Goal: Task Accomplishment & Management: Manage account settings

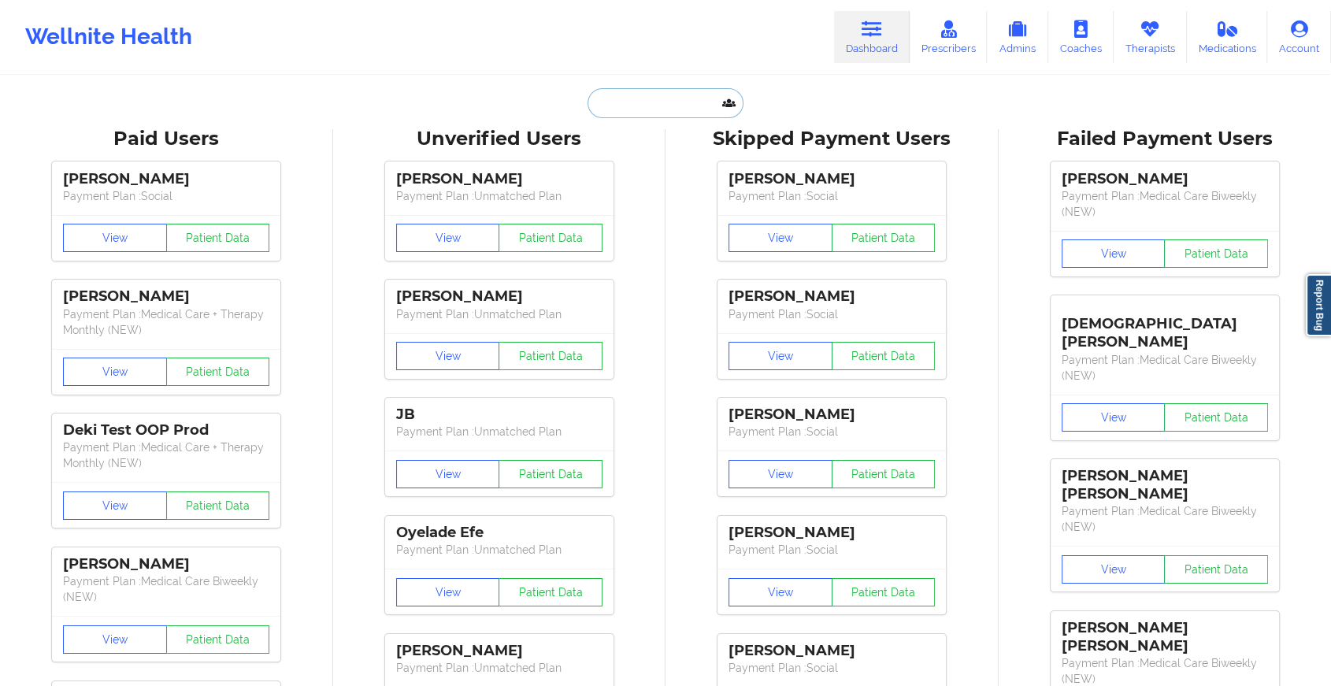
click at [708, 105] on input "text" at bounding box center [666, 103] width 156 height 30
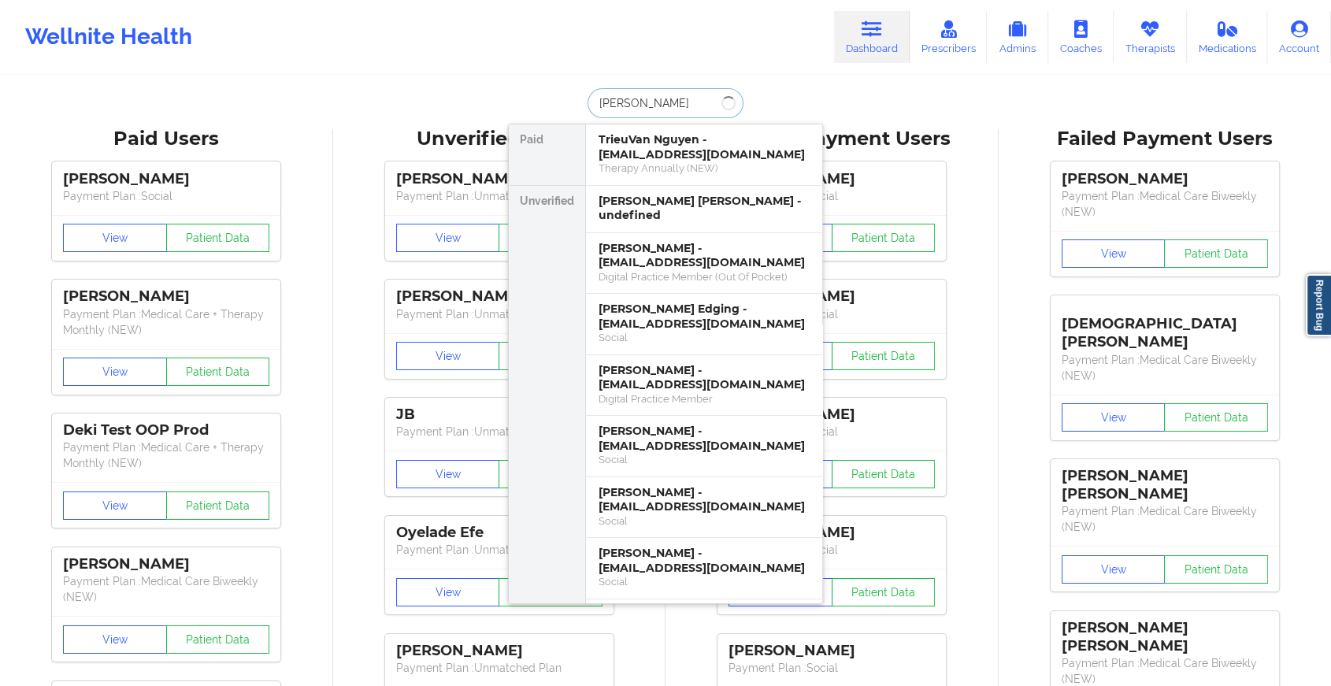
type input "[PERSON_NAME]"
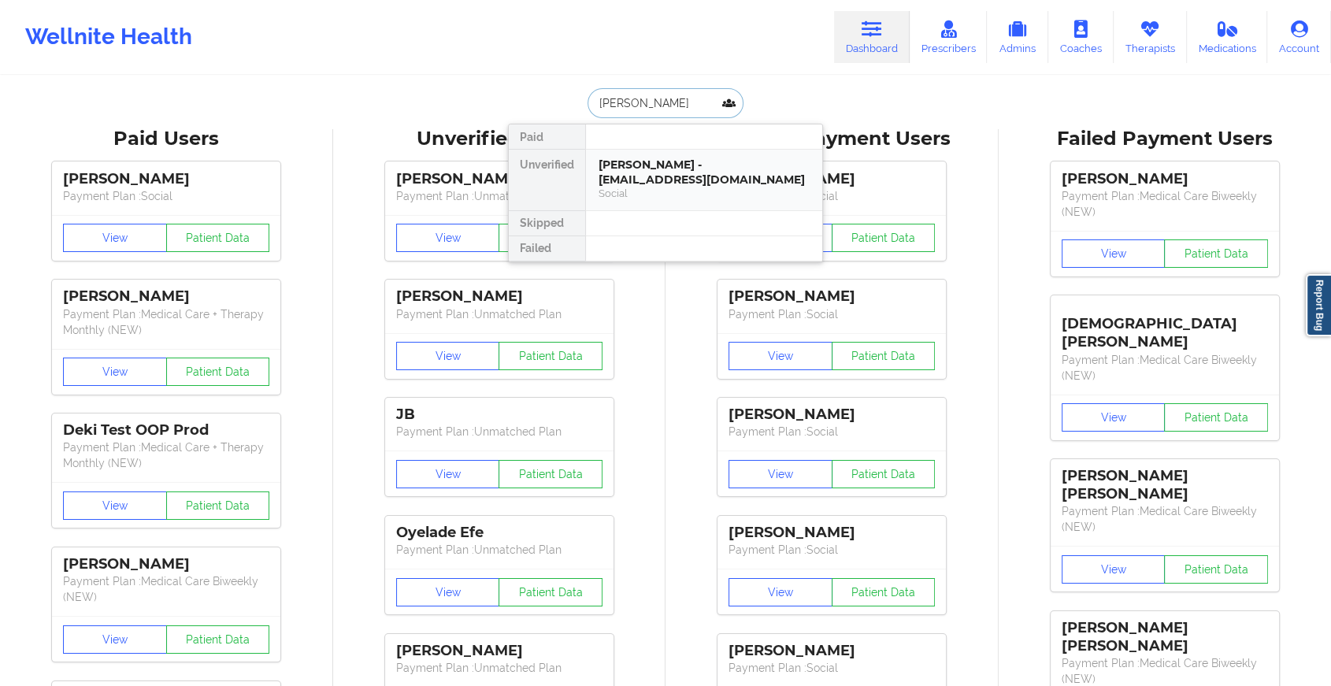
click at [687, 178] on div "[PERSON_NAME] - [EMAIL_ADDRESS][DOMAIN_NAME]" at bounding box center [704, 172] width 211 height 29
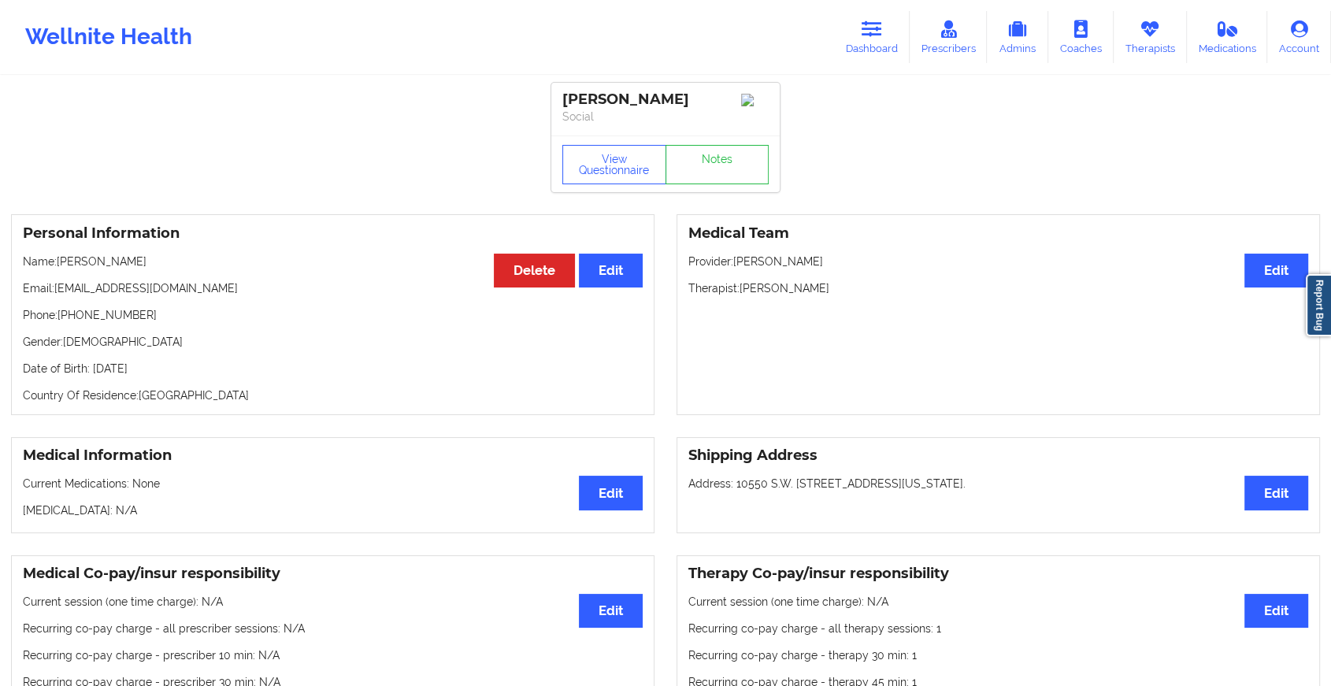
click at [726, 147] on div "View Questionnaire Notes" at bounding box center [665, 163] width 228 height 57
click at [720, 165] on link "Notes" at bounding box center [718, 164] width 104 height 39
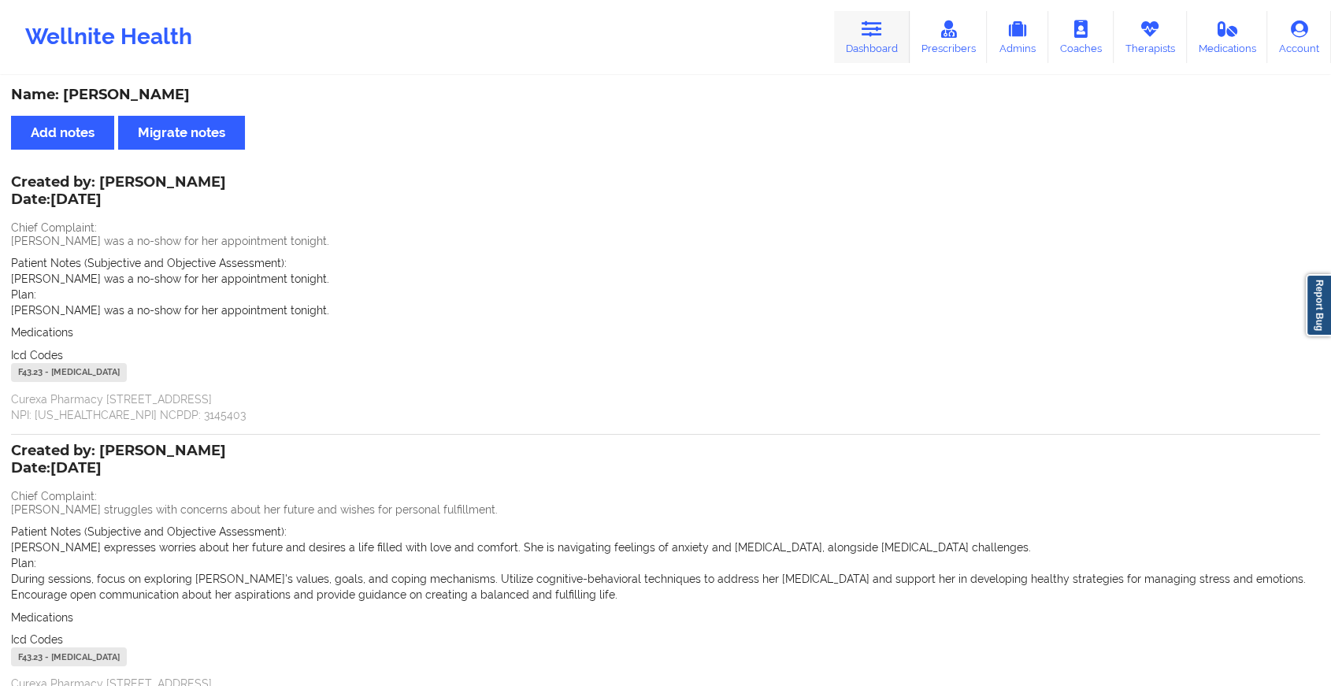
click at [860, 31] on link "Dashboard" at bounding box center [872, 37] width 76 height 52
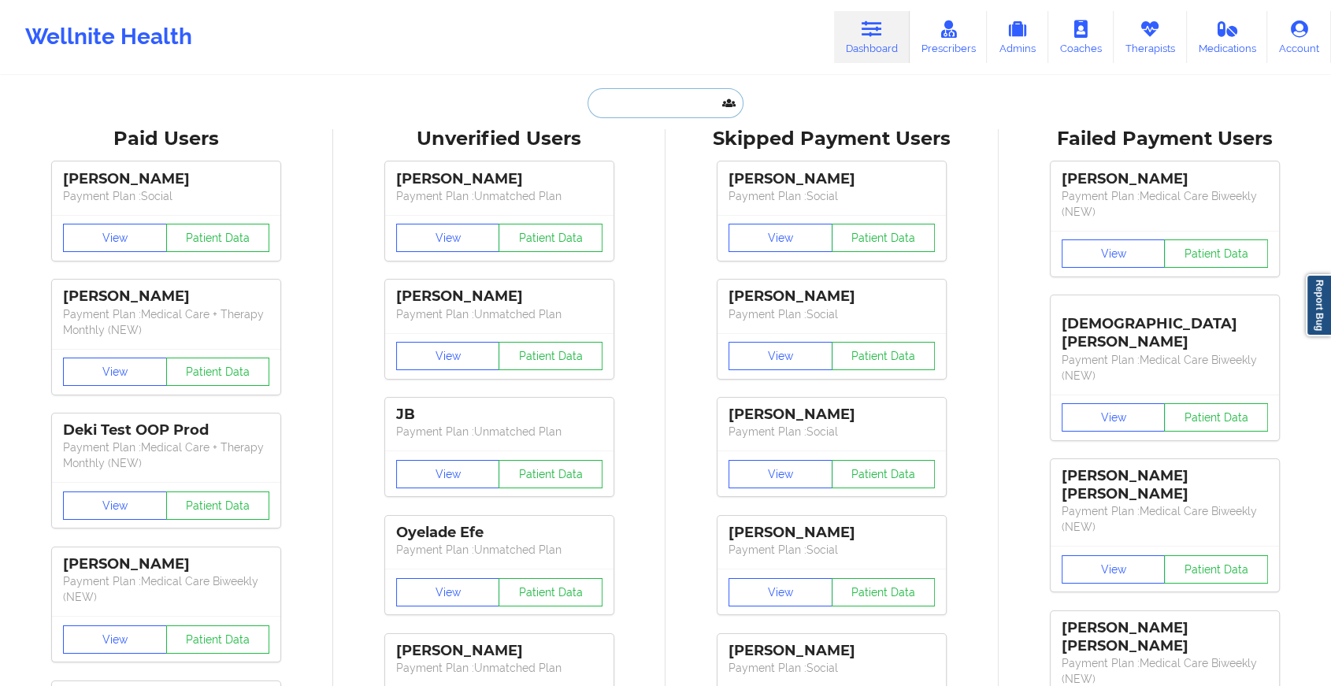
click at [660, 96] on input "text" at bounding box center [666, 103] width 156 height 30
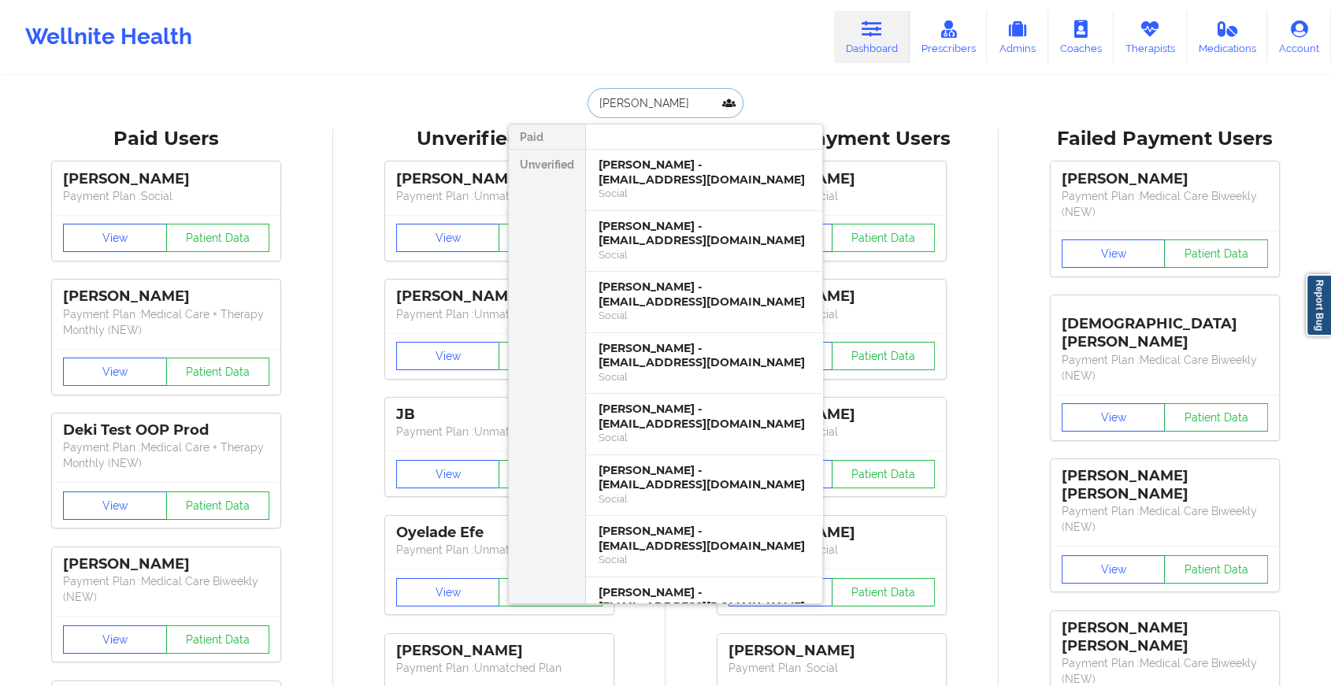
drag, startPoint x: 680, startPoint y: 98, endPoint x: 579, endPoint y: 99, distance: 100.8
click at [579, 99] on div "[PERSON_NAME] Unverified [PERSON_NAME] - [EMAIL_ADDRESS][DOMAIN_NAME] Social [P…" at bounding box center [665, 103] width 315 height 30
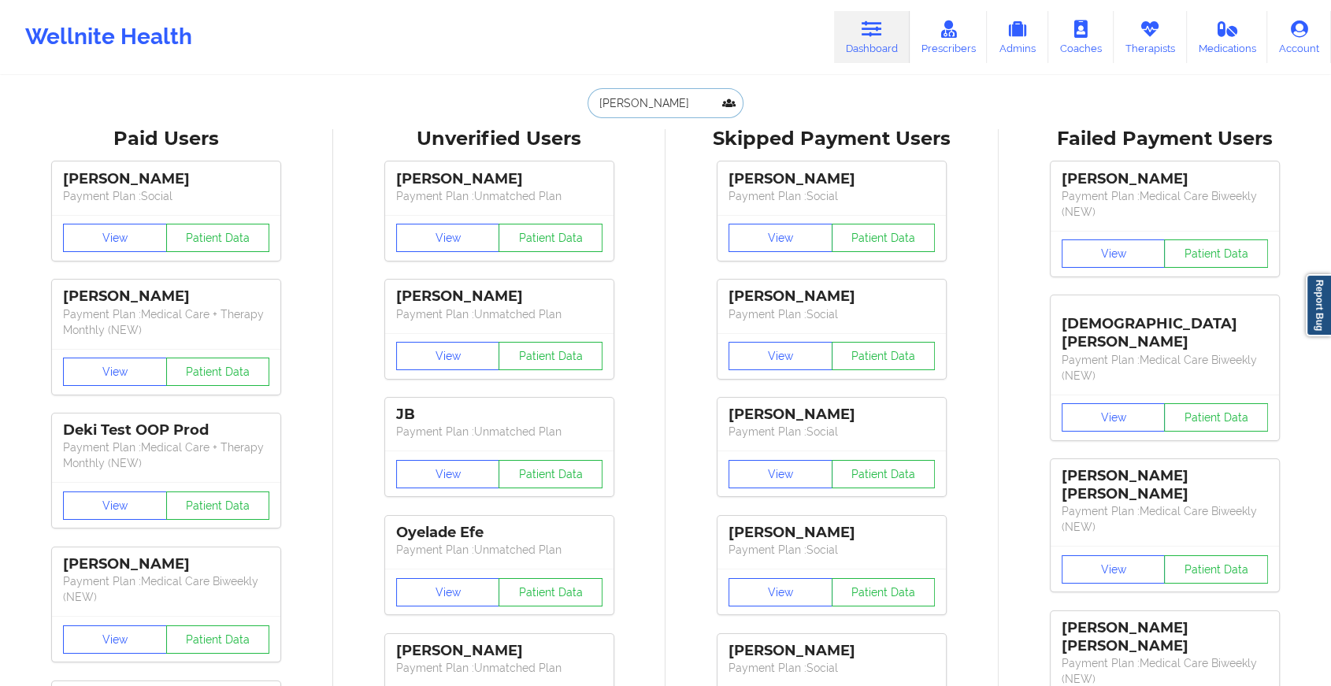
paste input "[EMAIL_ADDRESS][DOMAIN_NAME]"
type input "[EMAIL_ADDRESS][DOMAIN_NAME]"
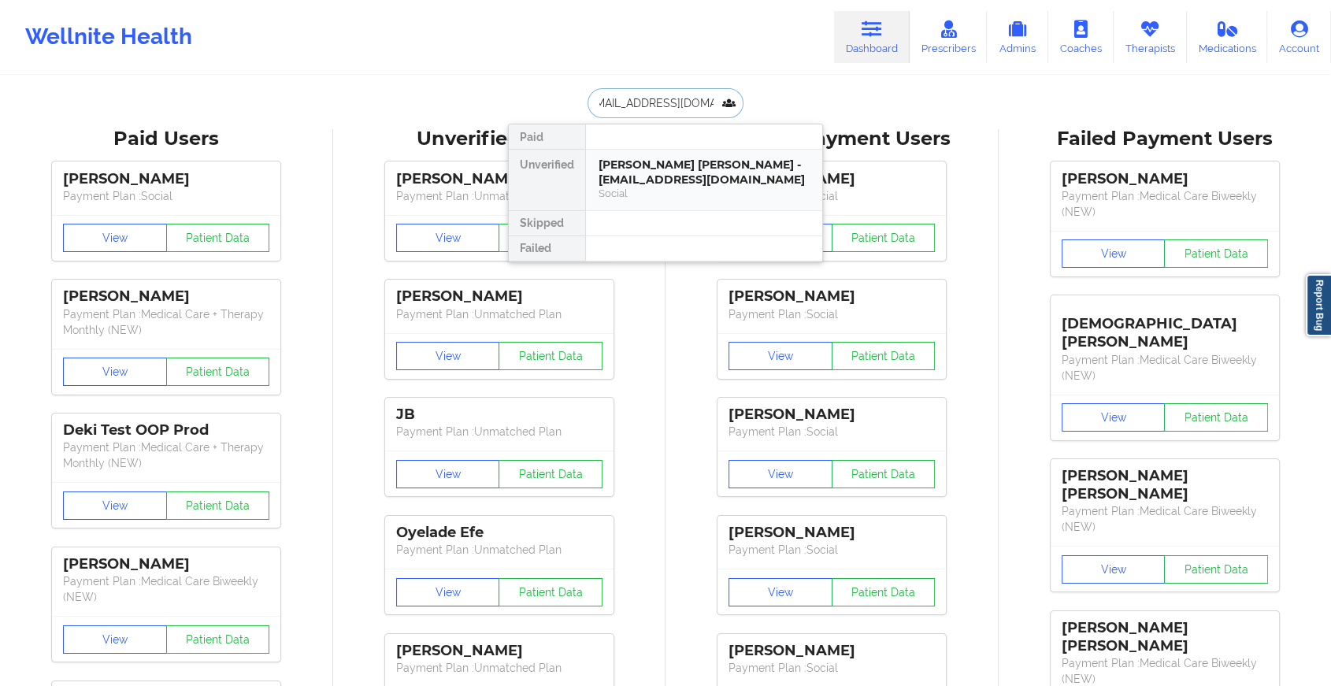
click at [656, 176] on div "[PERSON_NAME] [PERSON_NAME] - [EMAIL_ADDRESS][DOMAIN_NAME]" at bounding box center [704, 172] width 211 height 29
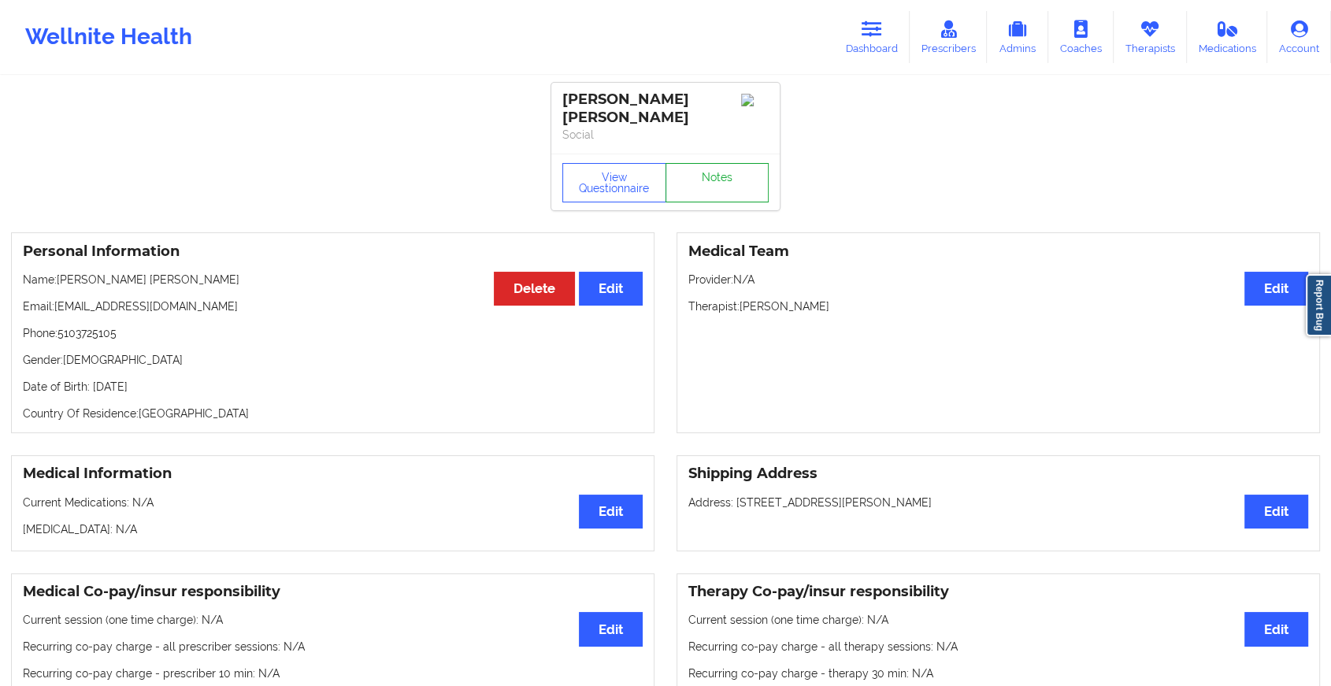
click at [706, 178] on link "Notes" at bounding box center [718, 182] width 104 height 39
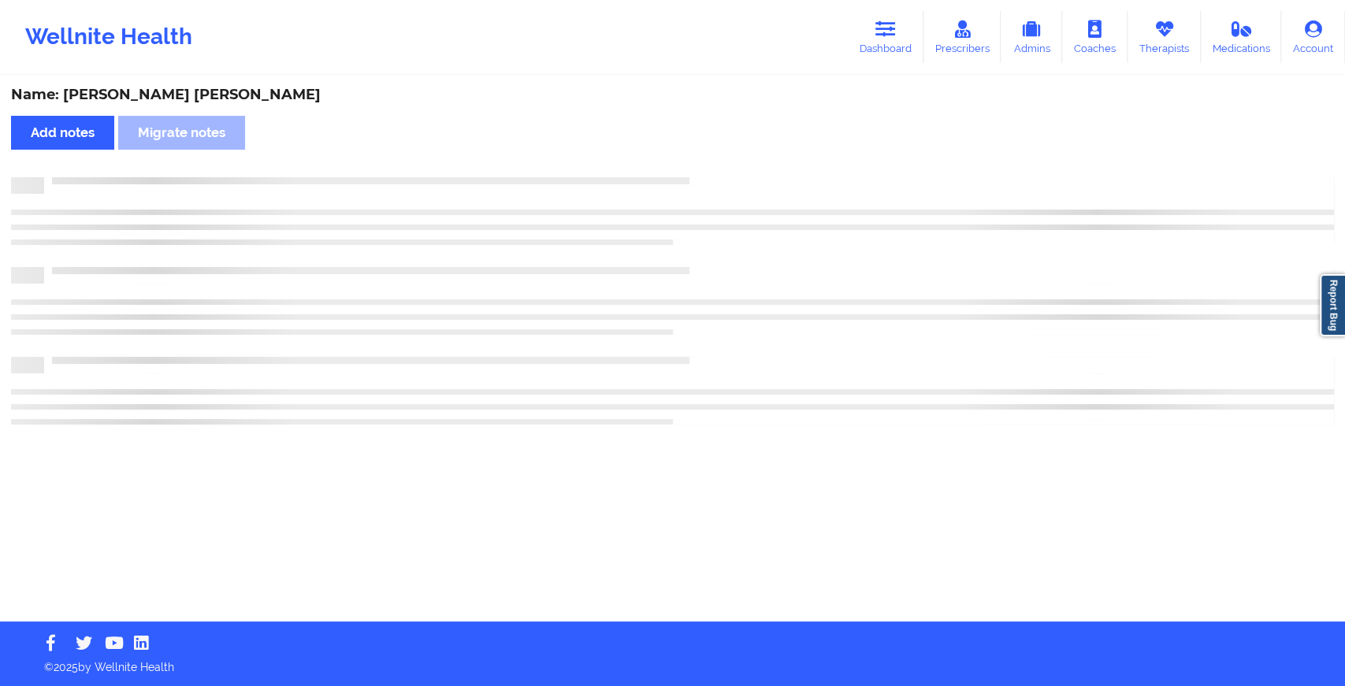
click at [706, 177] on div at bounding box center [689, 177] width 1290 height 0
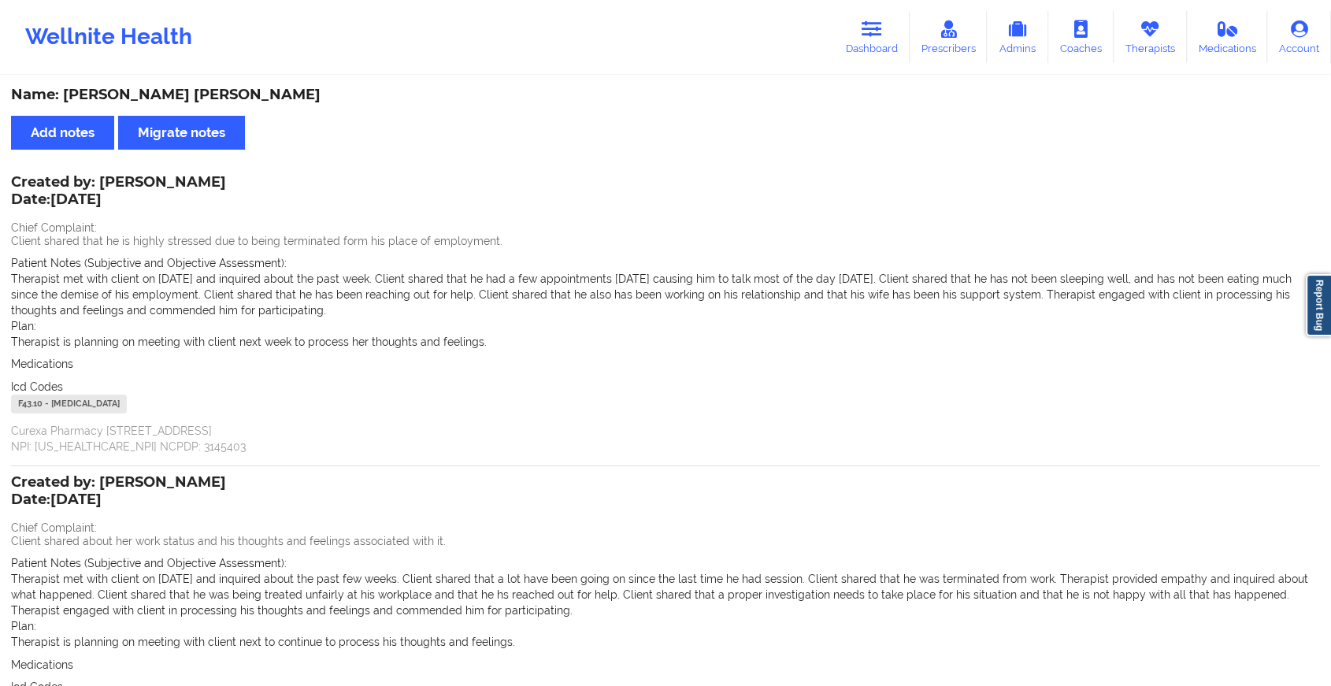
click at [833, 29] on div "Wellnite Health Dashboard Prescribers Admins Coaches Therapists Medications Acc…" at bounding box center [665, 37] width 1331 height 63
click at [879, 26] on icon at bounding box center [872, 28] width 20 height 17
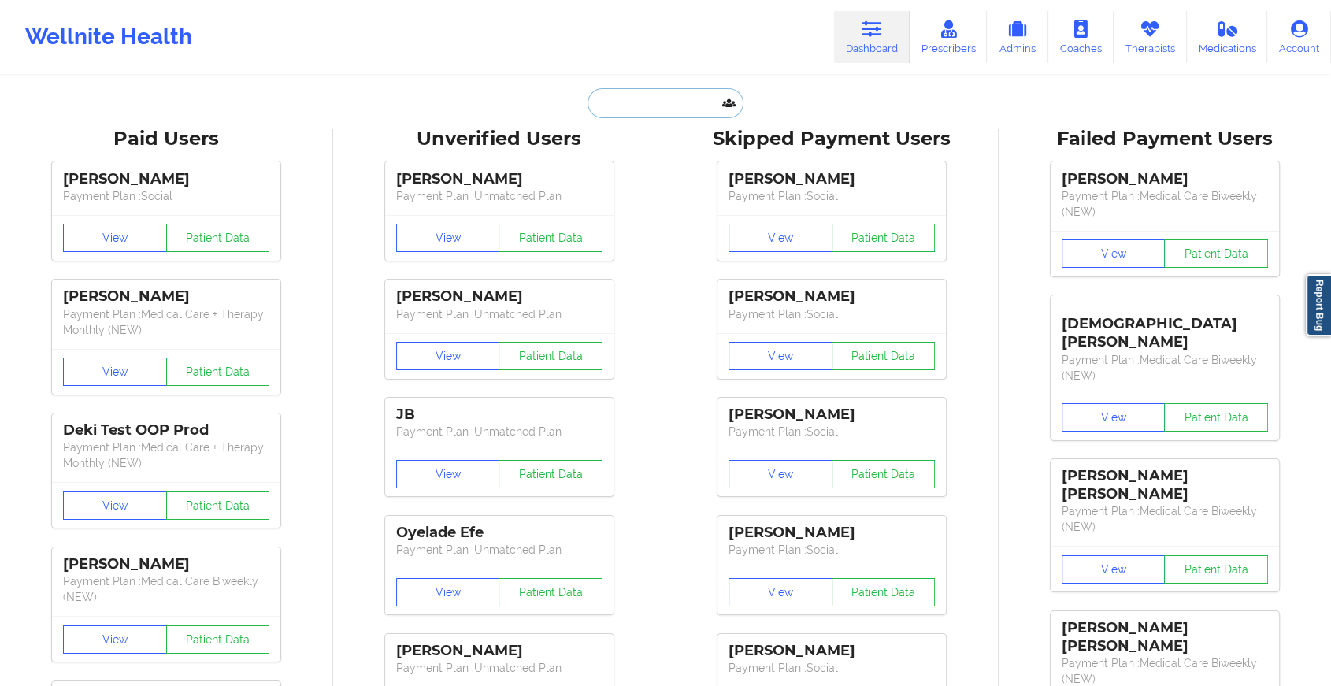
click at [666, 106] on input "text" at bounding box center [666, 103] width 156 height 30
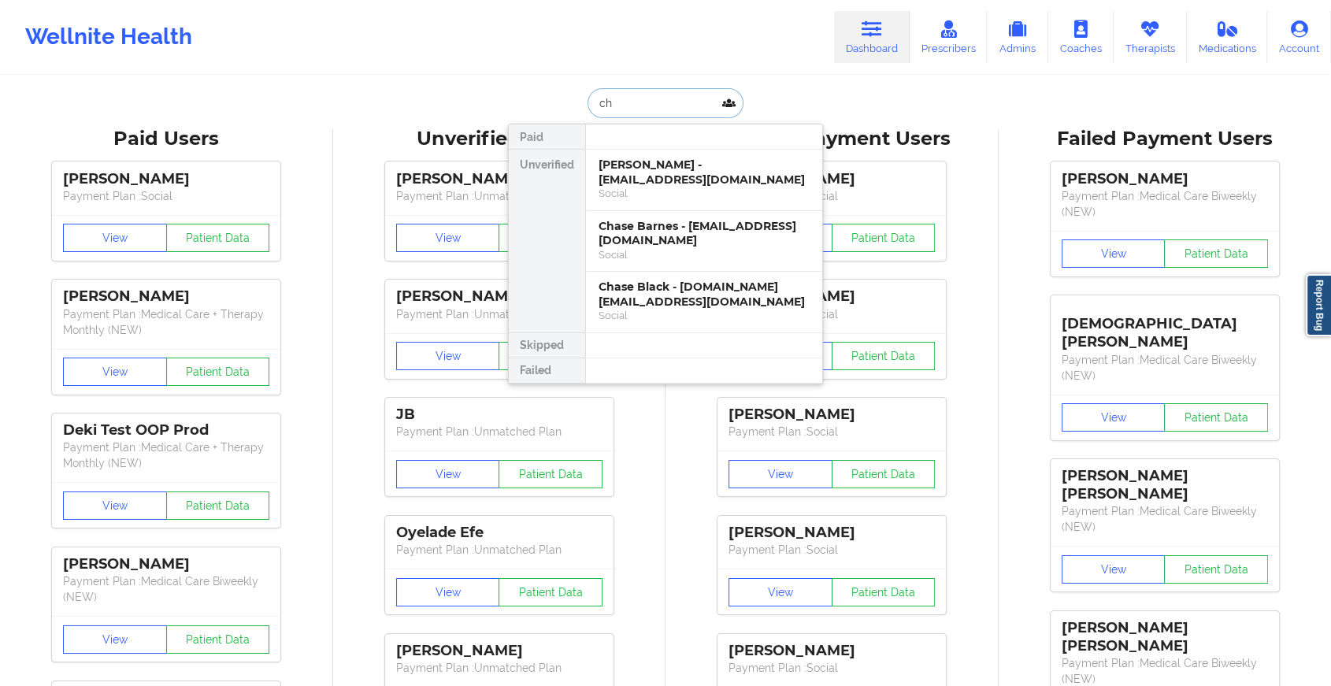
type input "c"
type input "[PERSON_NAME] sh"
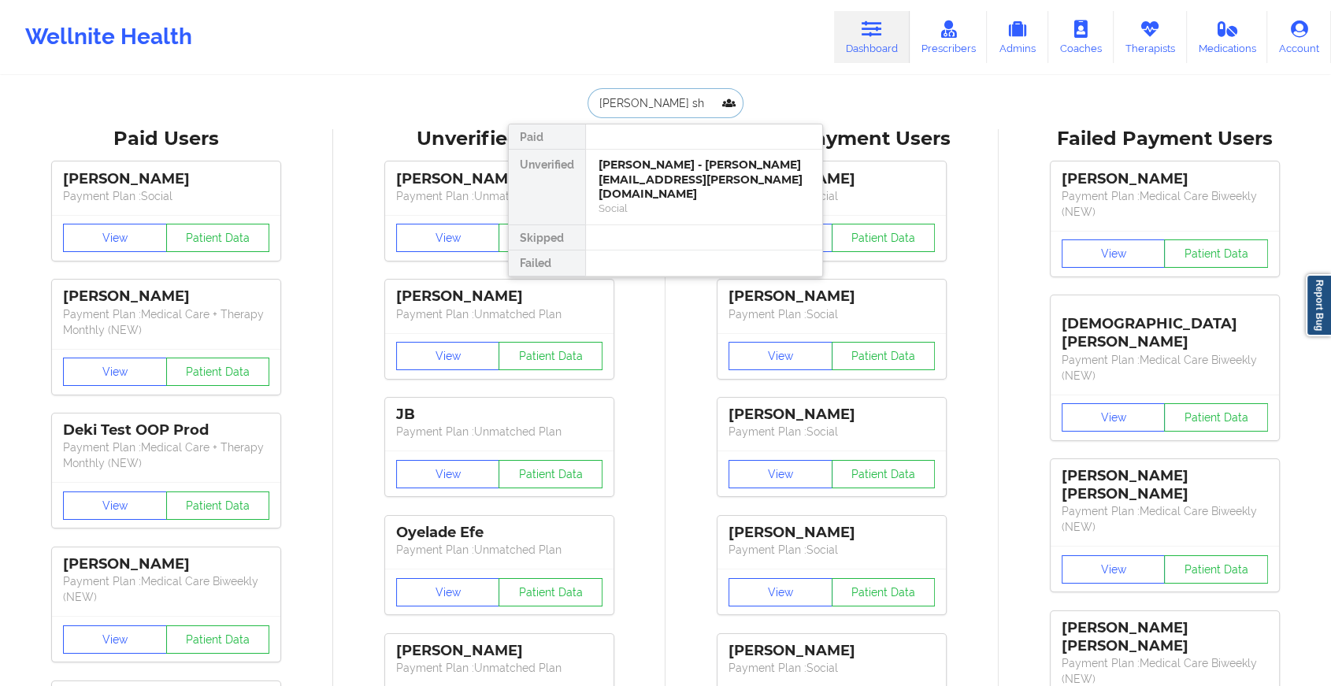
click at [677, 171] on div "[PERSON_NAME] - [PERSON_NAME][EMAIL_ADDRESS][PERSON_NAME][DOMAIN_NAME]" at bounding box center [704, 180] width 211 height 44
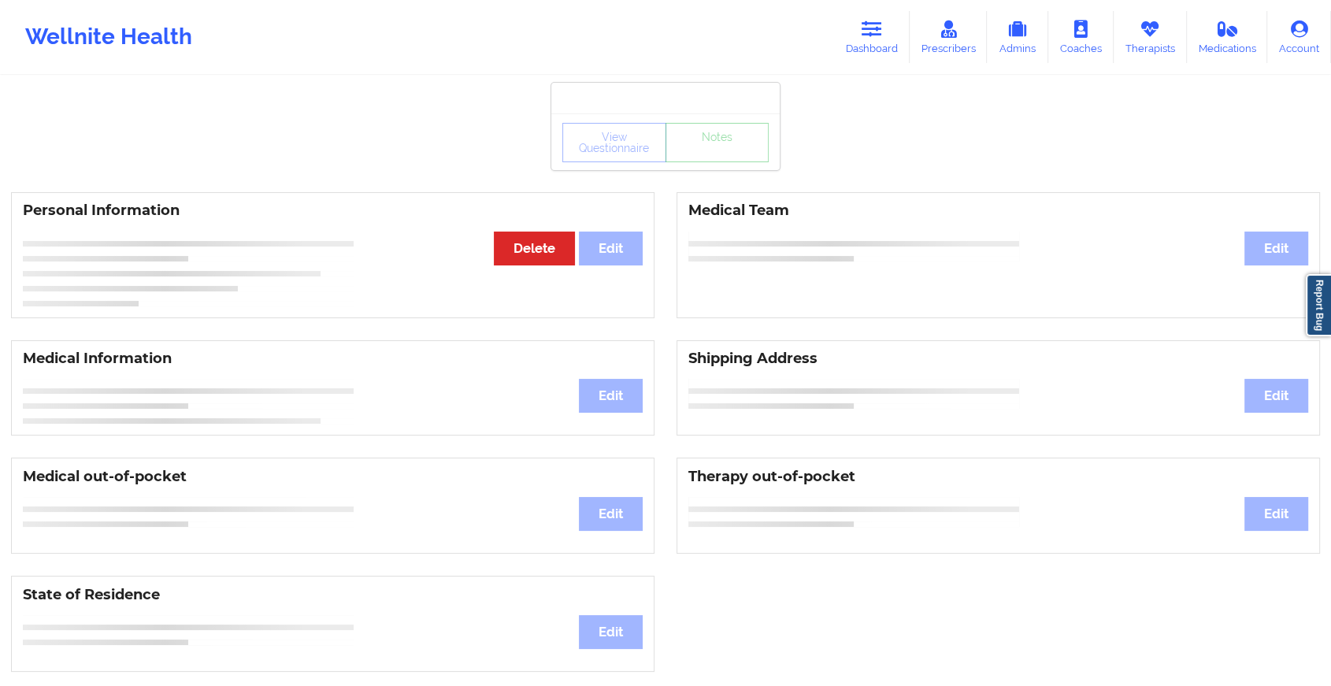
click at [719, 158] on div "View Questionnaire Notes" at bounding box center [665, 142] width 206 height 39
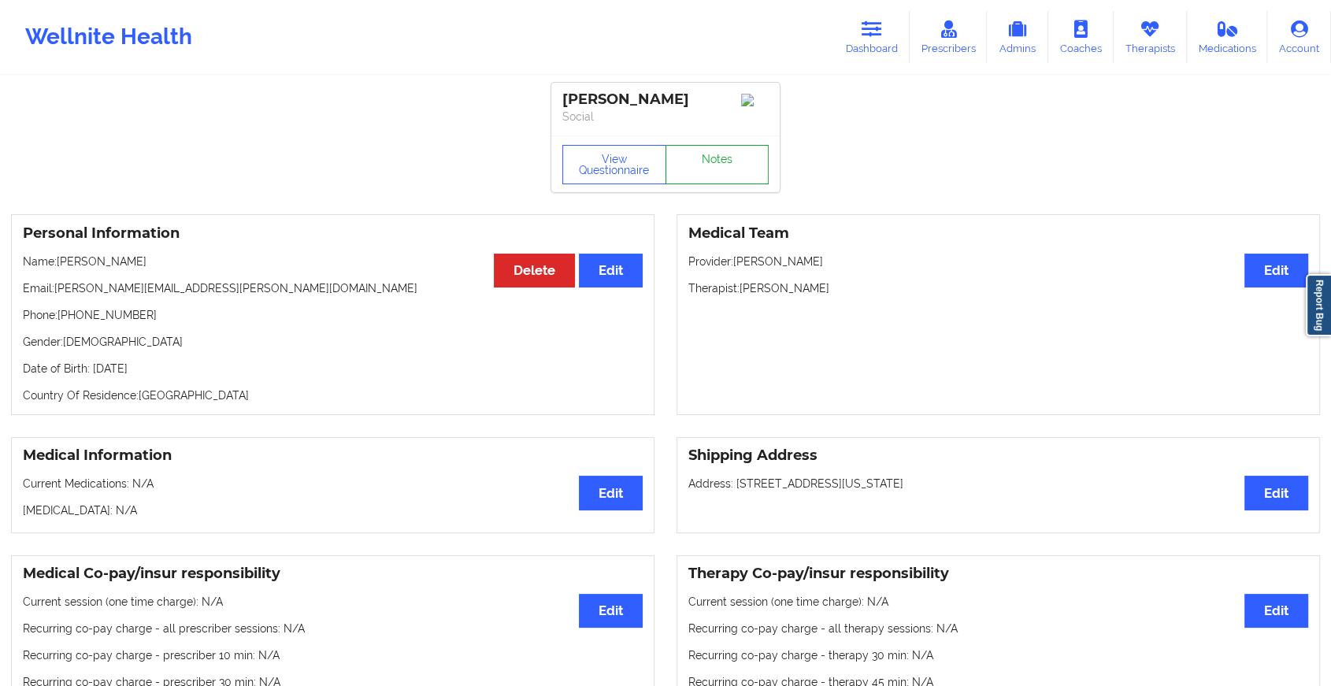
click at [719, 158] on link "Notes" at bounding box center [718, 164] width 104 height 39
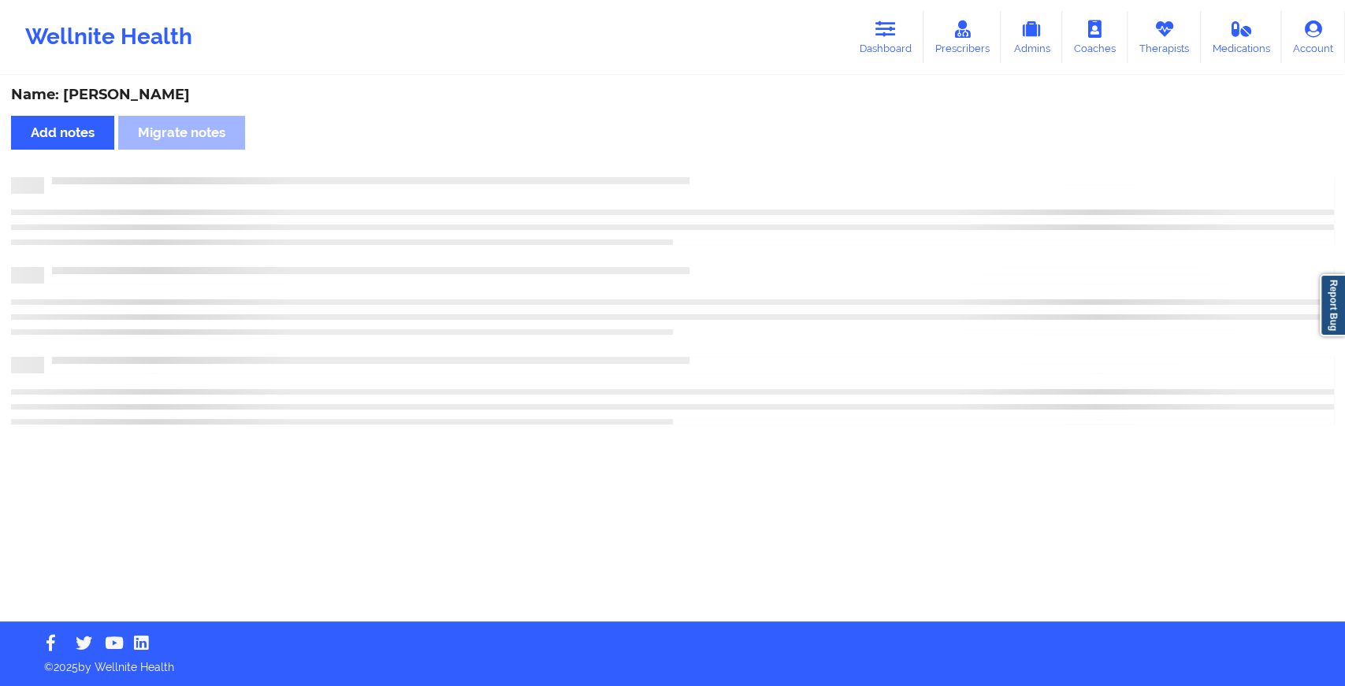
click at [719, 158] on div "Name: [PERSON_NAME] Add notes Migrate notes" at bounding box center [672, 349] width 1345 height 544
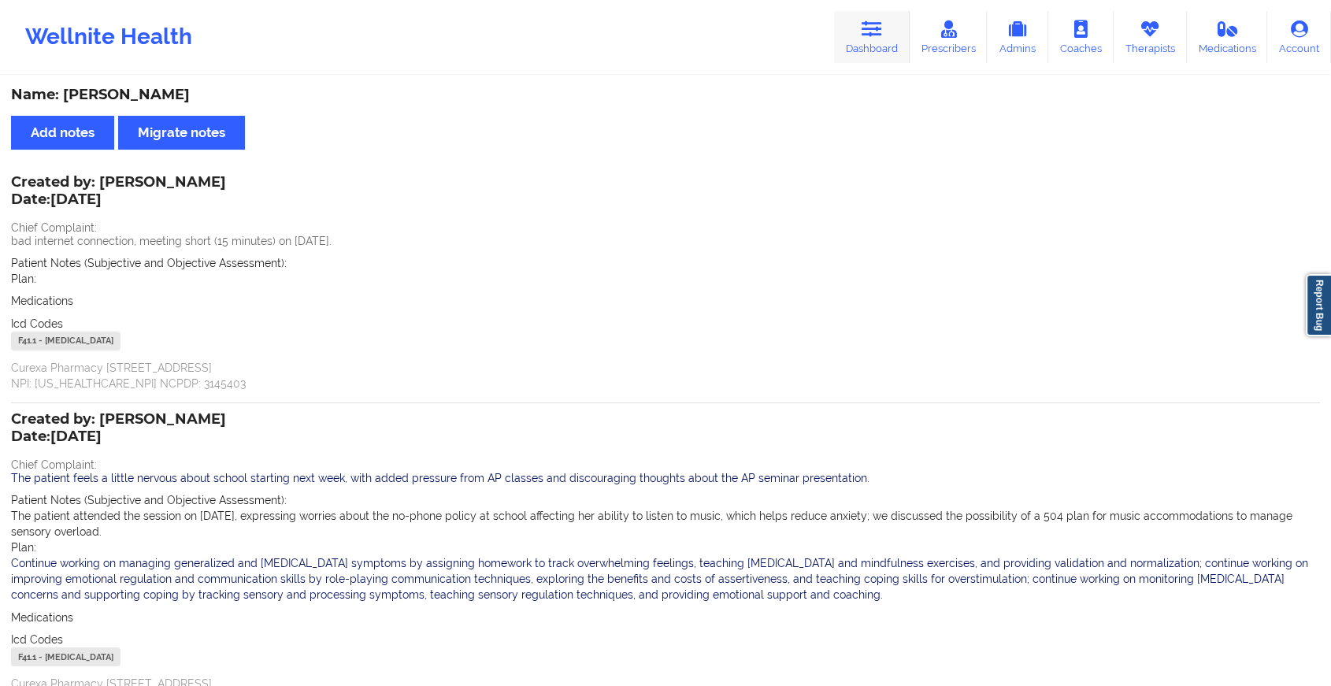
click at [857, 25] on link "Dashboard" at bounding box center [872, 37] width 76 height 52
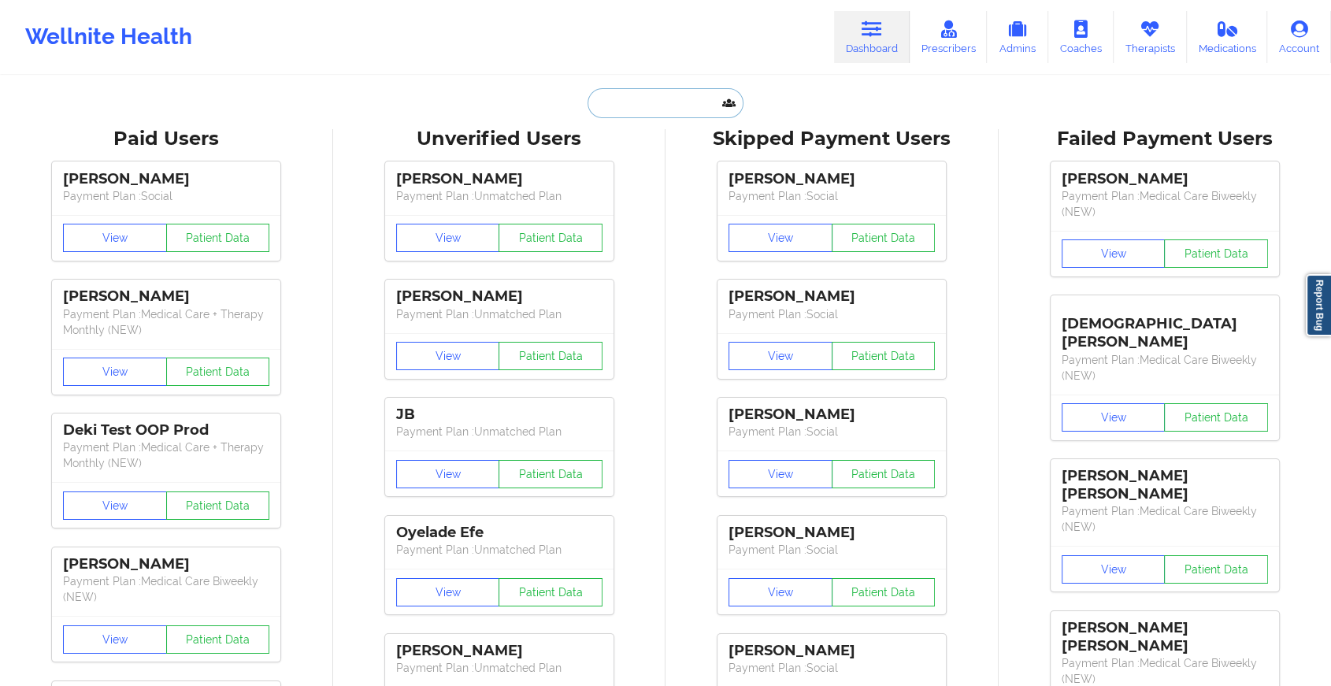
click at [697, 103] on input "text" at bounding box center [666, 103] width 156 height 30
click at [685, 107] on input "text" at bounding box center [666, 103] width 156 height 30
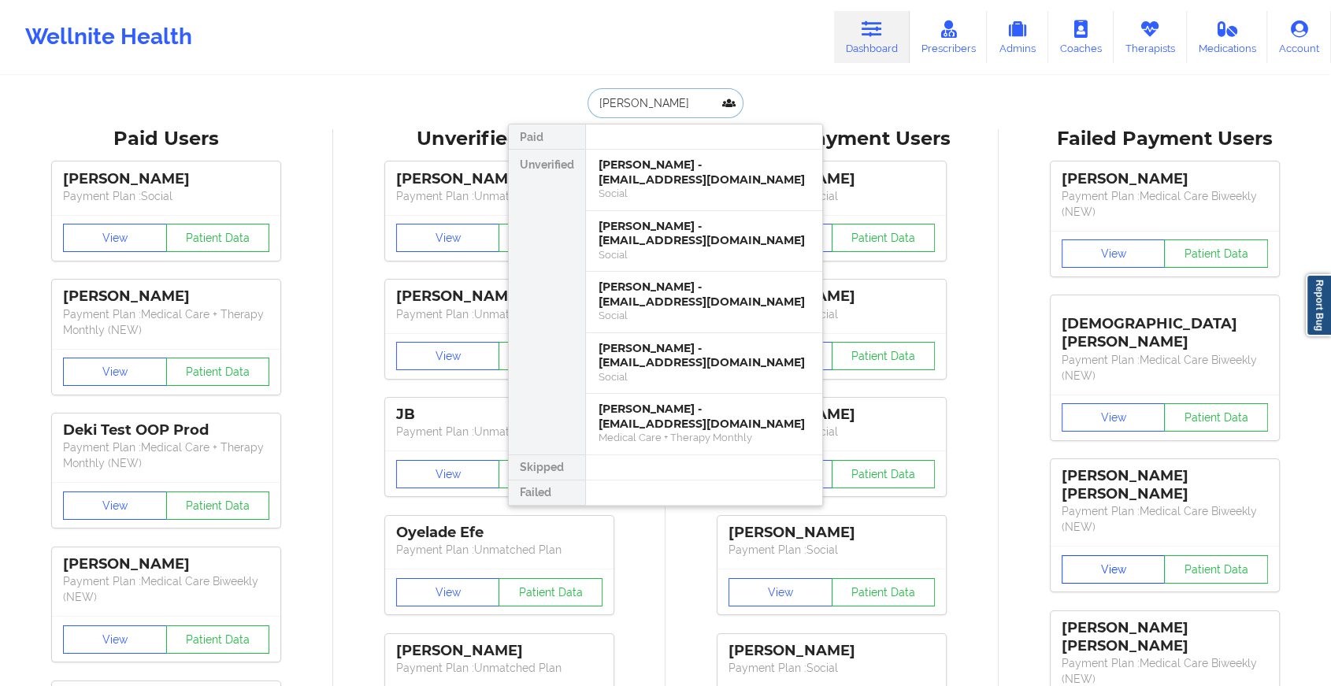
type input "[PERSON_NAME]"
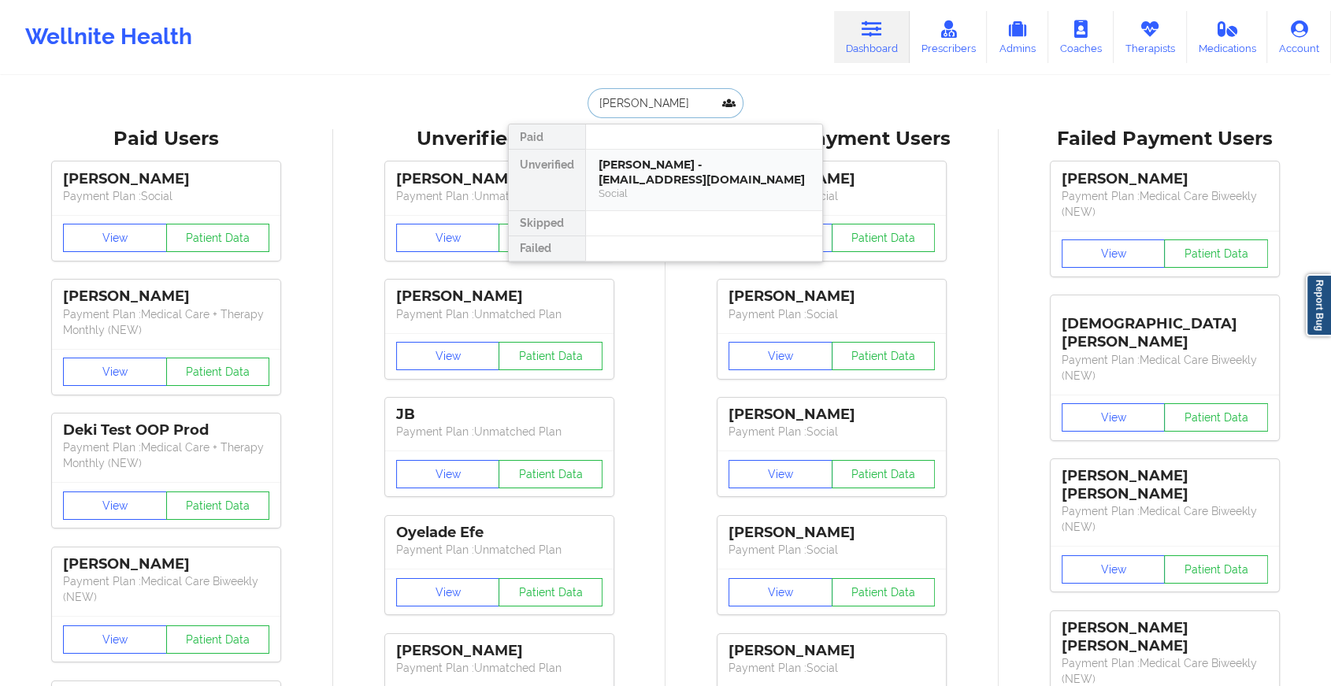
click at [696, 158] on div "[PERSON_NAME] - [EMAIL_ADDRESS][DOMAIN_NAME]" at bounding box center [704, 172] width 211 height 29
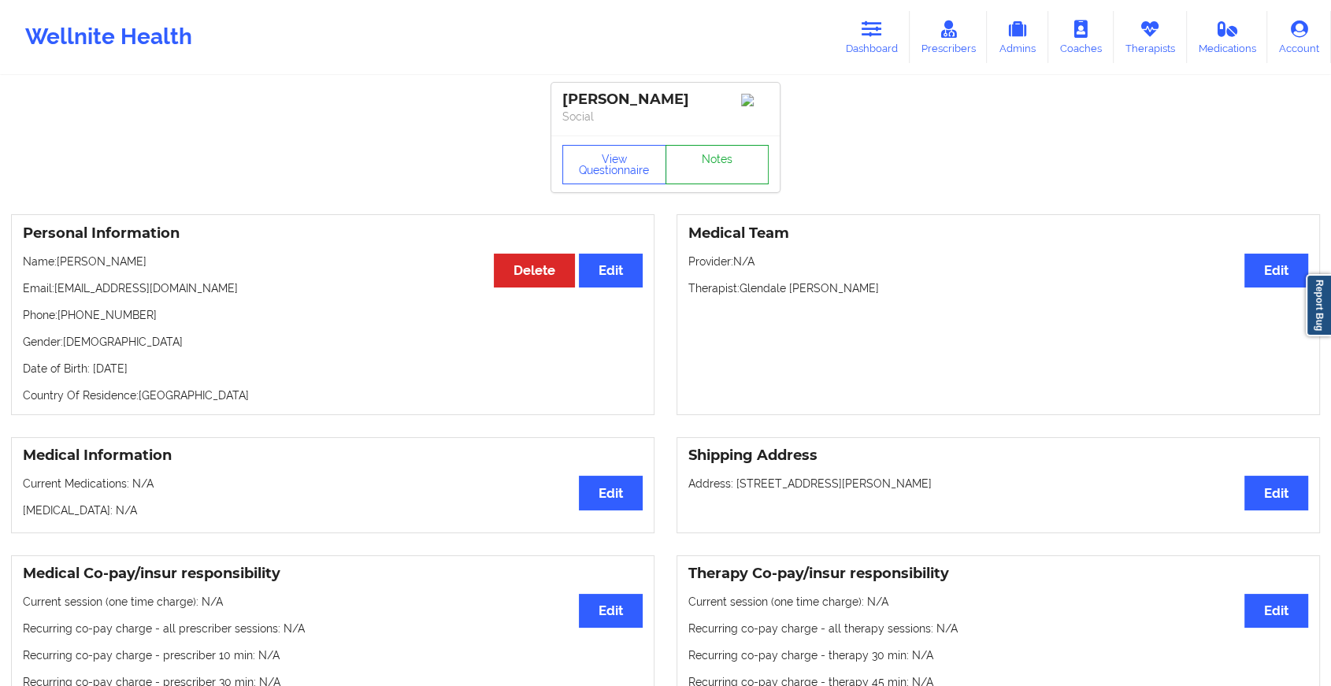
click at [709, 173] on link "Notes" at bounding box center [718, 164] width 104 height 39
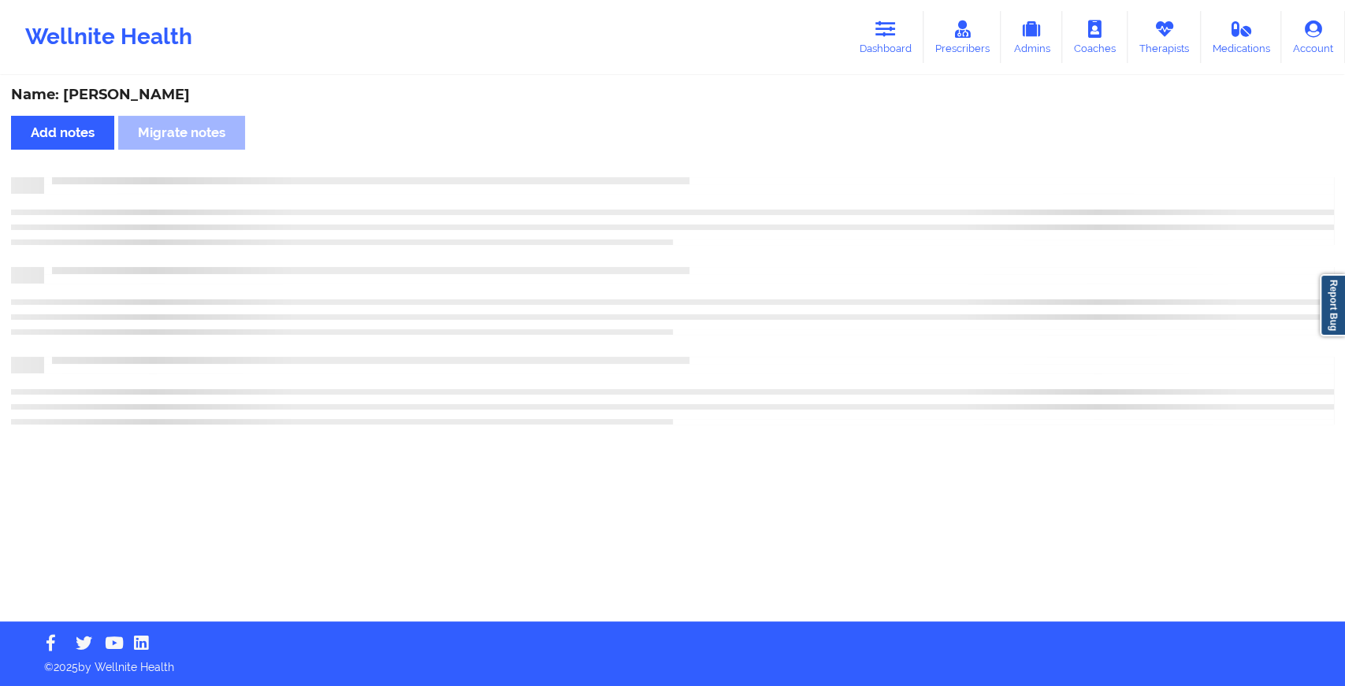
click at [709, 173] on div "Name: [PERSON_NAME] Add notes Migrate notes" at bounding box center [672, 349] width 1345 height 544
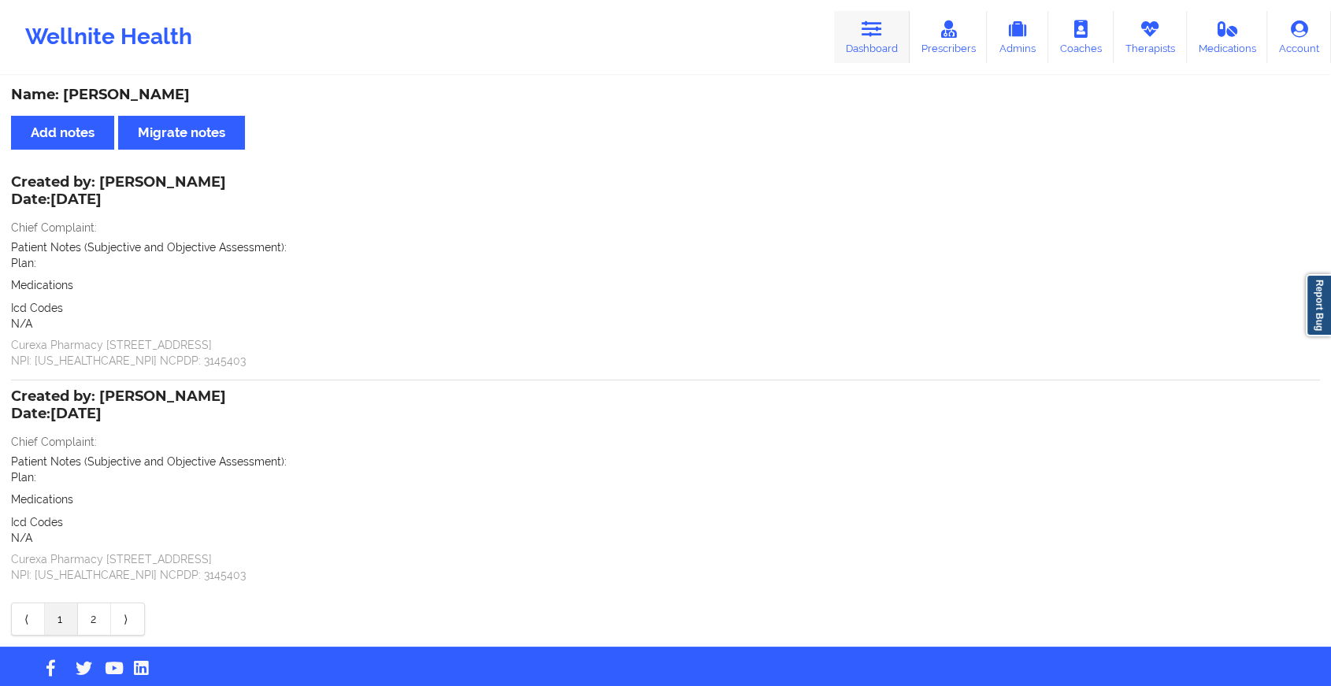
click at [863, 32] on icon at bounding box center [872, 28] width 20 height 17
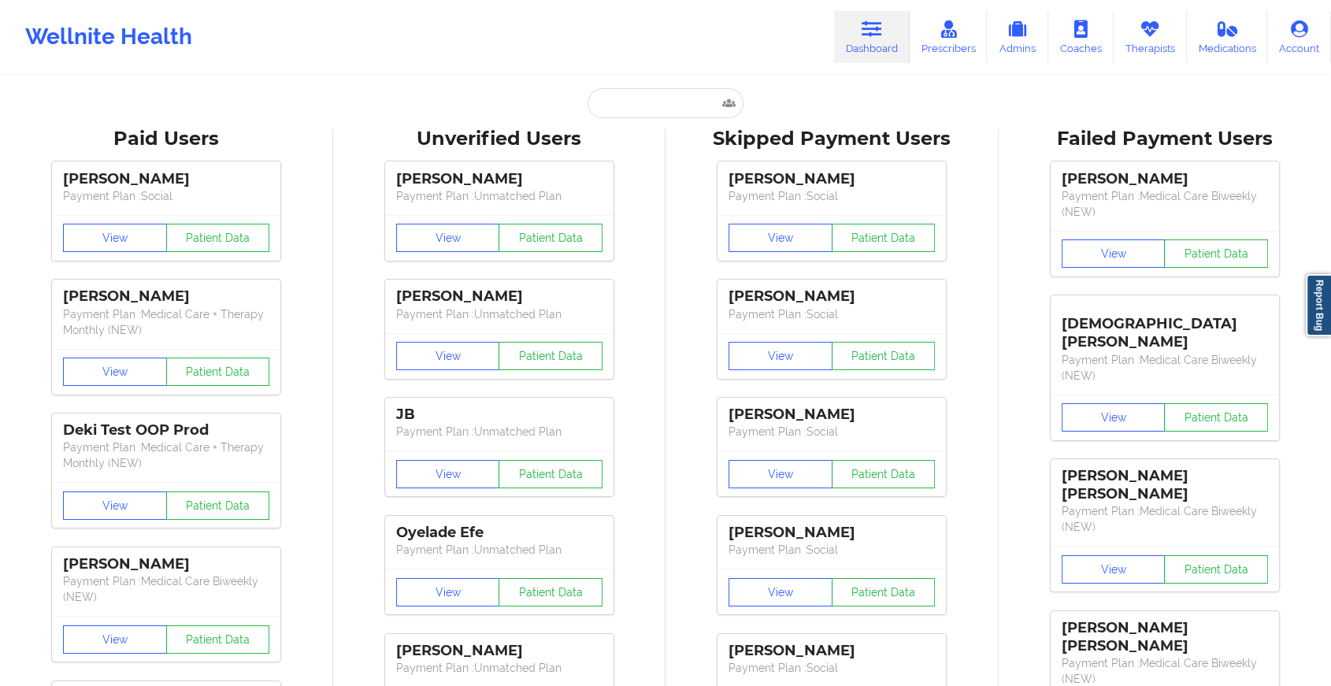
click at [670, 103] on input "text" at bounding box center [666, 103] width 156 height 30
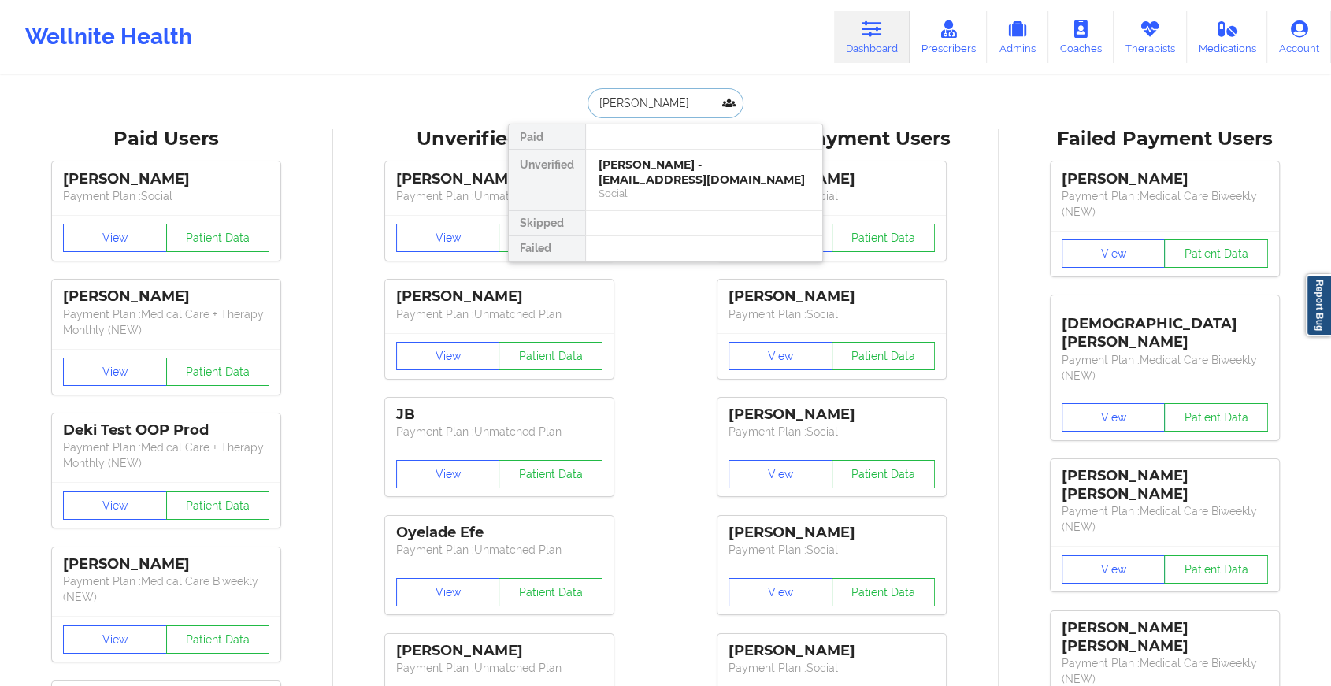
type input "[PERSON_NAME]"
click at [682, 169] on div "[PERSON_NAME] - [EMAIL_ADDRESS][DOMAIN_NAME]" at bounding box center [704, 172] width 211 height 29
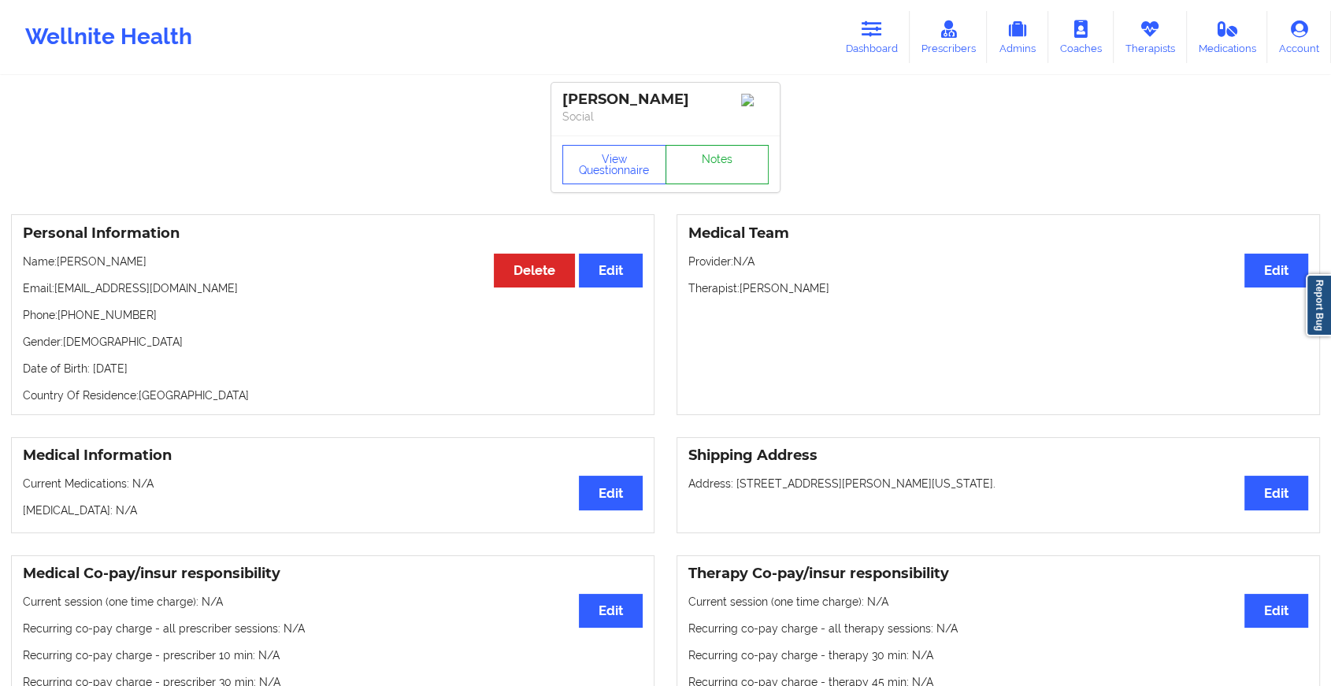
click at [738, 176] on link "Notes" at bounding box center [718, 164] width 104 height 39
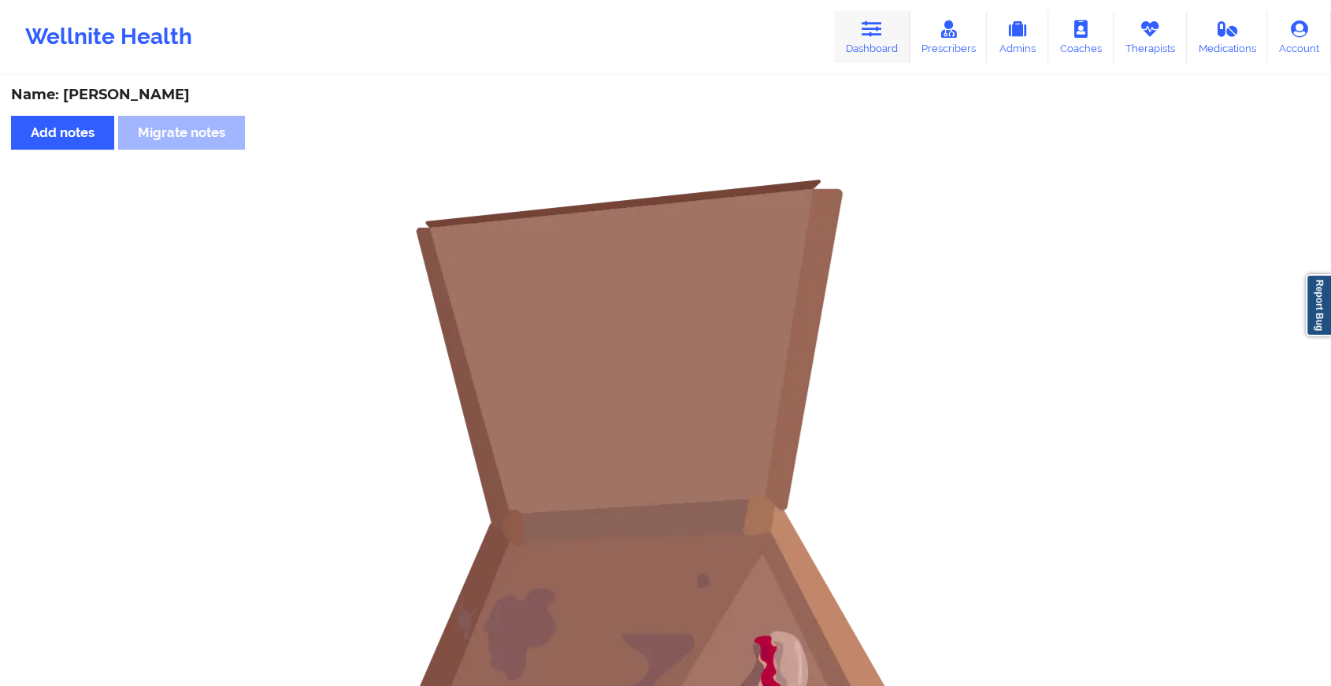
click at [886, 40] on link "Dashboard" at bounding box center [872, 37] width 76 height 52
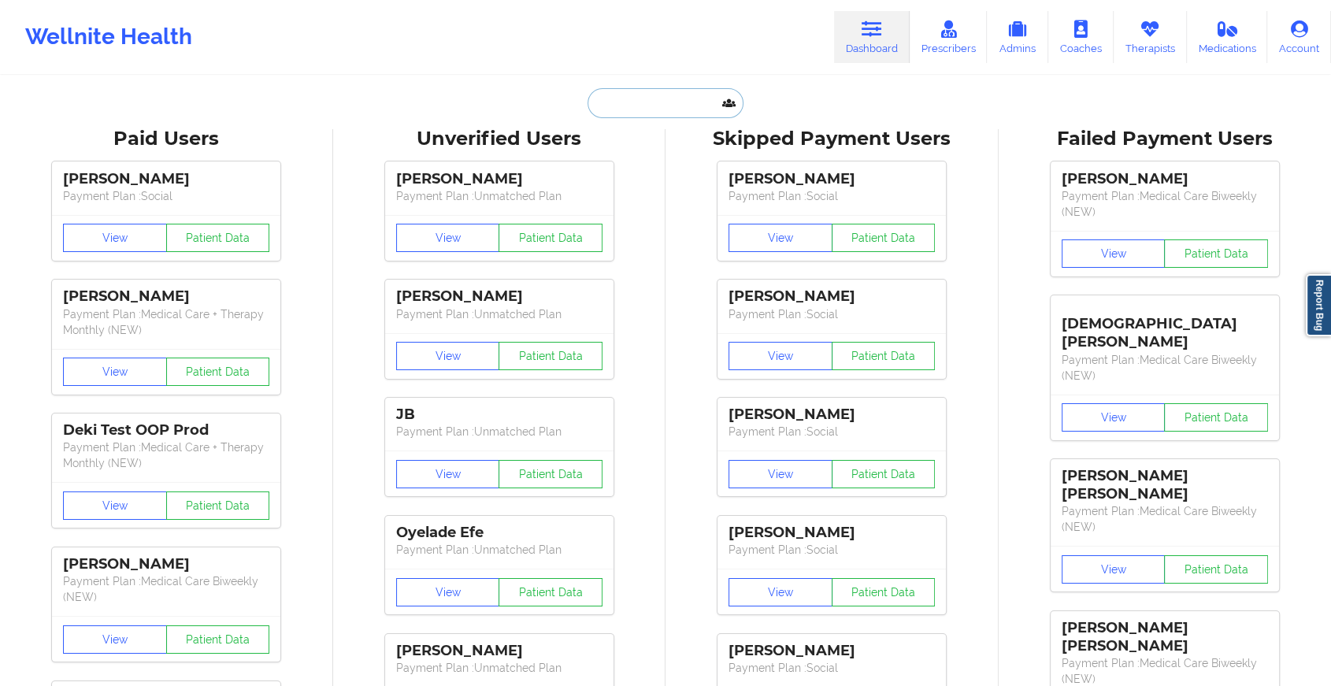
click at [684, 94] on input "text" at bounding box center [666, 103] width 156 height 30
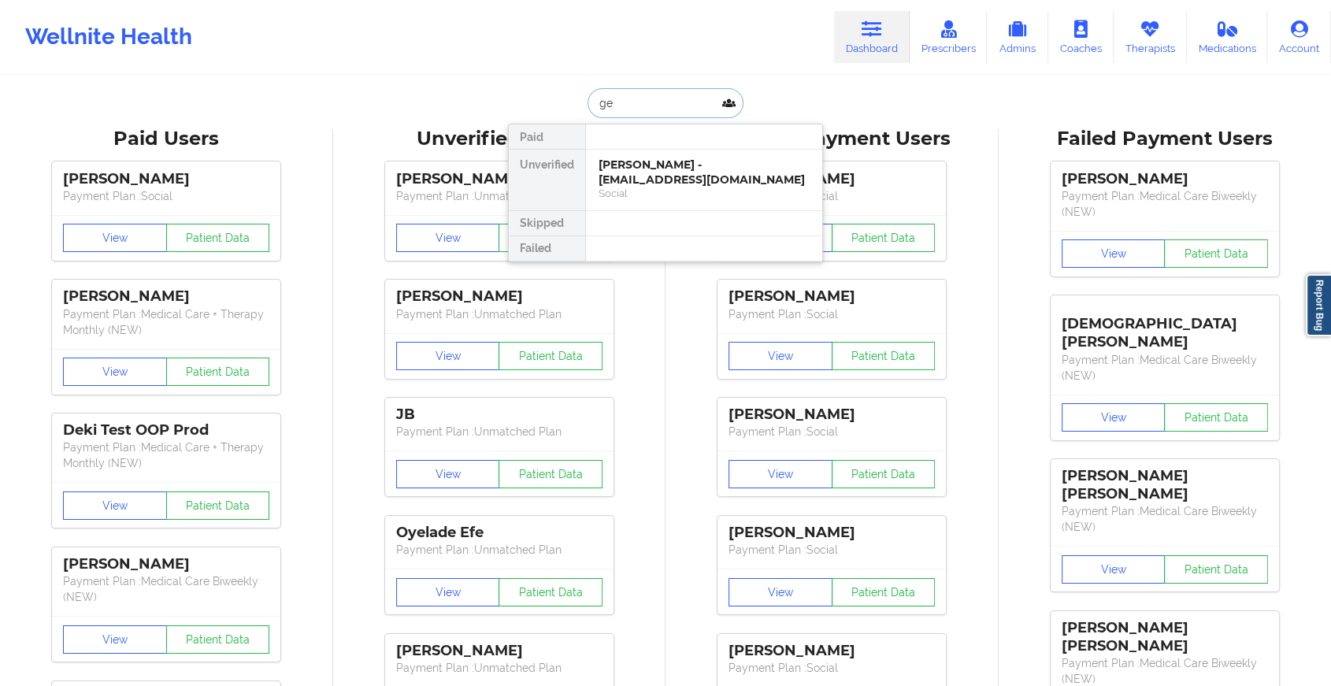
type input "g"
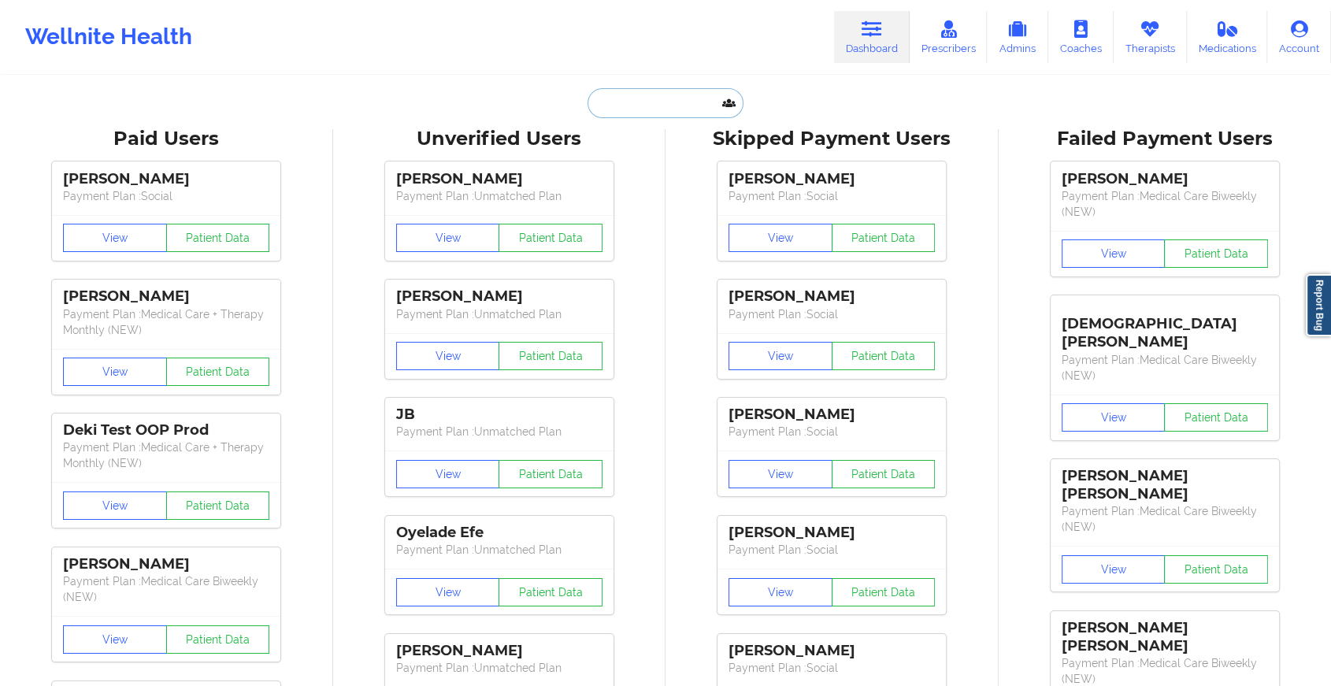
type input "r"
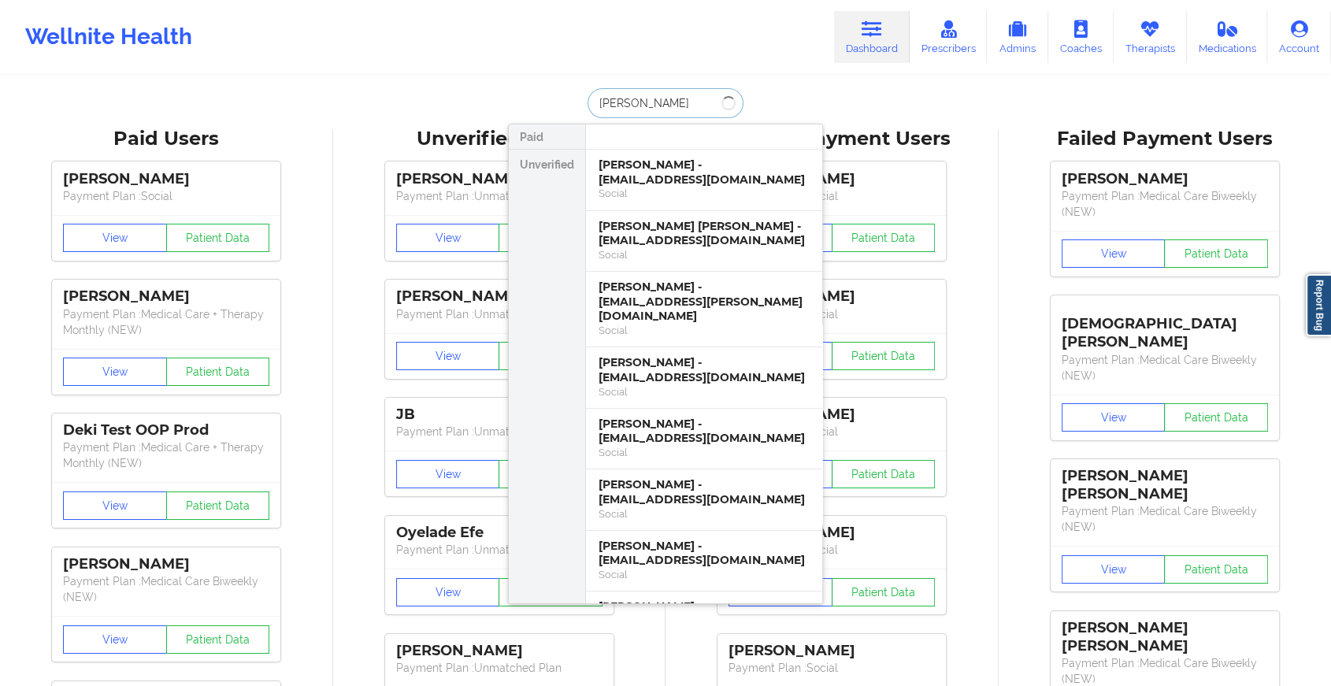
type input "[PERSON_NAME]"
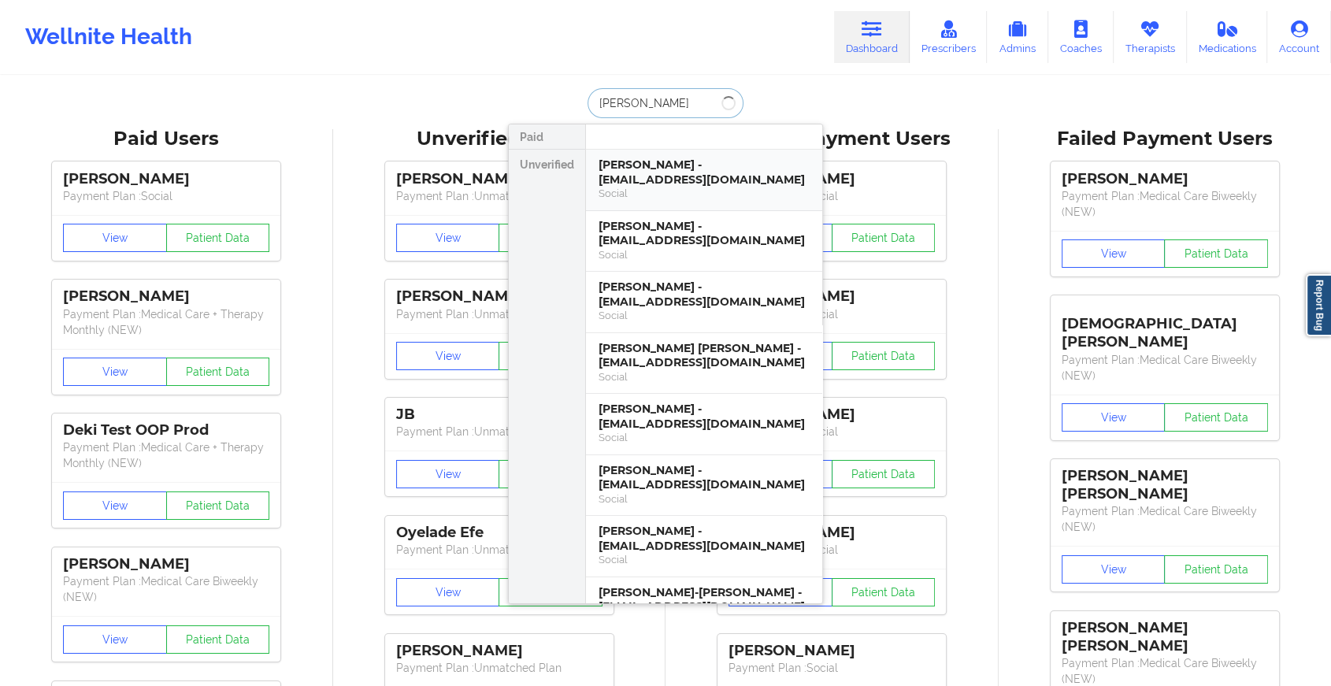
click at [683, 158] on div "[PERSON_NAME] - [EMAIL_ADDRESS][DOMAIN_NAME]" at bounding box center [704, 172] width 211 height 29
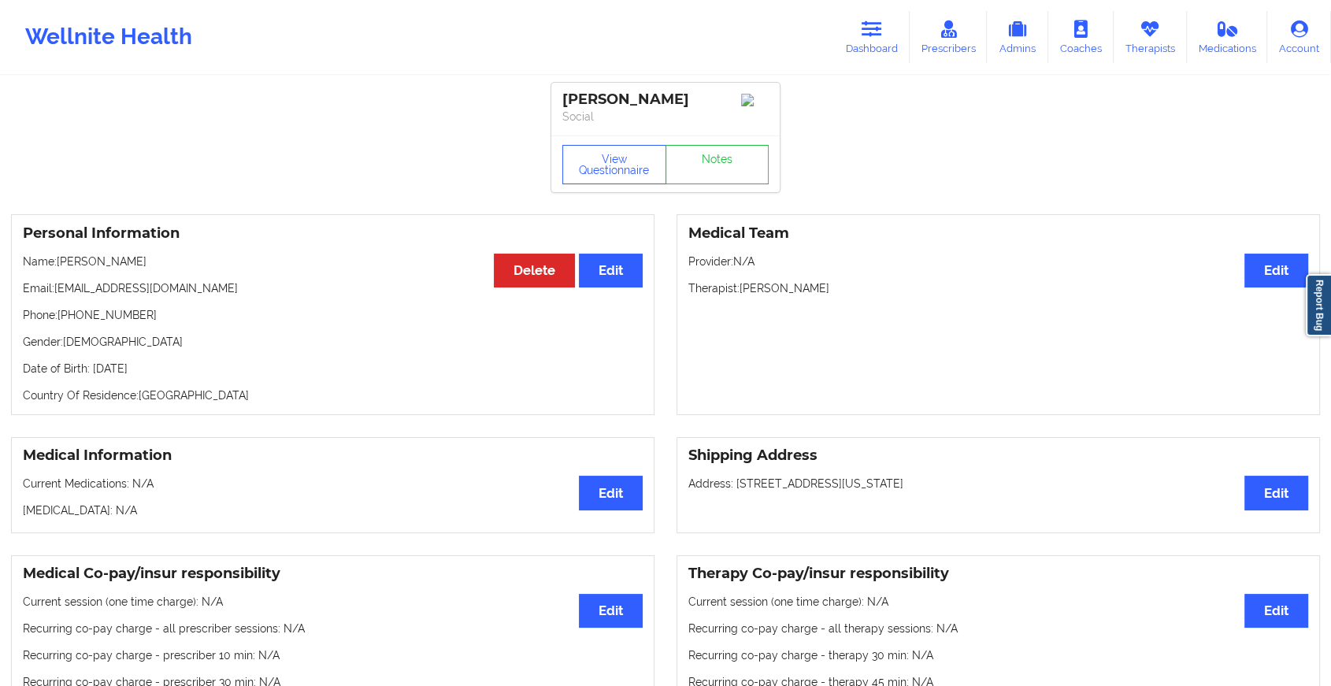
click at [719, 153] on div "View Questionnaire Notes" at bounding box center [665, 163] width 228 height 57
drag, startPoint x: 719, startPoint y: 153, endPoint x: 715, endPoint y: 178, distance: 25.5
click at [715, 178] on div "View Questionnaire Notes" at bounding box center [665, 163] width 228 height 57
click at [715, 178] on link "Notes" at bounding box center [718, 164] width 104 height 39
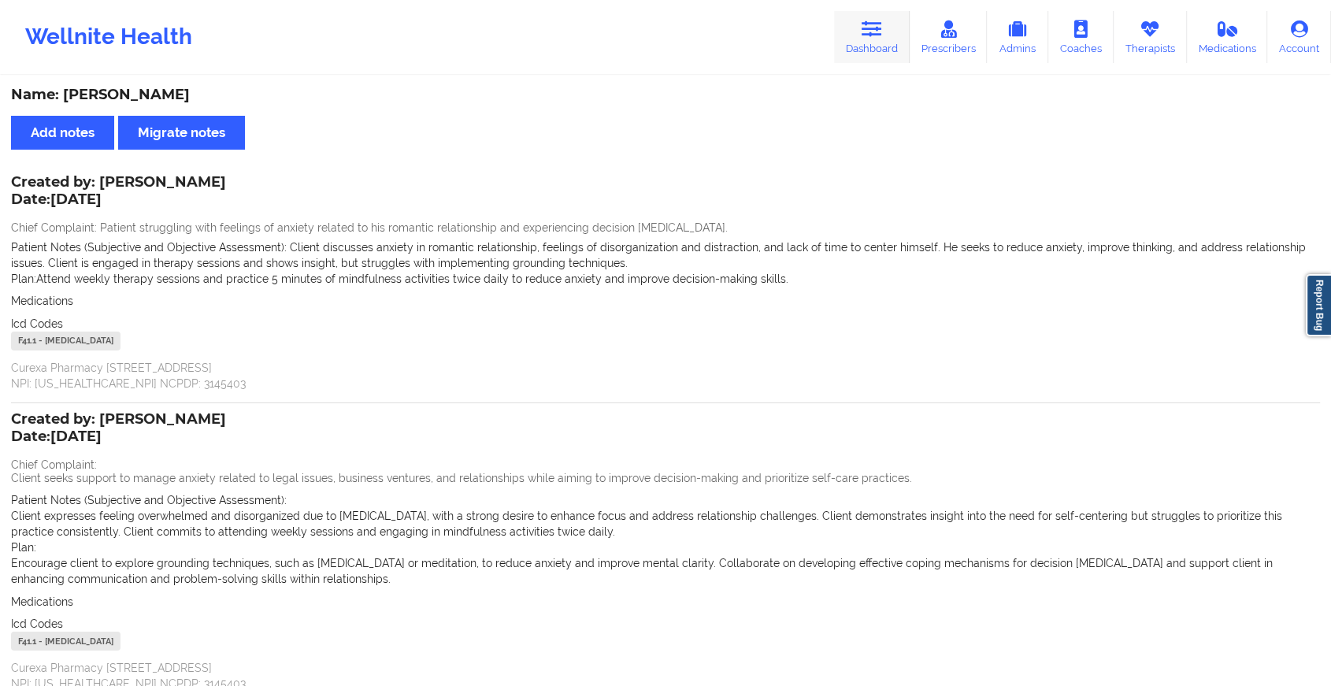
drag, startPoint x: 850, startPoint y: 69, endPoint x: 859, endPoint y: 59, distance: 12.8
click at [859, 59] on div "Wellnite Health Dashboard Prescribers Admins Coaches Therapists Medications Acc…" at bounding box center [665, 37] width 1331 height 74
click at [859, 59] on link "Dashboard" at bounding box center [872, 37] width 76 height 52
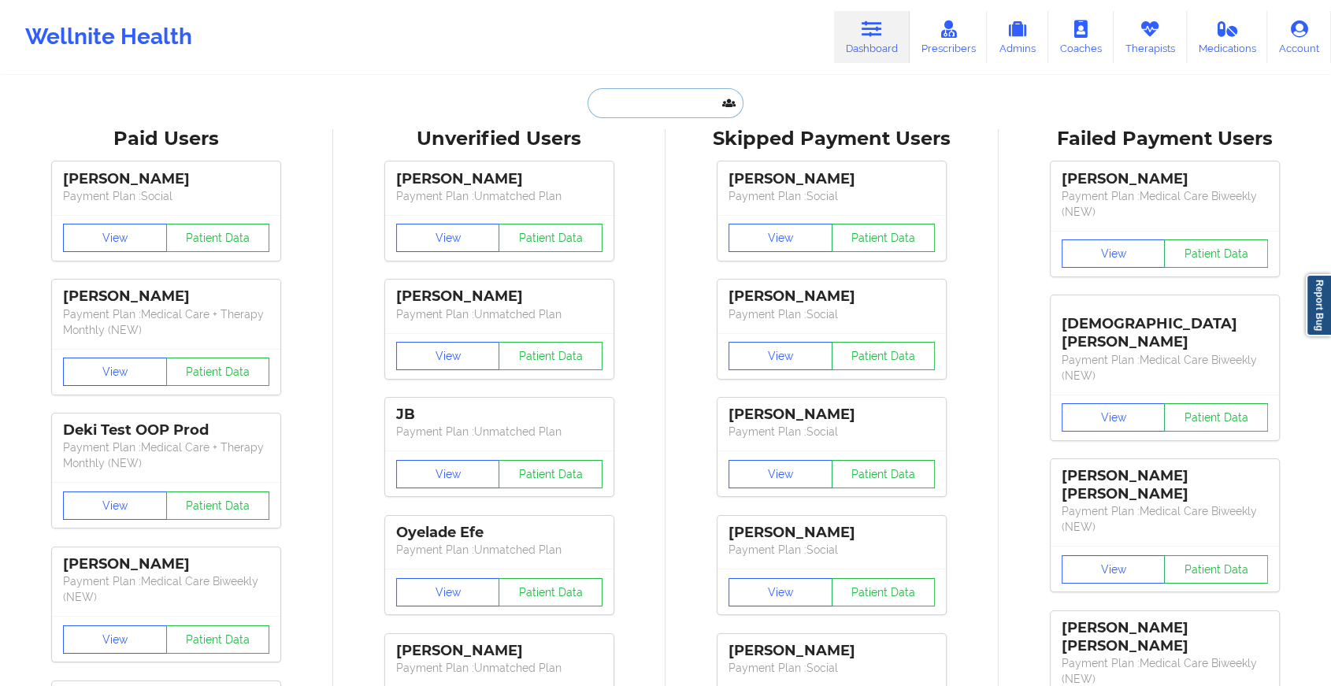
click at [685, 95] on input "text" at bounding box center [666, 103] width 156 height 30
type input "g"
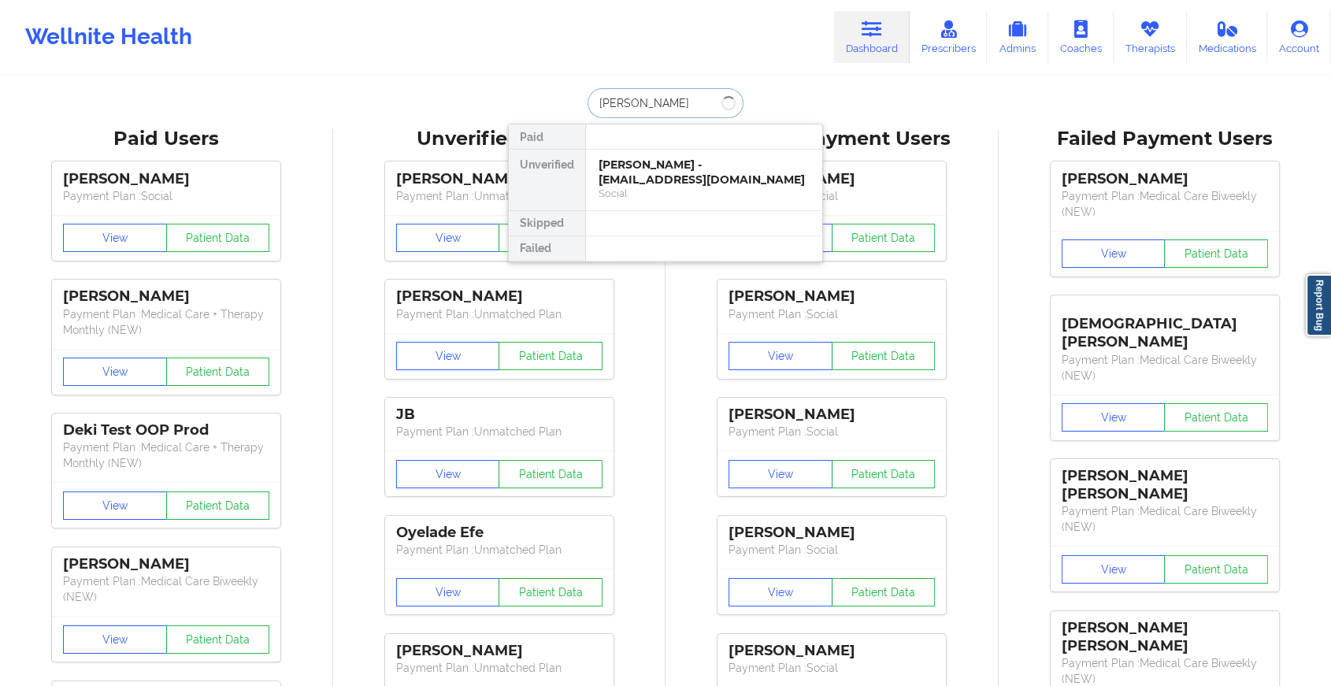
type input "[PERSON_NAME]"
click at [673, 177] on div "[PERSON_NAME] - [EMAIL_ADDRESS][DOMAIN_NAME]" at bounding box center [704, 172] width 211 height 29
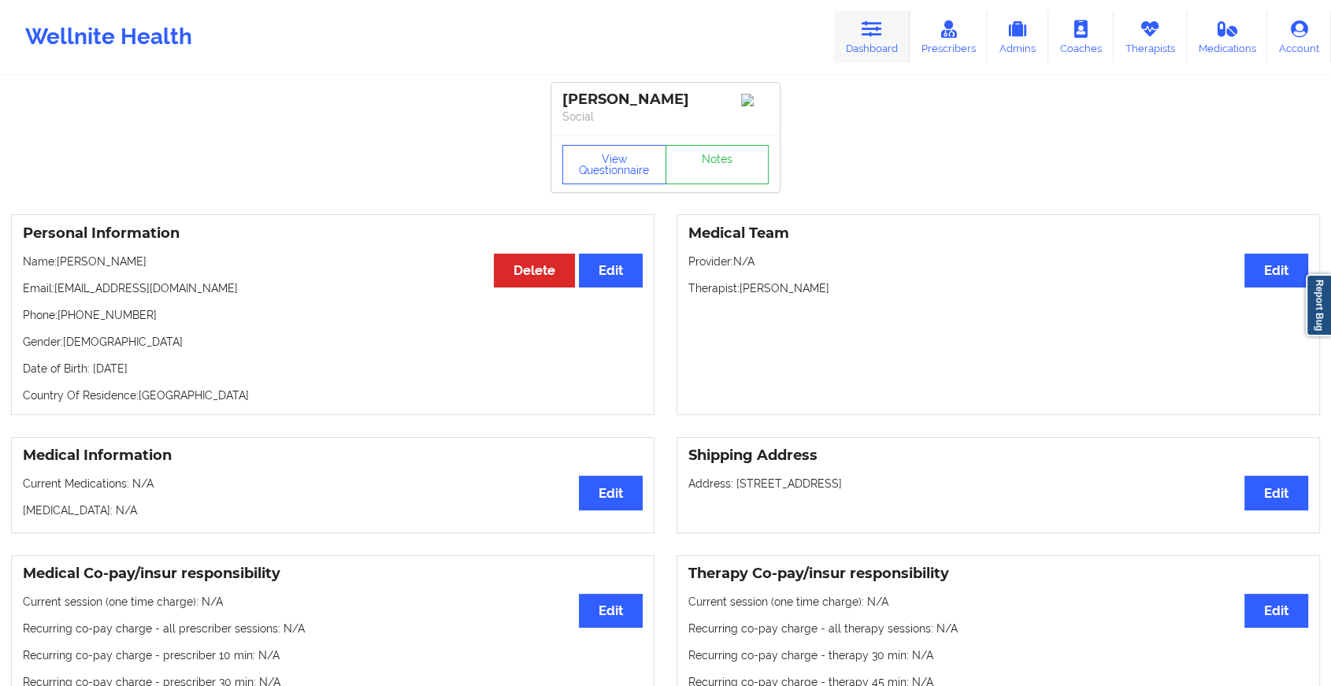
click at [870, 36] on icon at bounding box center [872, 28] width 20 height 17
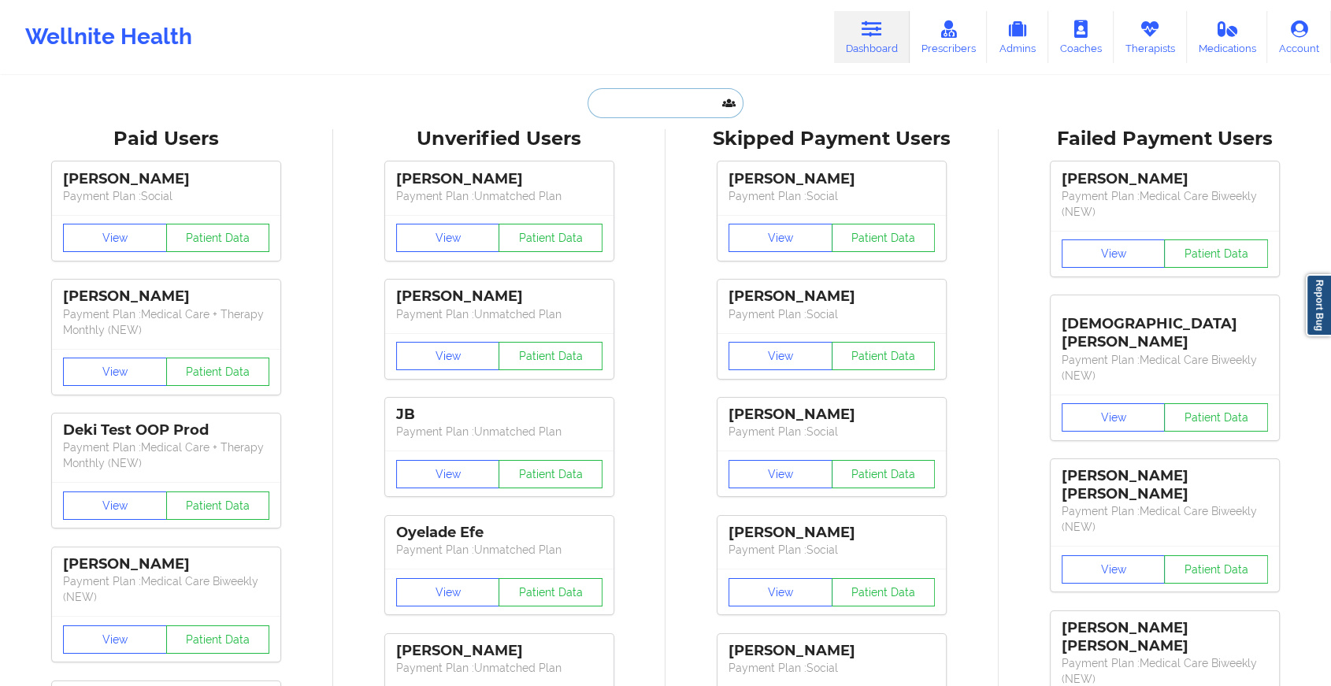
click at [637, 102] on input "text" at bounding box center [666, 103] width 156 height 30
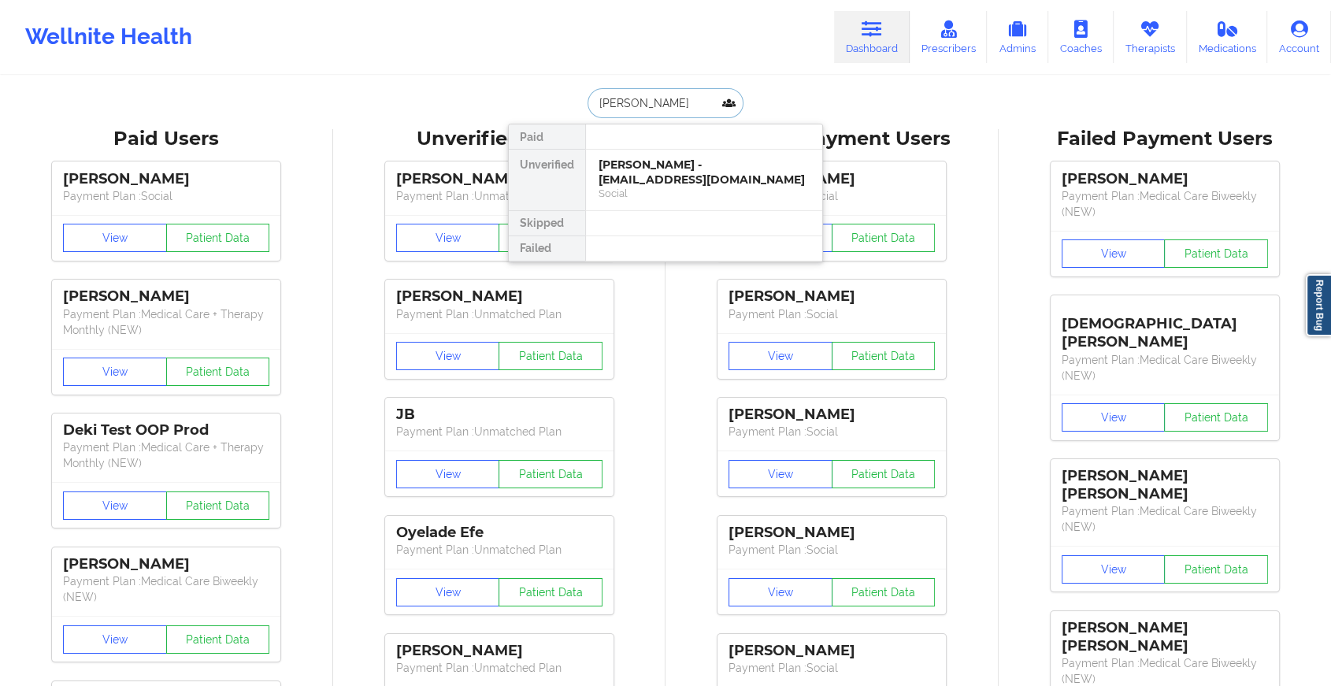
type input "[PERSON_NAME]"
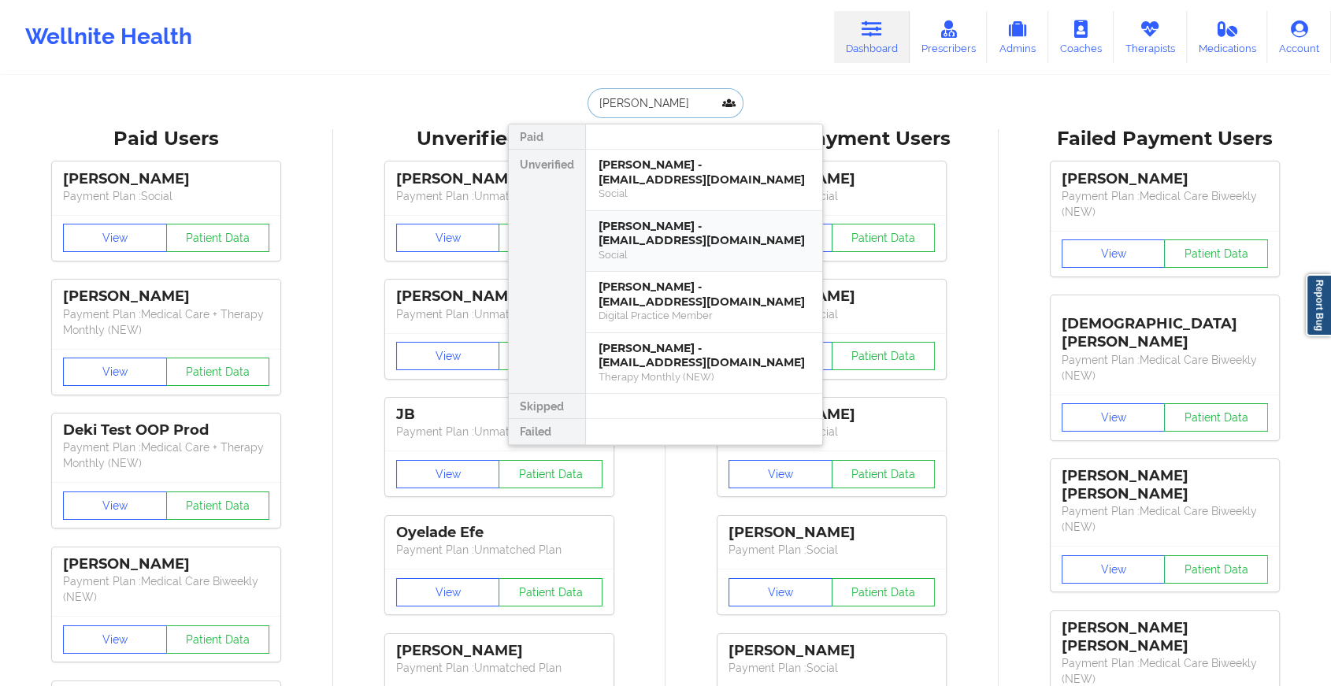
click at [660, 213] on div "[PERSON_NAME] - [EMAIL_ADDRESS][DOMAIN_NAME] Social" at bounding box center [704, 241] width 236 height 61
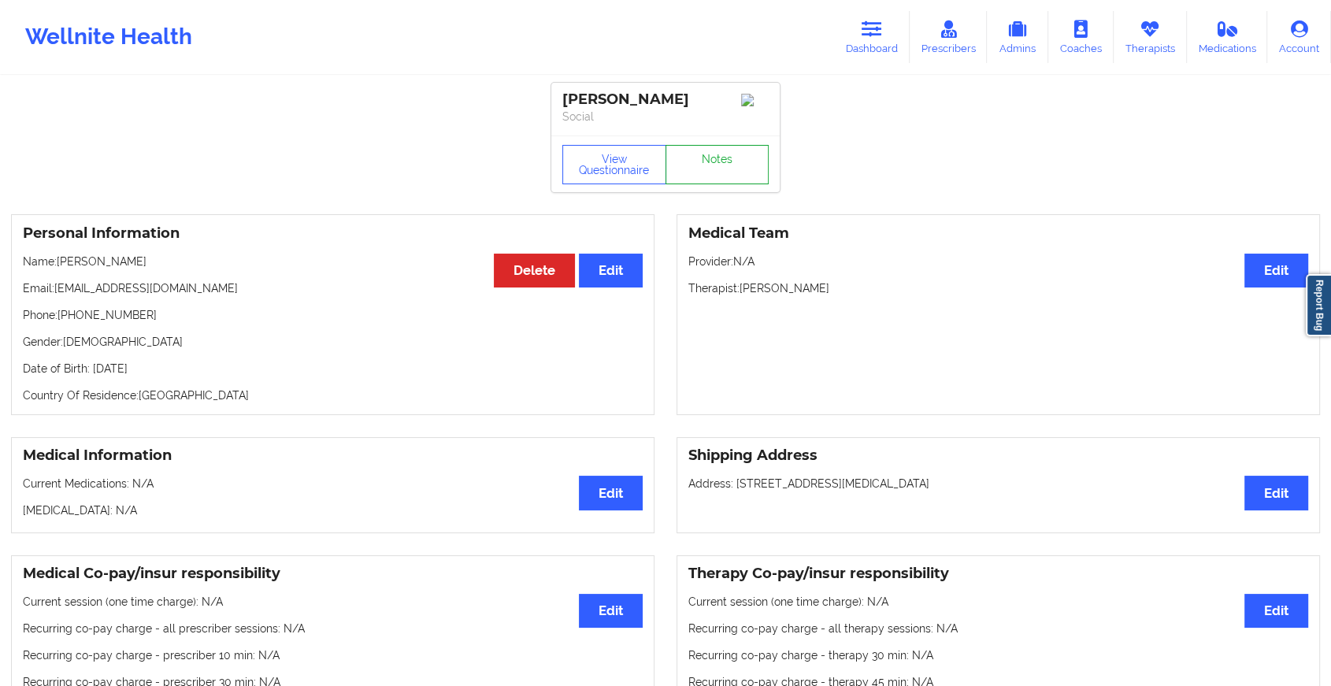
click at [718, 173] on link "Notes" at bounding box center [718, 164] width 104 height 39
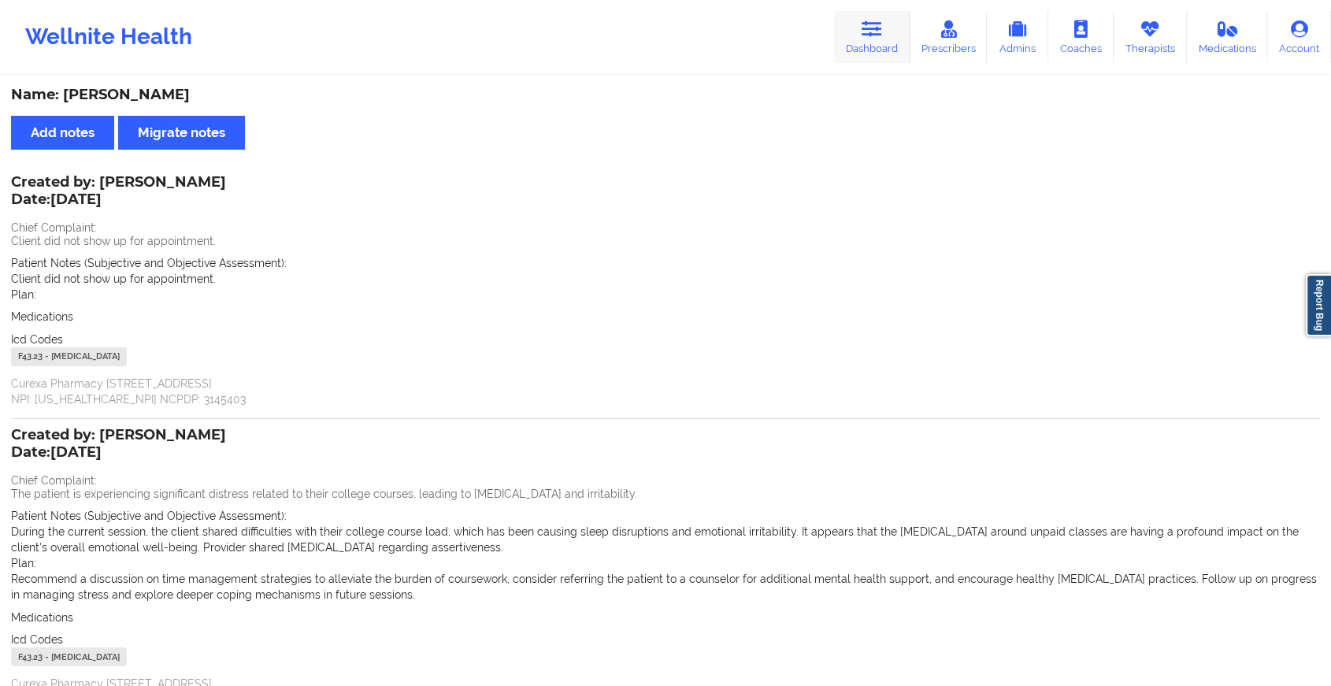
click at [888, 57] on link "Dashboard" at bounding box center [872, 37] width 76 height 52
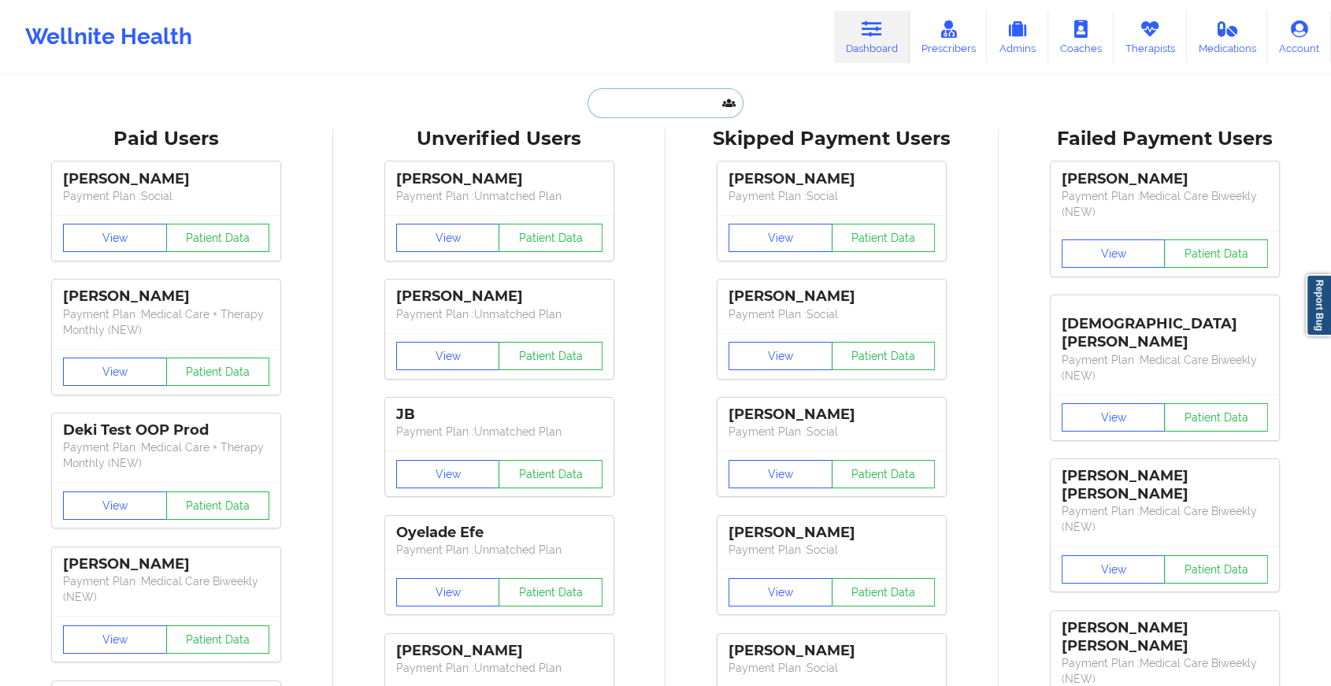
click at [662, 101] on input "text" at bounding box center [666, 103] width 156 height 30
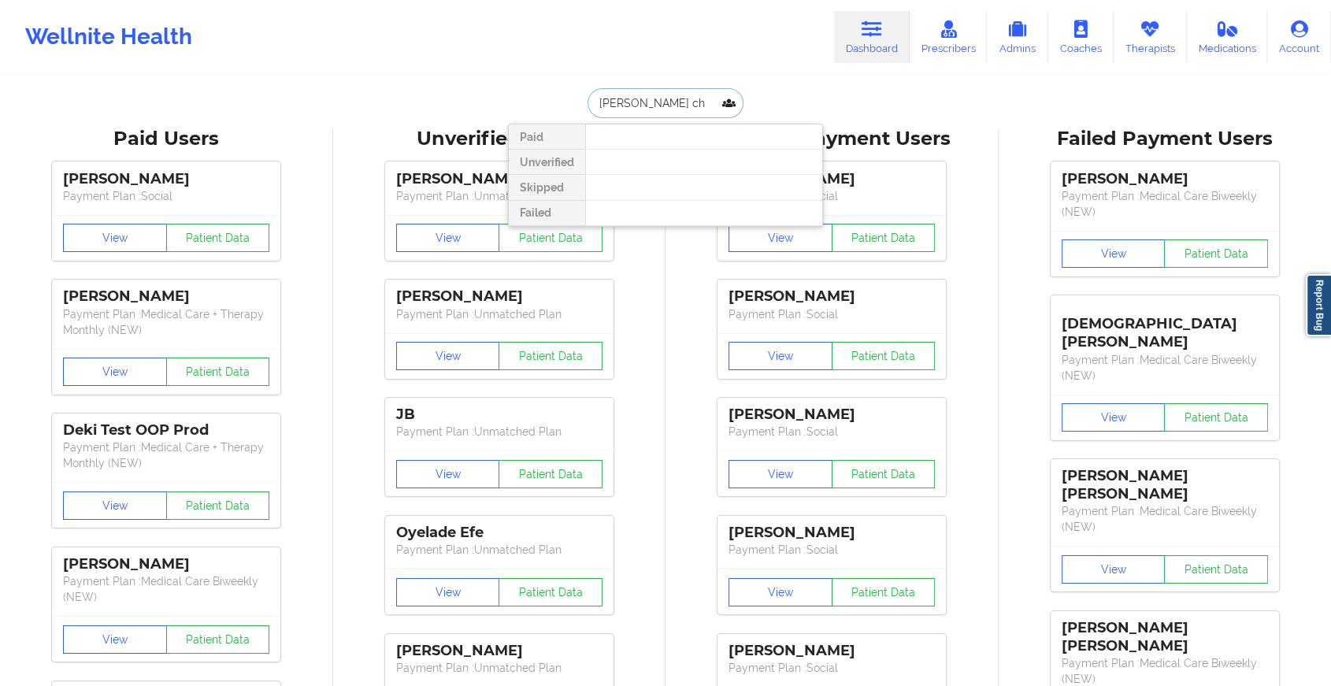
drag, startPoint x: 689, startPoint y: 106, endPoint x: 593, endPoint y: 88, distance: 97.7
click at [593, 88] on input "[PERSON_NAME] ch" at bounding box center [666, 103] width 156 height 30
paste input "[PERSON_NAME][EMAIL_ADDRESS][DOMAIN_NAME]"
type input "l"
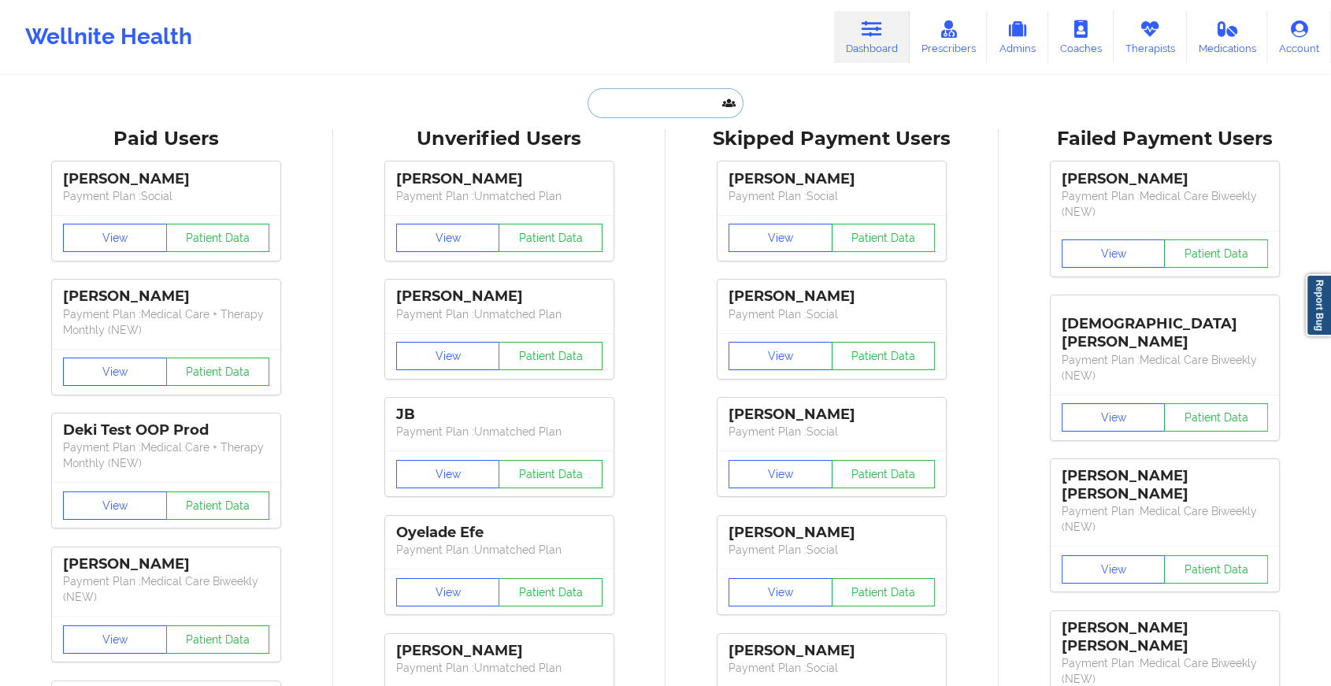
paste input "[PERSON_NAME][EMAIL_ADDRESS][DOMAIN_NAME]"
type input "[PERSON_NAME][EMAIL_ADDRESS][DOMAIN_NAME]"
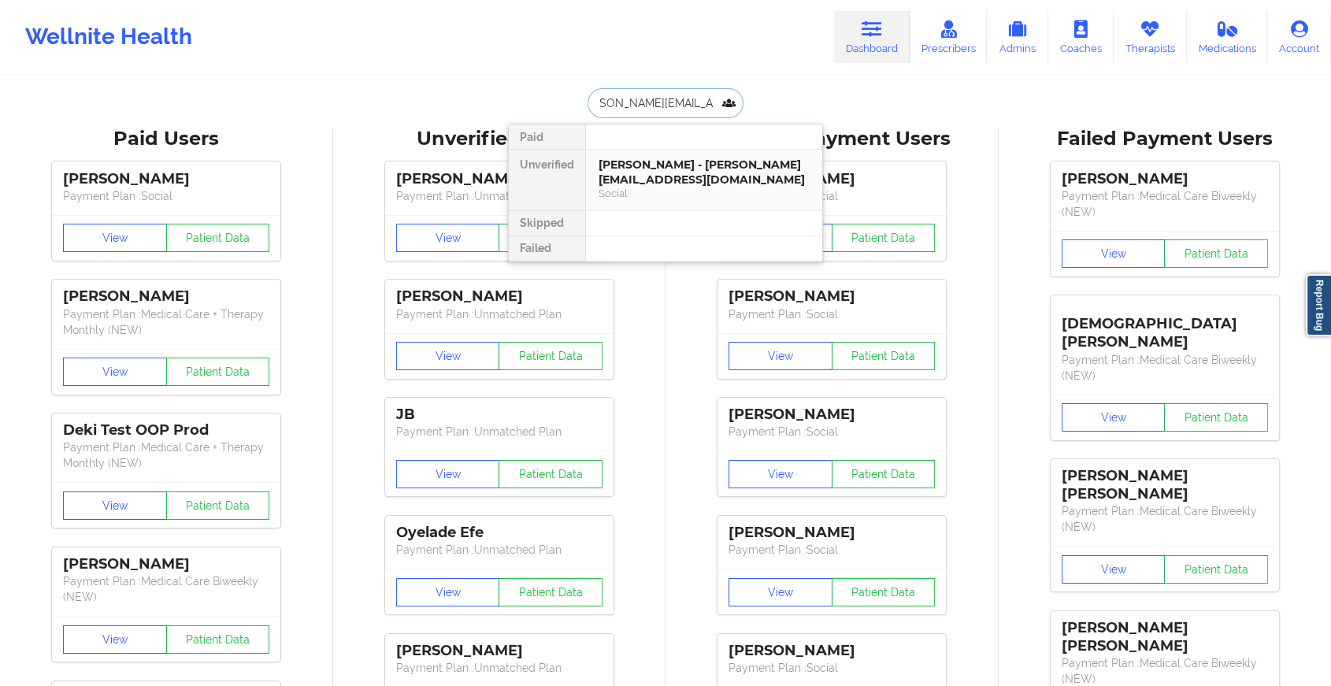
click at [698, 171] on div "[PERSON_NAME] - [PERSON_NAME][EMAIL_ADDRESS][DOMAIN_NAME]" at bounding box center [704, 172] width 211 height 29
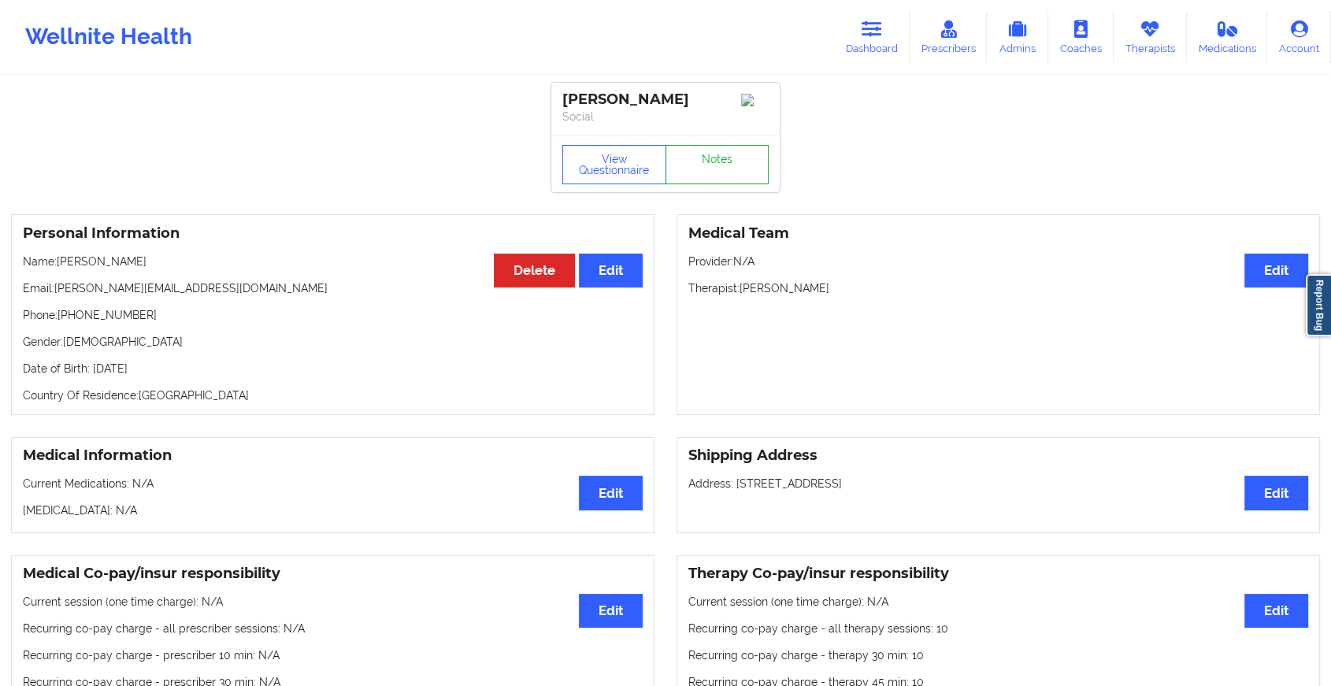
click at [711, 162] on link "Notes" at bounding box center [718, 164] width 104 height 39
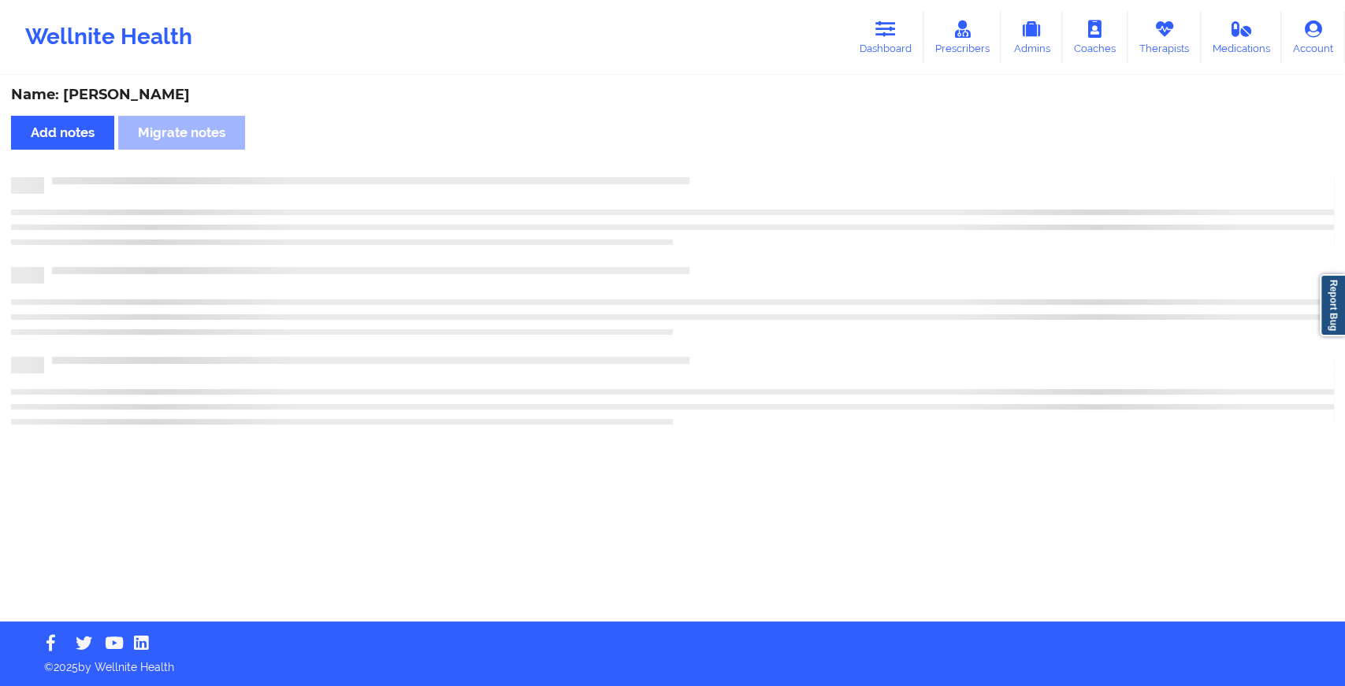
click at [711, 162] on div "Name: [PERSON_NAME] Add notes Migrate notes" at bounding box center [672, 349] width 1345 height 544
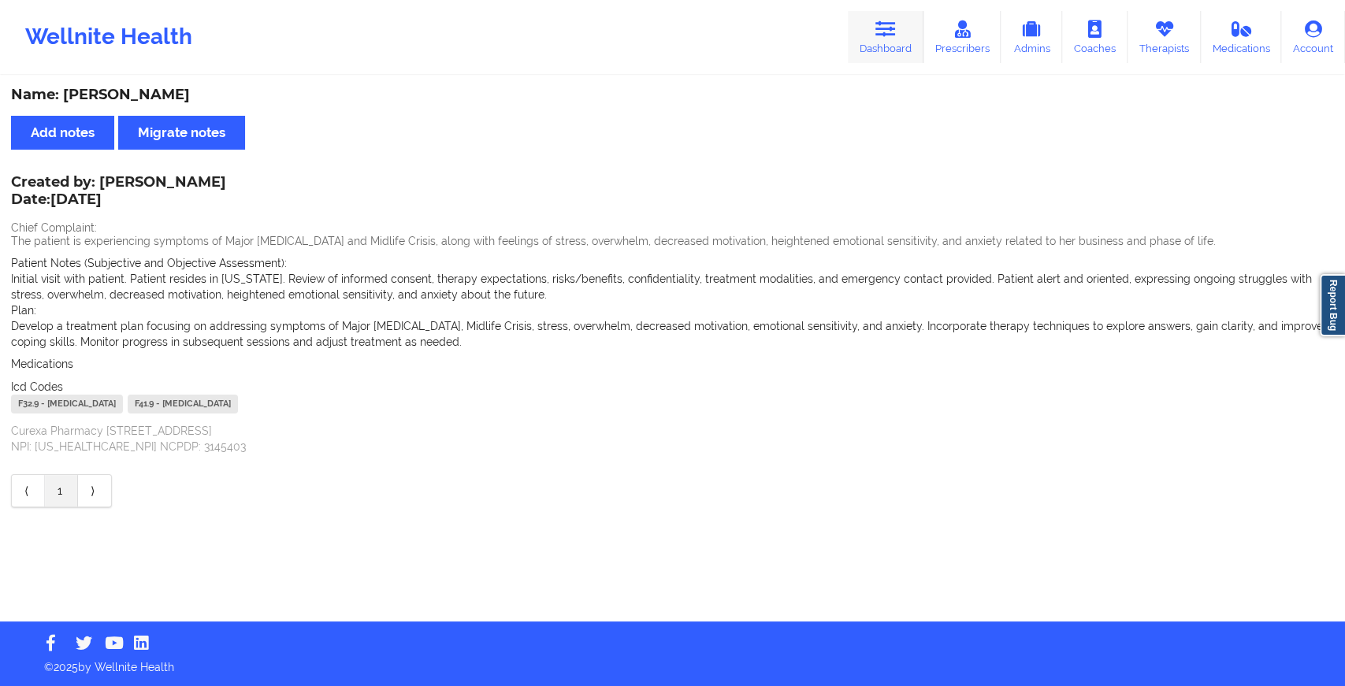
click at [896, 35] on icon at bounding box center [885, 28] width 20 height 17
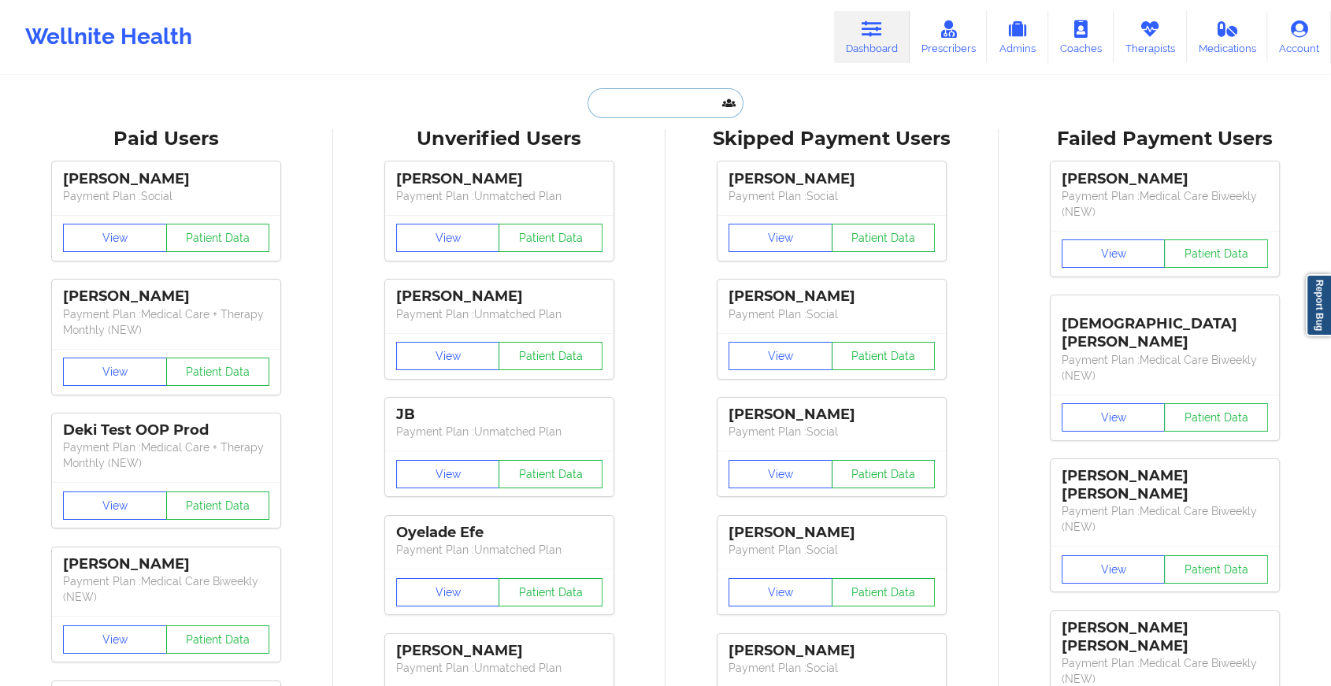
click at [663, 106] on input "text" at bounding box center [666, 103] width 156 height 30
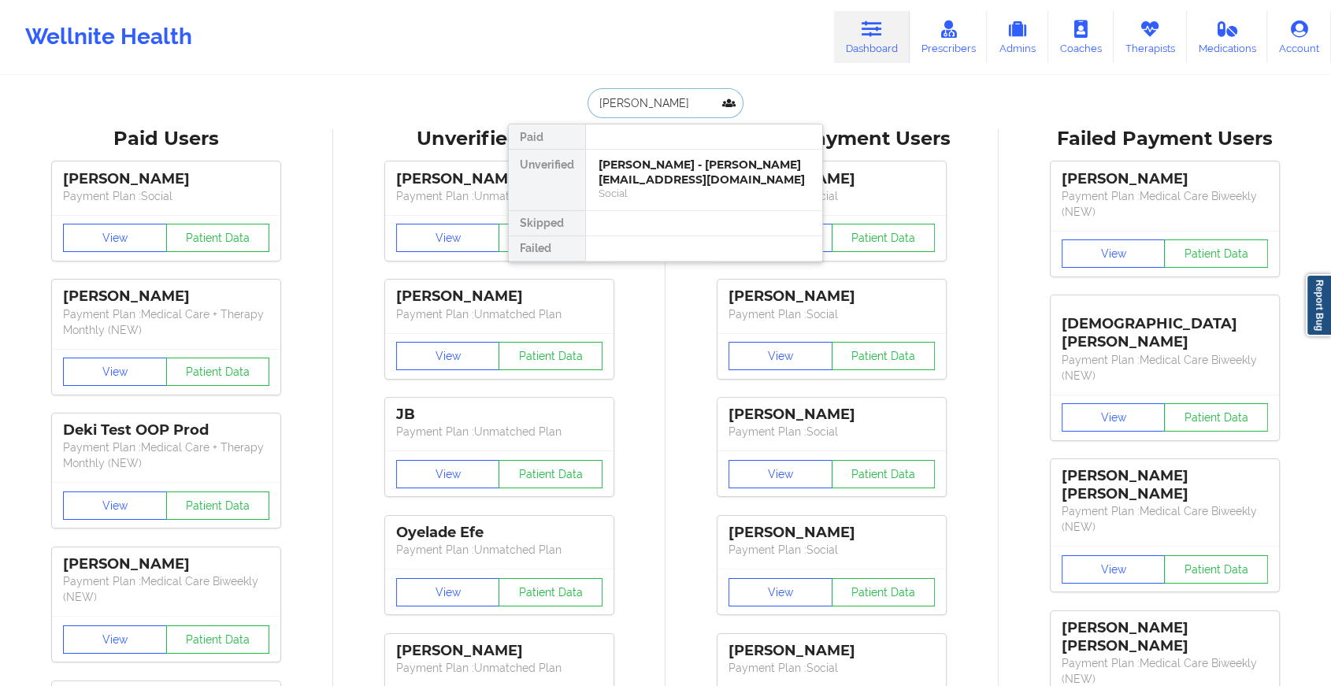
type input "[PERSON_NAME]"
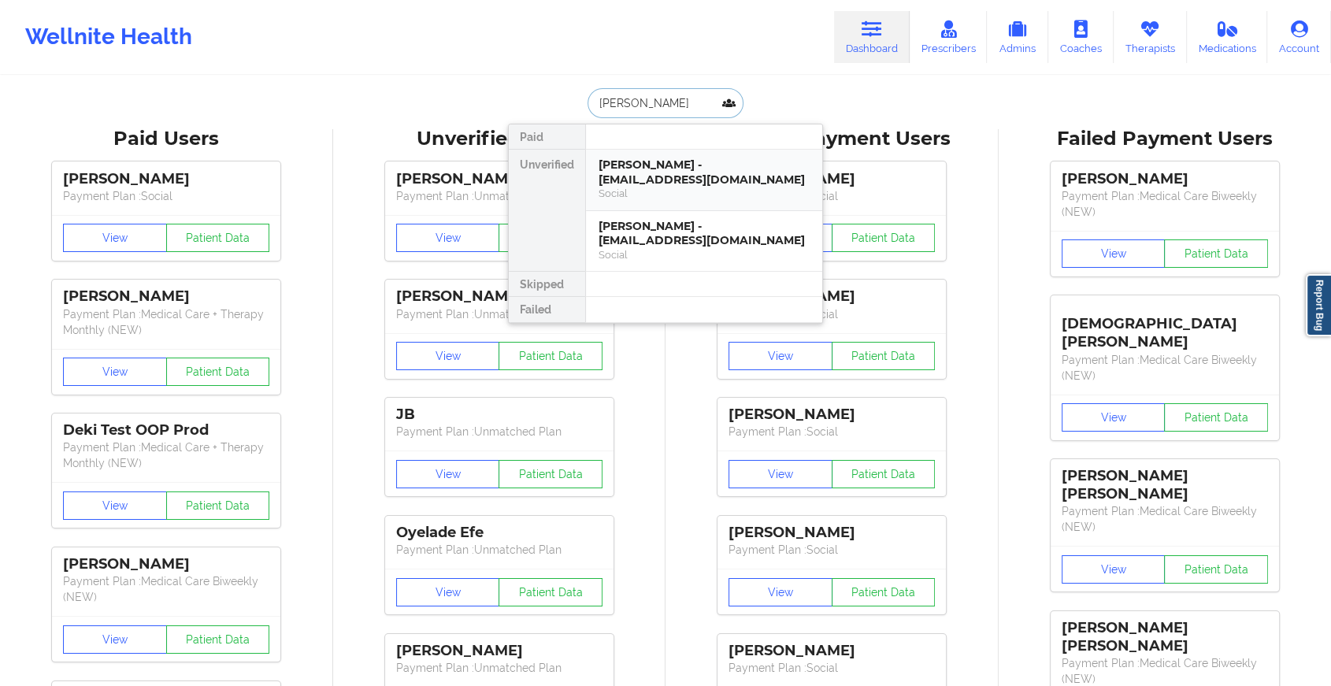
click at [648, 169] on div "[PERSON_NAME] - [EMAIL_ADDRESS][DOMAIN_NAME]" at bounding box center [704, 172] width 211 height 29
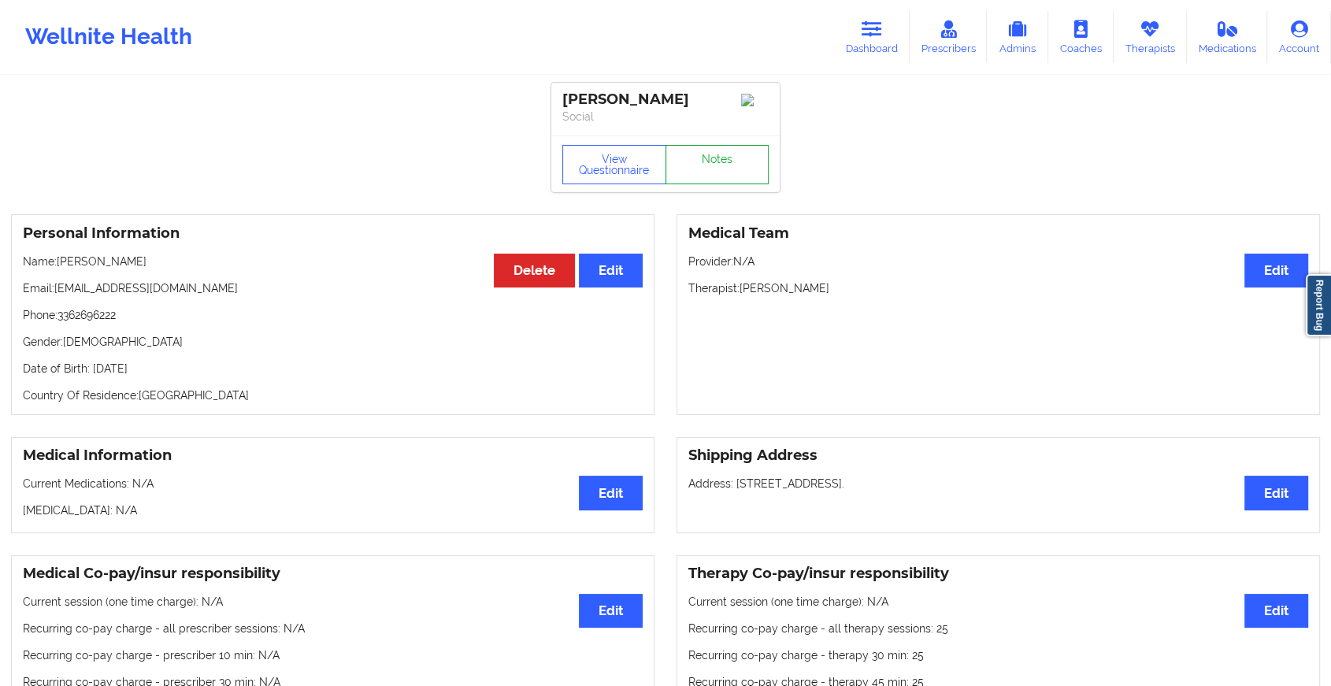
click at [721, 161] on link "Notes" at bounding box center [718, 164] width 104 height 39
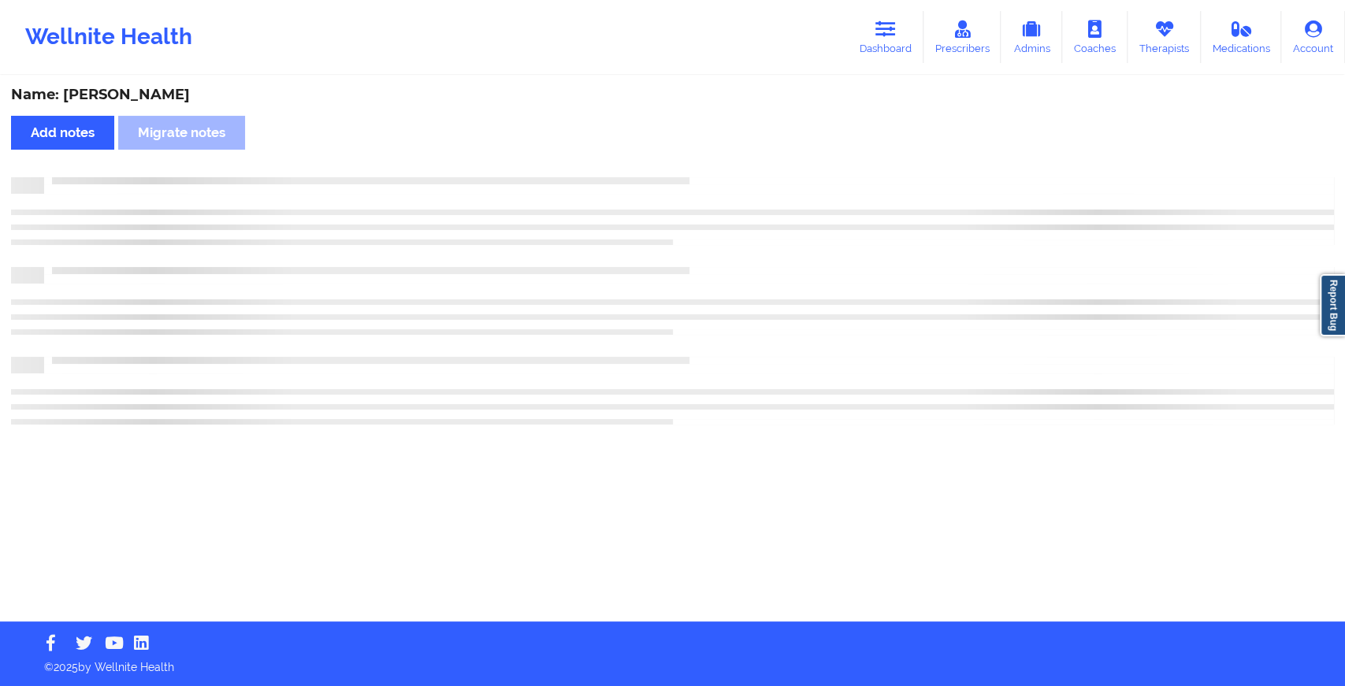
click at [721, 161] on div "Name: [PERSON_NAME] Add notes Migrate notes" at bounding box center [672, 349] width 1345 height 544
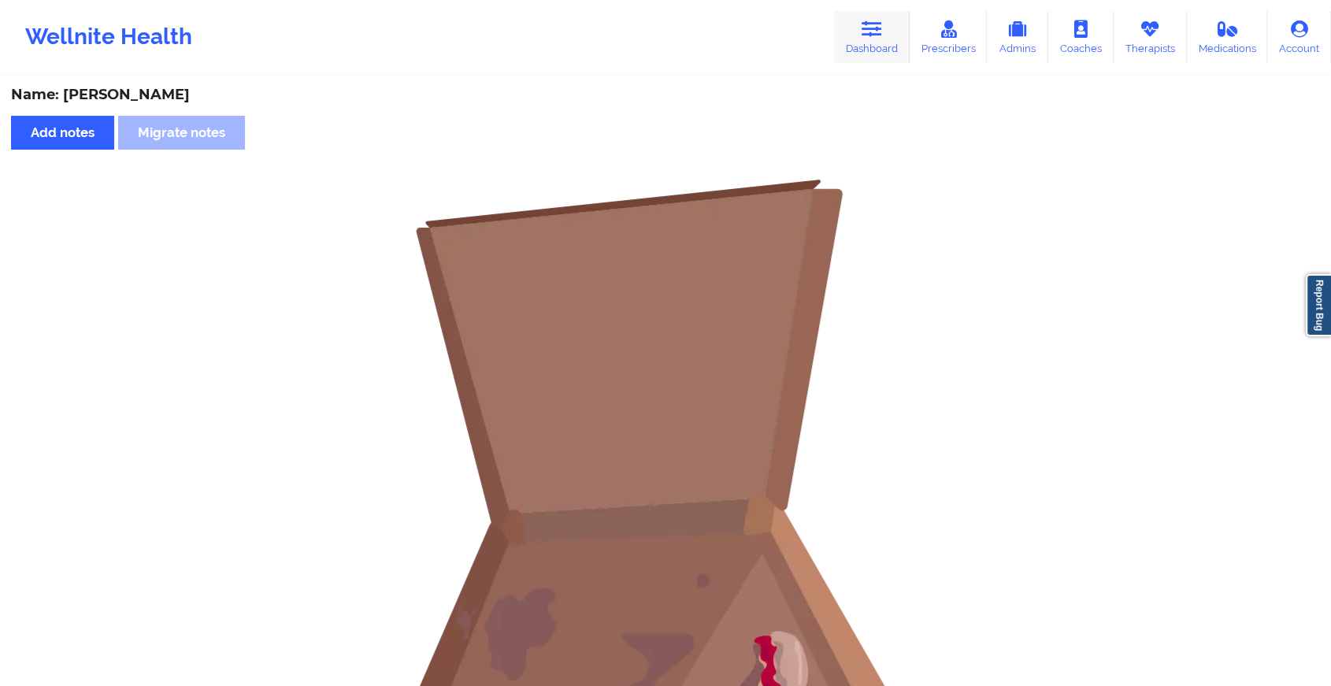
click at [882, 32] on icon at bounding box center [872, 28] width 20 height 17
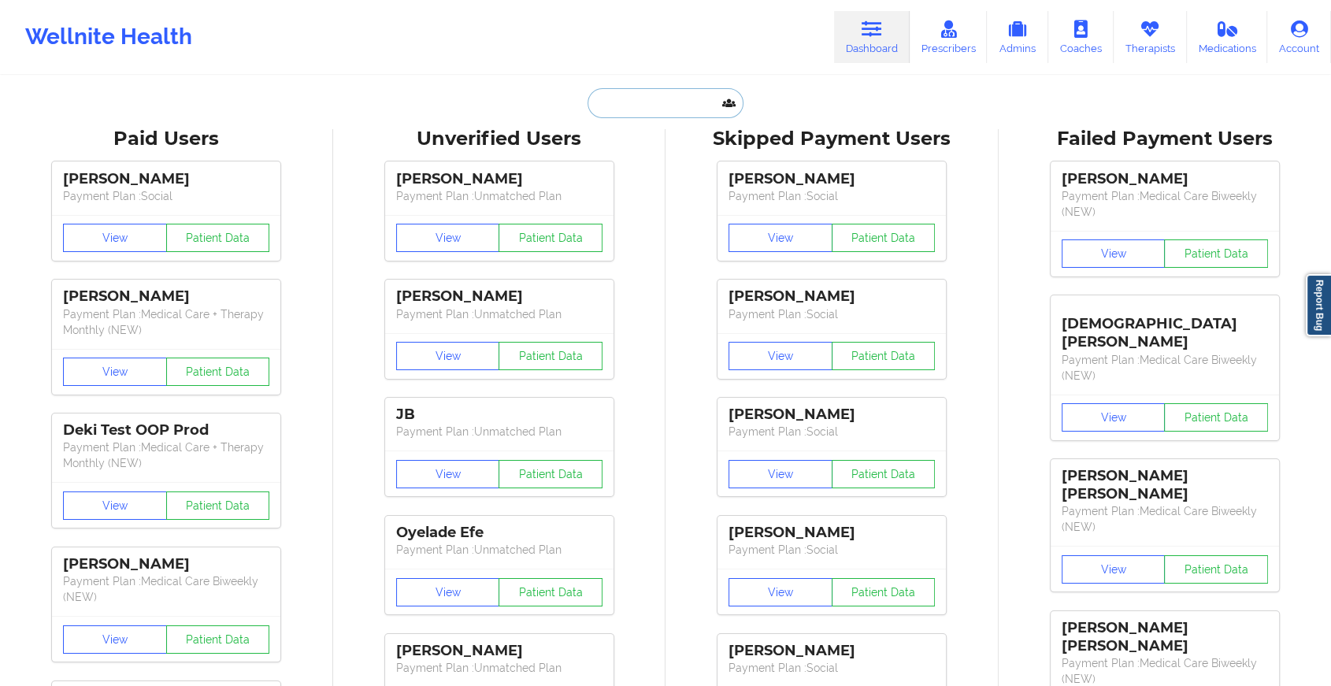
click at [674, 94] on input "text" at bounding box center [666, 103] width 156 height 30
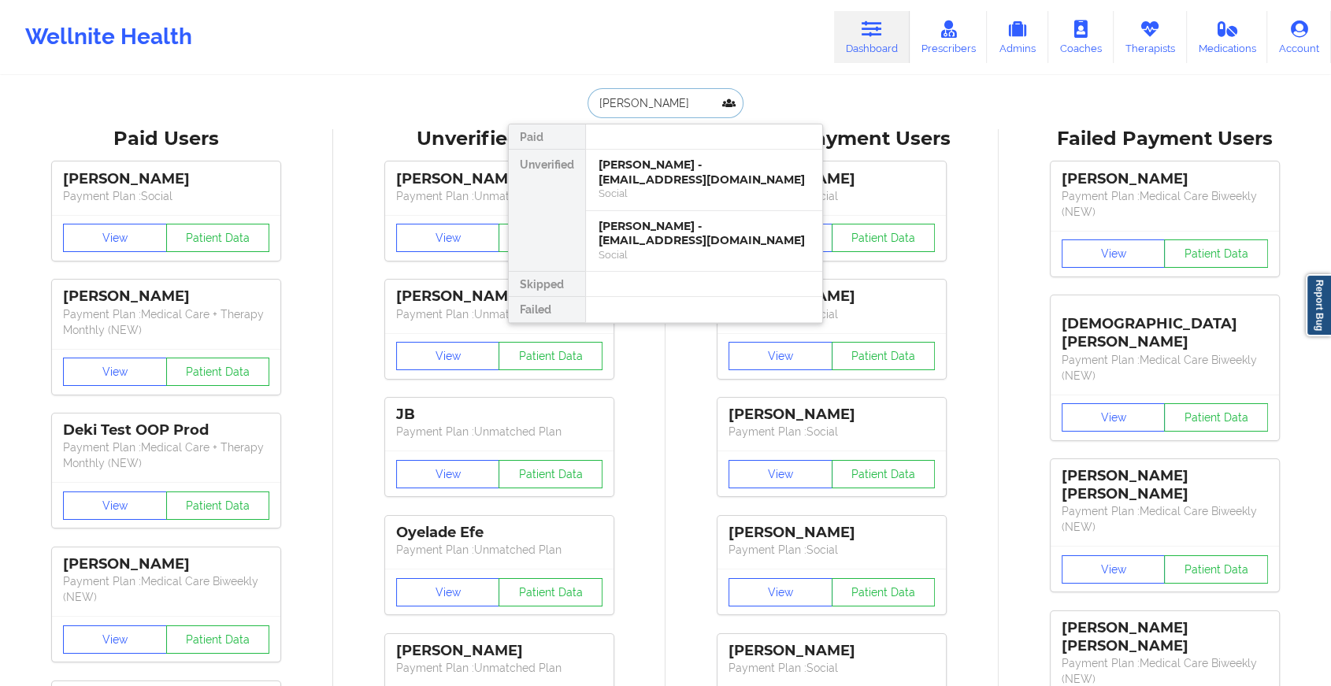
type input "[PERSON_NAME] but"
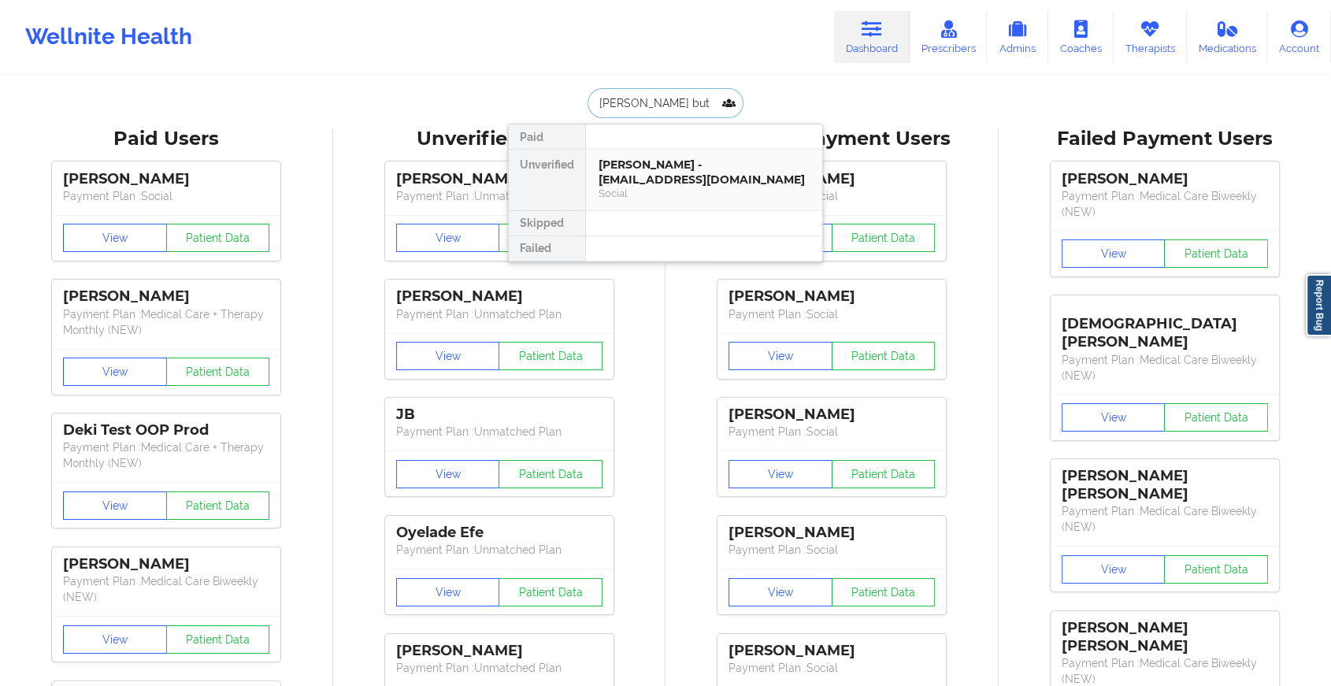
click at [666, 176] on div "[PERSON_NAME] - [EMAIL_ADDRESS][DOMAIN_NAME]" at bounding box center [704, 172] width 211 height 29
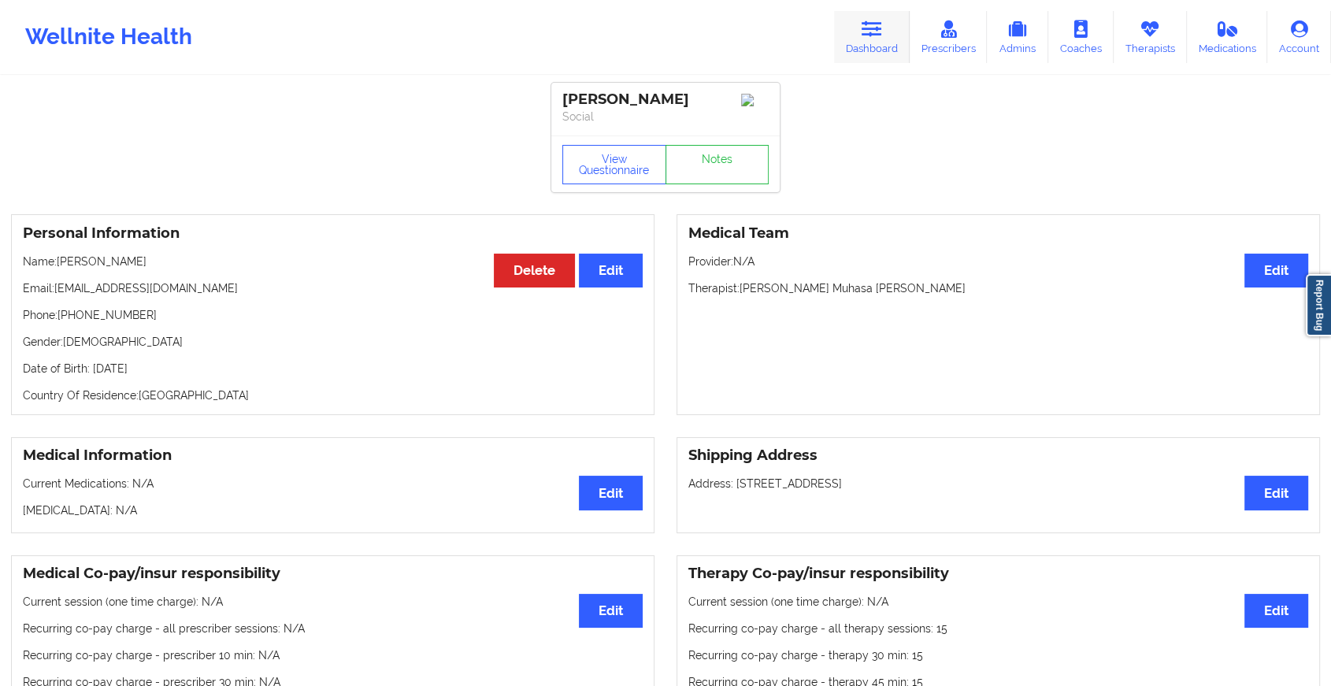
click at [867, 17] on link "Dashboard" at bounding box center [872, 37] width 76 height 52
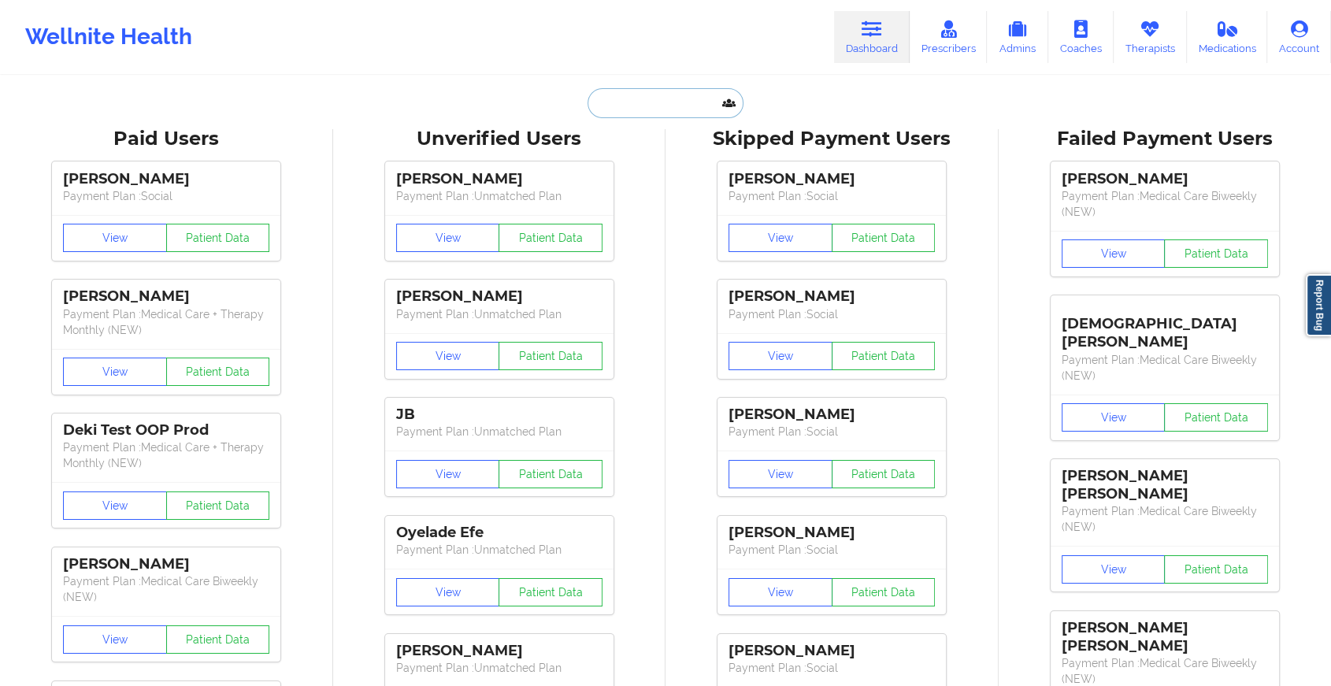
click at [611, 100] on input "text" at bounding box center [666, 103] width 156 height 30
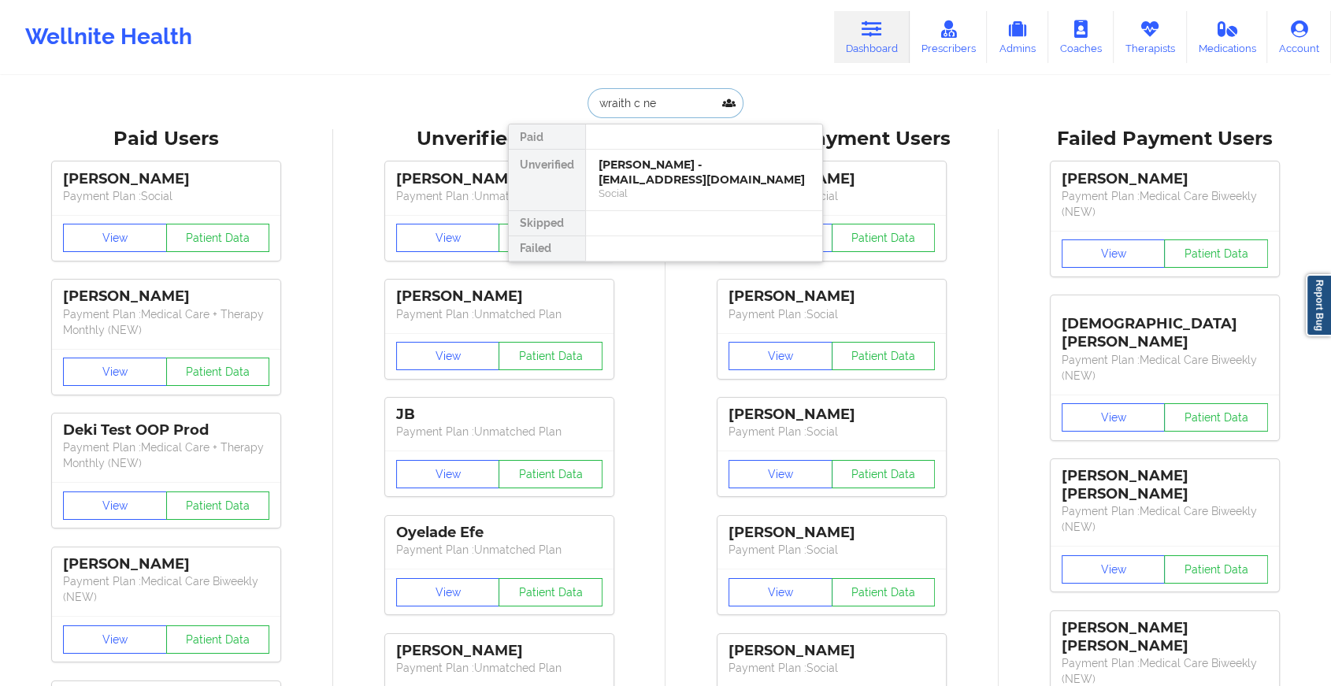
type input "wraith c nep"
click at [640, 172] on div "Wraith C Nephilidus - [EMAIL_ADDRESS][DOMAIN_NAME]" at bounding box center [704, 172] width 211 height 29
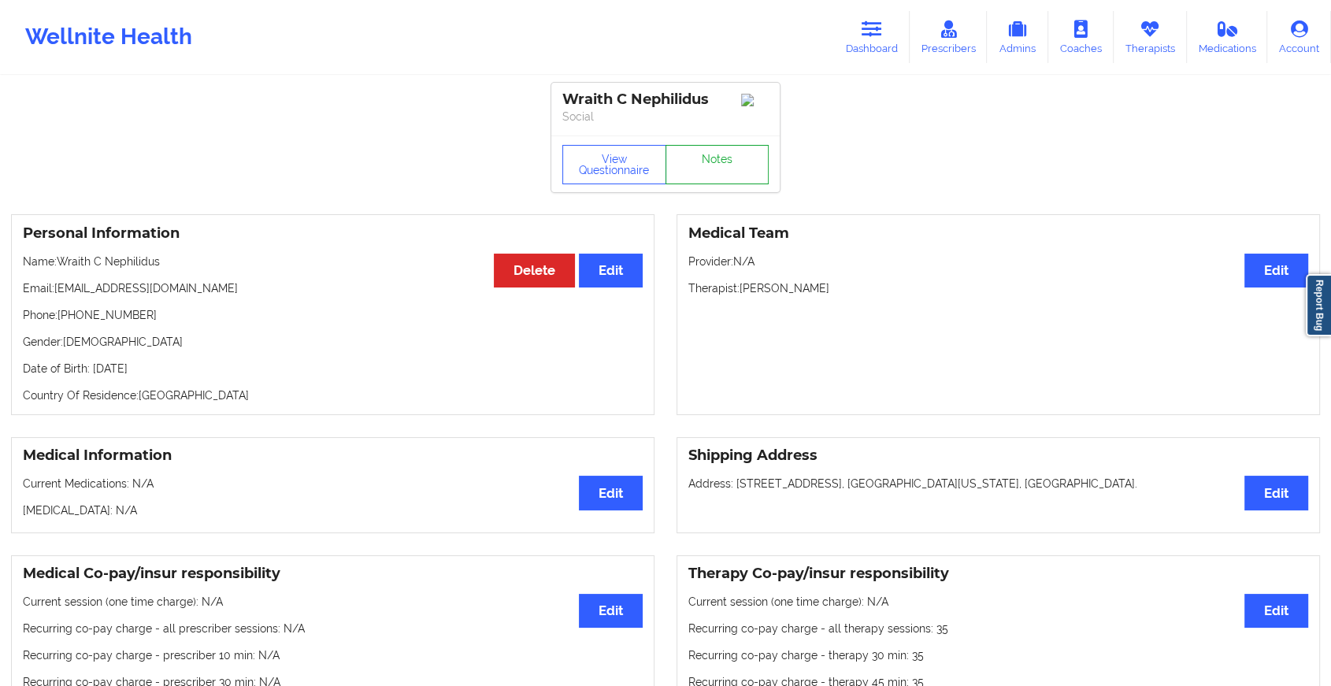
click at [729, 166] on link "Notes" at bounding box center [718, 164] width 104 height 39
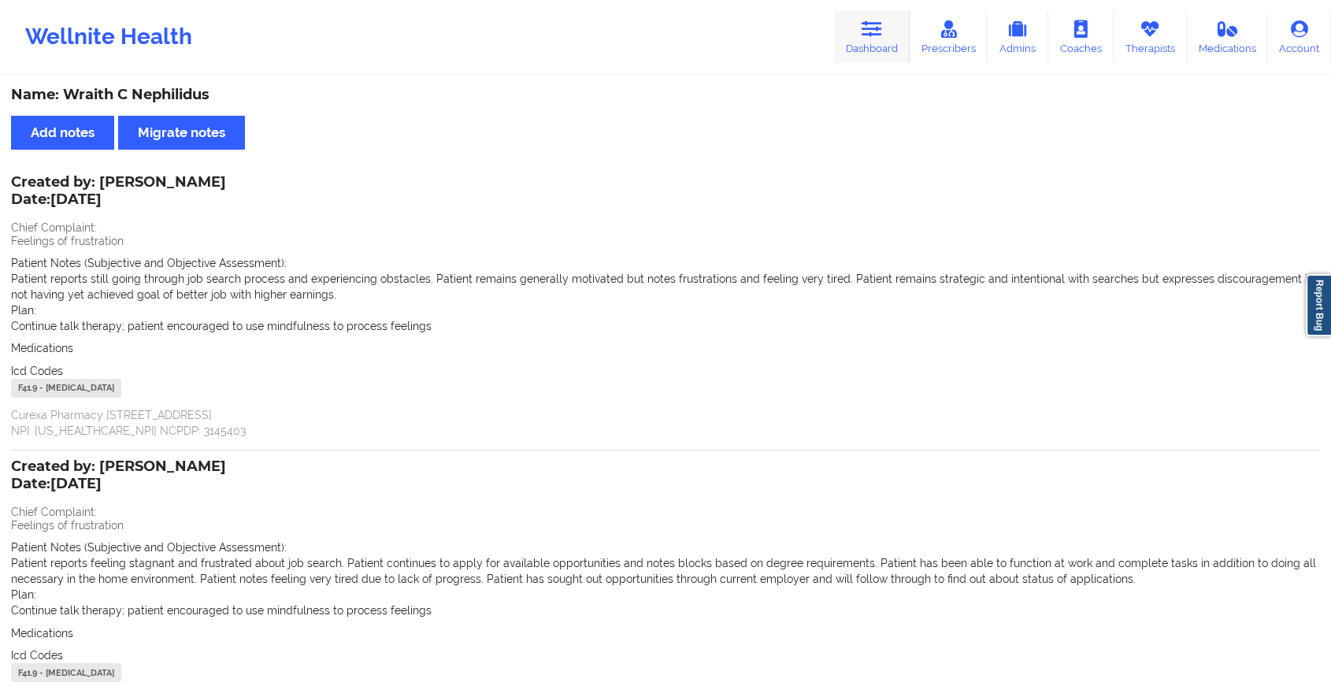
click at [863, 25] on link "Dashboard" at bounding box center [872, 37] width 76 height 52
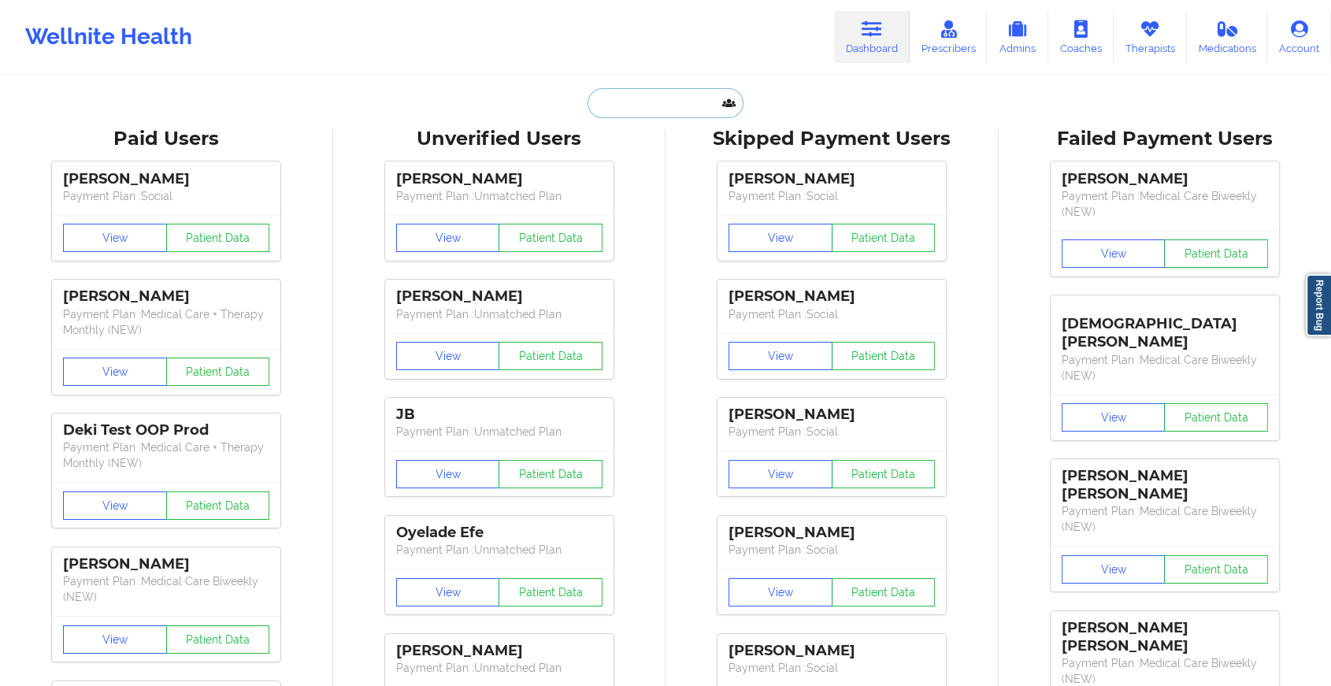
click at [657, 102] on input "text" at bounding box center [666, 103] width 156 height 30
paste input "[EMAIL_ADDRESS][DOMAIN_NAME]"
type input "[EMAIL_ADDRESS][DOMAIN_NAME]"
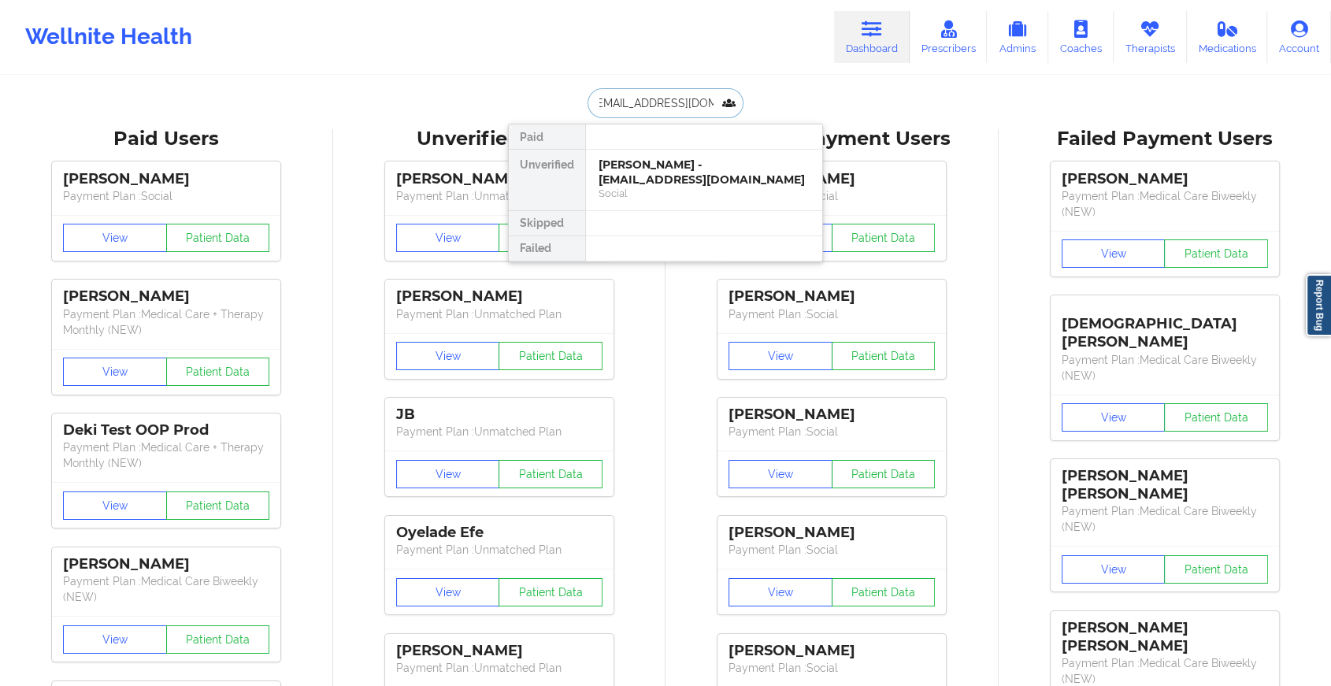
click at [684, 173] on div "[PERSON_NAME] - [EMAIL_ADDRESS][DOMAIN_NAME]" at bounding box center [704, 172] width 211 height 29
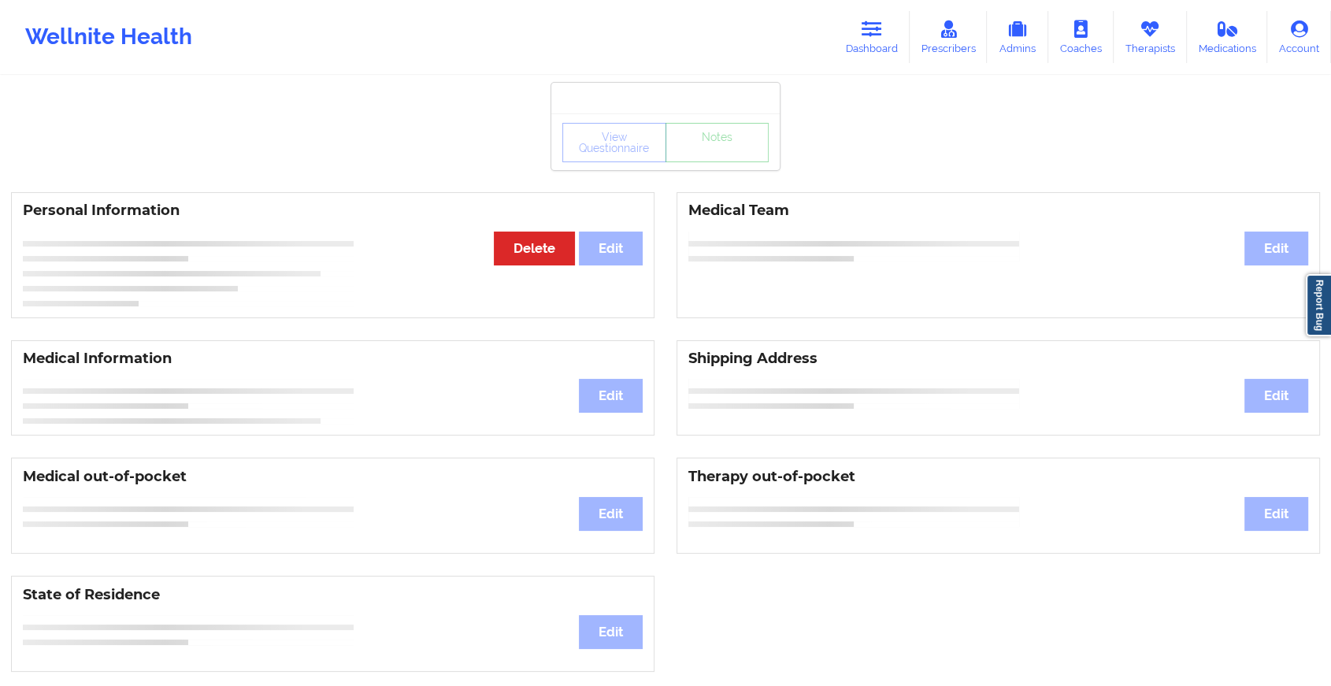
click at [707, 176] on div "View Questionnaire Notes Personal Information Edit Delete Medical Team Edit Med…" at bounding box center [665, 665] width 1331 height 1330
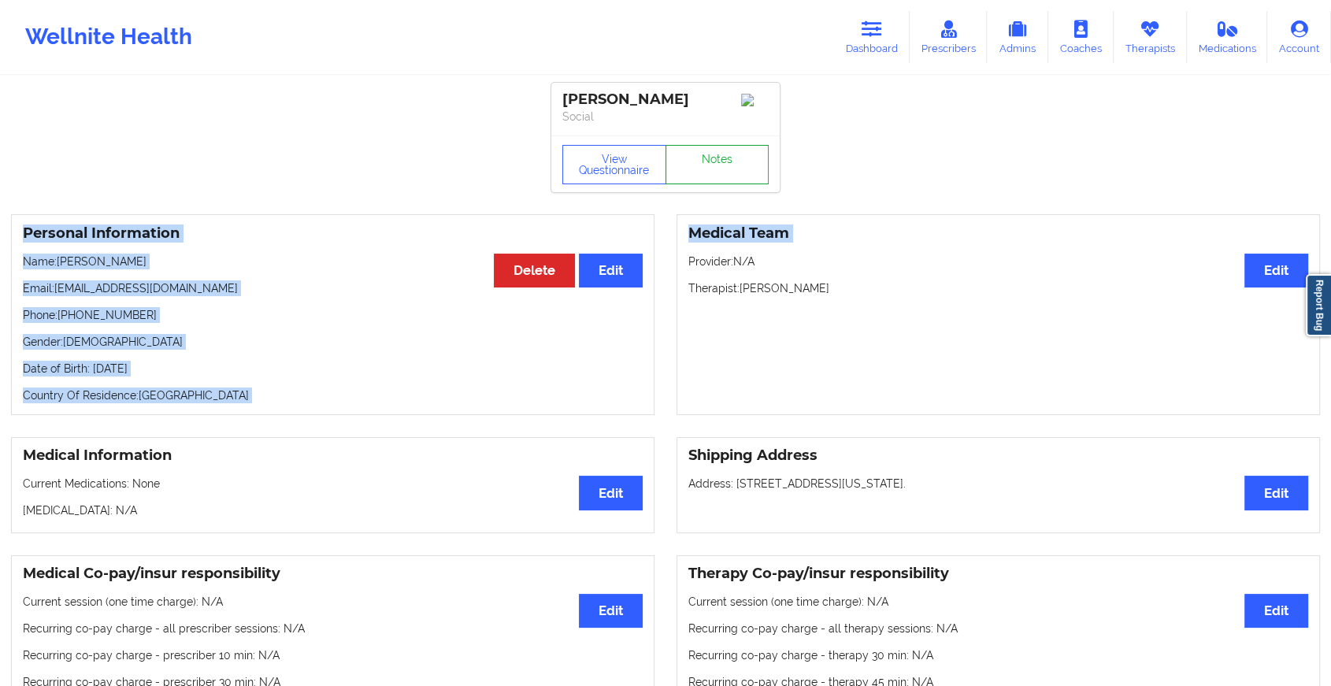
click at [700, 179] on link "Notes" at bounding box center [718, 164] width 104 height 39
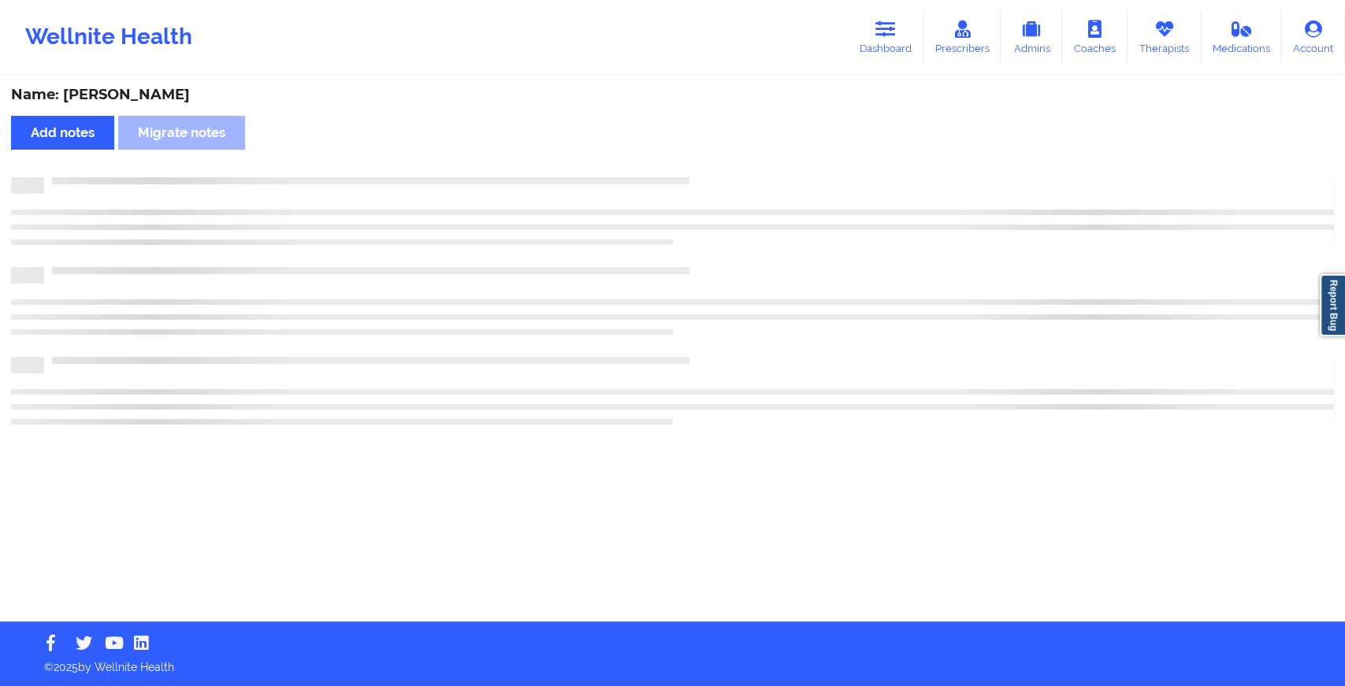
click at [700, 177] on div at bounding box center [689, 177] width 1290 height 0
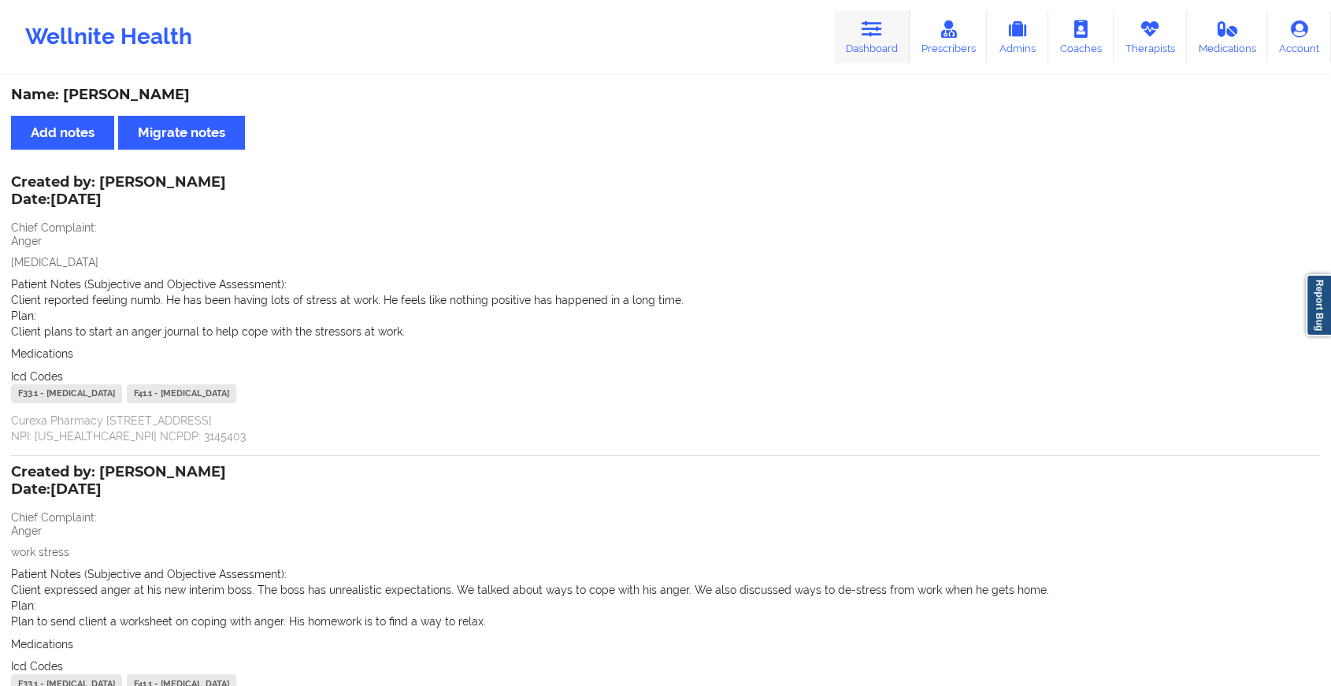
click at [862, 35] on link "Dashboard" at bounding box center [872, 37] width 76 height 52
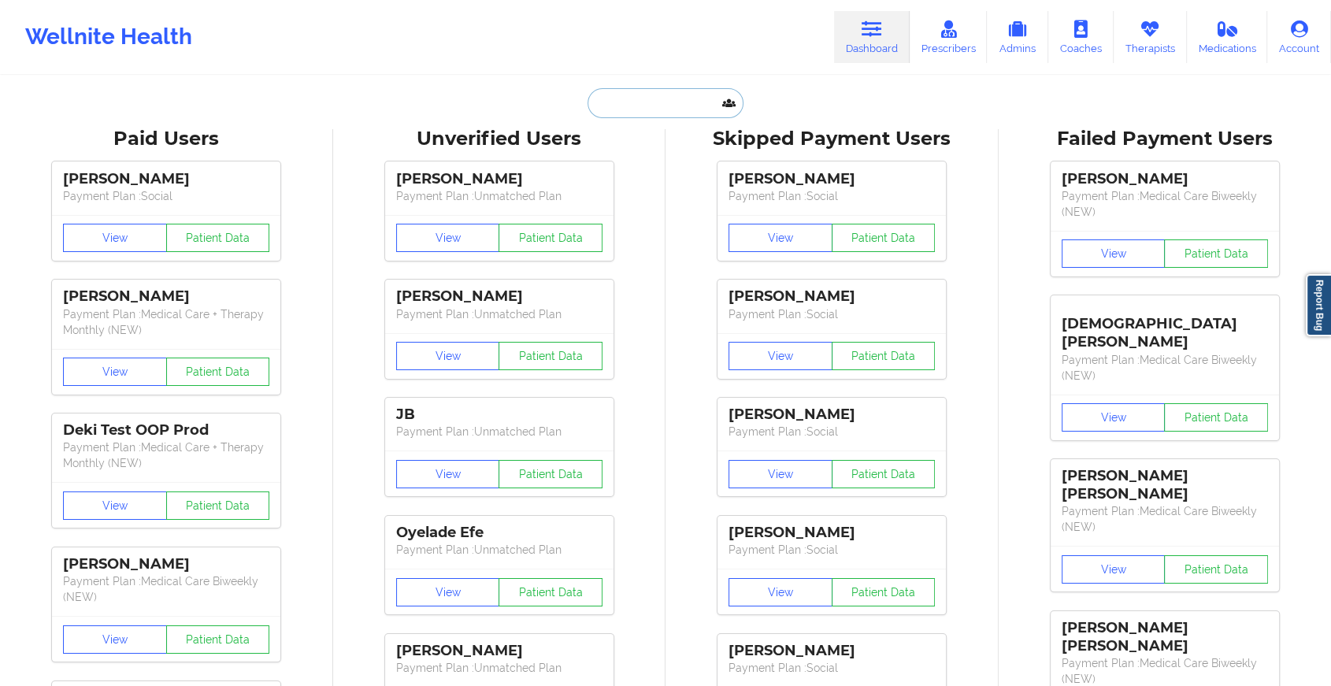
click at [669, 93] on input "text" at bounding box center [666, 103] width 156 height 30
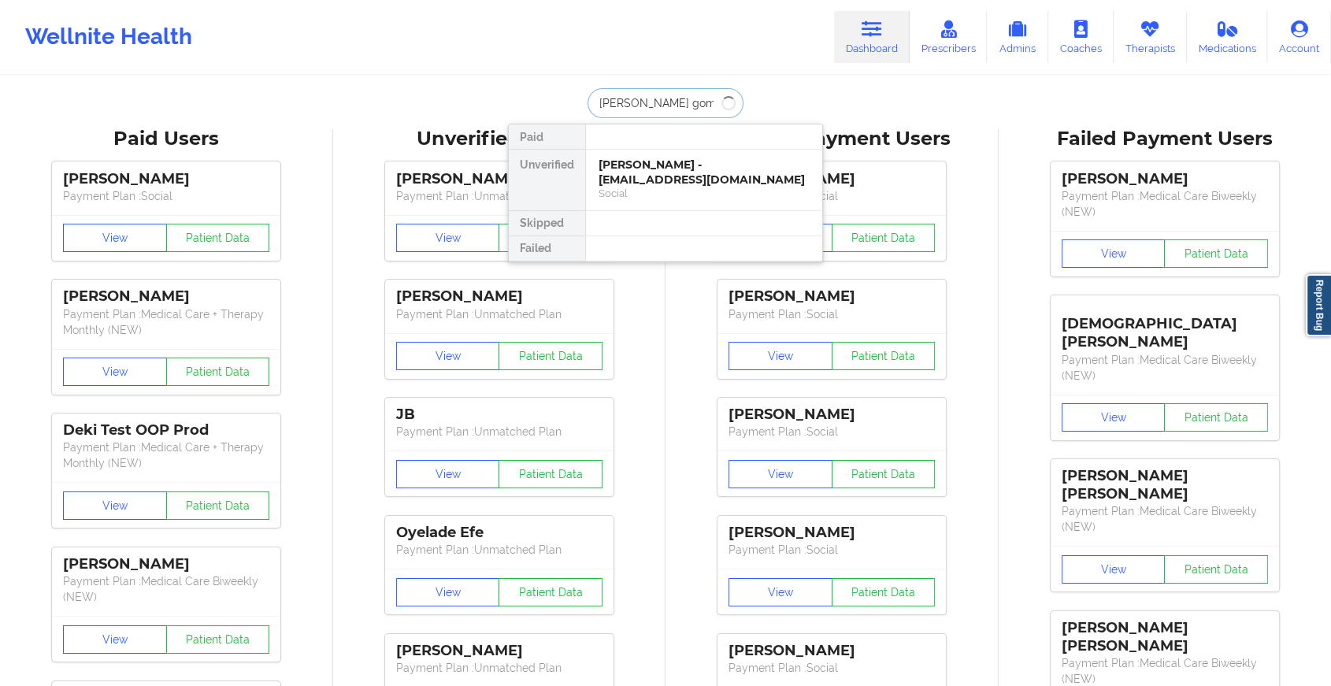
type input "[PERSON_NAME]"
click at [661, 164] on div "[PERSON_NAME] - [PERSON_NAME][EMAIL_ADDRESS][PERSON_NAME][DOMAIN_NAME]" at bounding box center [704, 180] width 211 height 44
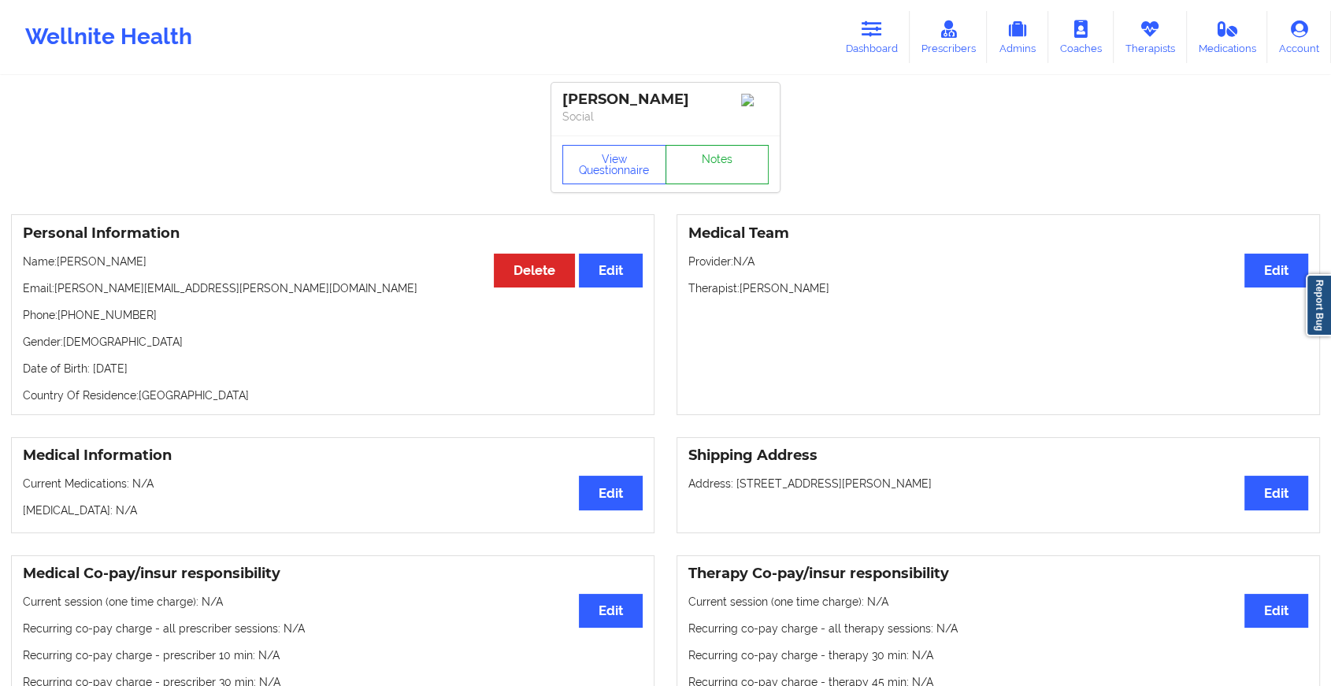
click at [737, 154] on link "Notes" at bounding box center [718, 164] width 104 height 39
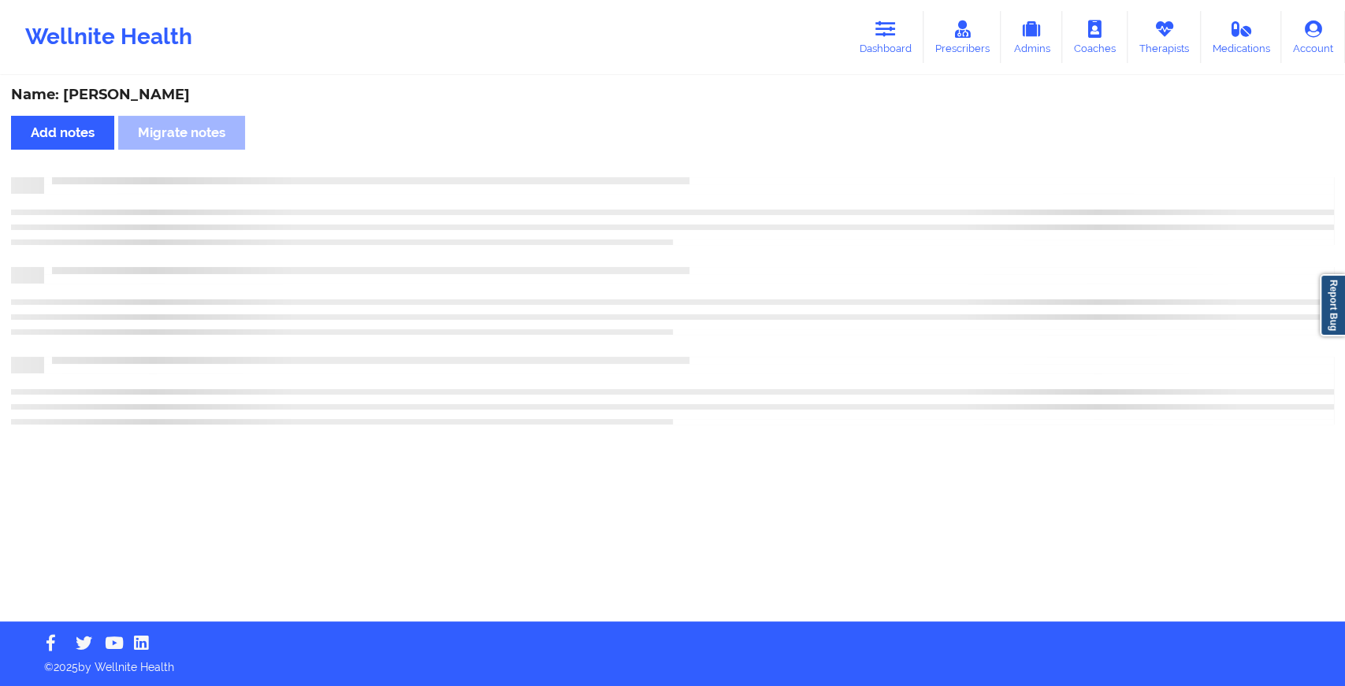
click at [737, 154] on div "Name: [PERSON_NAME] Add notes Migrate notes" at bounding box center [672, 349] width 1345 height 544
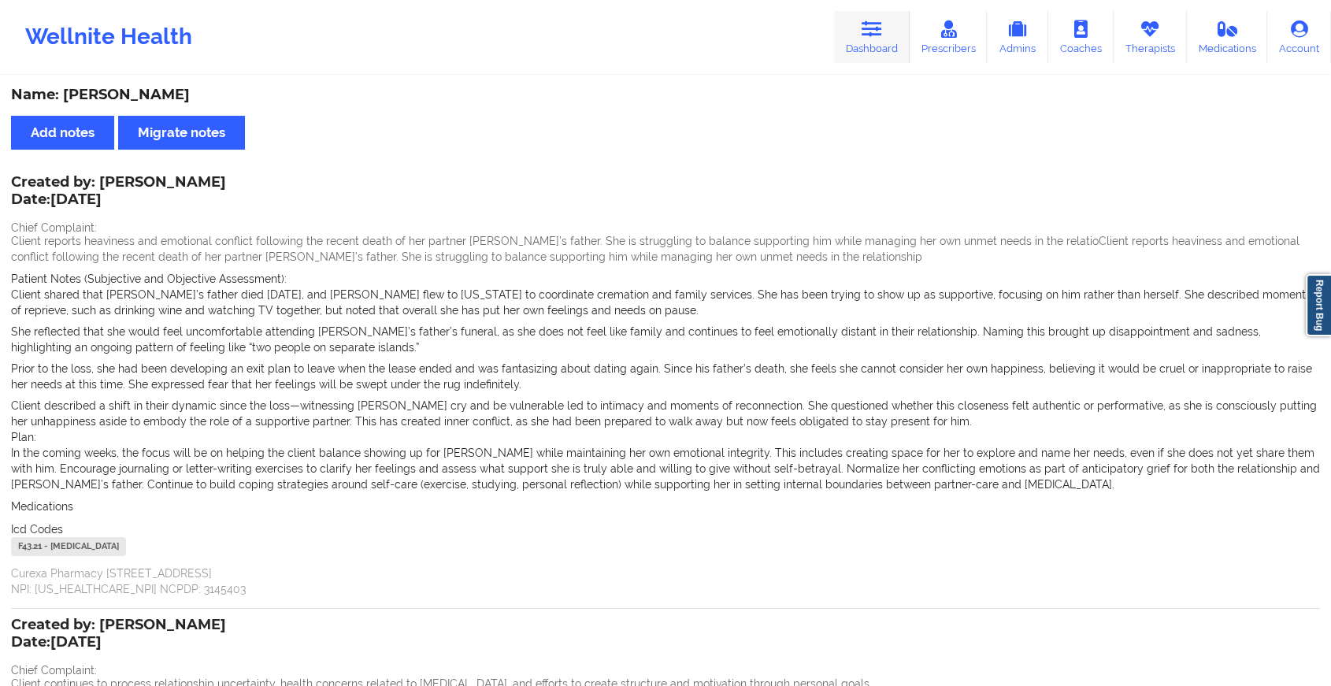
click at [867, 27] on icon at bounding box center [872, 28] width 20 height 17
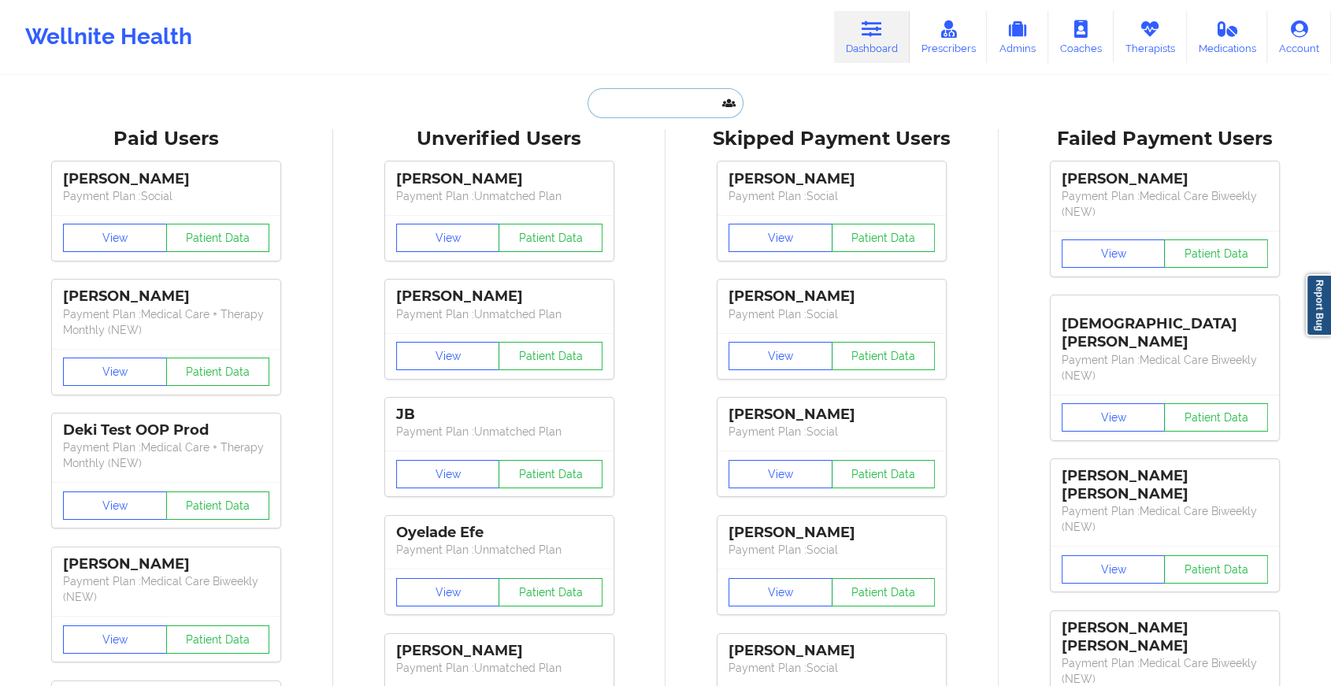
click at [629, 92] on input "text" at bounding box center [666, 103] width 156 height 30
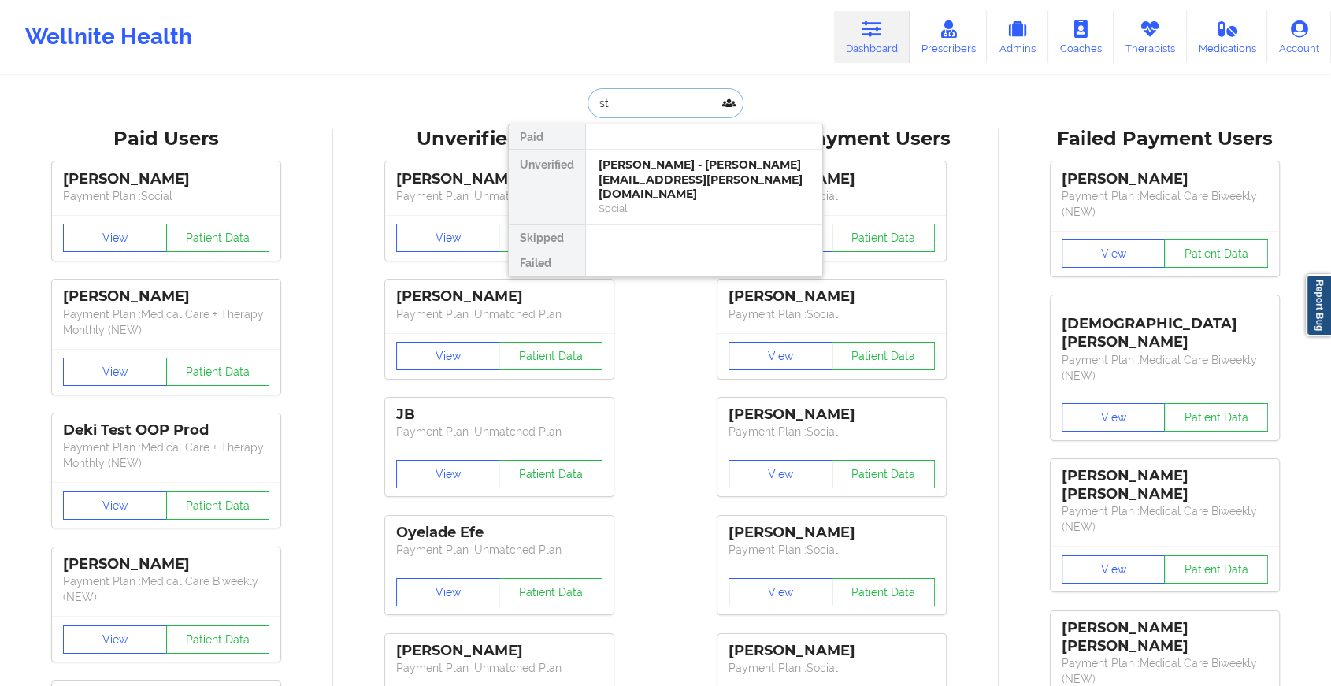
type input "s"
type input "[PERSON_NAME]"
click at [658, 170] on div "[PERSON_NAME] - [EMAIL_ADDRESS][DOMAIN_NAME]" at bounding box center [704, 172] width 211 height 29
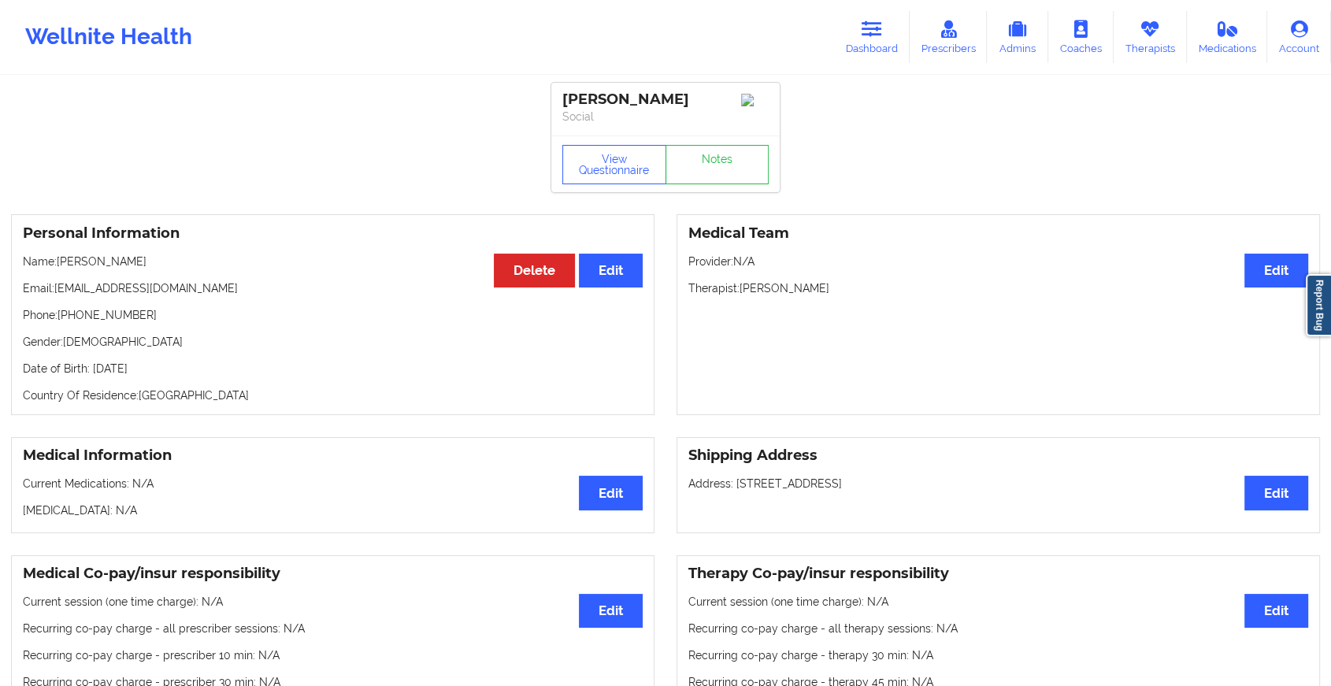
click at [707, 156] on div "View Questionnaire Notes" at bounding box center [665, 164] width 206 height 39
click at [707, 156] on link "Notes" at bounding box center [718, 164] width 104 height 39
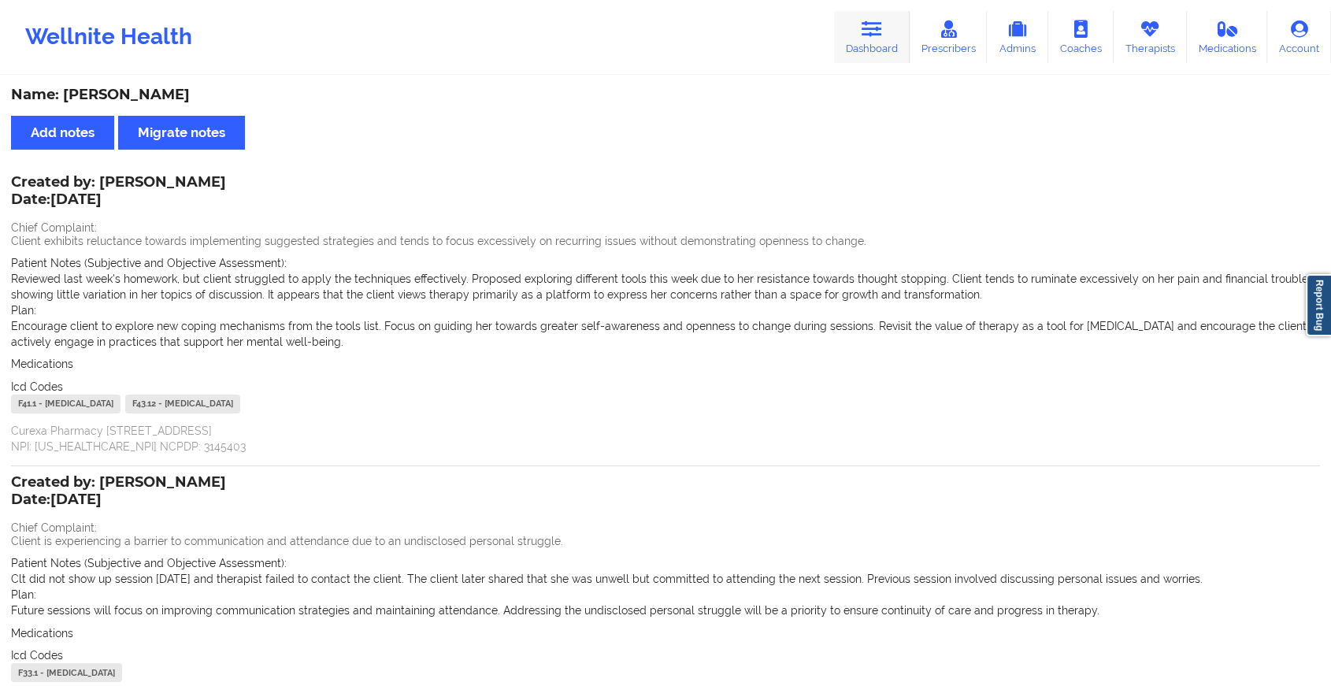
click at [869, 39] on link "Dashboard" at bounding box center [872, 37] width 76 height 52
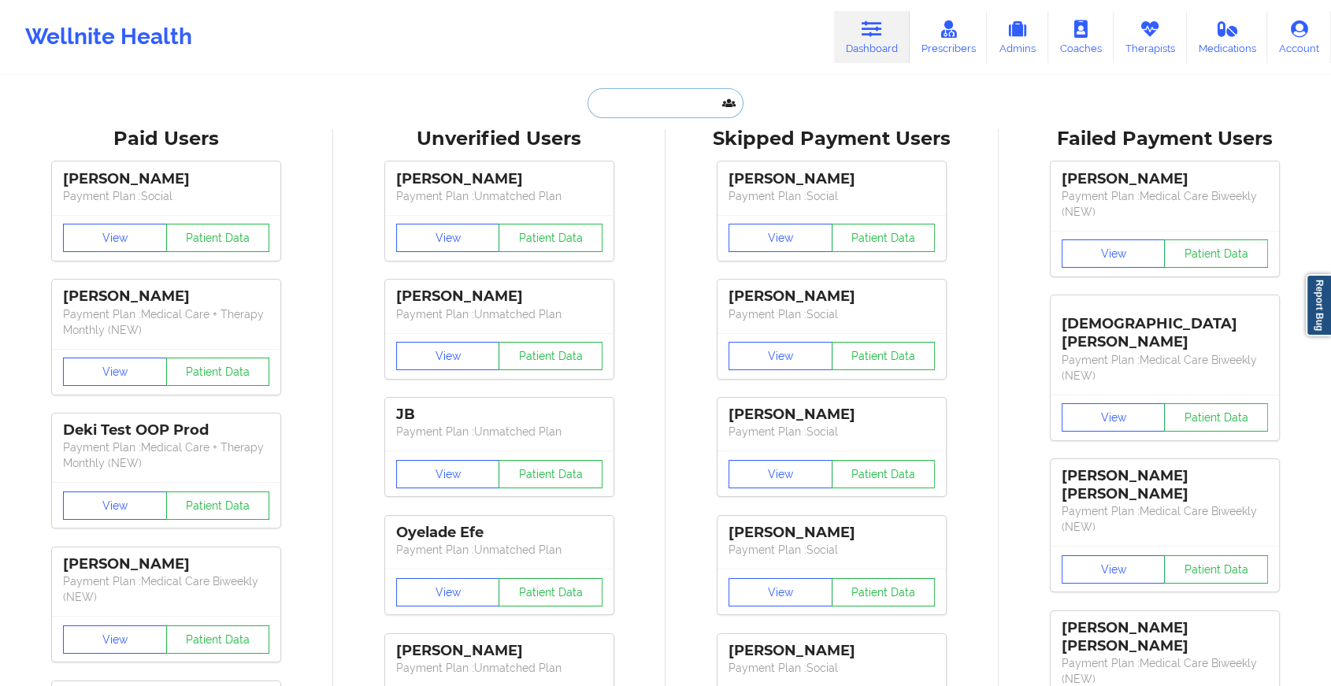
click at [677, 106] on input "text" at bounding box center [666, 103] width 156 height 30
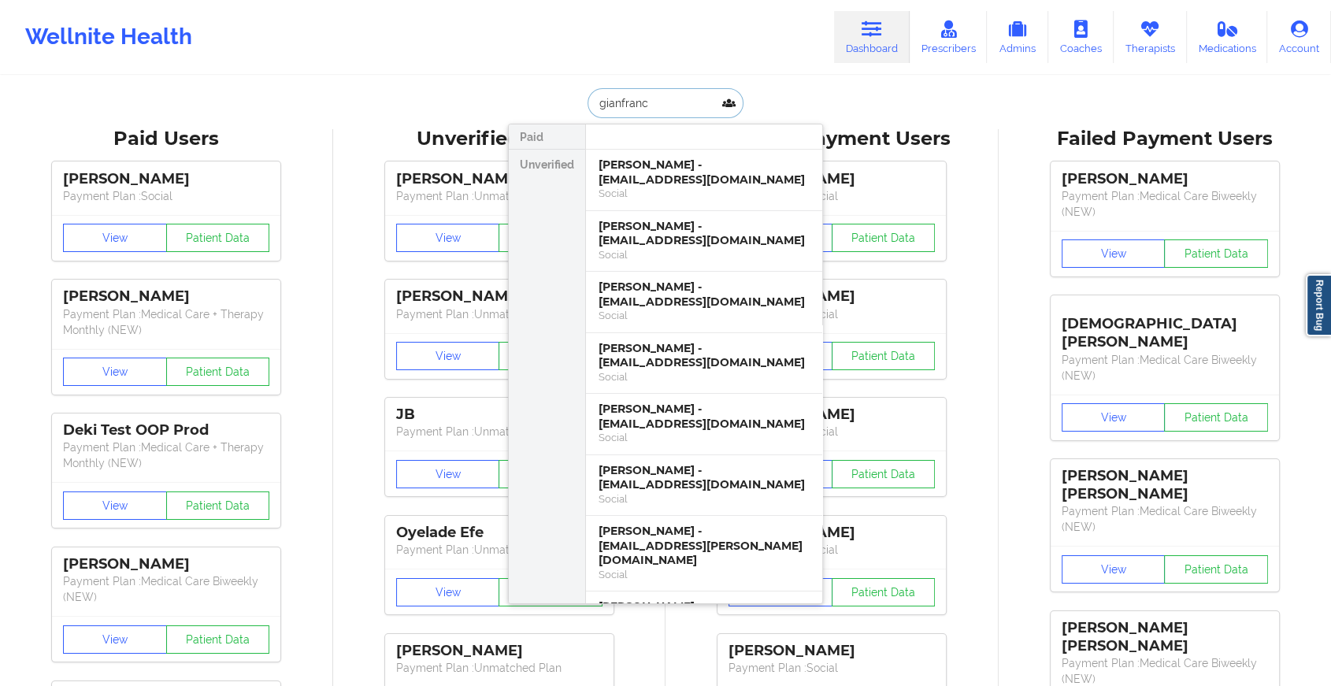
type input "[PERSON_NAME]"
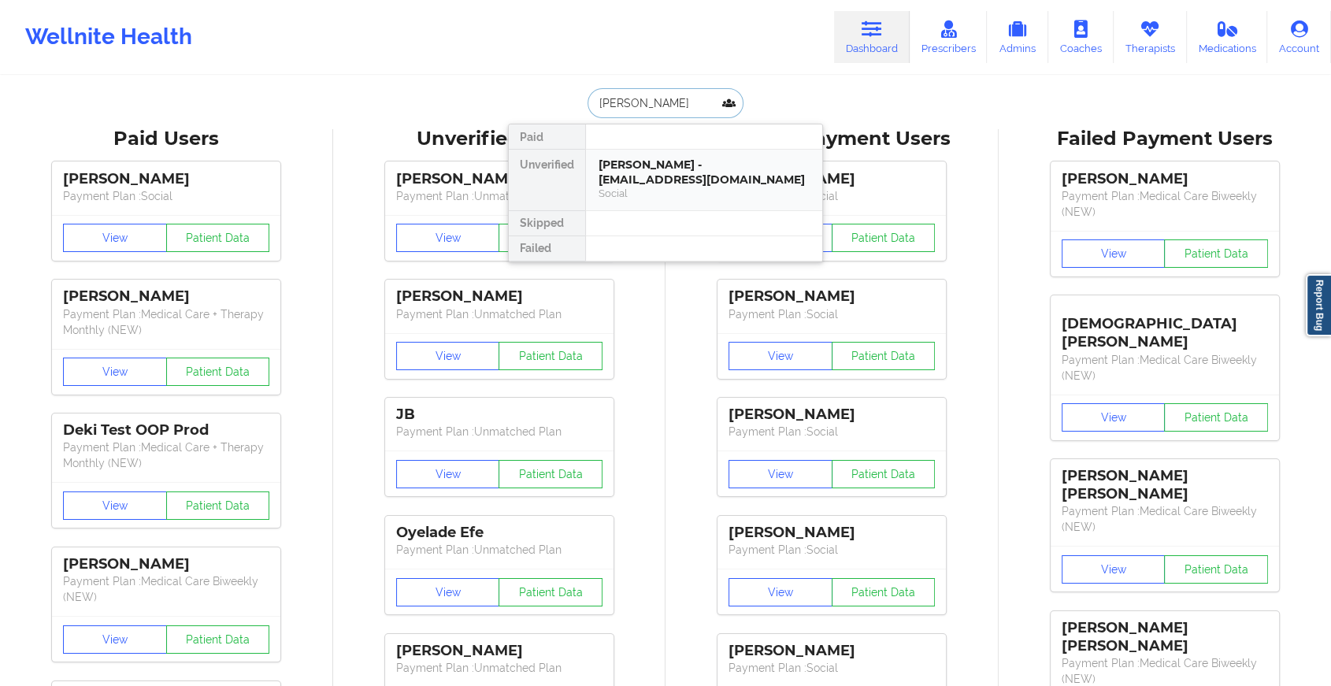
click at [674, 169] on div "[PERSON_NAME] - [EMAIL_ADDRESS][DOMAIN_NAME]" at bounding box center [704, 172] width 211 height 29
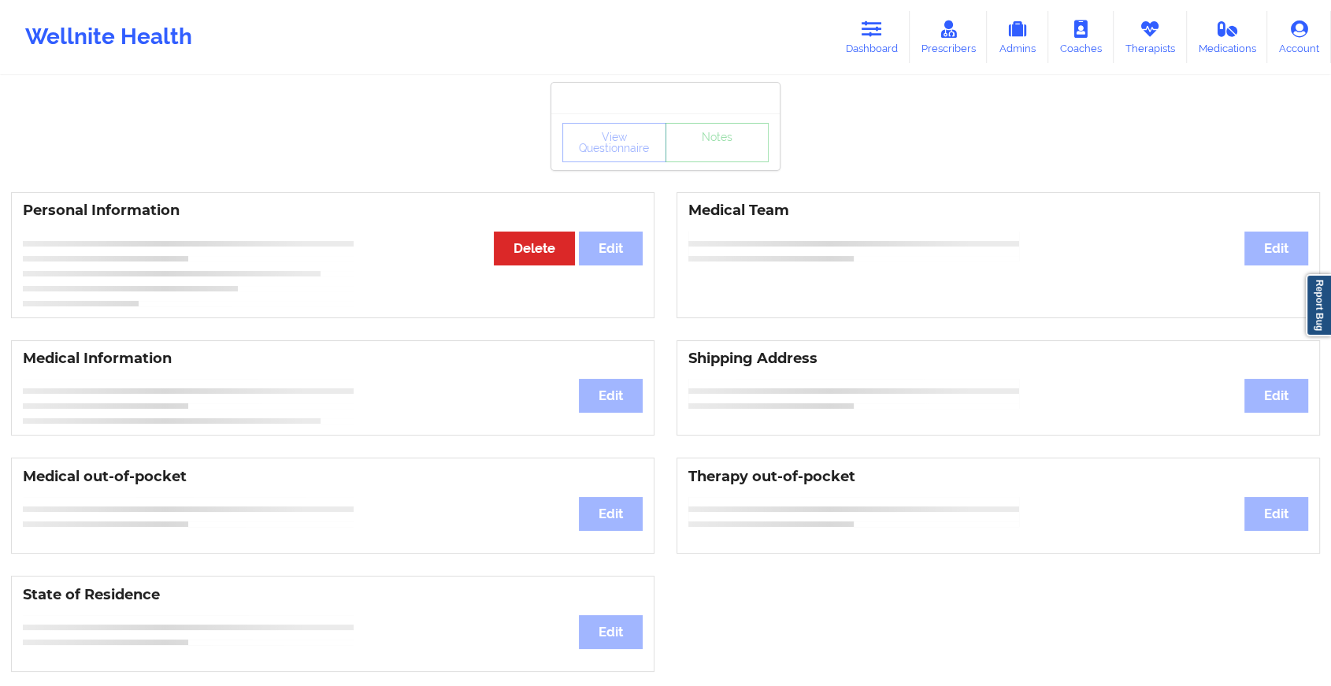
click at [719, 162] on div "View Questionnaire Notes" at bounding box center [665, 141] width 228 height 57
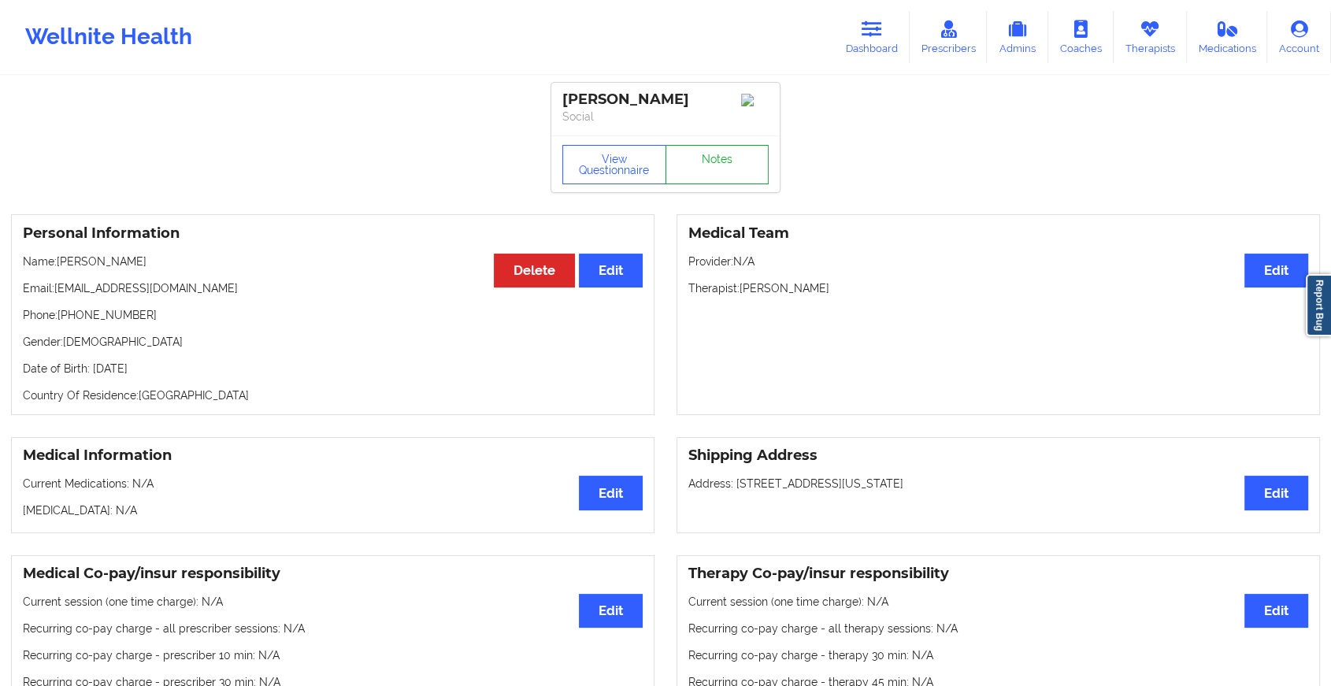
click at [719, 162] on link "Notes" at bounding box center [718, 164] width 104 height 39
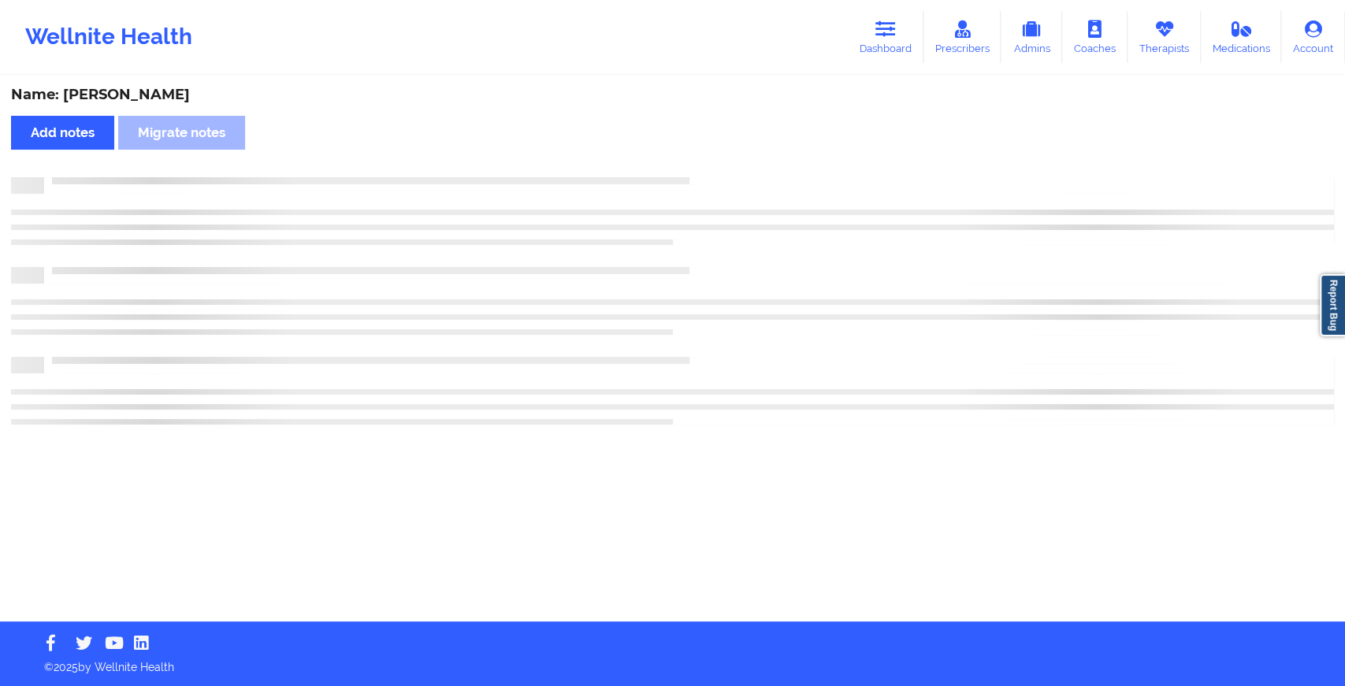
click at [771, 244] on div "Name: [PERSON_NAME] Add notes Migrate notes" at bounding box center [672, 349] width 1345 height 544
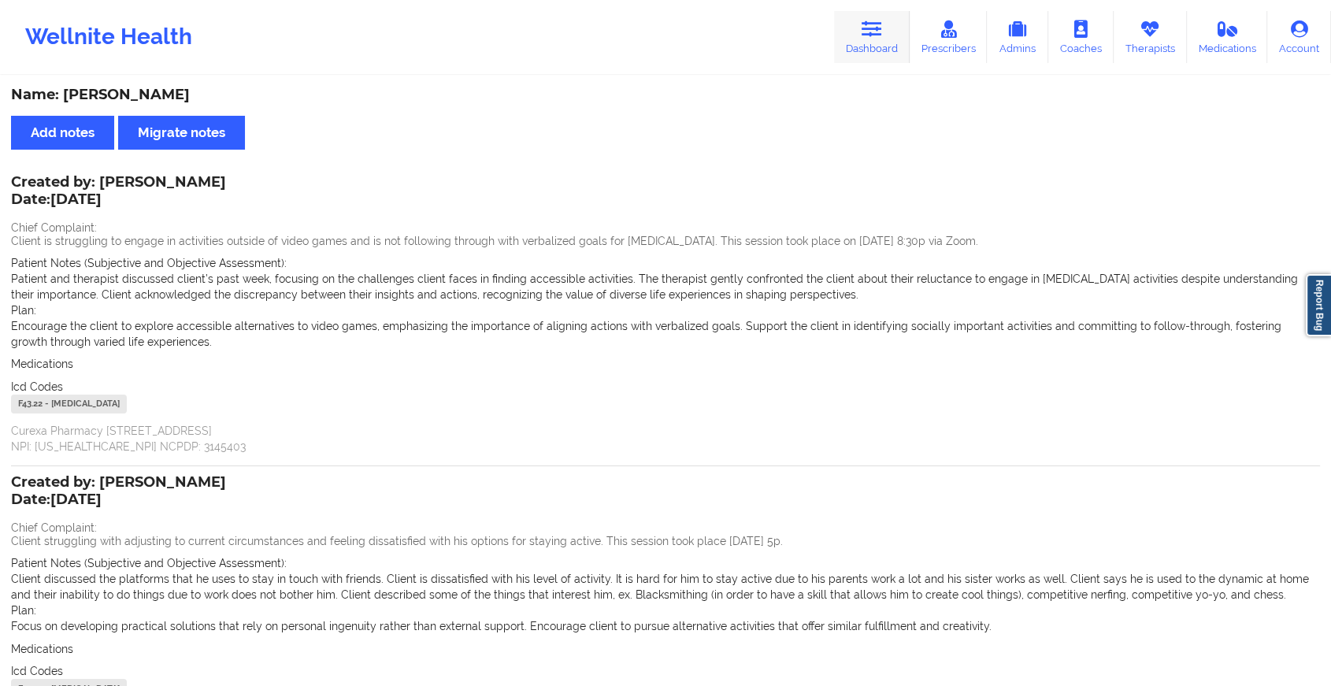
click at [881, 39] on link "Dashboard" at bounding box center [872, 37] width 76 height 52
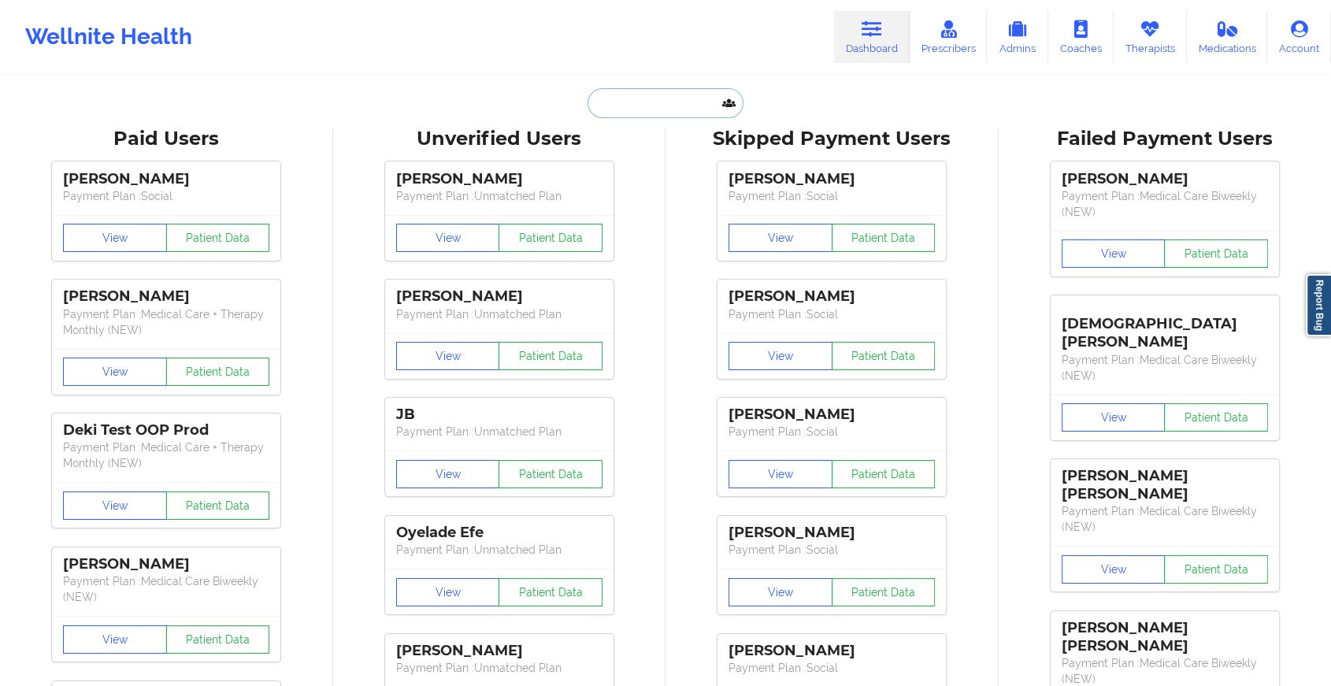
click at [695, 100] on input "text" at bounding box center [666, 103] width 156 height 30
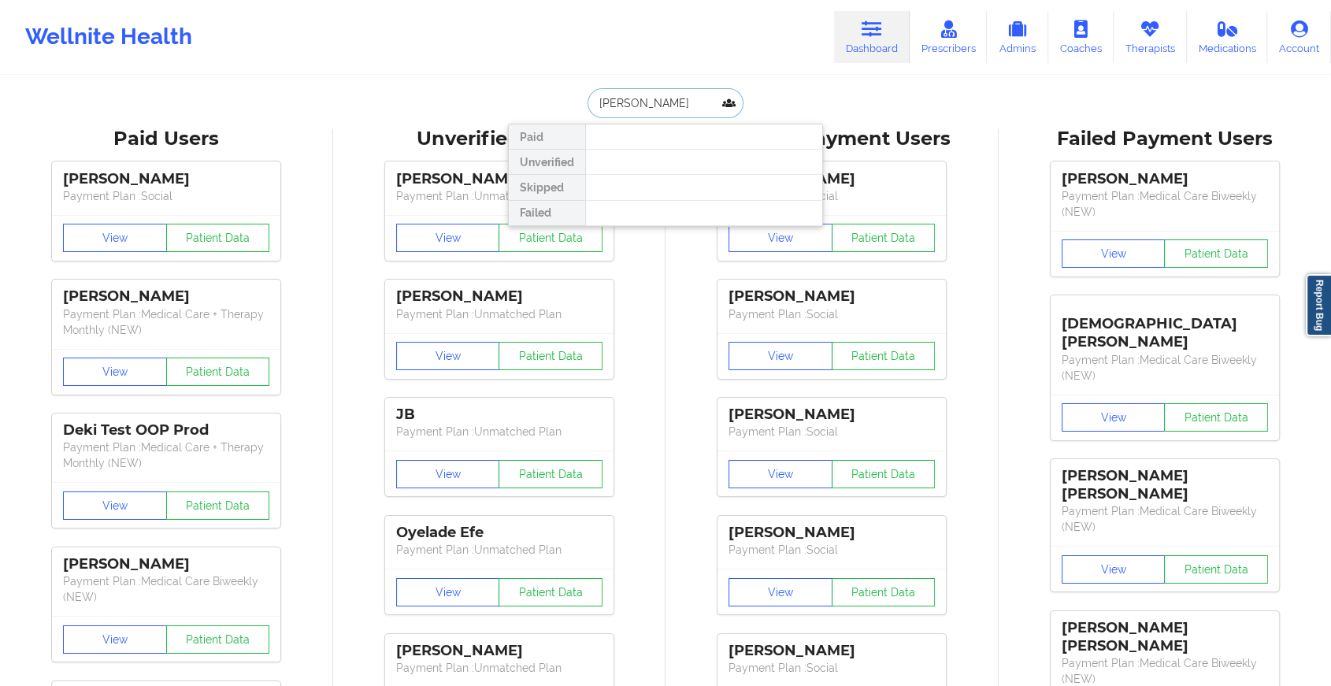
type input "[PERSON_NAME]"
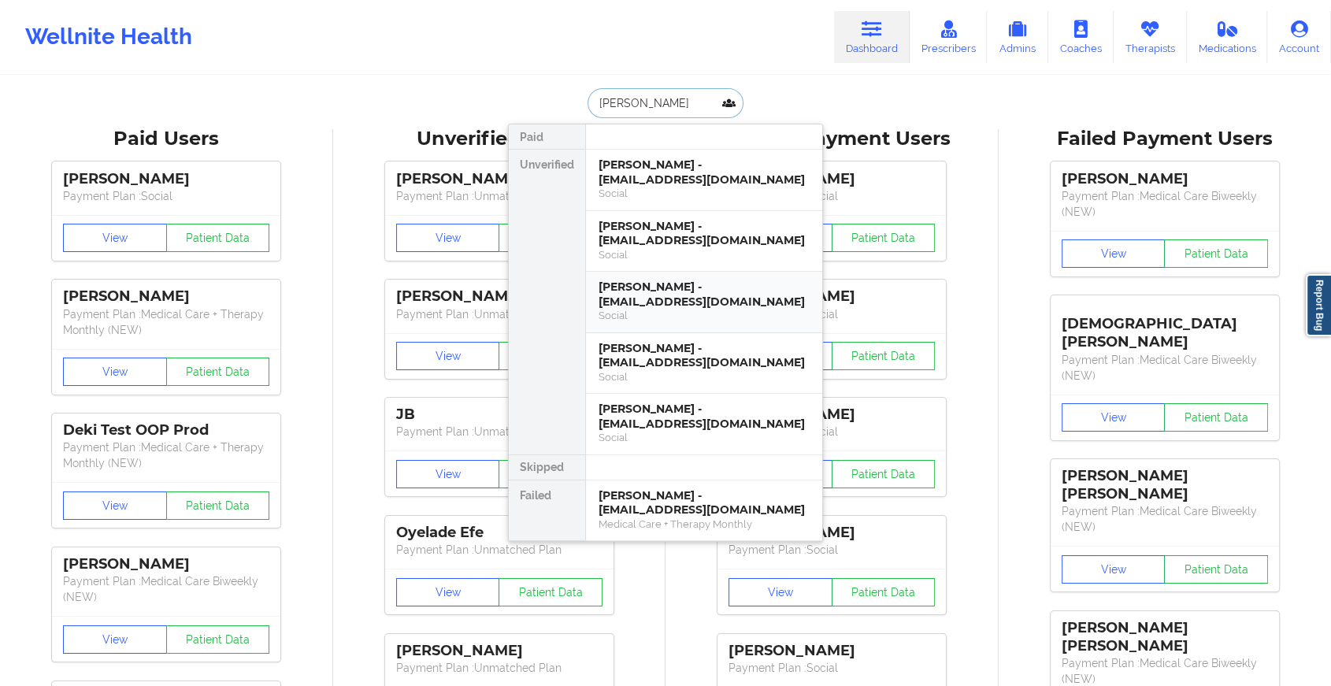
click at [640, 280] on div "[PERSON_NAME] - [EMAIL_ADDRESS][DOMAIN_NAME]" at bounding box center [704, 294] width 211 height 29
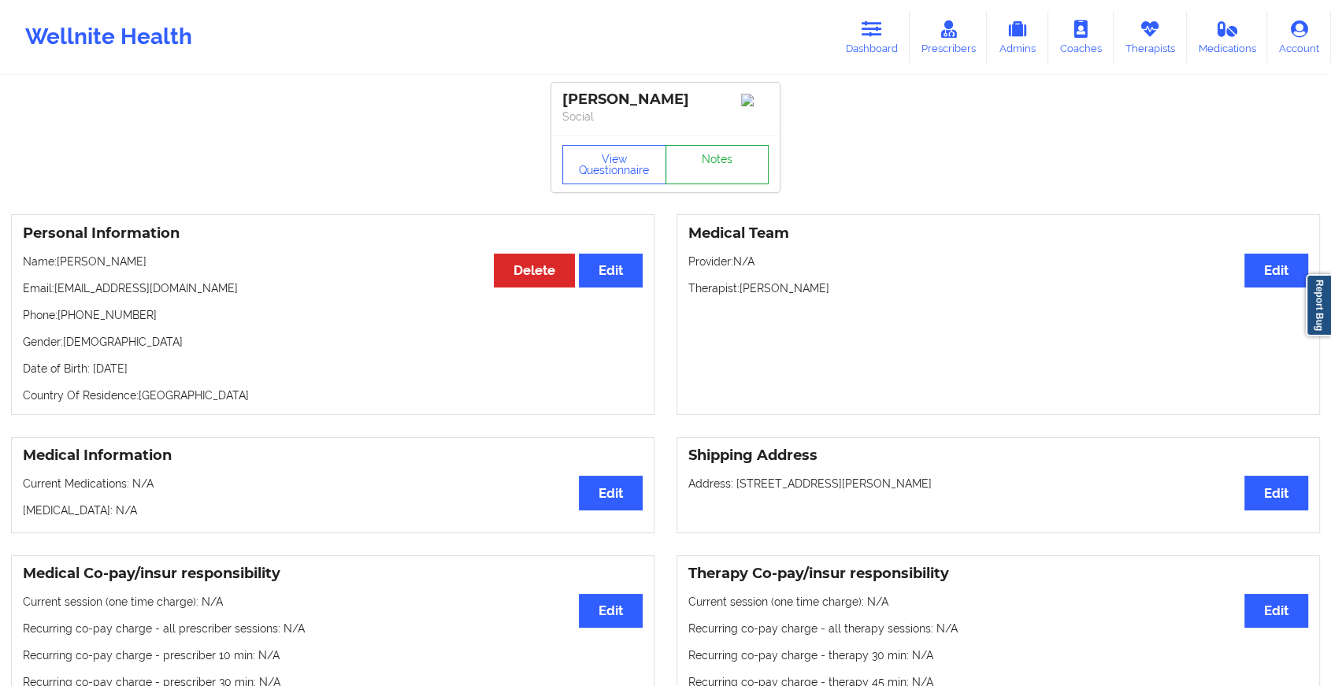
click at [722, 169] on link "Notes" at bounding box center [718, 164] width 104 height 39
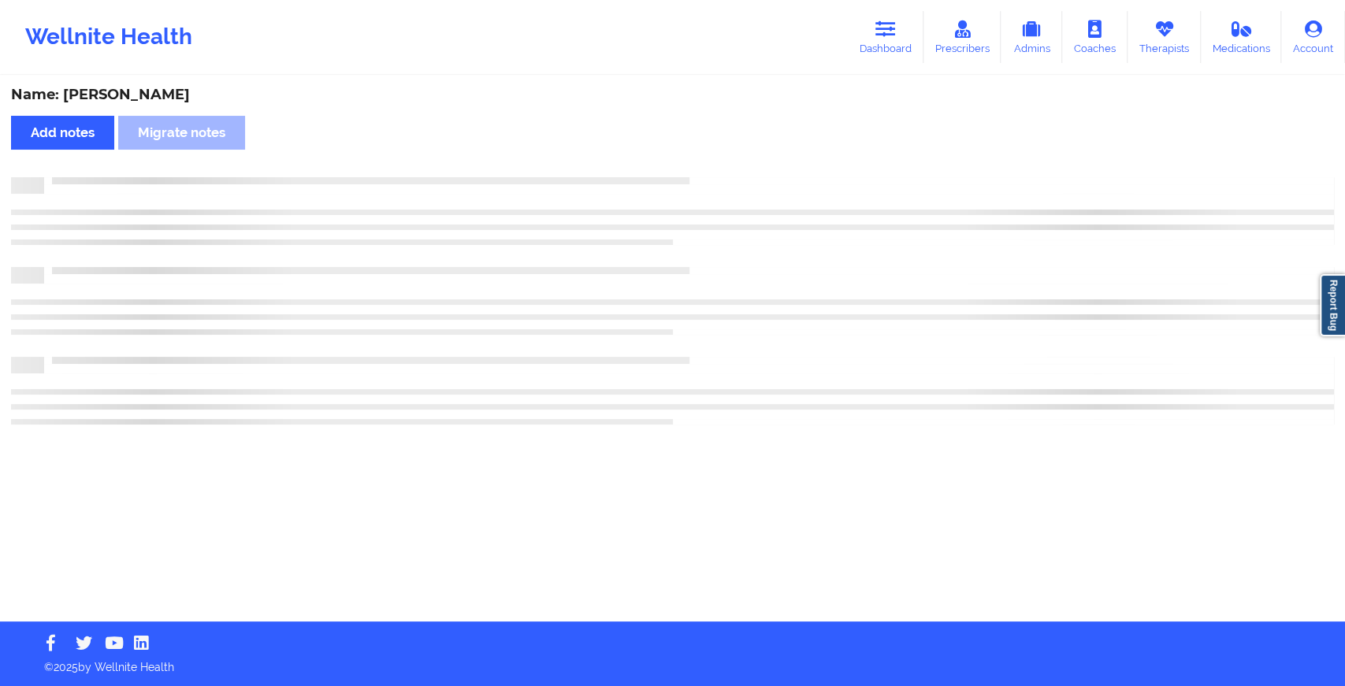
click at [722, 169] on div "Name: [PERSON_NAME] Add notes Migrate notes" at bounding box center [672, 349] width 1345 height 544
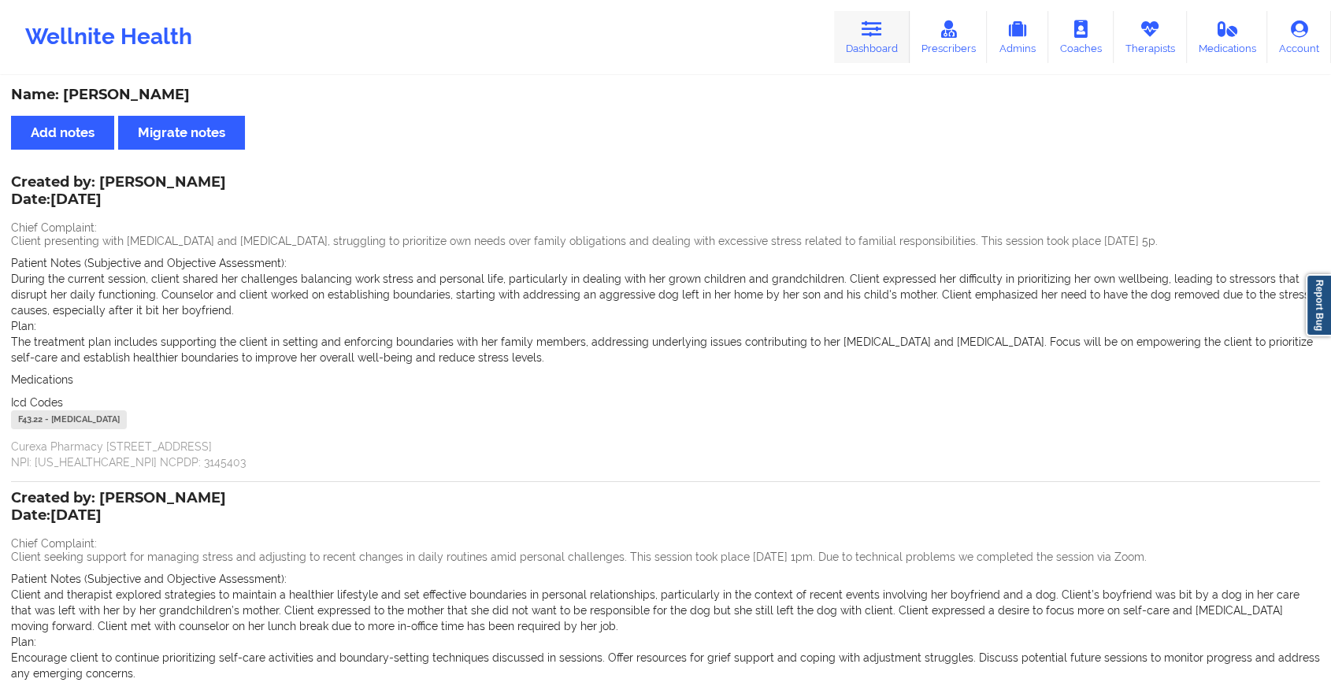
click at [890, 50] on link "Dashboard" at bounding box center [872, 37] width 76 height 52
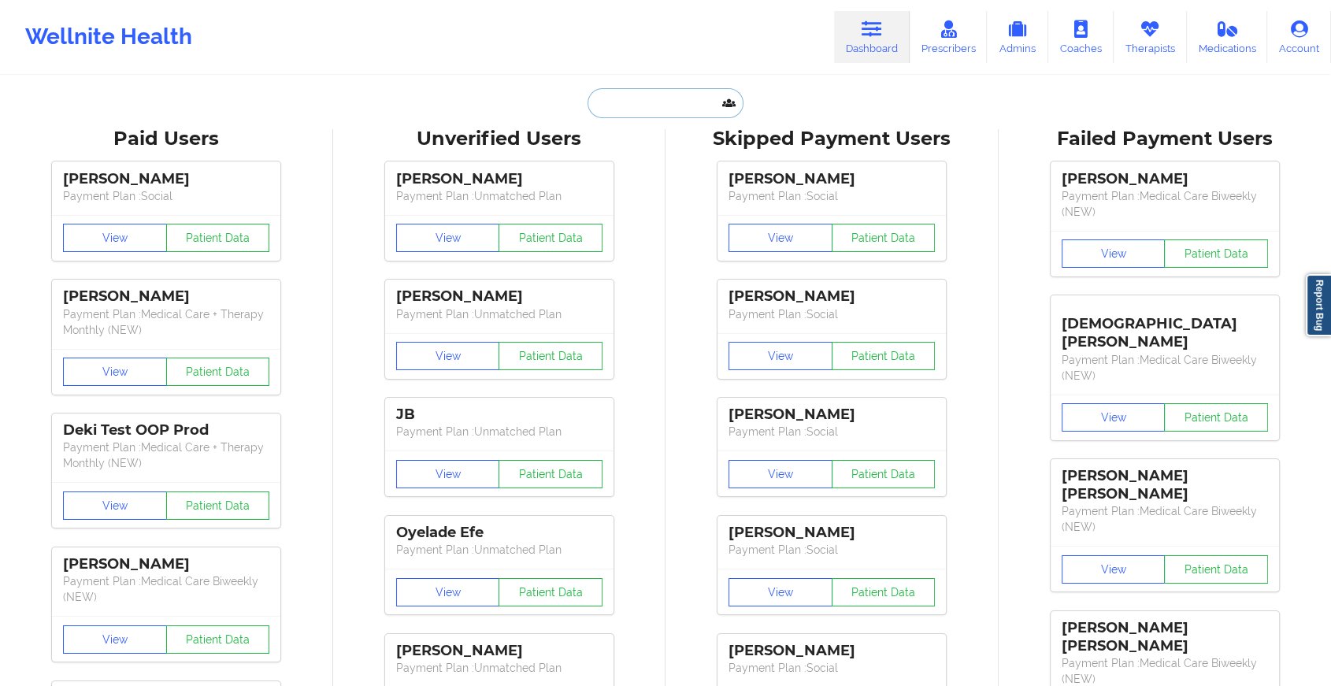
click at [661, 93] on input "text" at bounding box center [666, 103] width 156 height 30
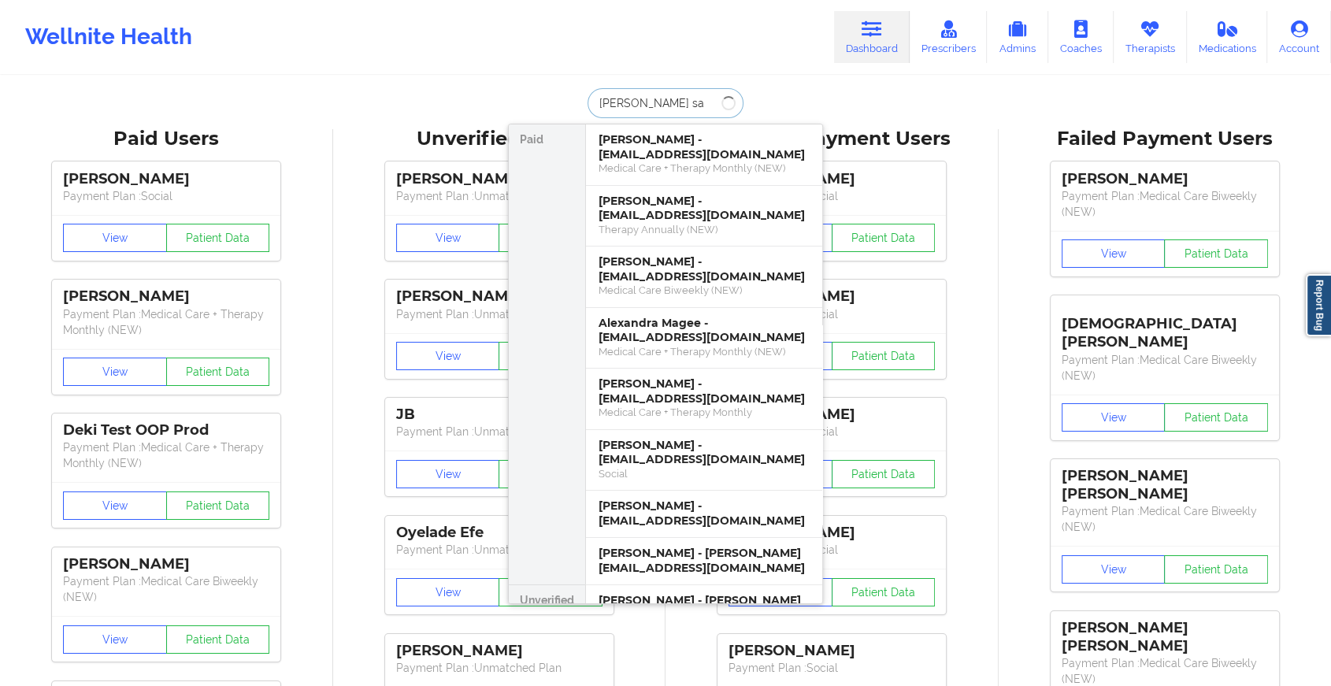
type input "[PERSON_NAME]"
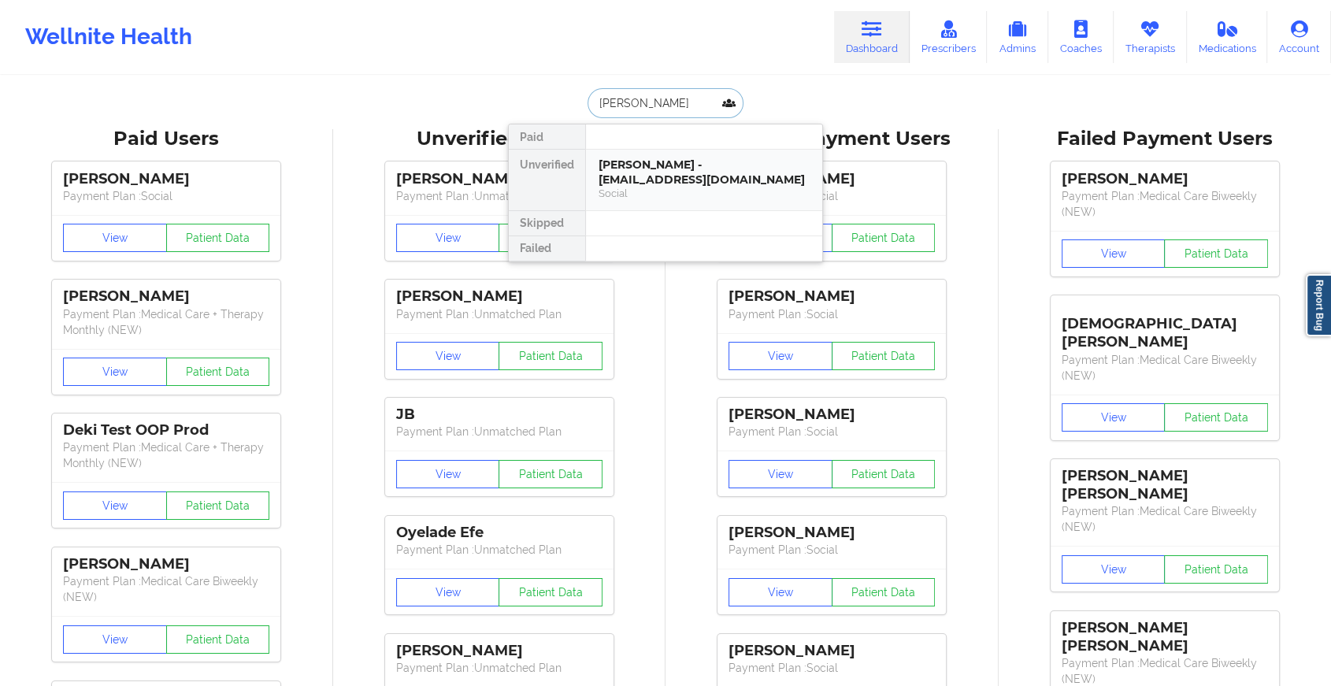
click at [662, 156] on div "[PERSON_NAME] - [EMAIL_ADDRESS][DOMAIN_NAME] Social" at bounding box center [704, 180] width 236 height 61
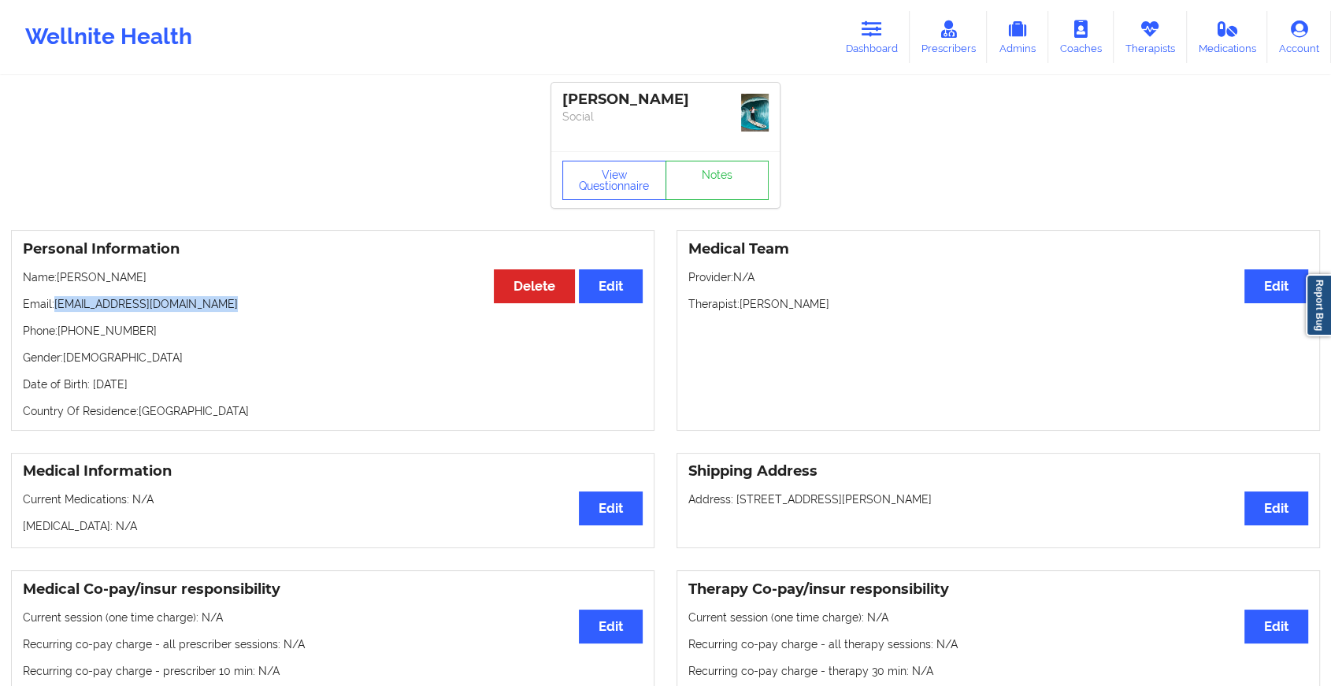
drag, startPoint x: 56, startPoint y: 306, endPoint x: 271, endPoint y: 291, distance: 215.6
click at [271, 291] on div "Personal Information Edit Delete Name: [PERSON_NAME] Email: [EMAIL_ADDRESS][DOM…" at bounding box center [333, 330] width 644 height 201
copy p "[EMAIL_ADDRESS][DOMAIN_NAME]"
click at [870, 31] on icon at bounding box center [872, 28] width 20 height 17
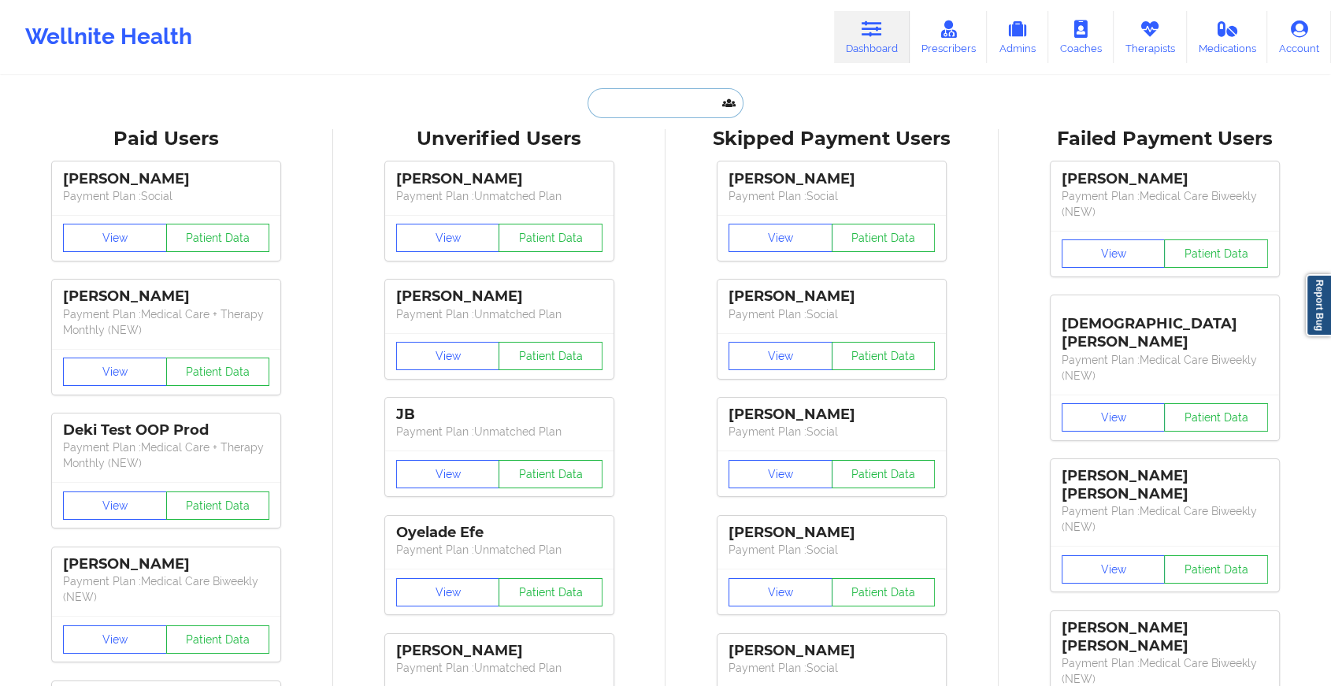
click at [670, 115] on input "text" at bounding box center [666, 103] width 156 height 30
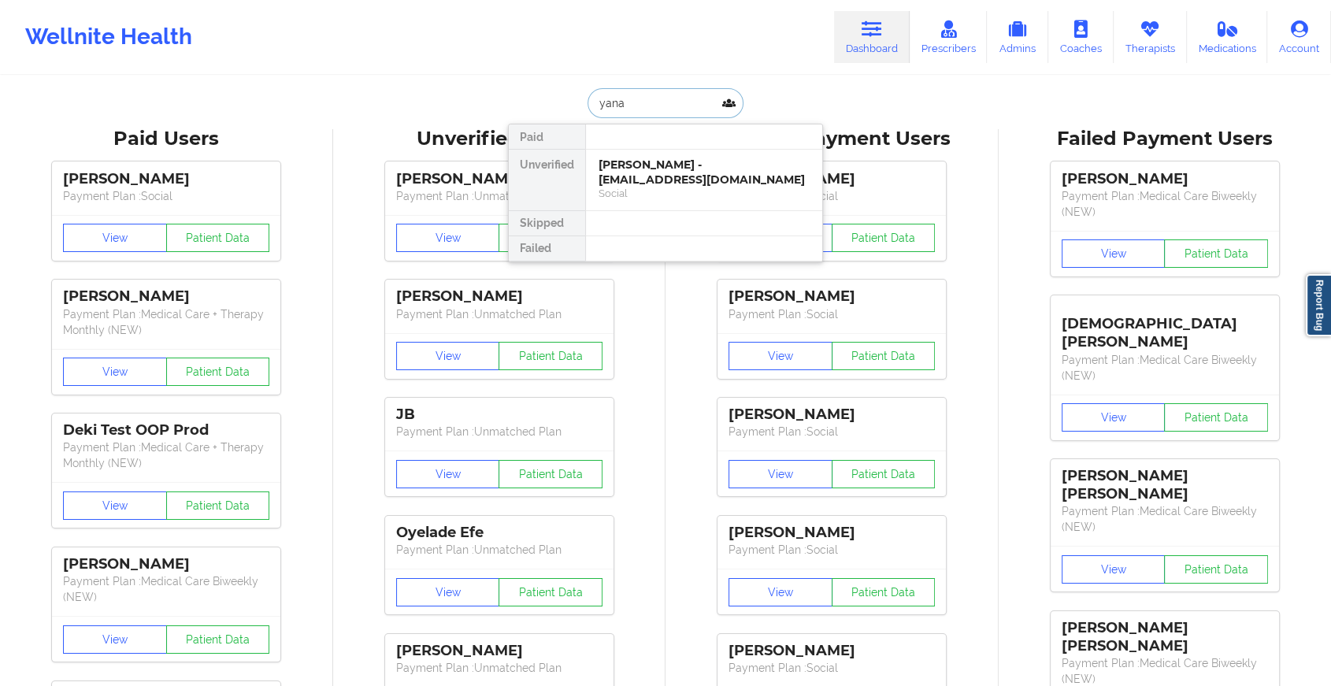
type input "yanan"
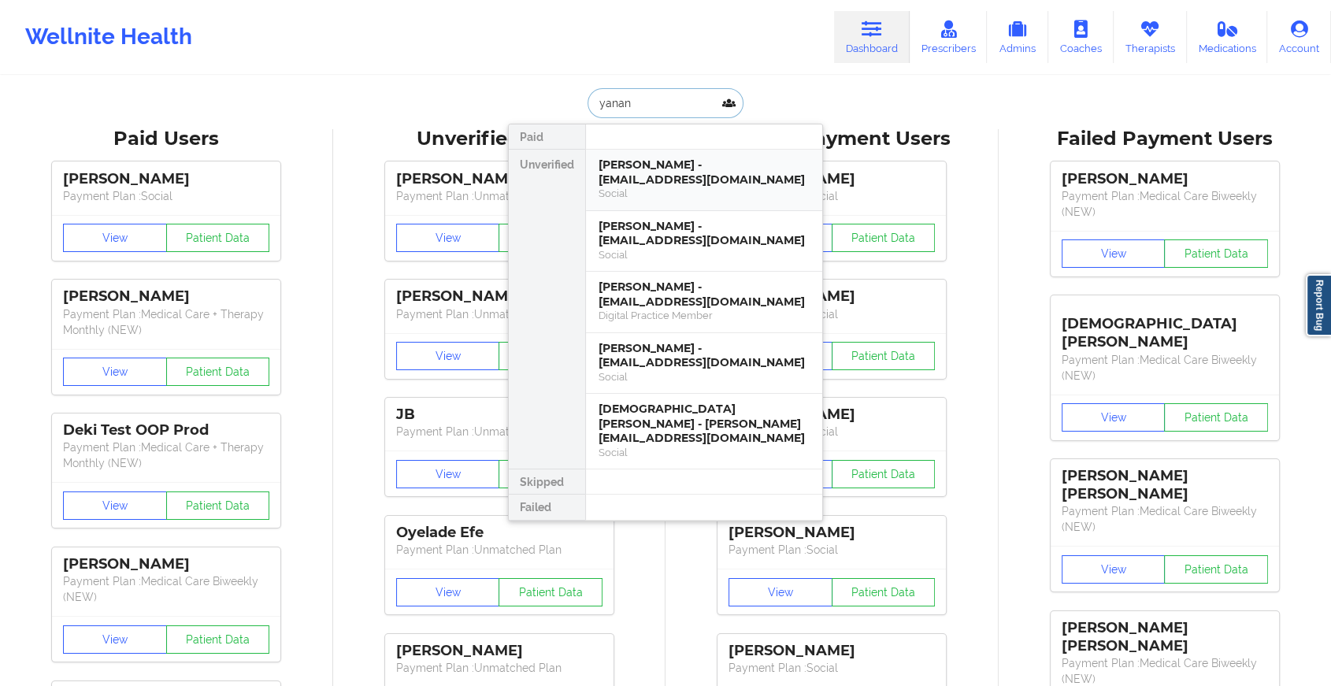
click at [671, 187] on div "Social" at bounding box center [704, 193] width 211 height 13
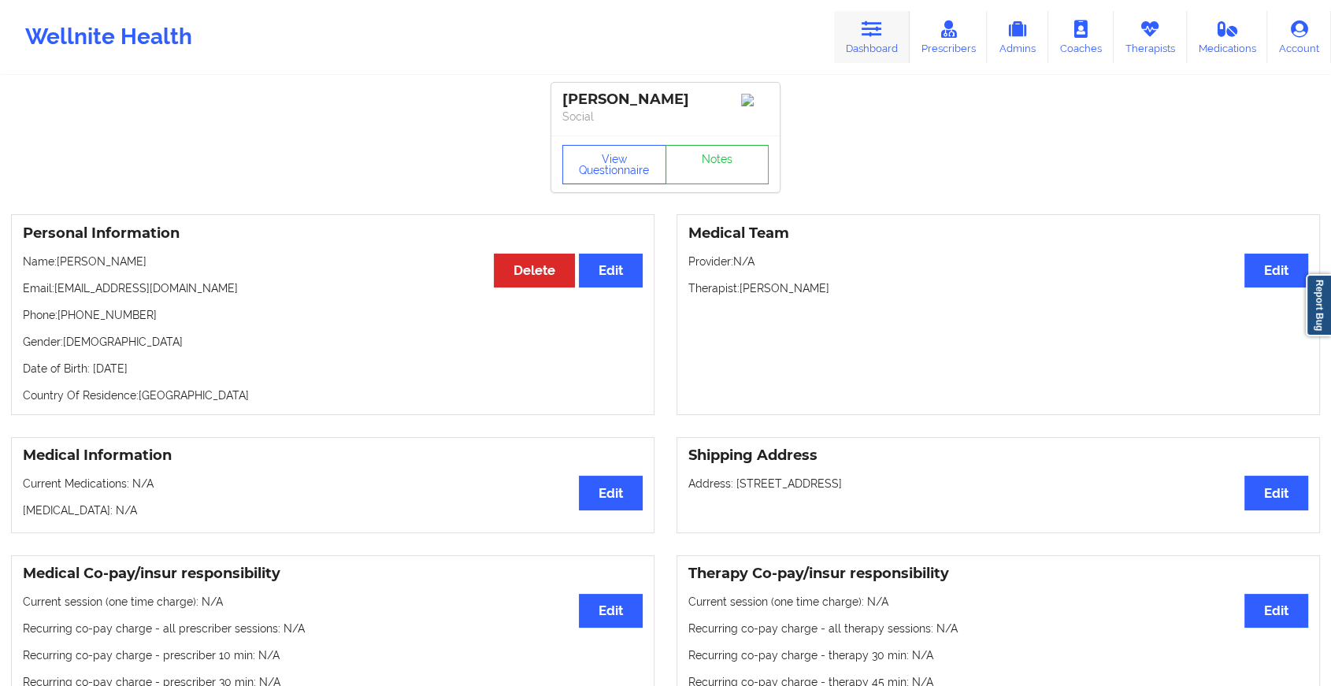
click at [894, 40] on link "Dashboard" at bounding box center [872, 37] width 76 height 52
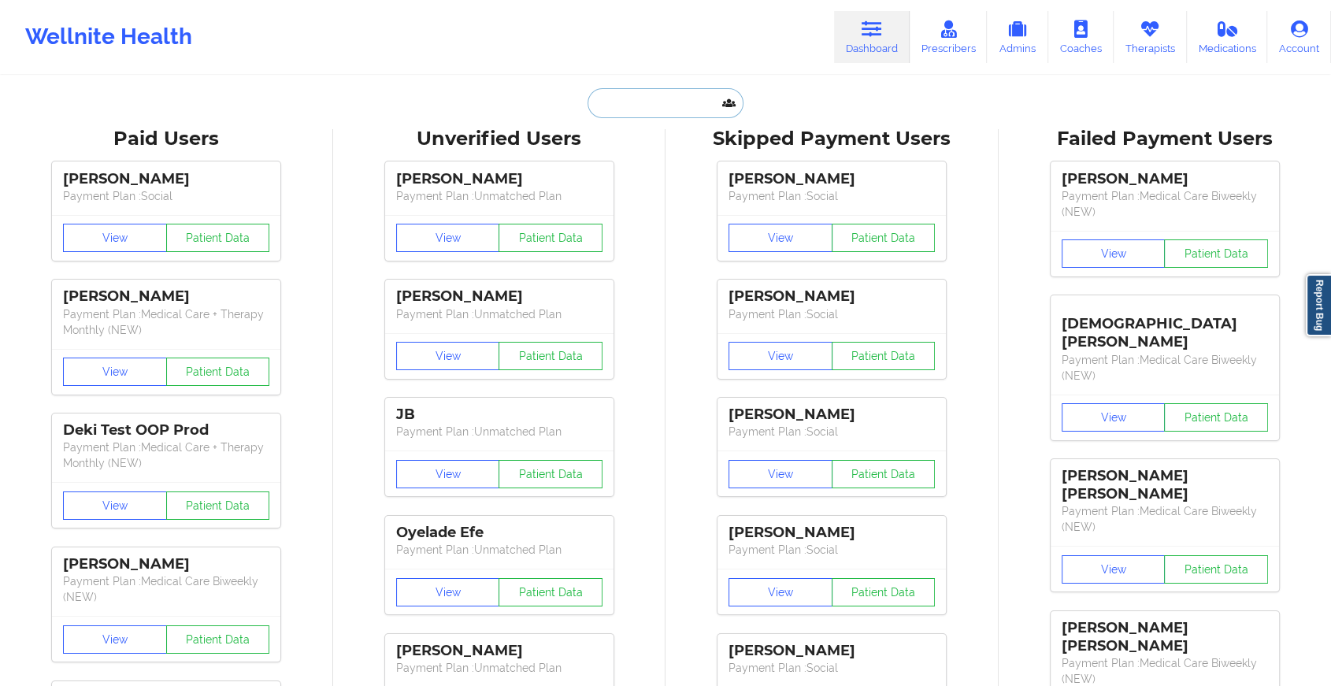
click at [643, 102] on input "text" at bounding box center [666, 103] width 156 height 30
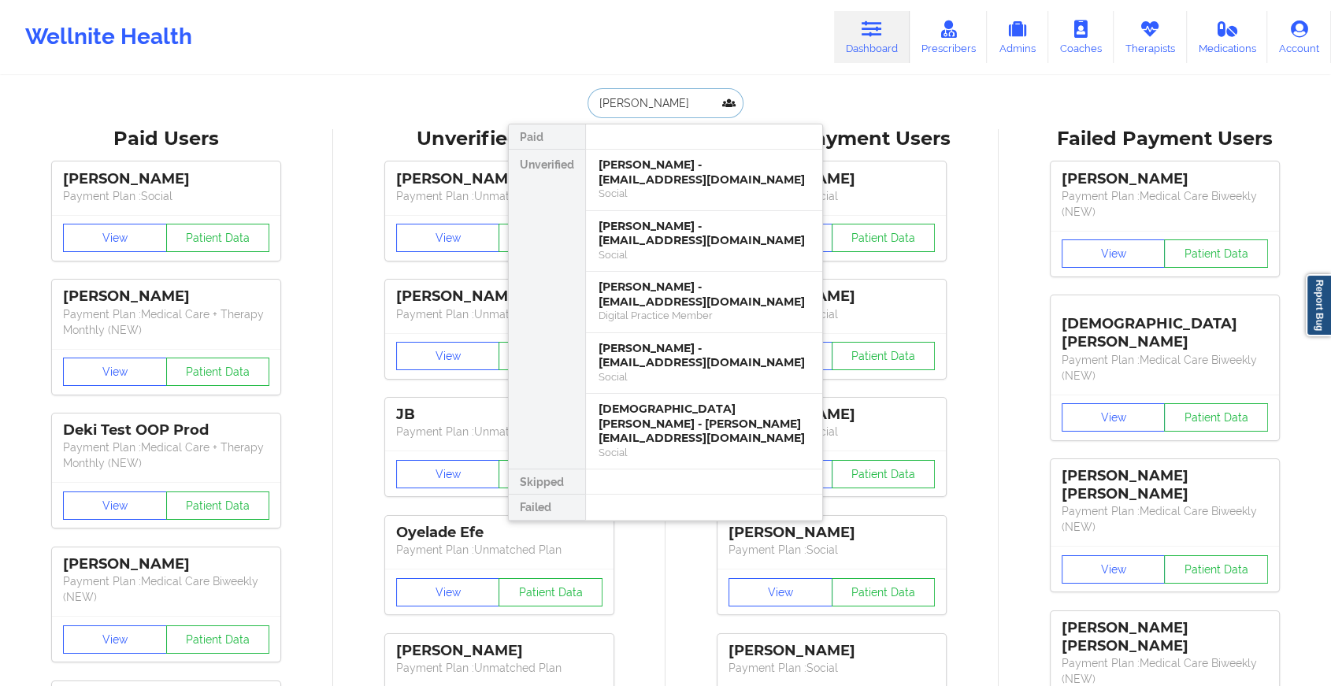
type input "[PERSON_NAME] g"
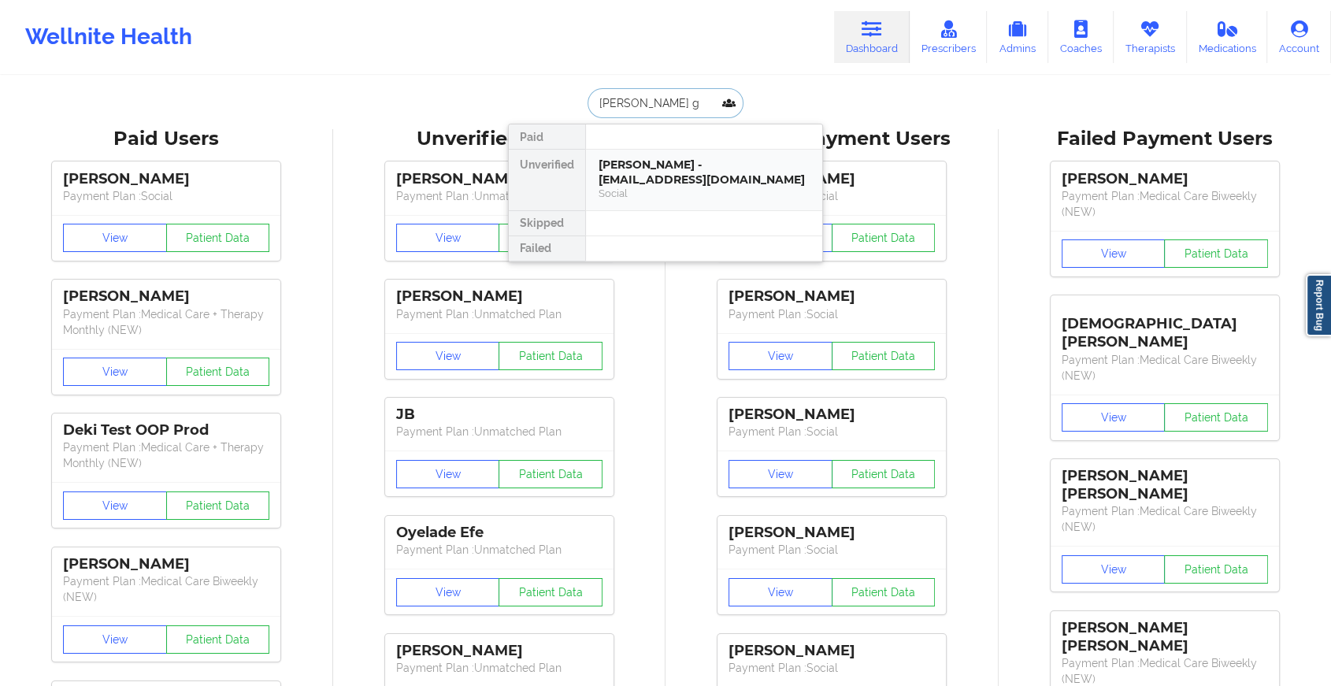
click at [664, 169] on div "[PERSON_NAME] - [EMAIL_ADDRESS][DOMAIN_NAME]" at bounding box center [704, 172] width 211 height 29
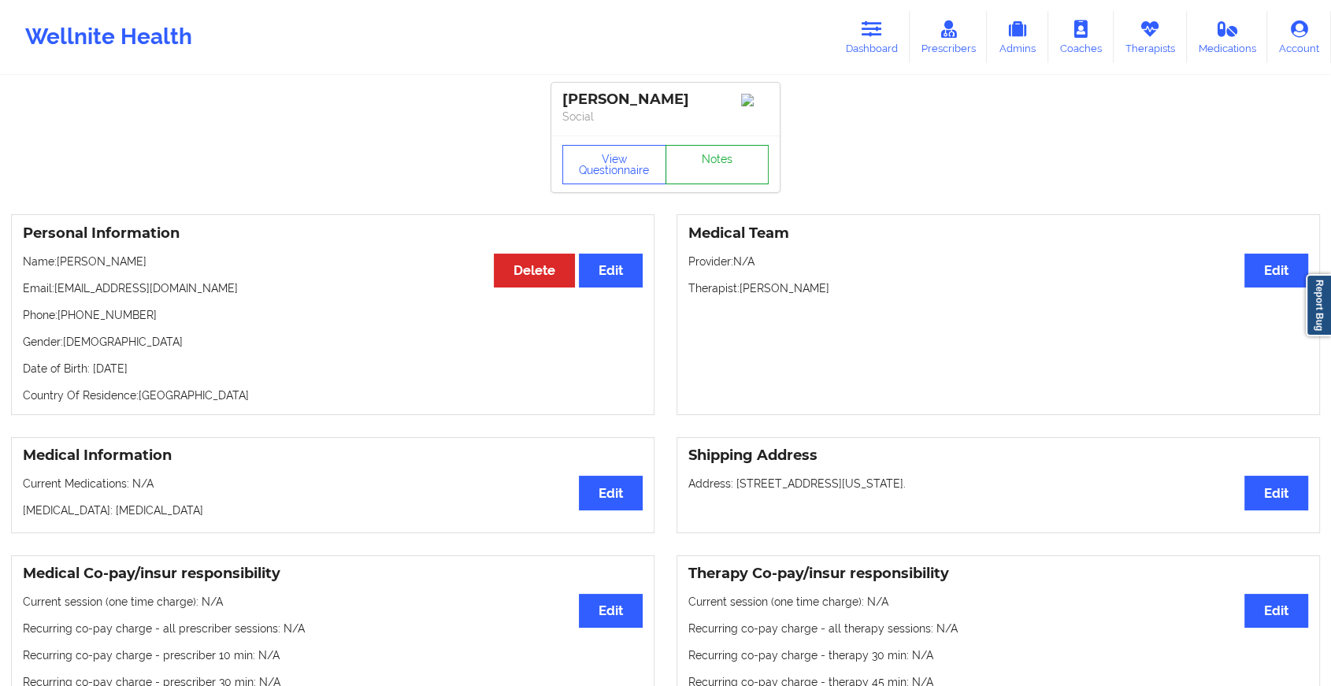
click at [714, 158] on link "Notes" at bounding box center [718, 164] width 104 height 39
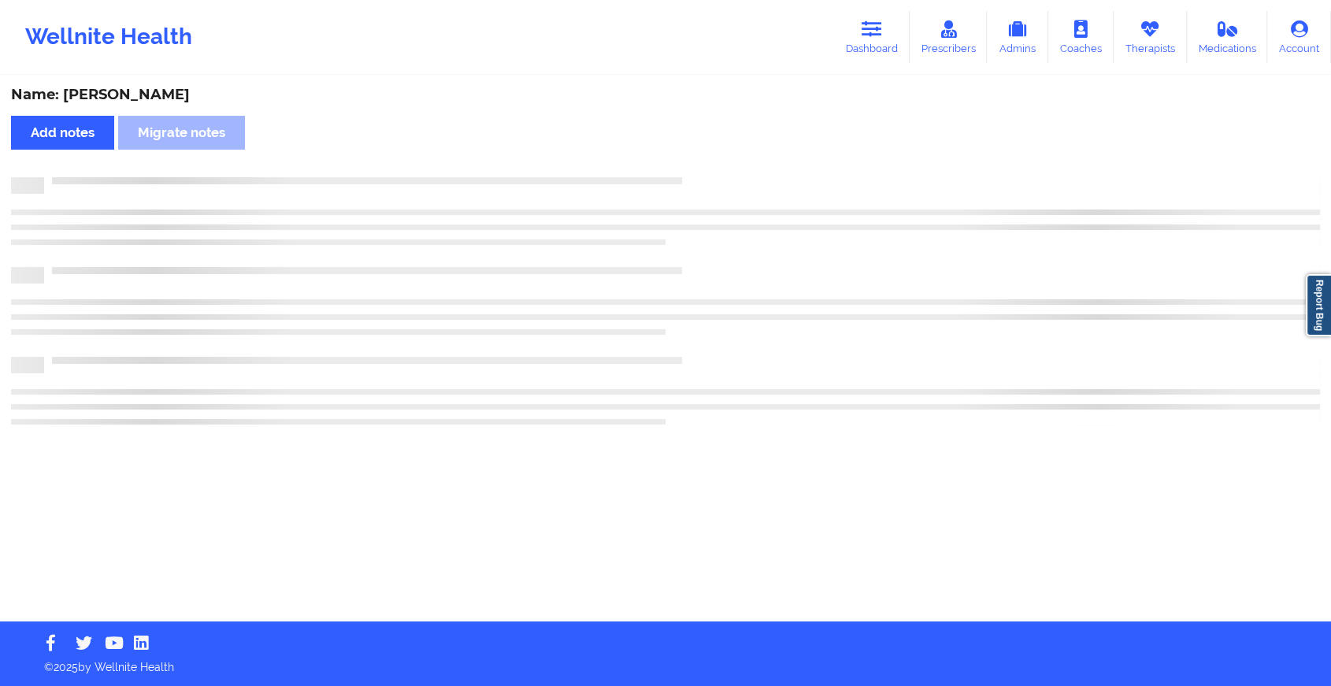
click at [714, 158] on div "Name: [PERSON_NAME] Add notes Migrate notes" at bounding box center [665, 349] width 1331 height 544
click at [714, 158] on div "Name: [PERSON_NAME] Add notes Migrate notes" at bounding box center [672, 349] width 1345 height 544
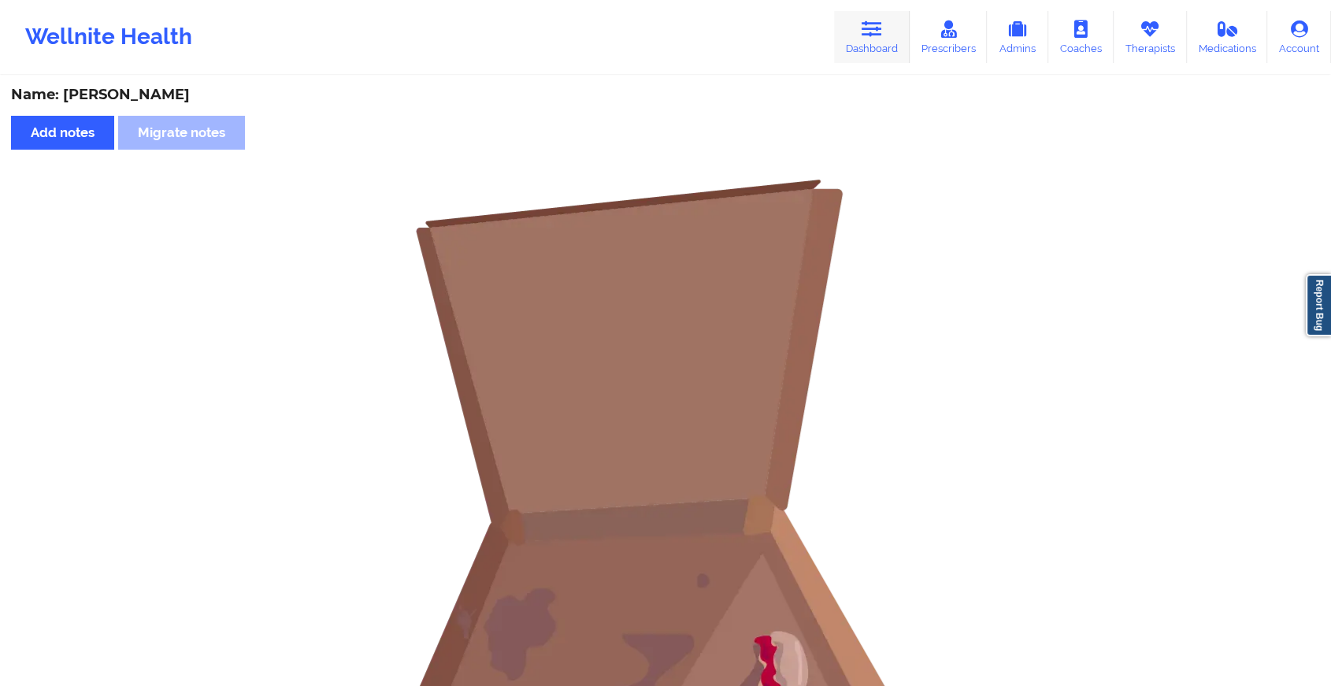
click at [848, 25] on link "Dashboard" at bounding box center [872, 37] width 76 height 52
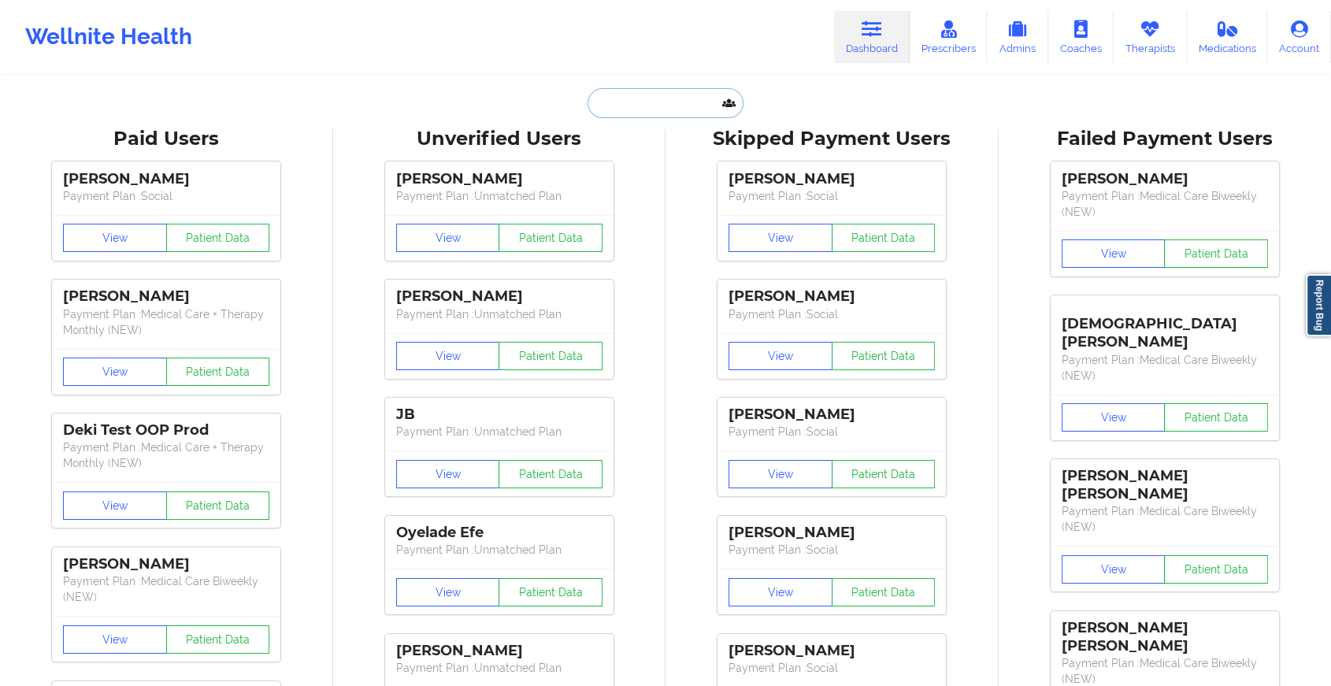
click at [649, 88] on input "text" at bounding box center [666, 103] width 156 height 30
click at [624, 112] on input "text" at bounding box center [666, 103] width 156 height 30
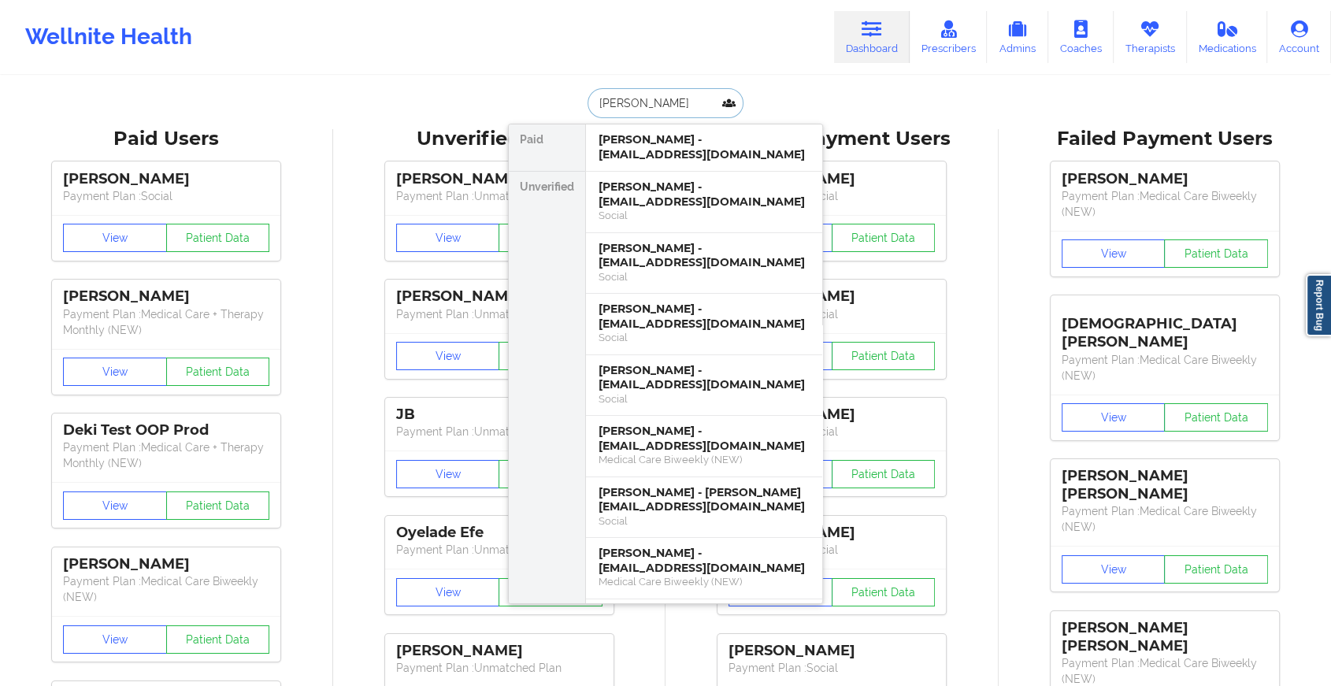
type input "[PERSON_NAME]"
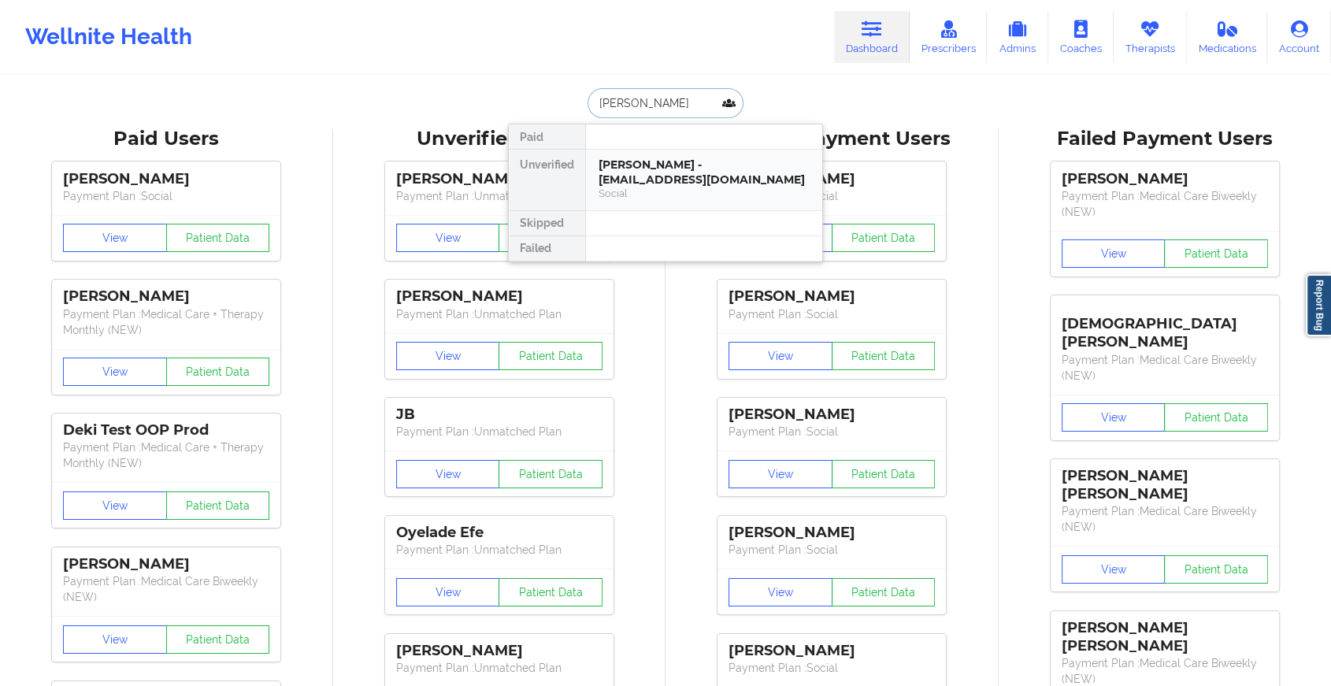
click at [626, 175] on div "[PERSON_NAME] - [EMAIL_ADDRESS][DOMAIN_NAME]" at bounding box center [704, 172] width 211 height 29
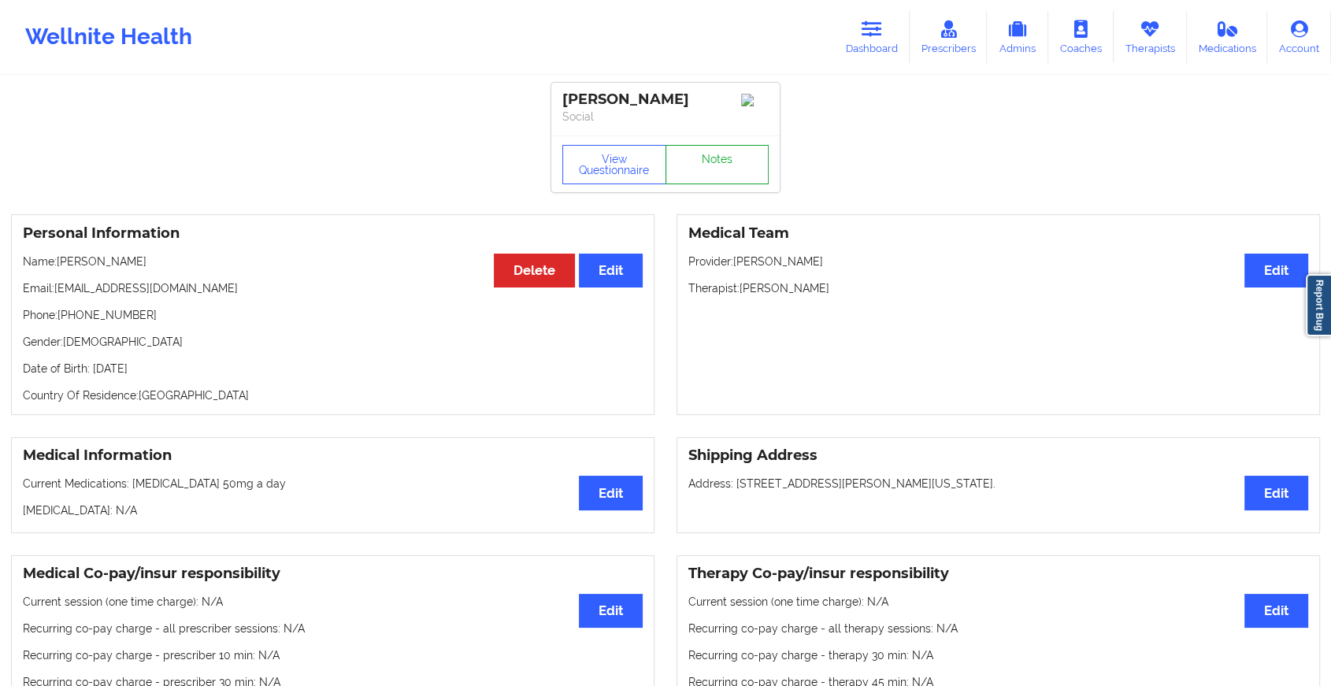
click at [680, 164] on link "Notes" at bounding box center [718, 164] width 104 height 39
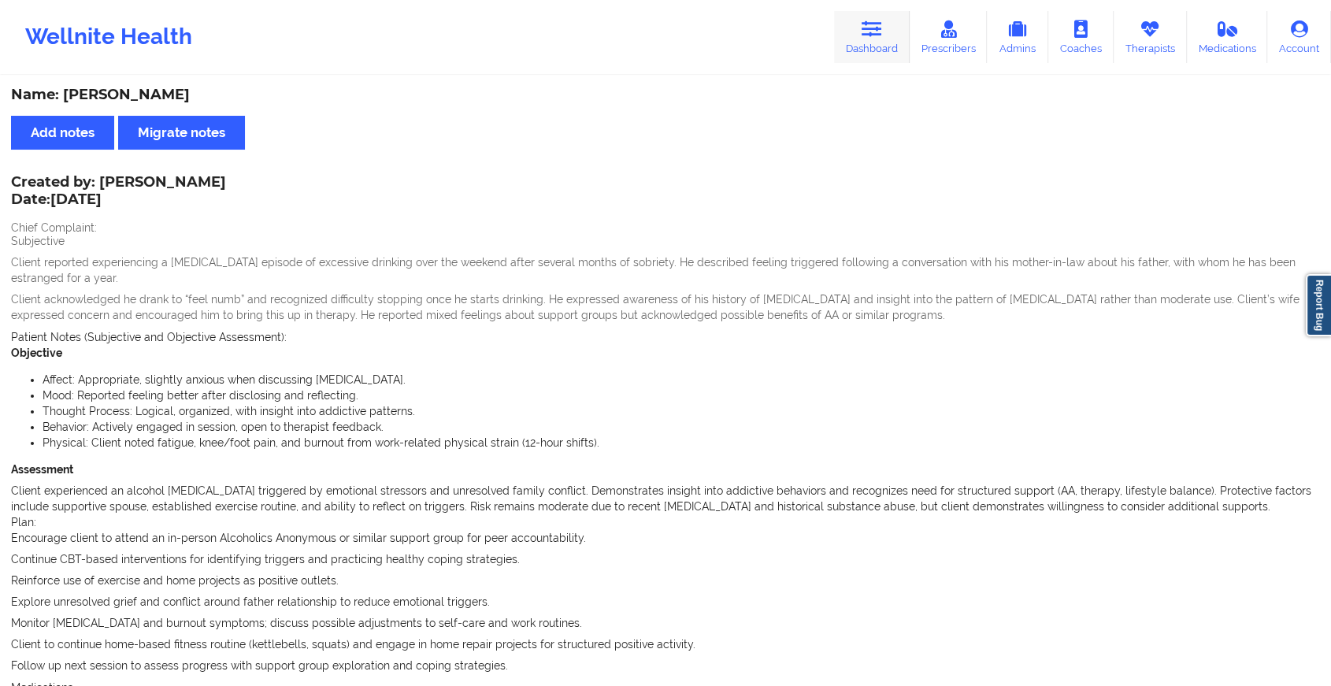
click at [859, 42] on link "Dashboard" at bounding box center [872, 37] width 76 height 52
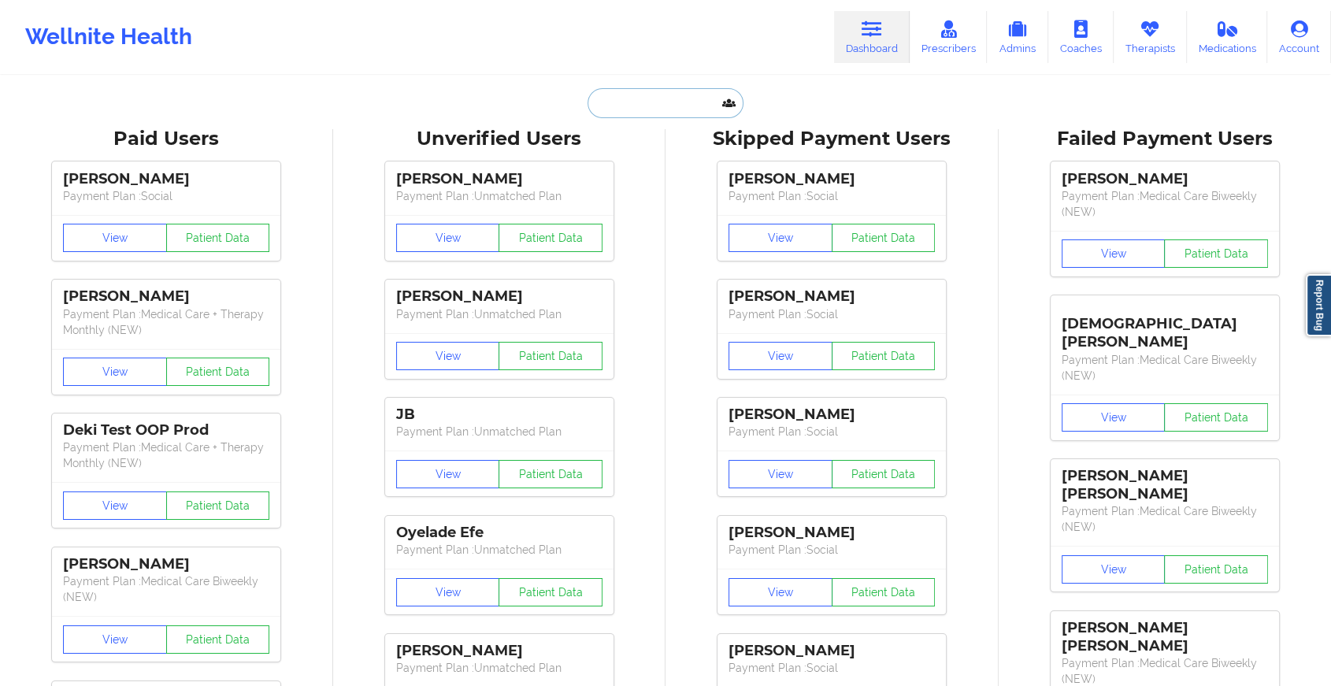
click at [633, 110] on input "text" at bounding box center [666, 103] width 156 height 30
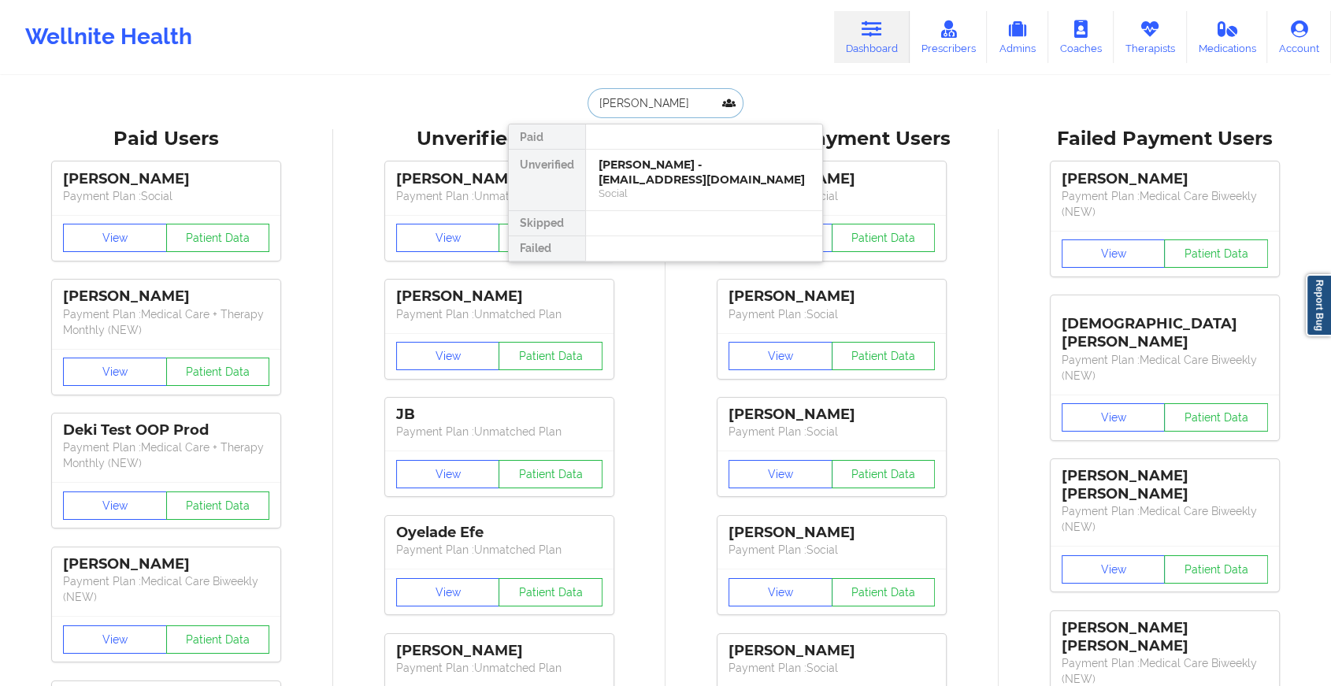
type input "[PERSON_NAME]"
click at [697, 169] on div "[PERSON_NAME] - [EMAIL_ADDRESS][DOMAIN_NAME]" at bounding box center [704, 172] width 211 height 29
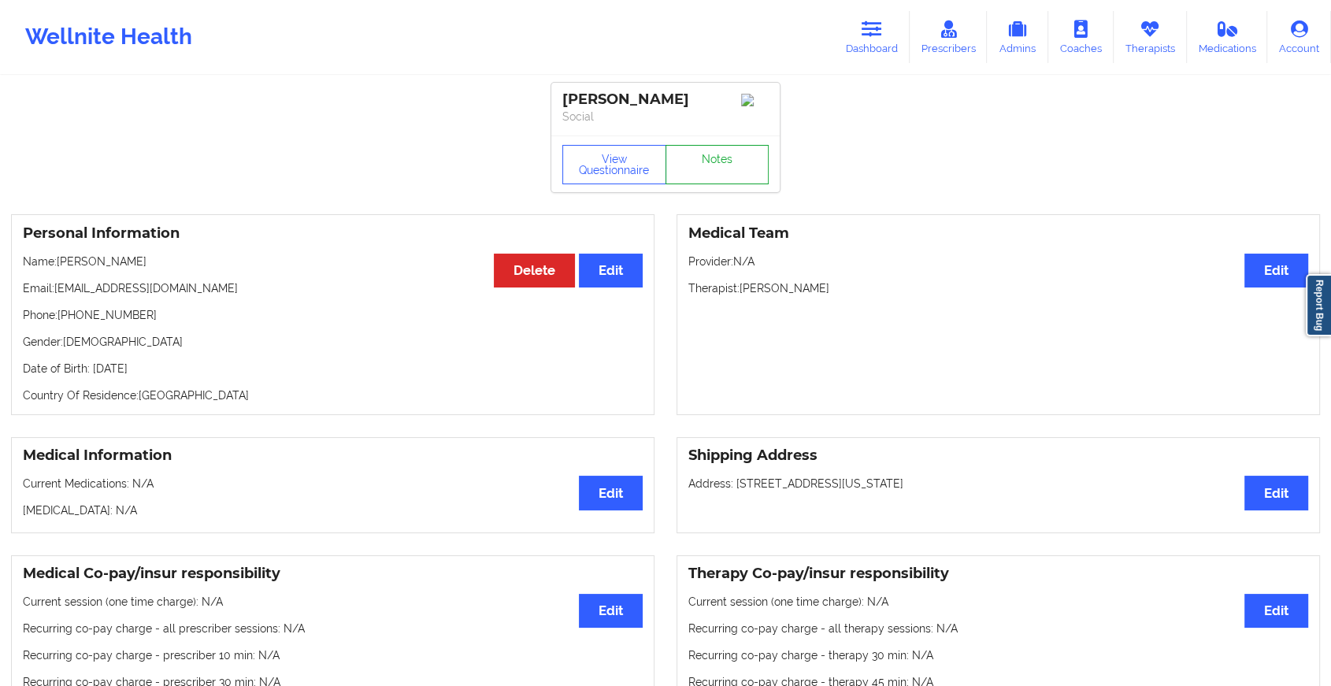
click at [712, 152] on link "Notes" at bounding box center [718, 164] width 104 height 39
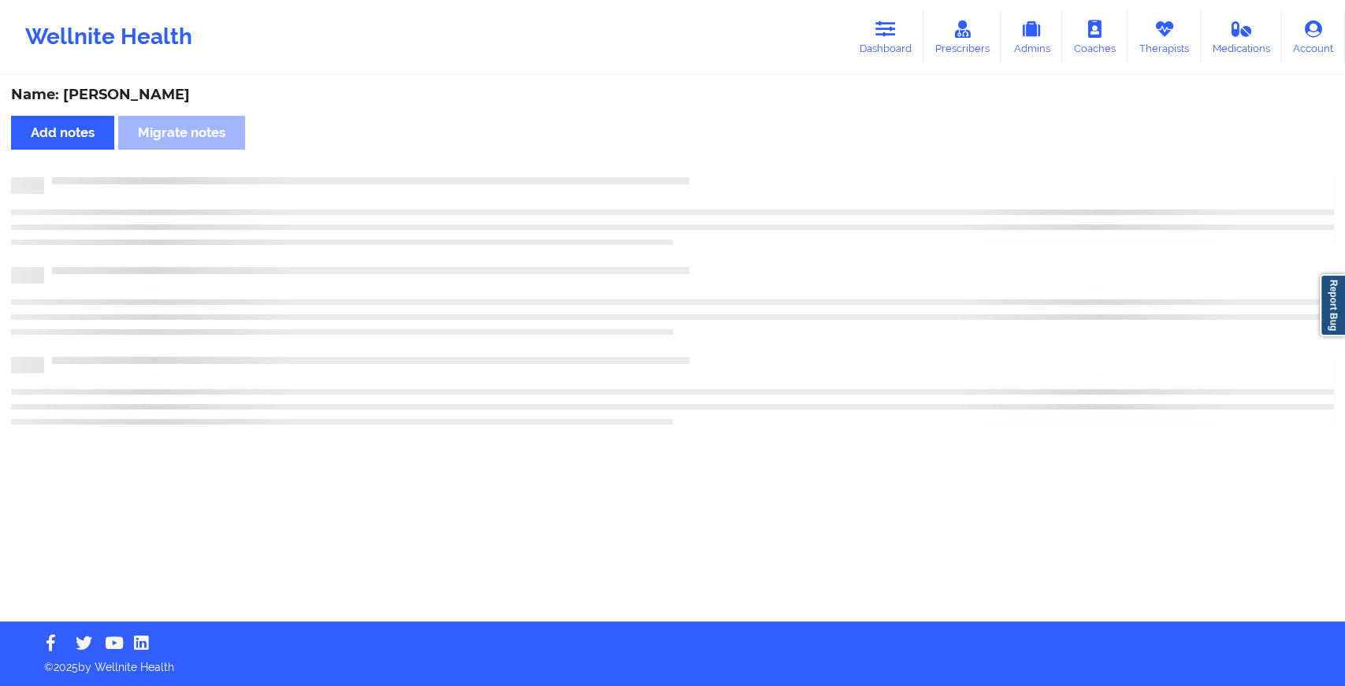
click at [712, 152] on div "Name: [PERSON_NAME] Add notes Migrate notes" at bounding box center [672, 349] width 1345 height 544
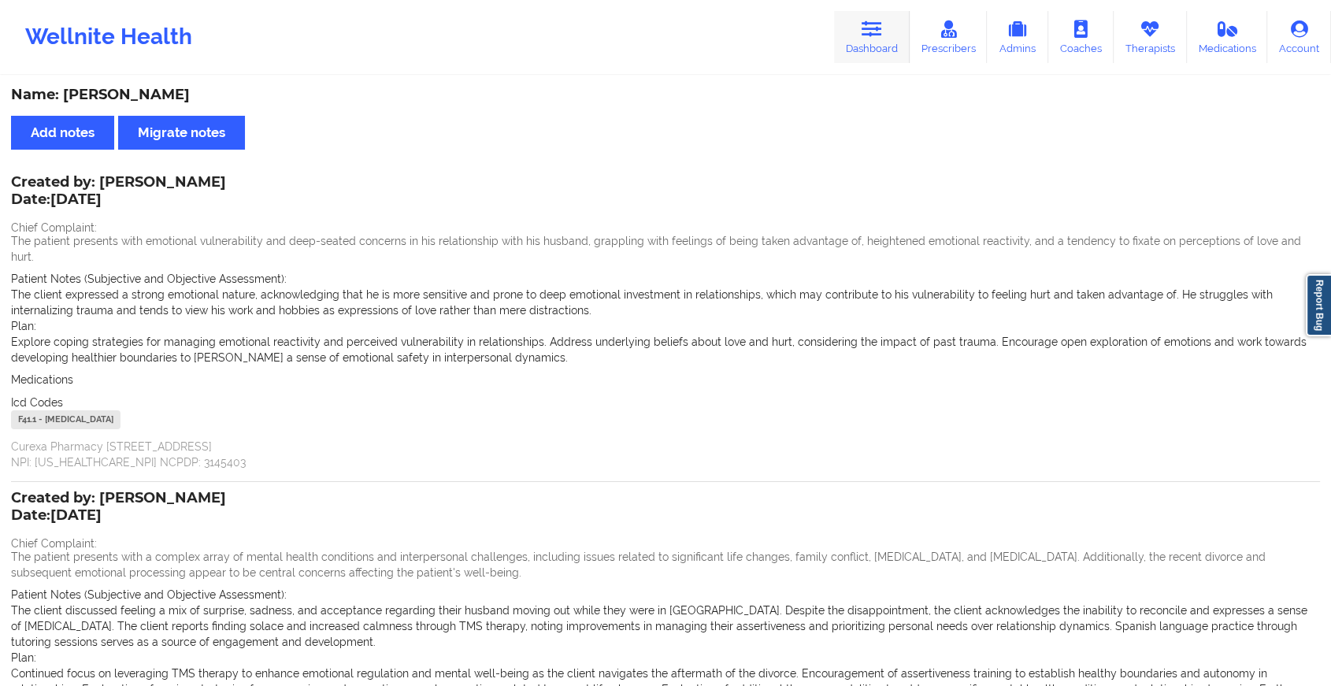
click at [875, 48] on link "Dashboard" at bounding box center [872, 37] width 76 height 52
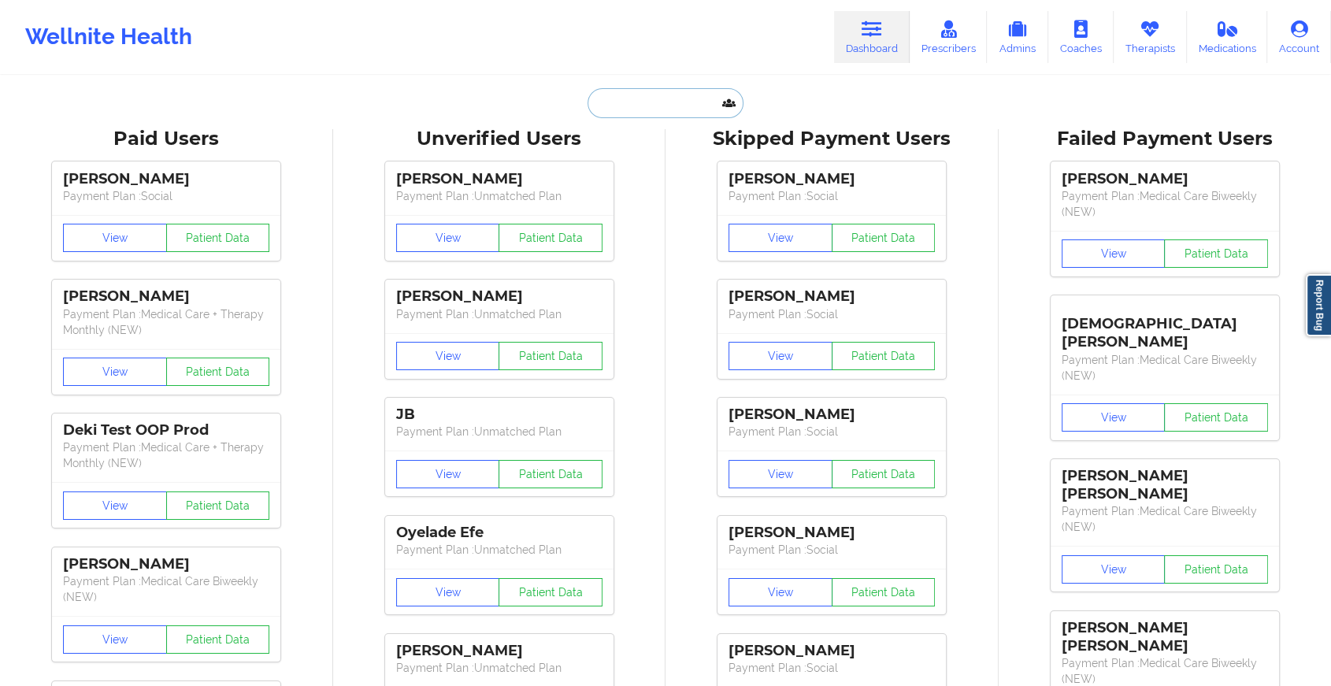
click at [668, 96] on input "text" at bounding box center [666, 103] width 156 height 30
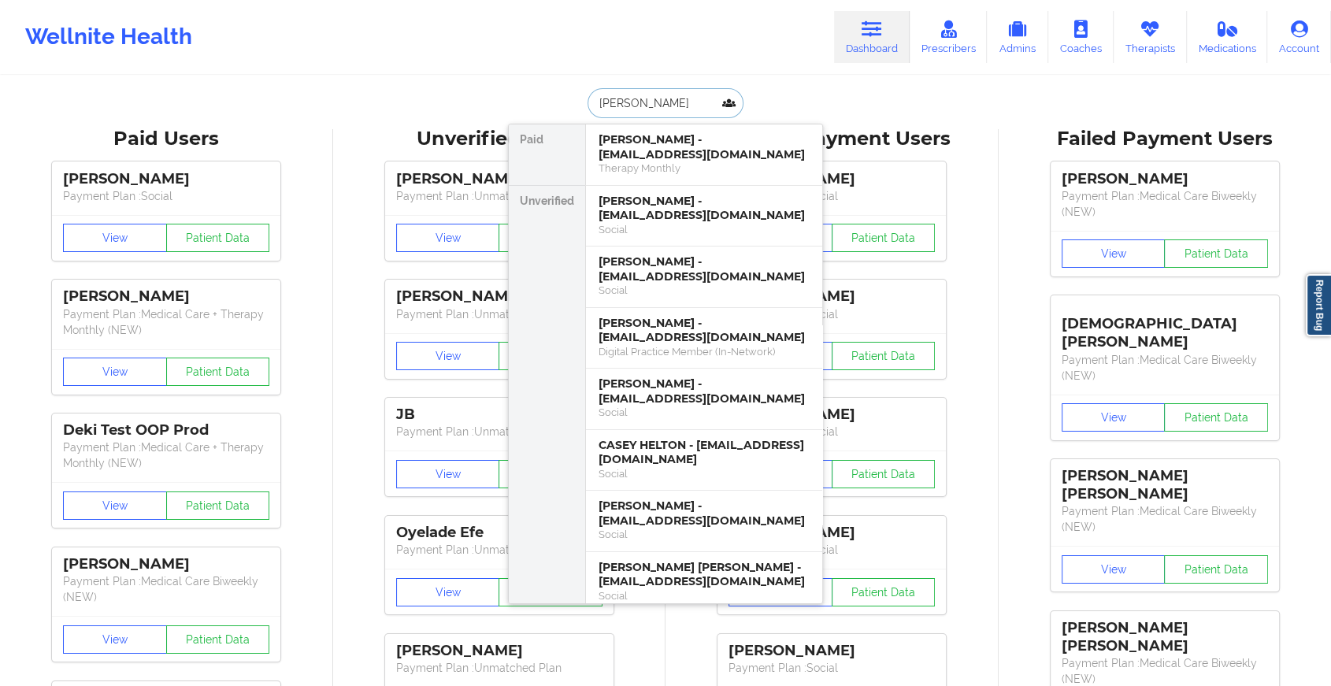
type input "[PERSON_NAME] pri"
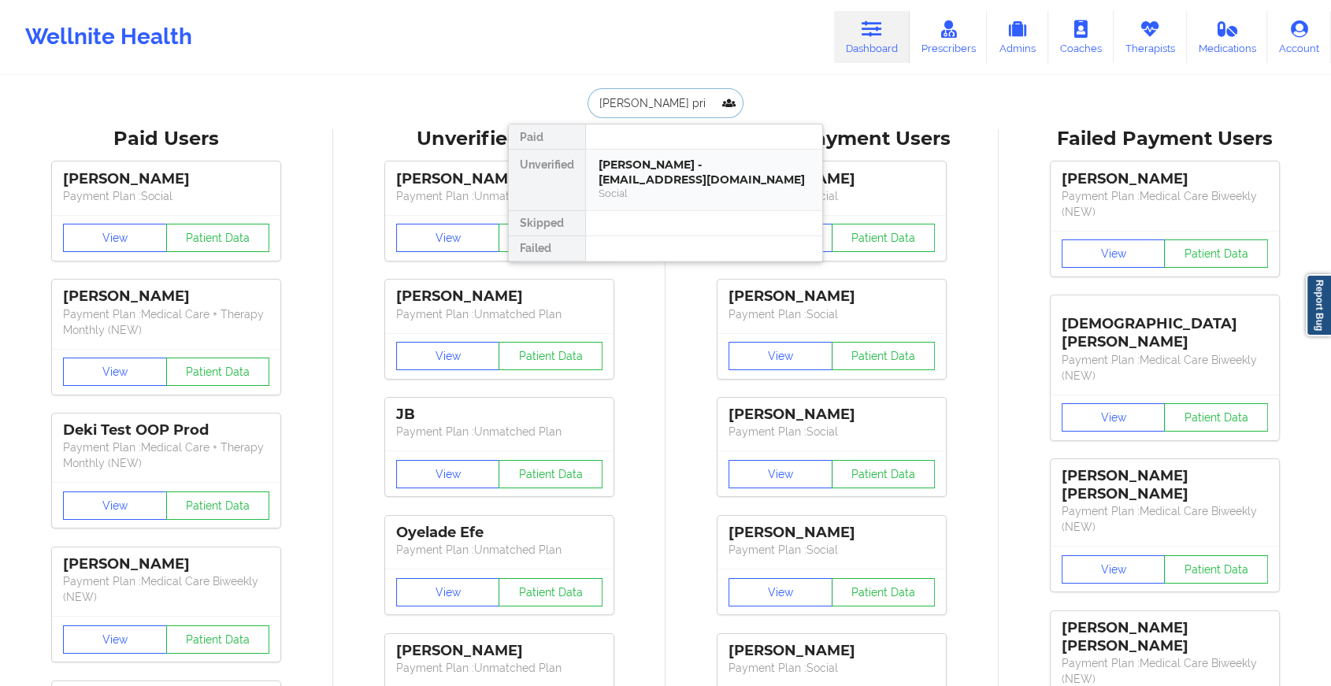
click at [722, 199] on div "Social" at bounding box center [704, 193] width 211 height 13
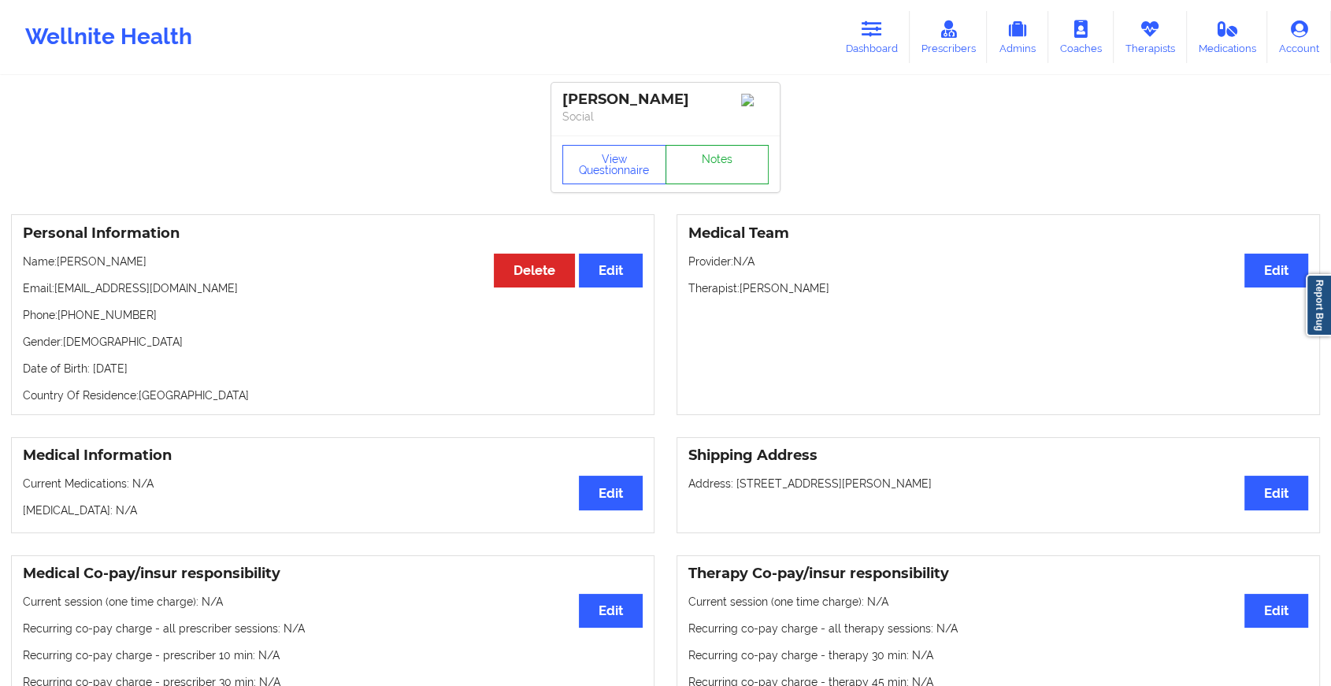
click at [737, 163] on link "Notes" at bounding box center [718, 164] width 104 height 39
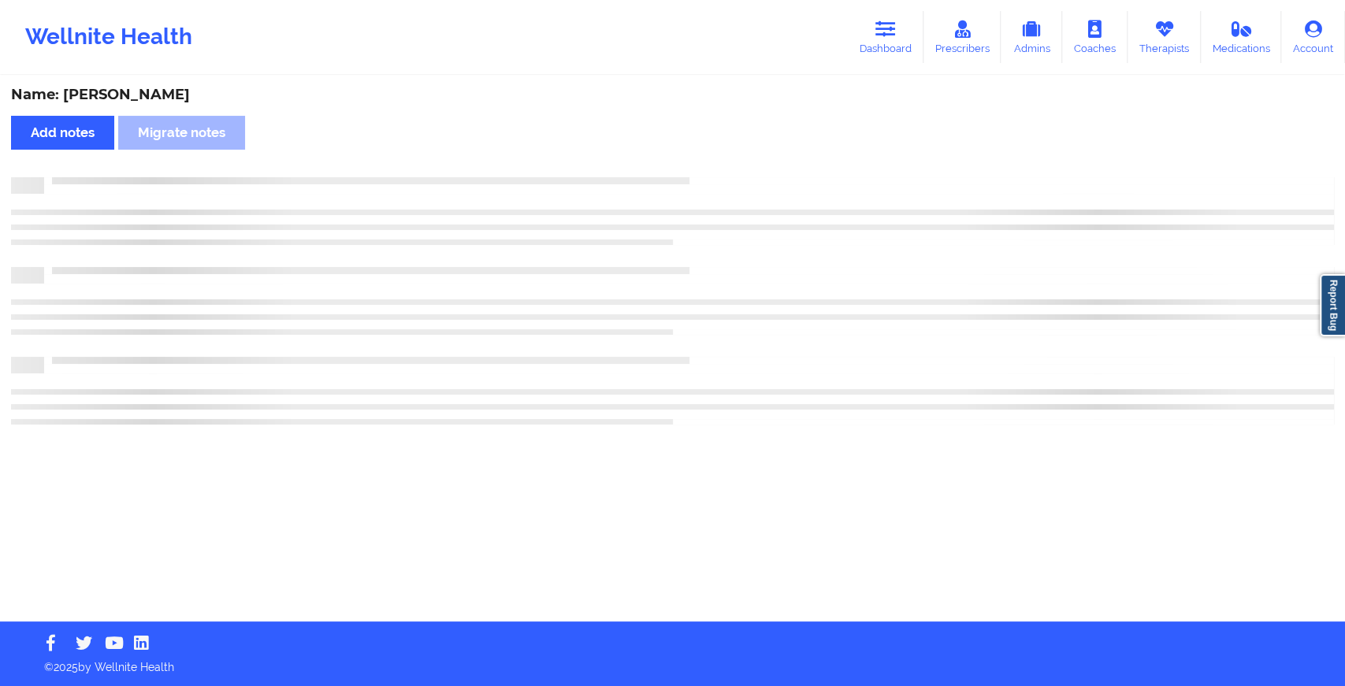
click at [737, 163] on div "Name: [PERSON_NAME] Add notes Migrate notes" at bounding box center [672, 349] width 1345 height 544
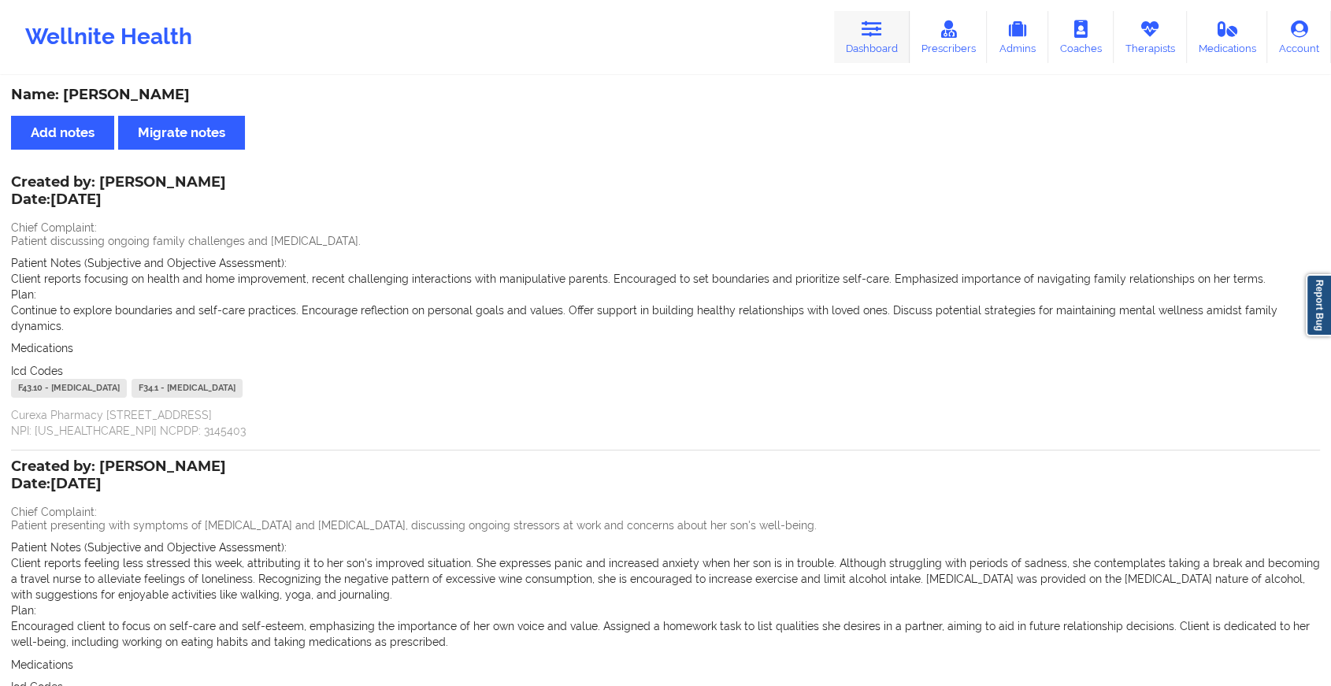
click at [852, 28] on link "Dashboard" at bounding box center [872, 37] width 76 height 52
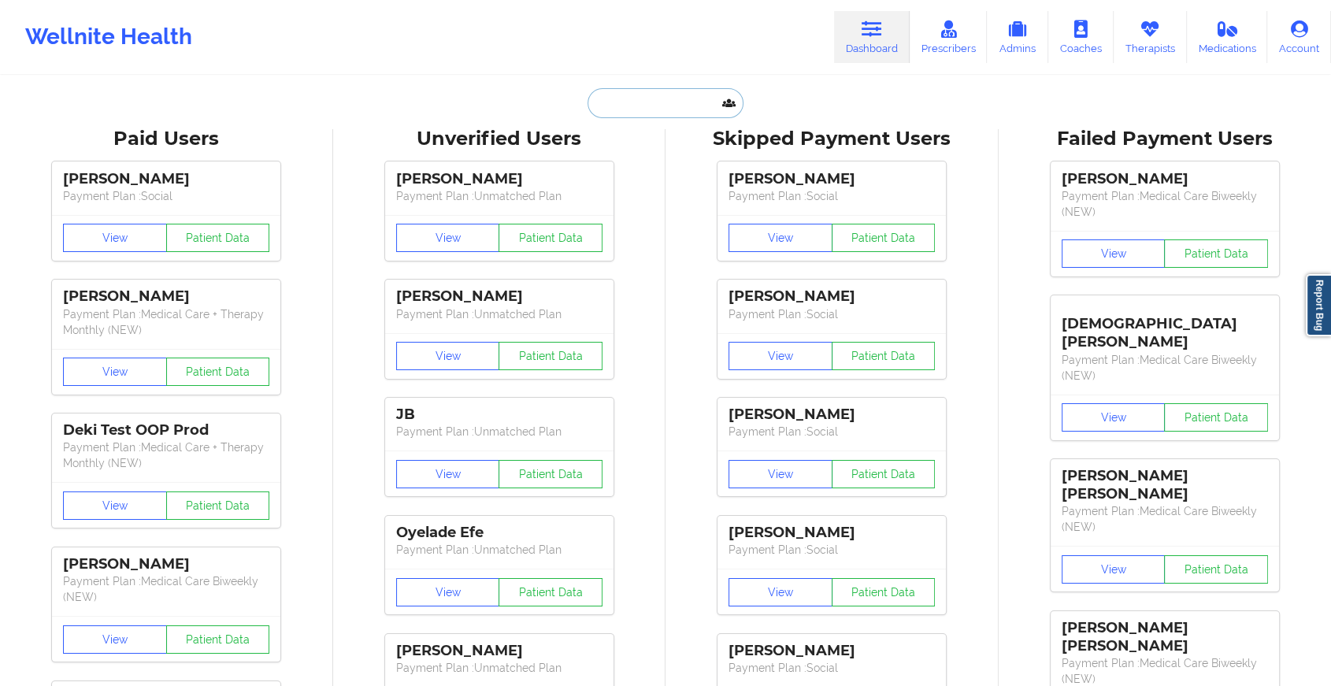
click at [662, 103] on input "text" at bounding box center [666, 103] width 156 height 30
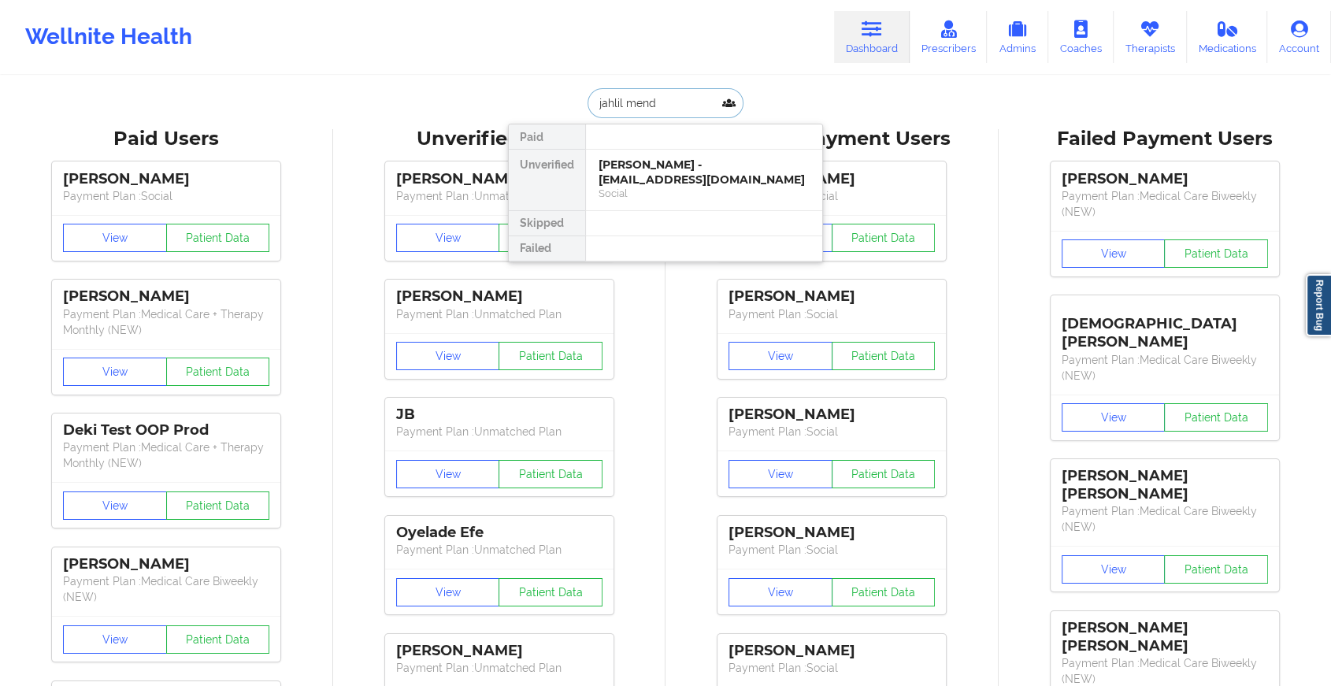
type input "[PERSON_NAME]"
click at [674, 191] on div "Social" at bounding box center [704, 193] width 211 height 13
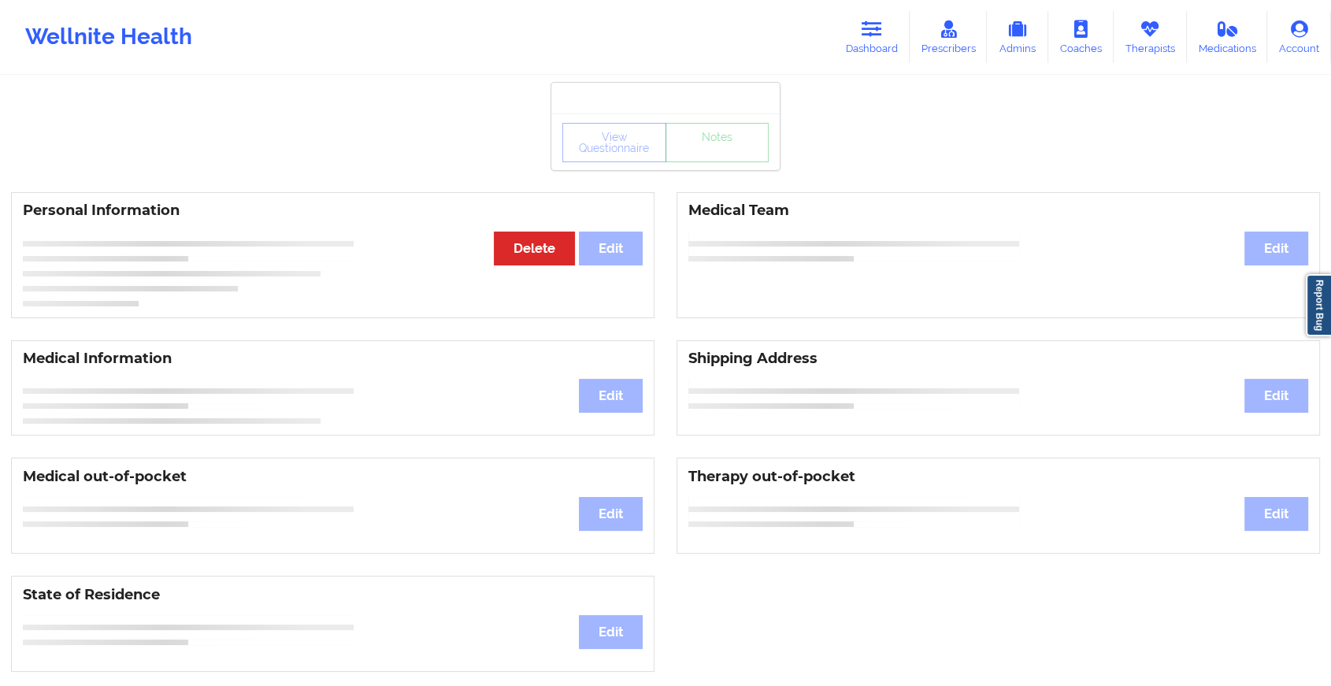
click at [697, 166] on div "View Questionnaire Notes" at bounding box center [665, 141] width 228 height 57
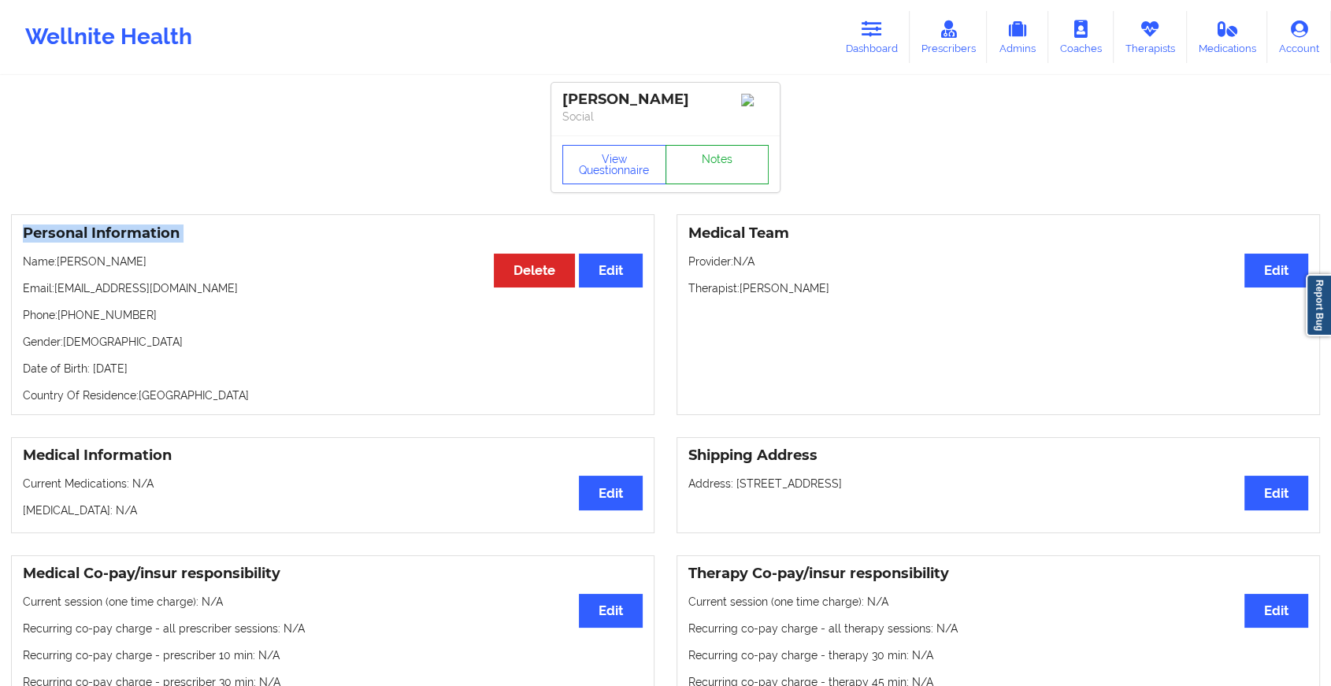
click at [697, 166] on link "Notes" at bounding box center [718, 164] width 104 height 39
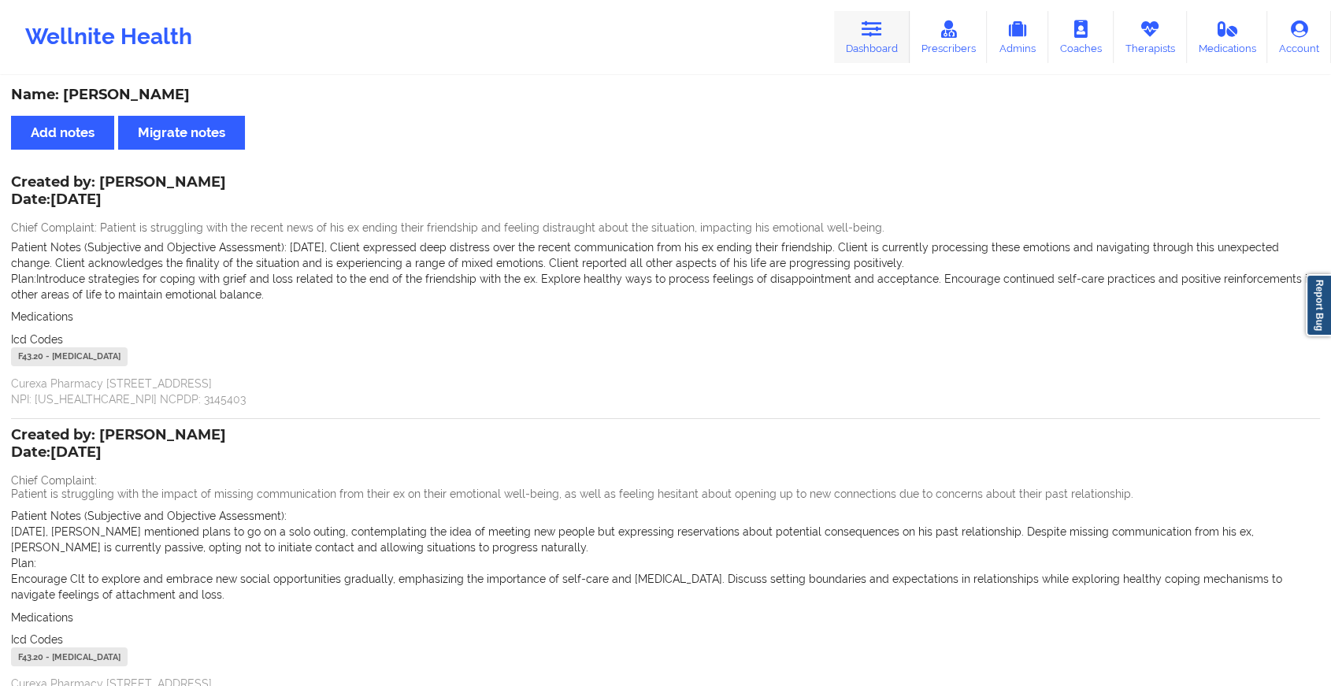
click at [884, 17] on link "Dashboard" at bounding box center [872, 37] width 76 height 52
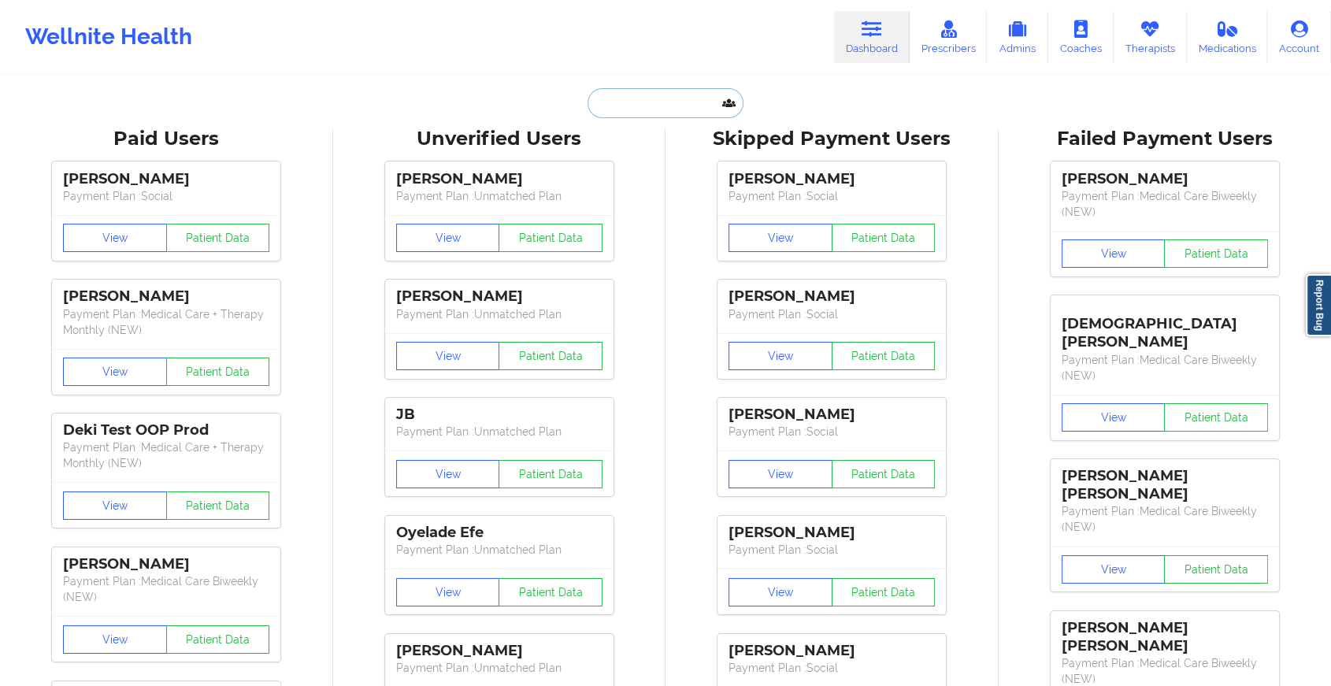
click at [679, 95] on input "text" at bounding box center [666, 103] width 156 height 30
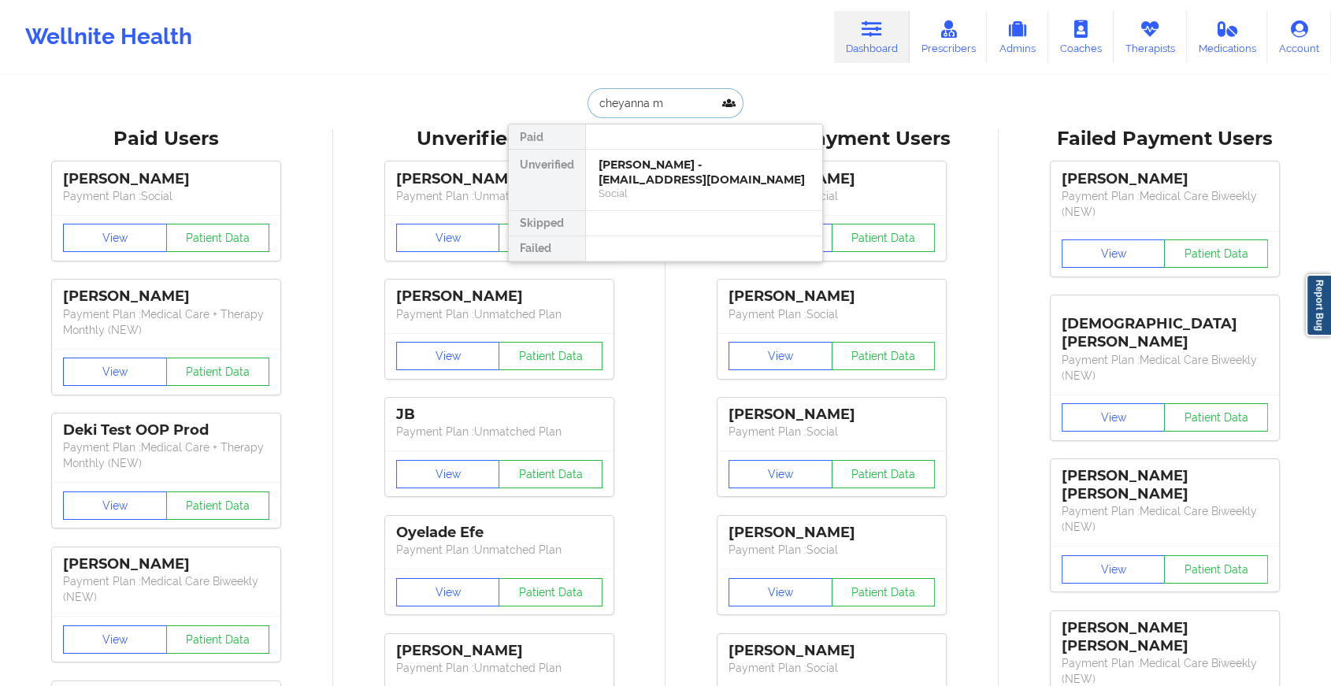
type input "cheyanna ma"
click at [645, 175] on div "[PERSON_NAME] - [PERSON_NAME][EMAIL_ADDRESS][DOMAIN_NAME]" at bounding box center [704, 172] width 211 height 29
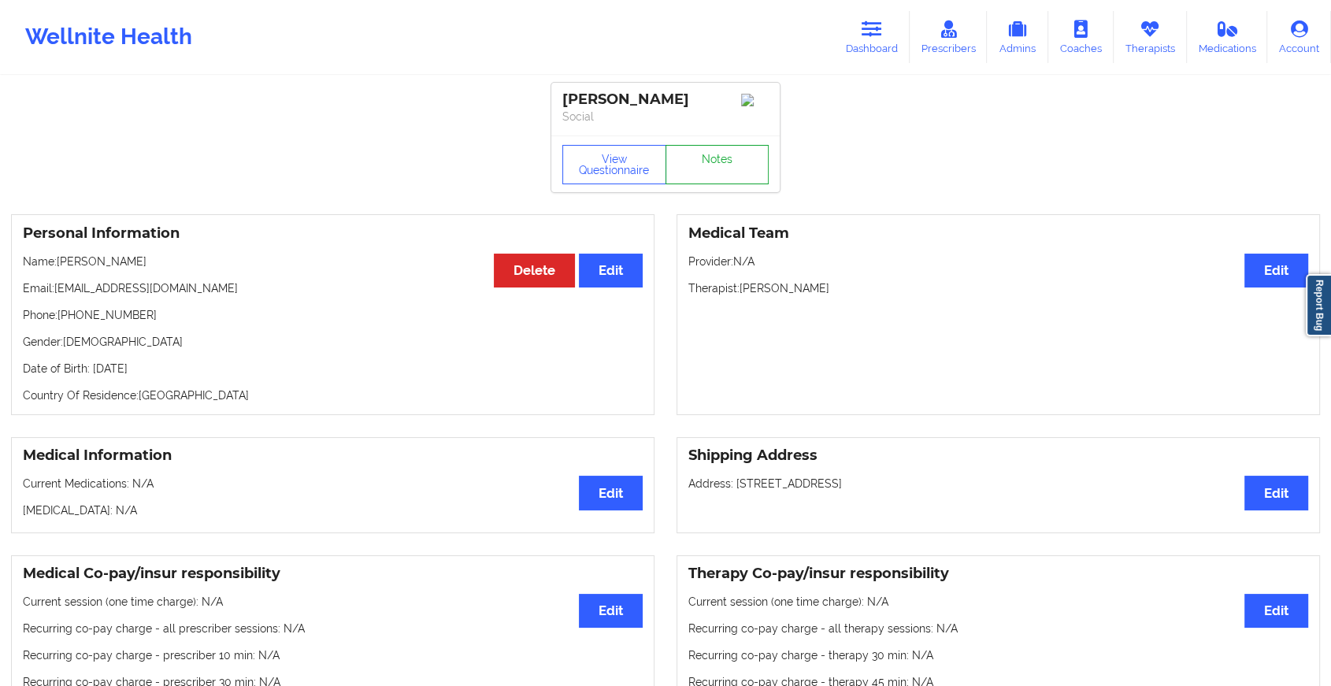
click at [705, 155] on link "Notes" at bounding box center [718, 164] width 104 height 39
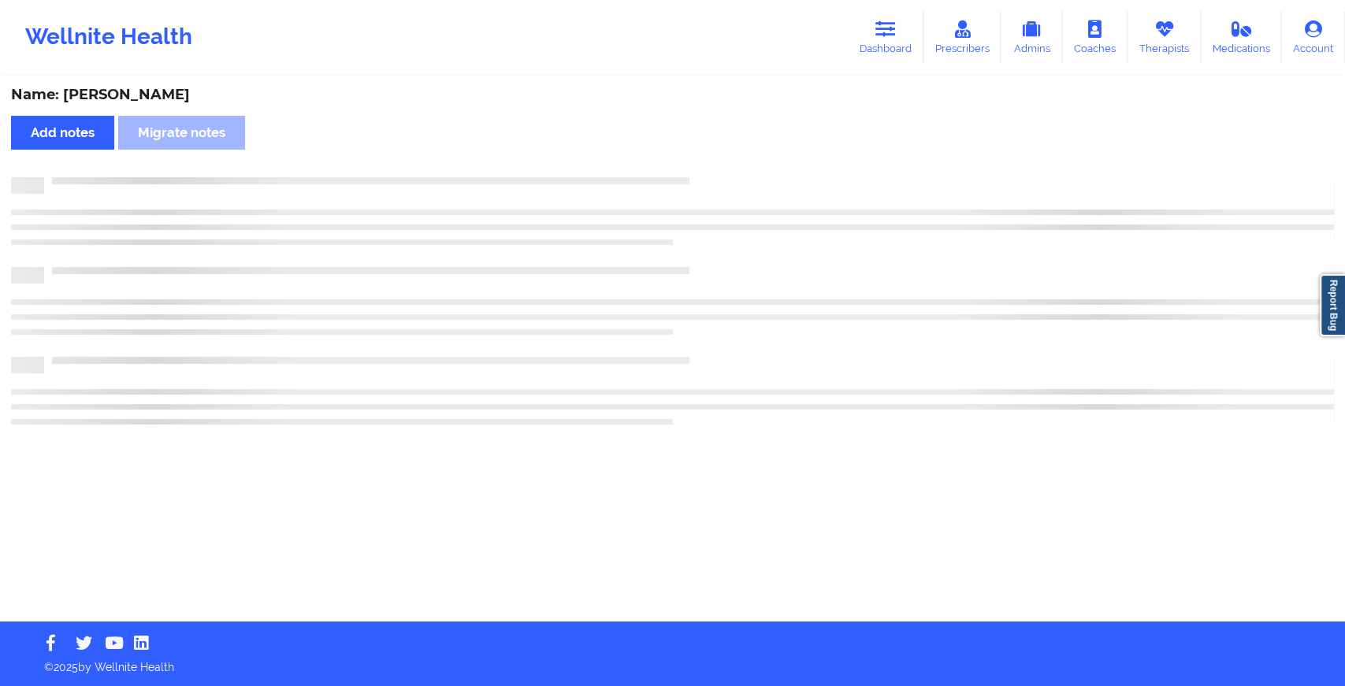
click at [705, 155] on div "Name: [PERSON_NAME] notes Migrate notes" at bounding box center [672, 349] width 1345 height 544
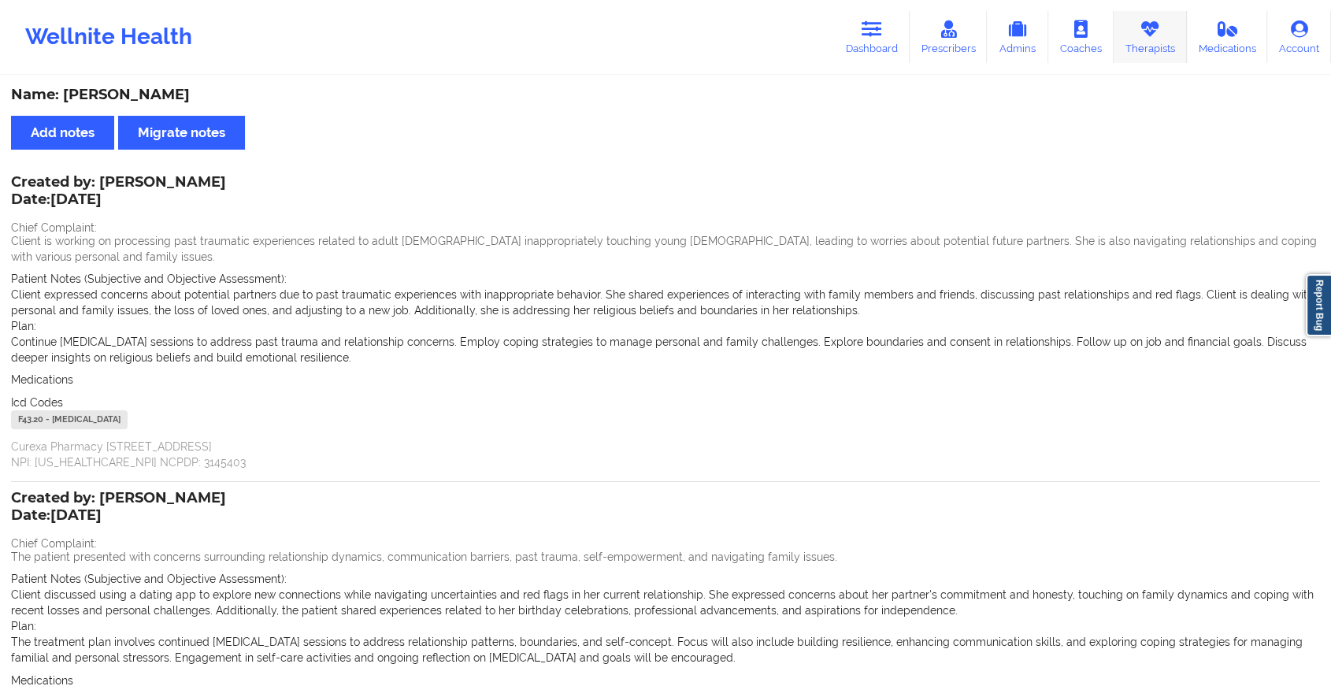
click at [1160, 32] on icon at bounding box center [1150, 28] width 20 height 17
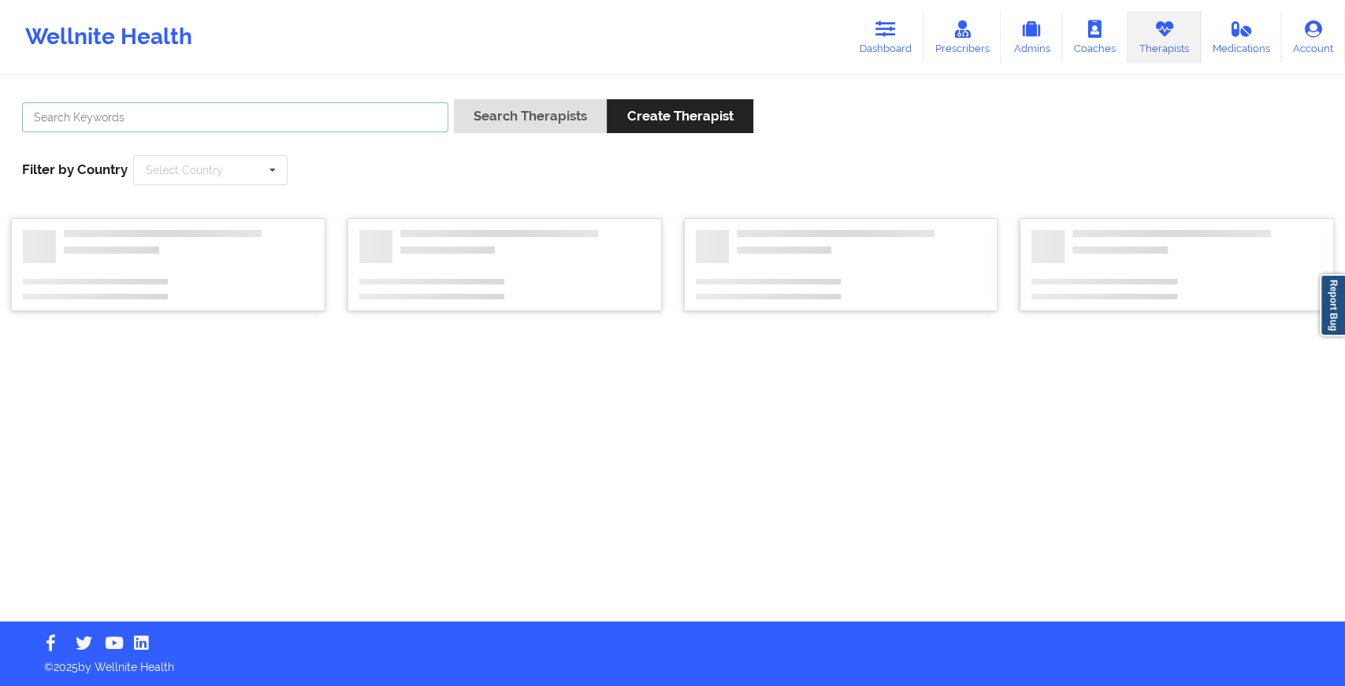
click at [328, 120] on input "text" at bounding box center [235, 117] width 426 height 30
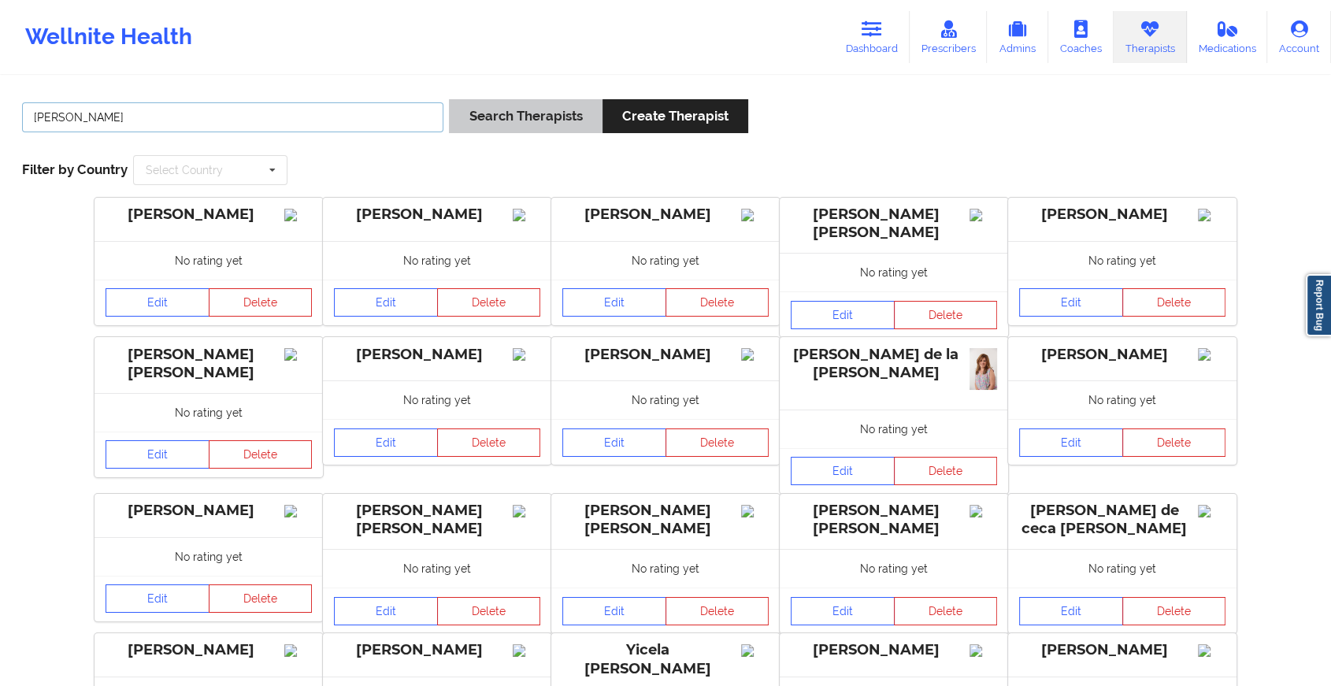
type input "[PERSON_NAME]"
click at [528, 113] on button "Search Therapists" at bounding box center [525, 116] width 153 height 34
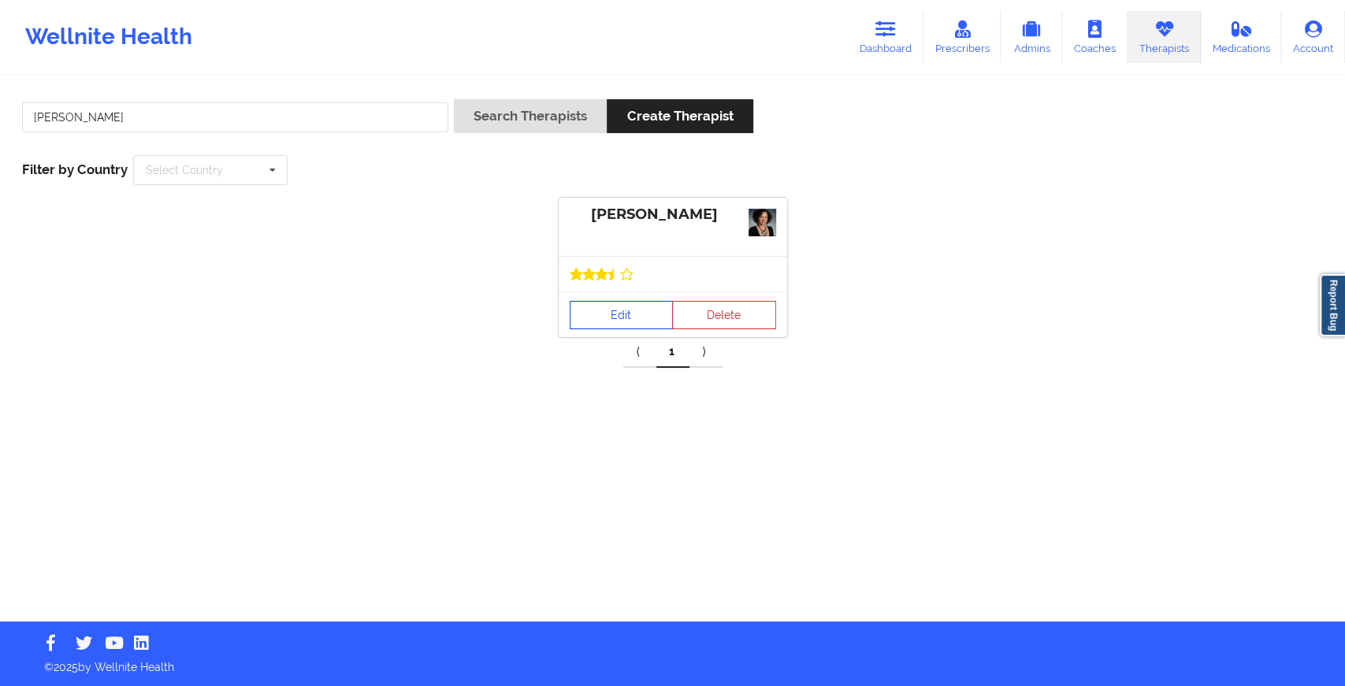
click at [611, 310] on link "Edit" at bounding box center [622, 315] width 104 height 28
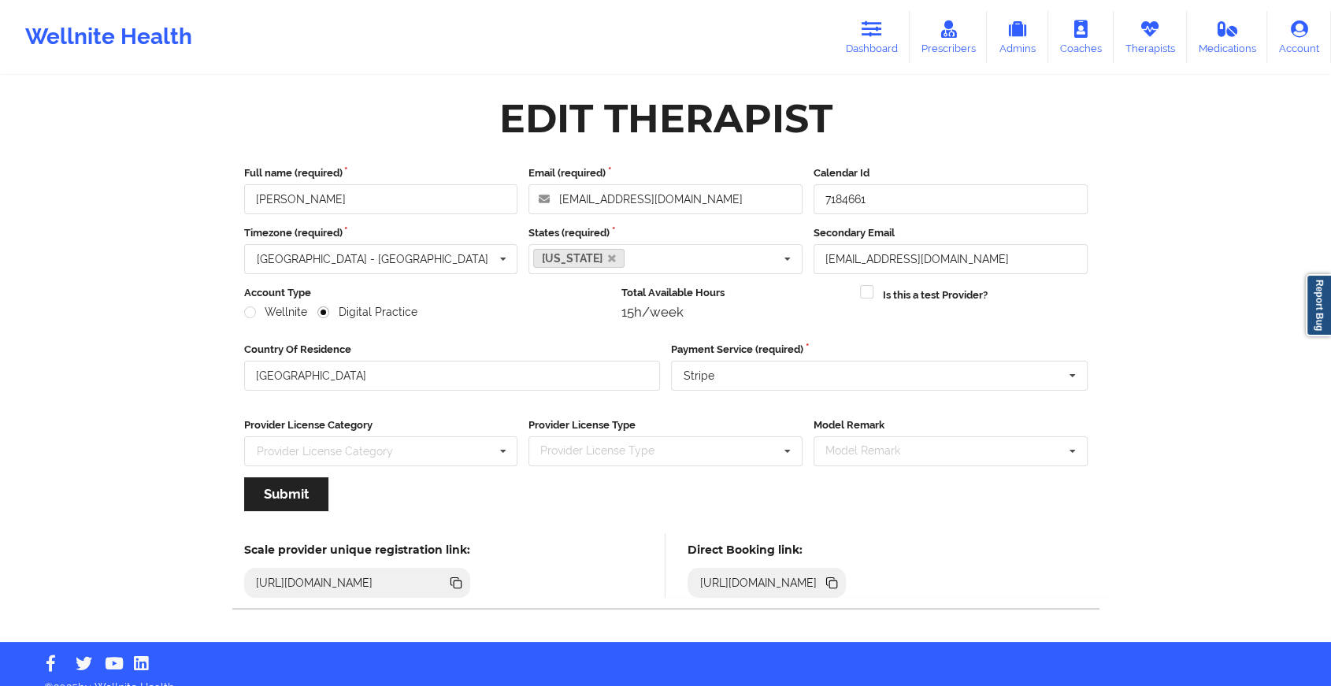
drag, startPoint x: 1092, startPoint y: 575, endPoint x: 1085, endPoint y: 588, distance: 15.2
click at [846, 588] on div "[URL][DOMAIN_NAME]" at bounding box center [767, 583] width 158 height 30
click at [841, 588] on icon at bounding box center [831, 582] width 17 height 17
click at [852, 57] on link "Dashboard" at bounding box center [872, 37] width 76 height 52
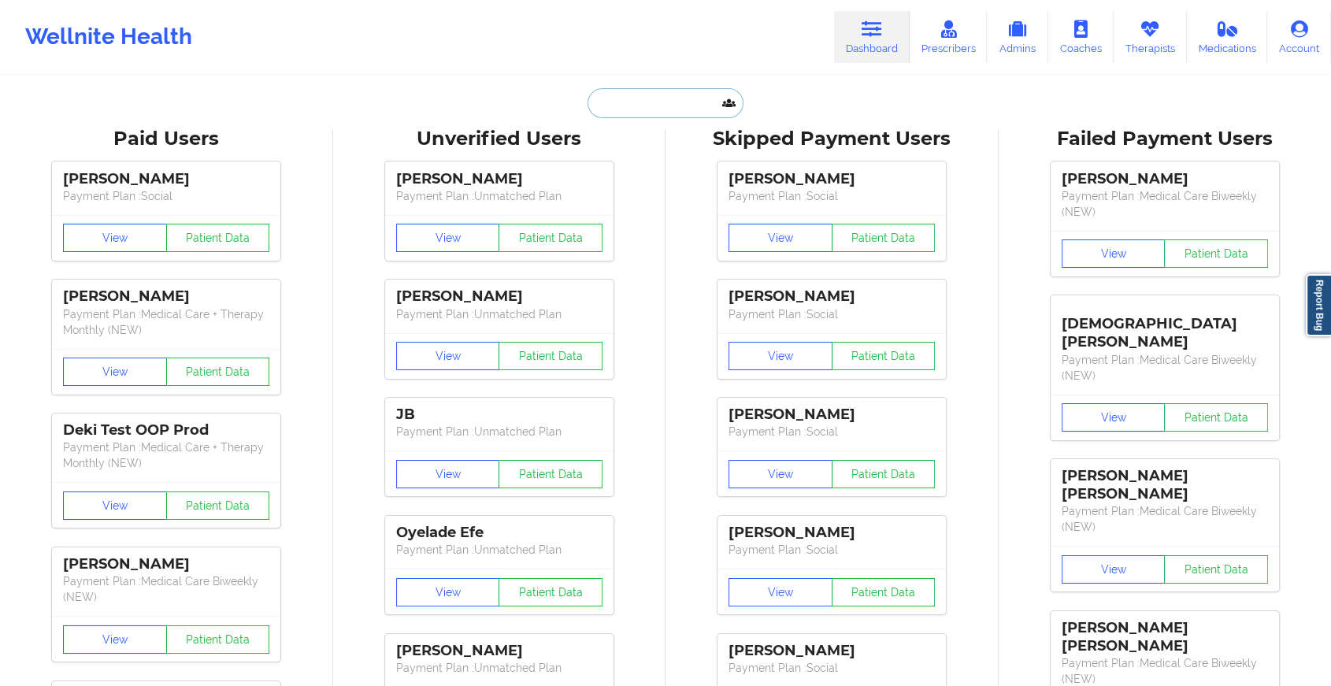
click at [699, 105] on input "text" at bounding box center [666, 103] width 156 height 30
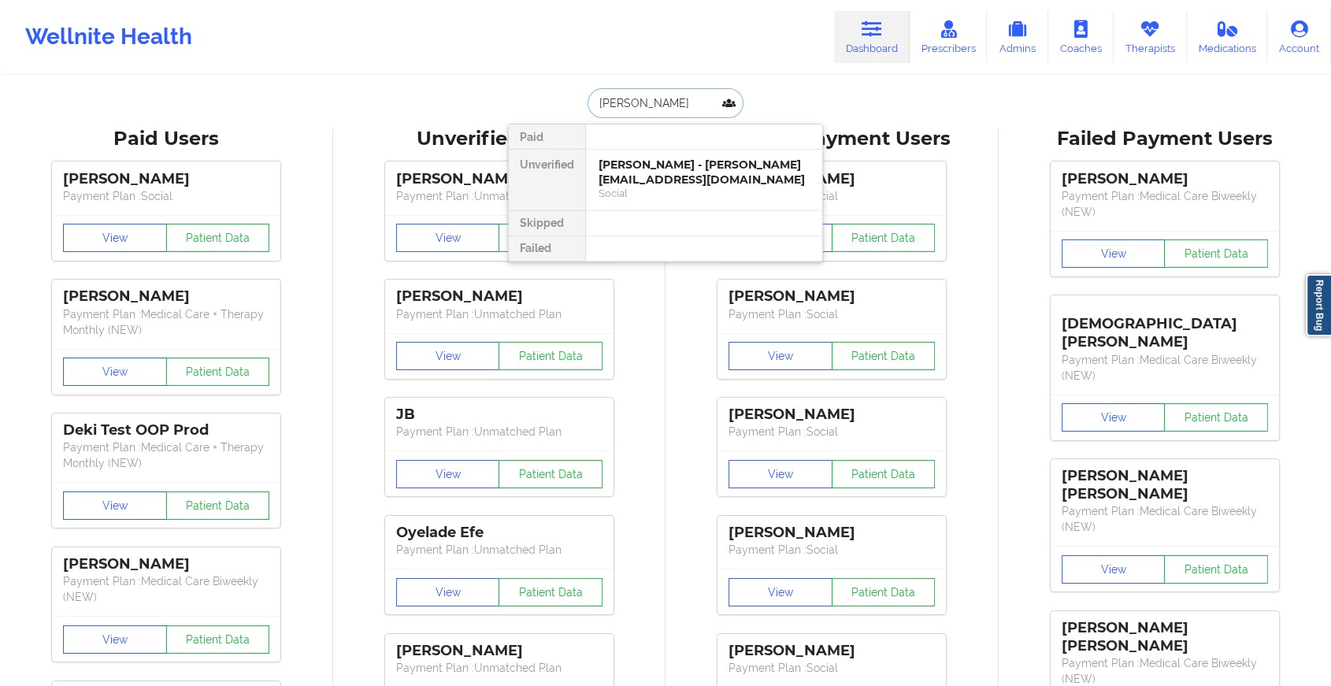
type input "[PERSON_NAME]"
click at [673, 186] on div "[PERSON_NAME] - [EMAIL_ADDRESS][DOMAIN_NAME]" at bounding box center [704, 172] width 211 height 29
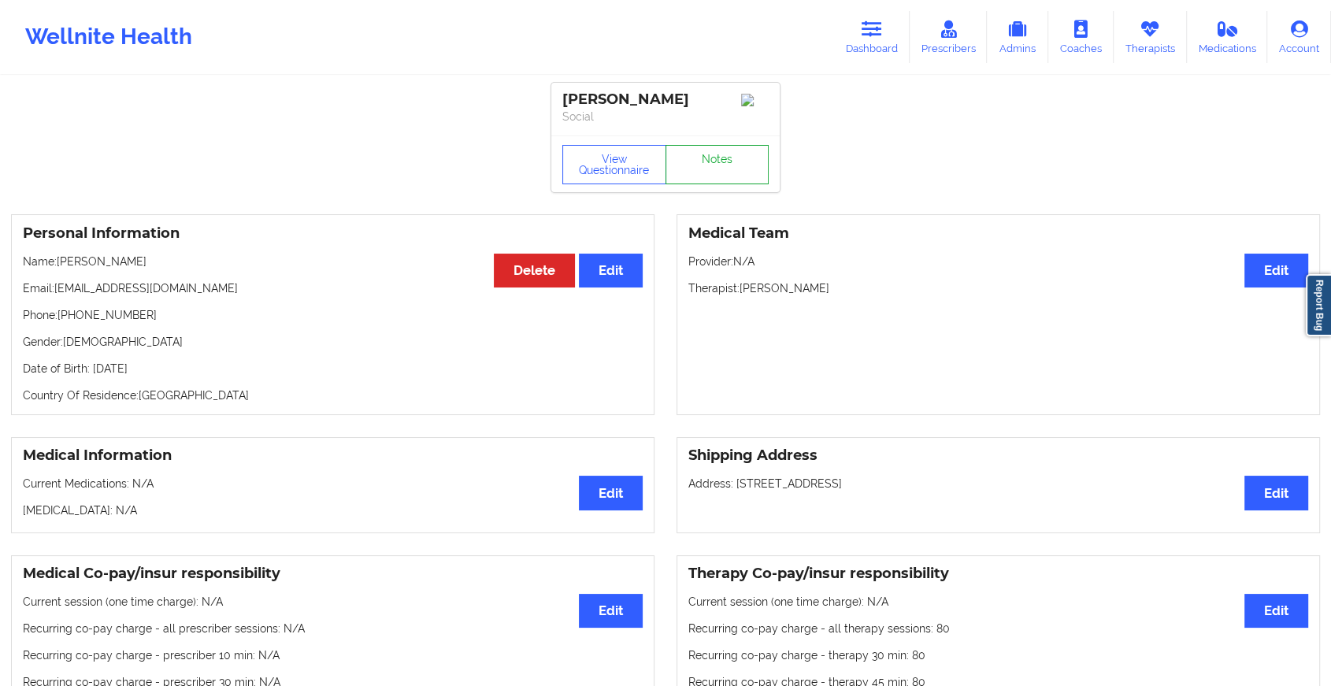
click at [712, 154] on link "Notes" at bounding box center [718, 164] width 104 height 39
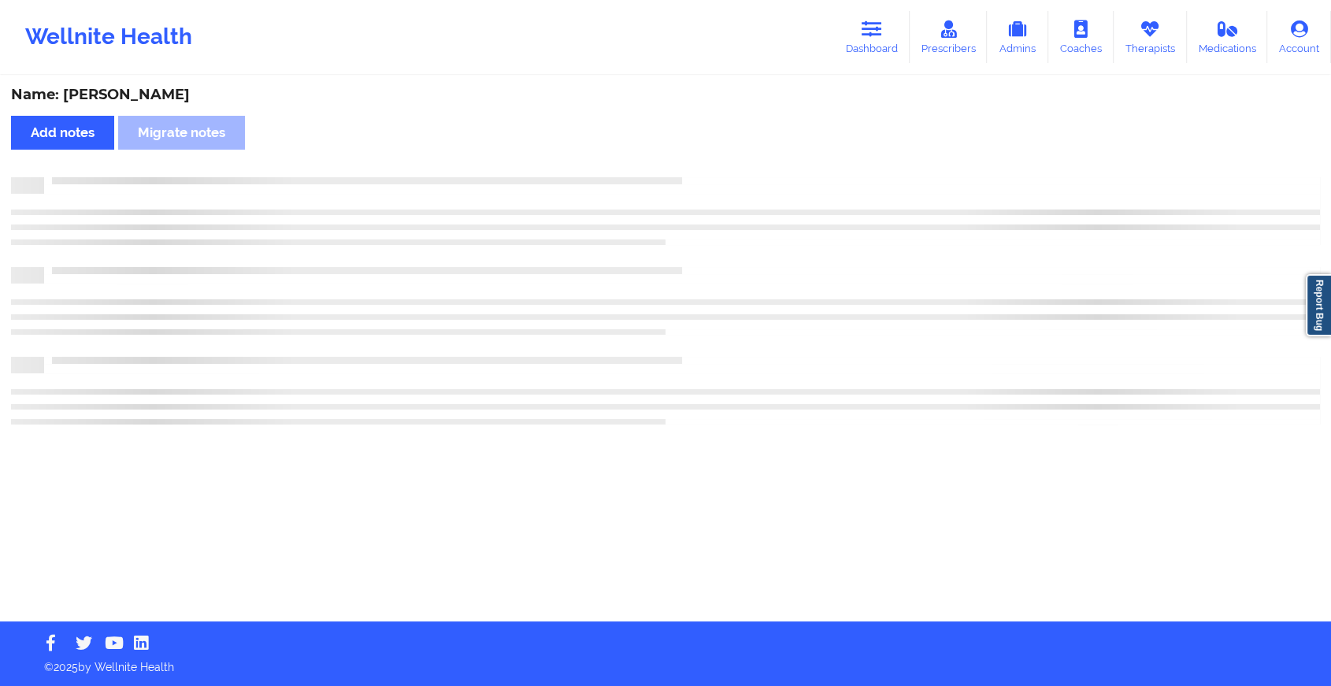
click at [712, 154] on div "Name: [PERSON_NAME] Add notes Migrate notes" at bounding box center [665, 349] width 1331 height 544
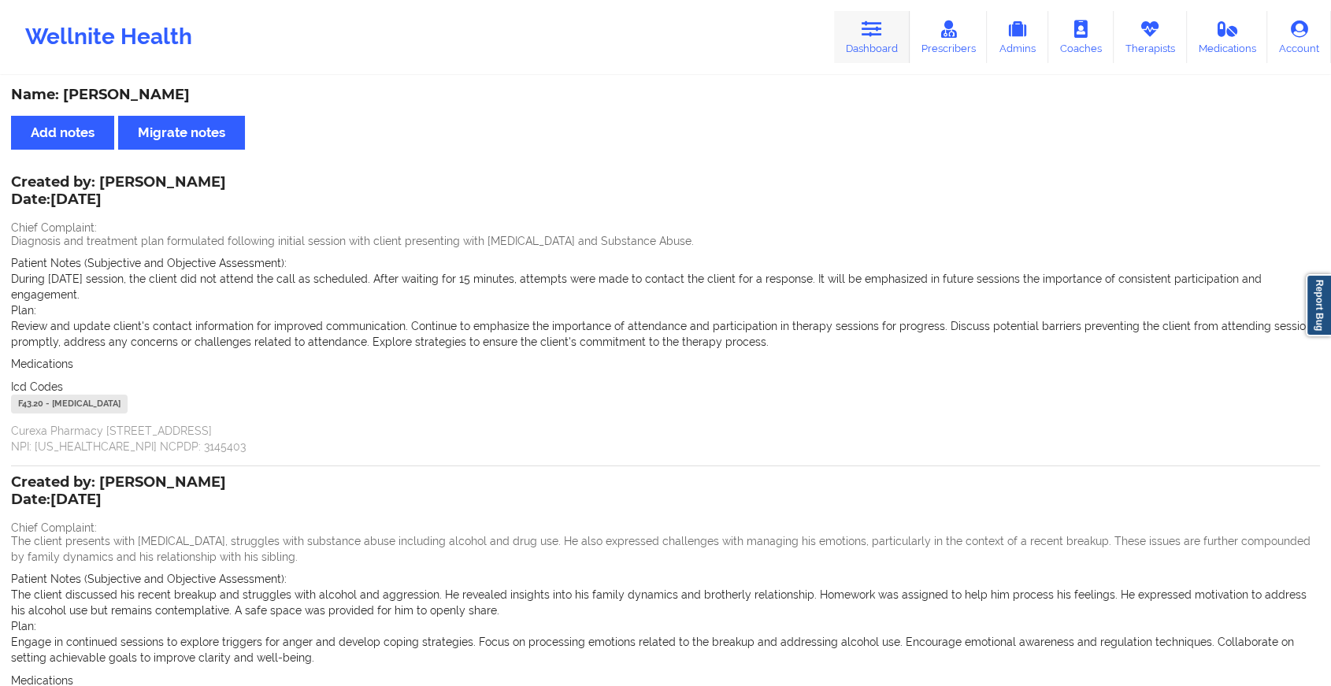
click at [857, 32] on link "Dashboard" at bounding box center [872, 37] width 76 height 52
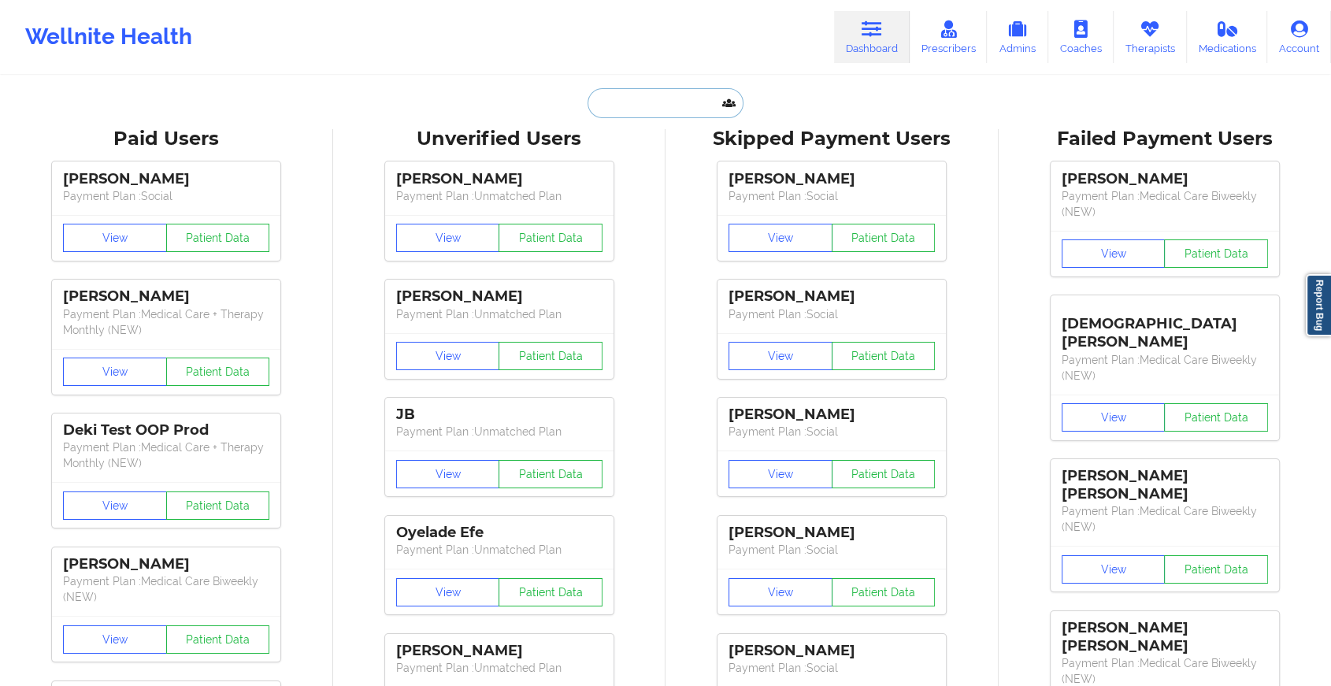
click at [613, 98] on input "text" at bounding box center [666, 103] width 156 height 30
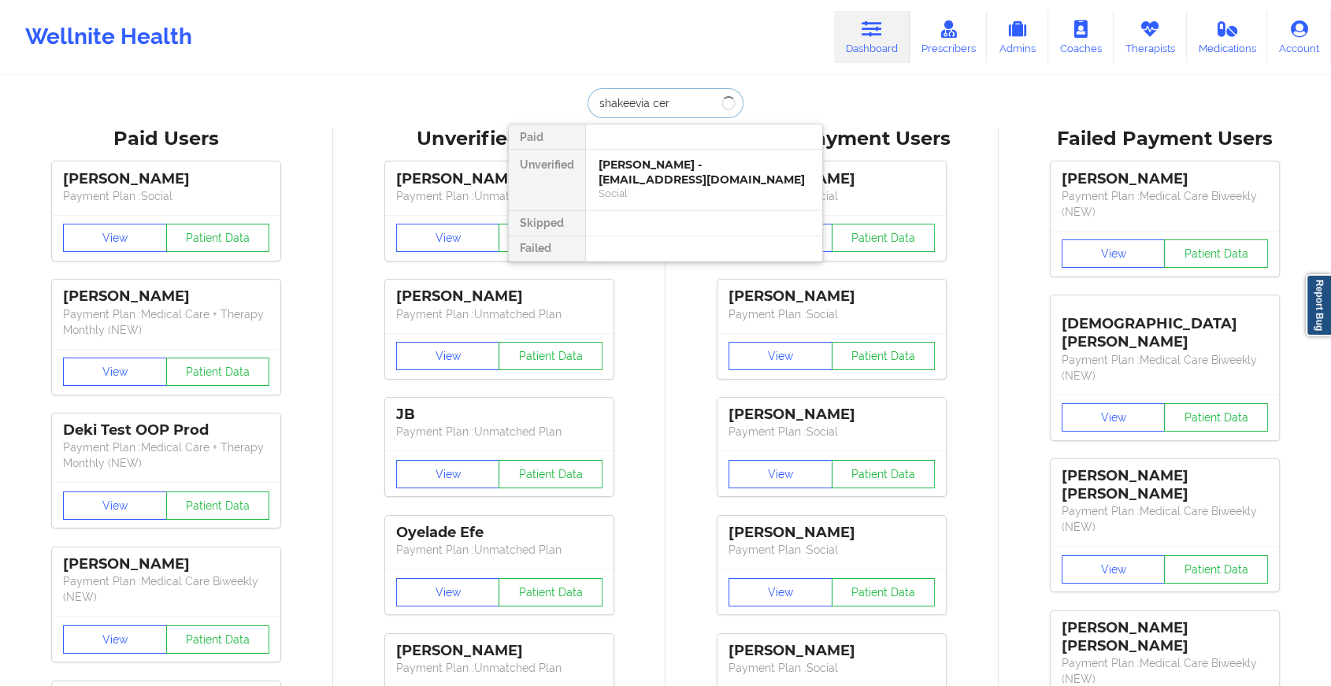
type input "shakeevia cerv"
click at [646, 184] on div "Shakeevia [PERSON_NAME] - [EMAIL_ADDRESS][DOMAIN_NAME]" at bounding box center [704, 172] width 211 height 29
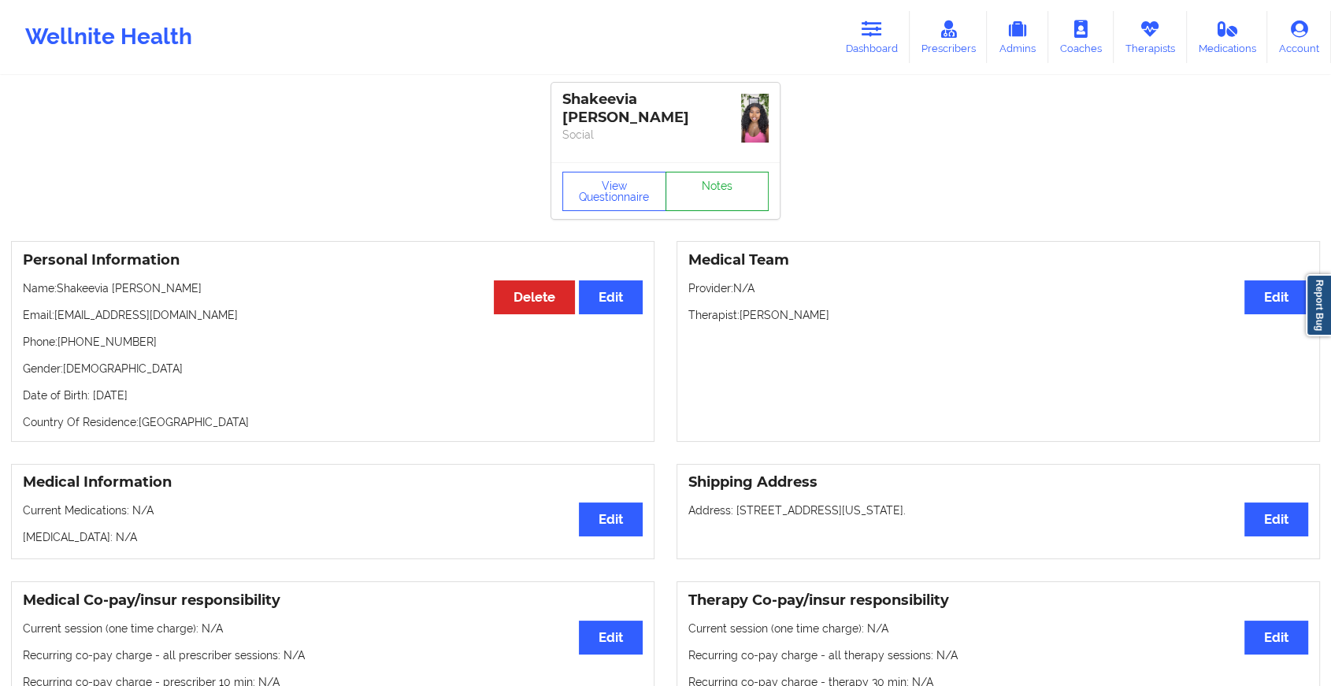
click at [708, 172] on link "Notes" at bounding box center [718, 191] width 104 height 39
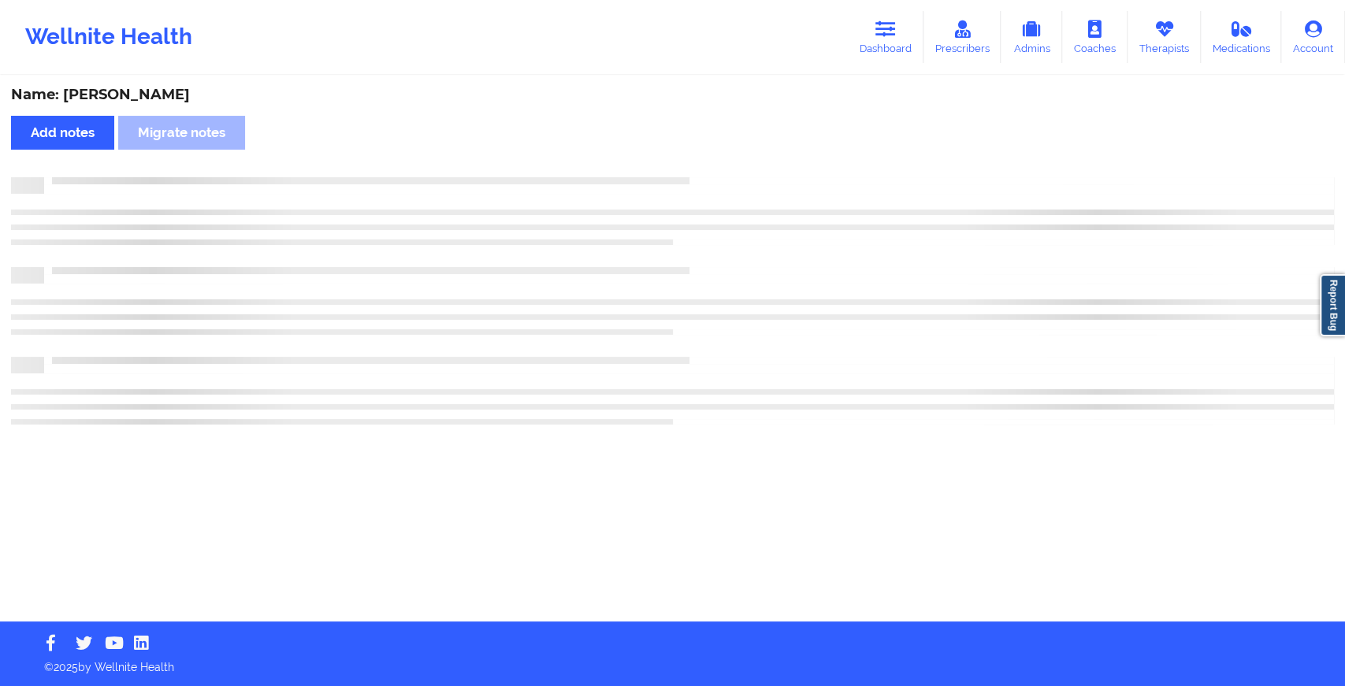
click at [708, 165] on div "Name: [PERSON_NAME] Add notes Migrate notes" at bounding box center [672, 349] width 1345 height 544
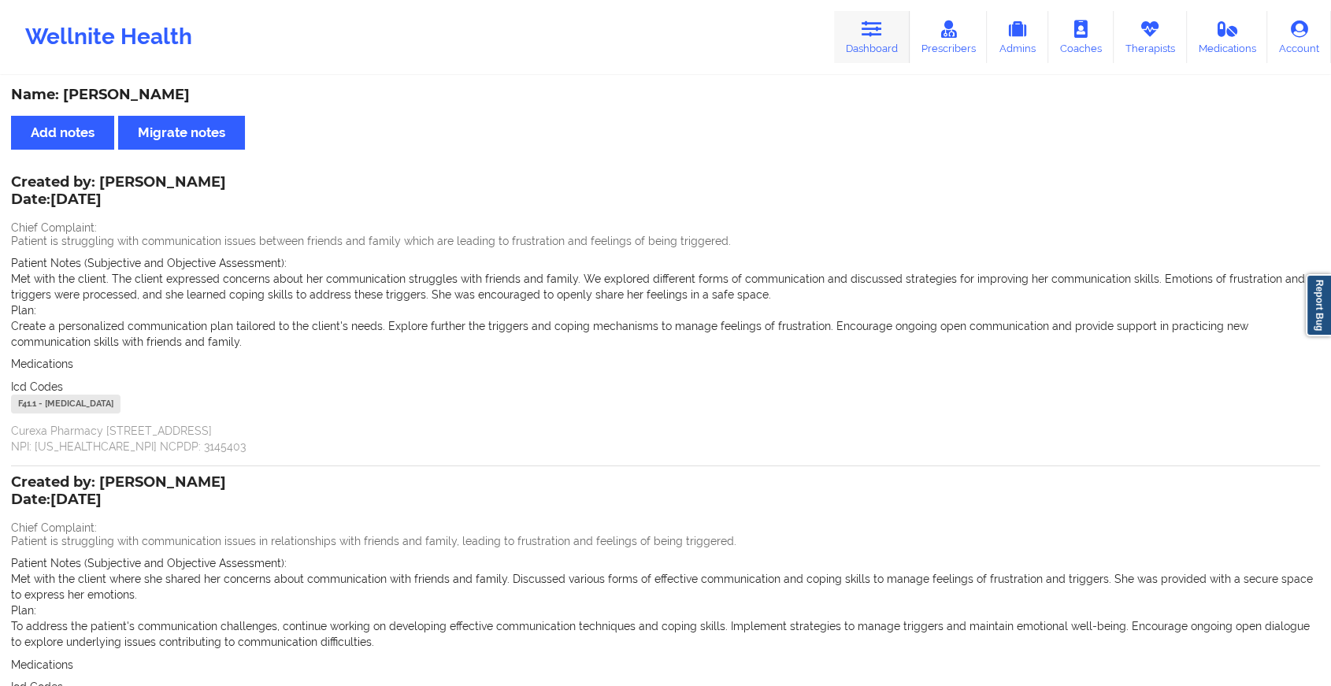
click at [896, 45] on link "Dashboard" at bounding box center [872, 37] width 76 height 52
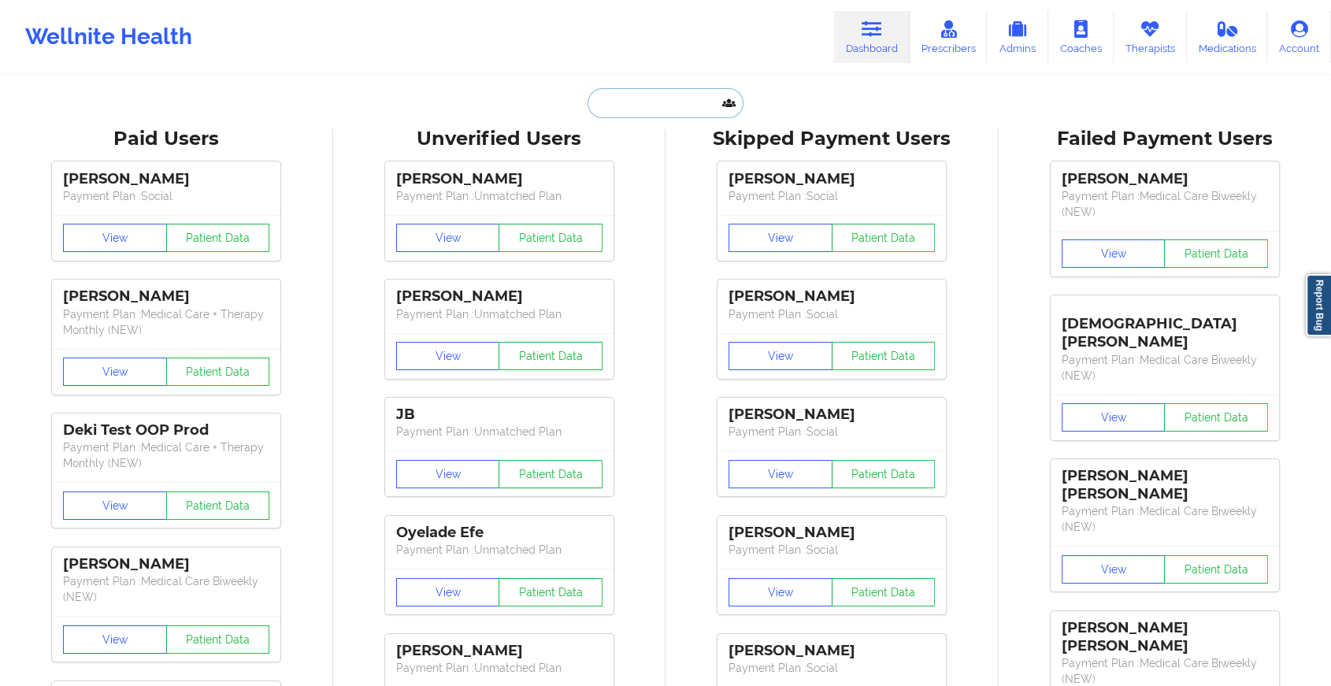
click at [663, 92] on input "text" at bounding box center [666, 103] width 156 height 30
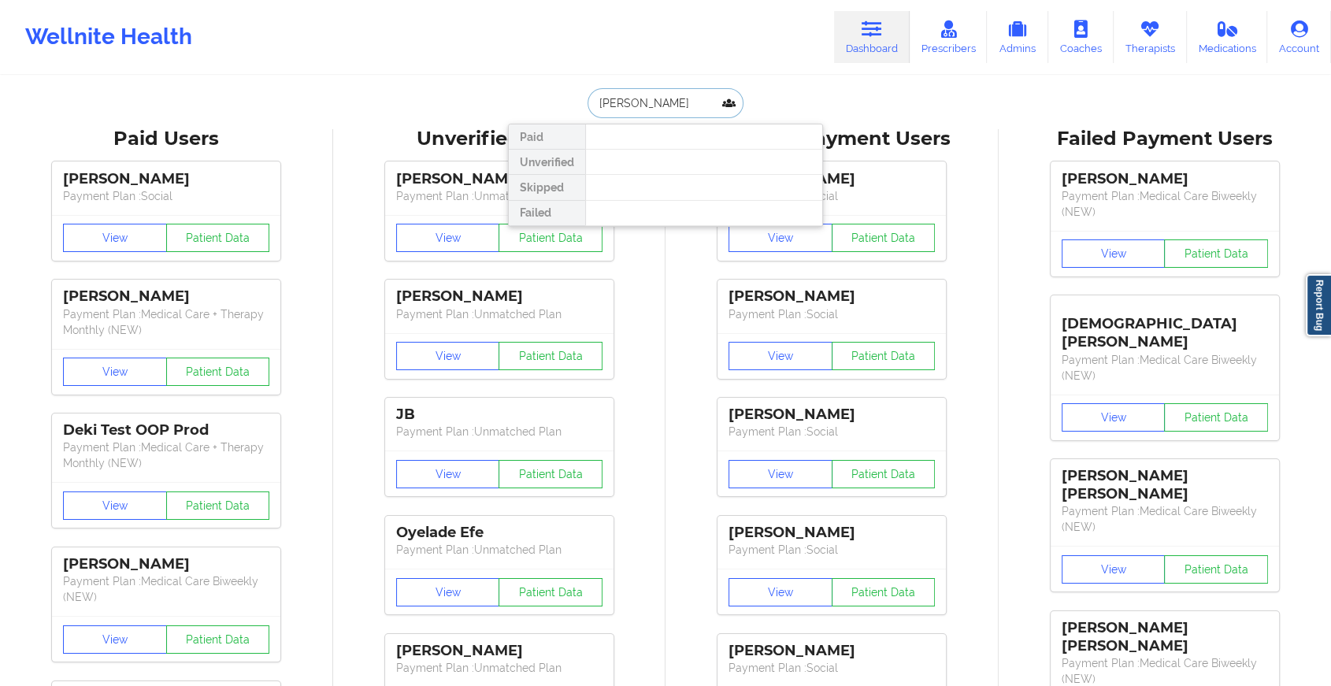
type input "[PERSON_NAME]"
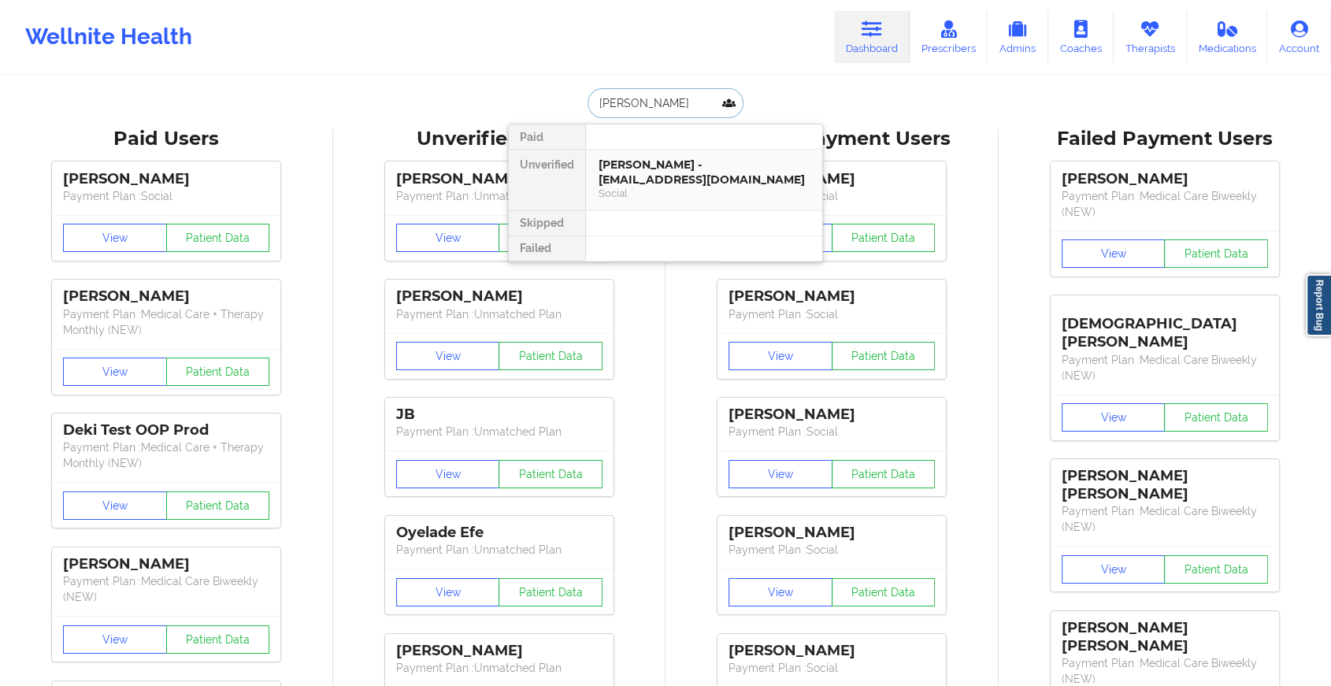
click at [726, 173] on div "[PERSON_NAME] - [EMAIL_ADDRESS][DOMAIN_NAME]" at bounding box center [704, 172] width 211 height 29
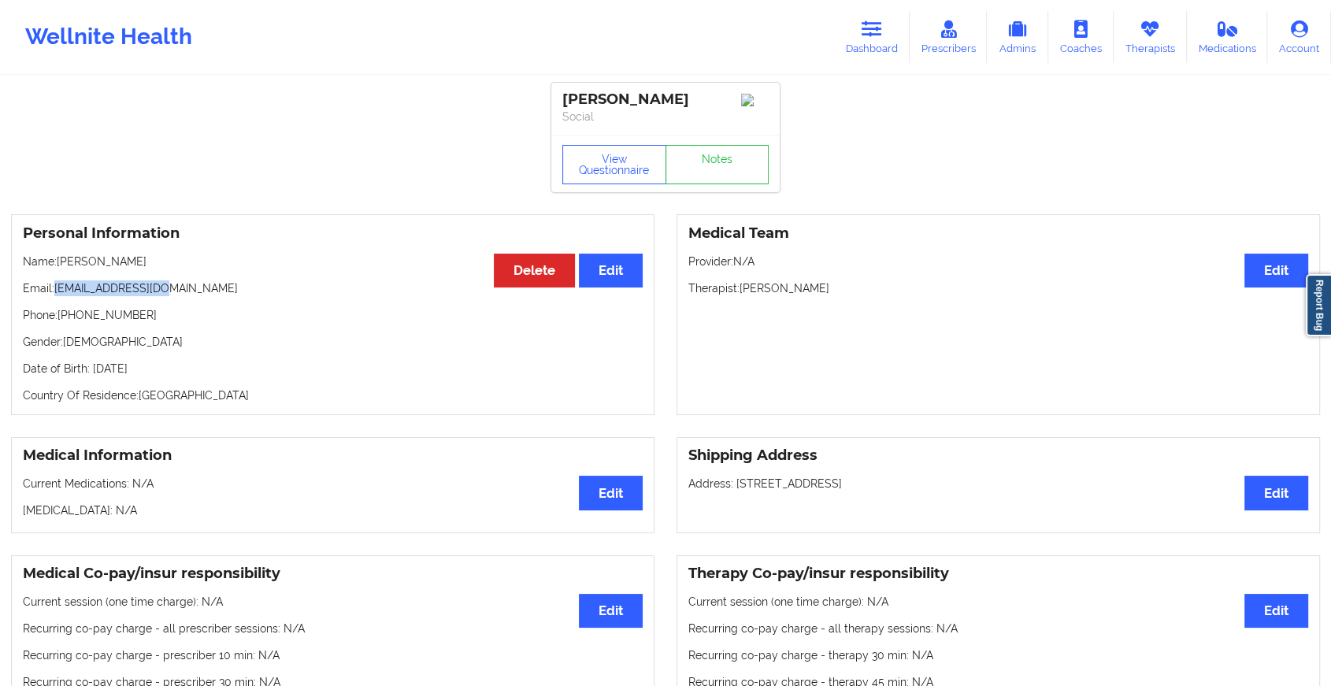
drag, startPoint x: 55, startPoint y: 296, endPoint x: 243, endPoint y: 280, distance: 188.2
click at [243, 280] on div "Personal Information Edit Delete Name: [PERSON_NAME] Email: [PERSON_NAME][EMAIL…" at bounding box center [333, 314] width 644 height 201
copy p "[EMAIL_ADDRESS][DOMAIN_NAME]"
click at [891, 63] on link "Dashboard" at bounding box center [872, 37] width 76 height 52
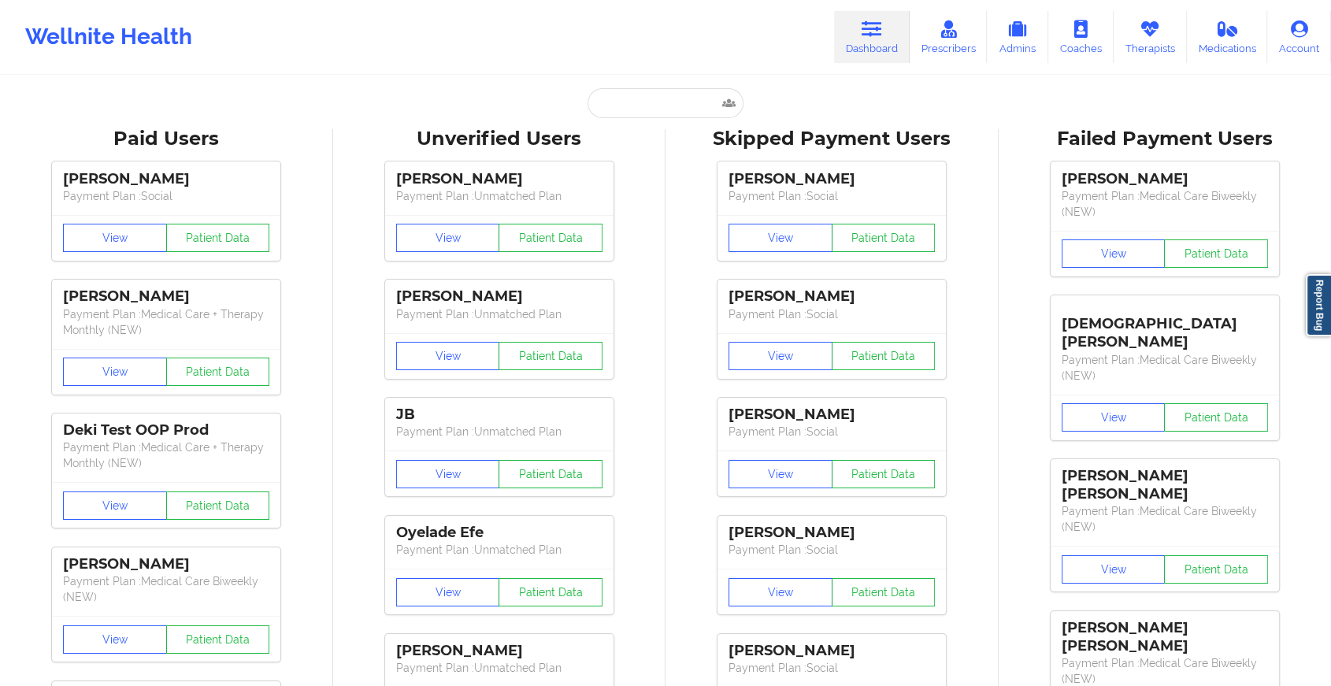
click at [879, 46] on link "Dashboard" at bounding box center [872, 37] width 76 height 52
click at [692, 101] on input "text" at bounding box center [666, 103] width 156 height 30
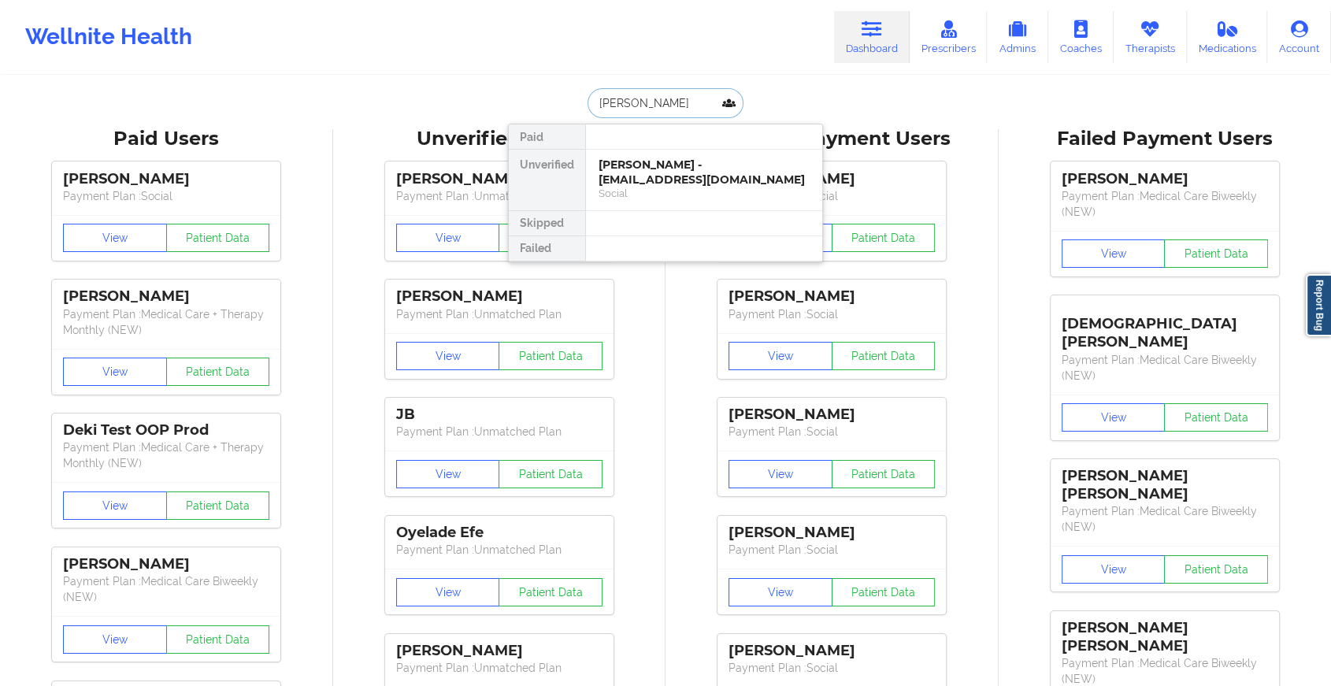
type input "[PERSON_NAME]"
click at [607, 193] on div "Social" at bounding box center [704, 193] width 211 height 13
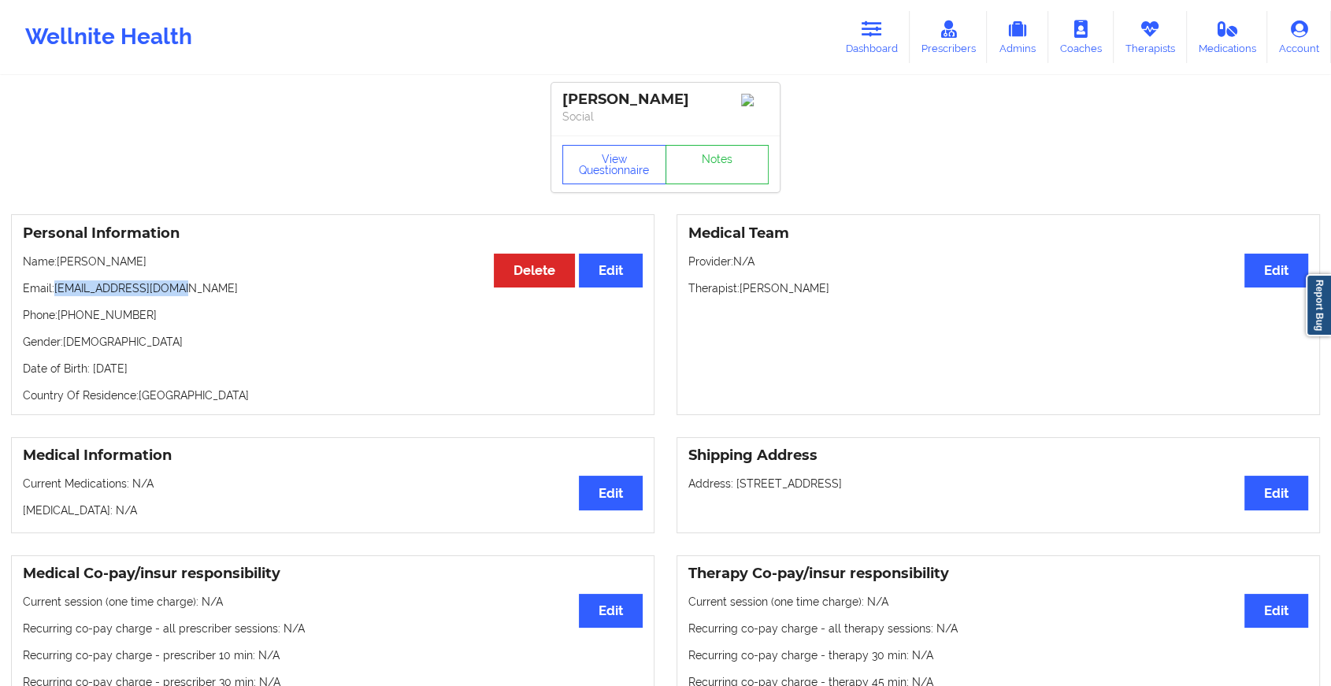
drag, startPoint x: 54, startPoint y: 292, endPoint x: 241, endPoint y: 290, distance: 186.7
click at [241, 290] on p "Email: [EMAIL_ADDRESS][DOMAIN_NAME]" at bounding box center [333, 288] width 620 height 16
copy p "[EMAIL_ADDRESS][DOMAIN_NAME]"
click at [865, 46] on link "Dashboard" at bounding box center [872, 37] width 76 height 52
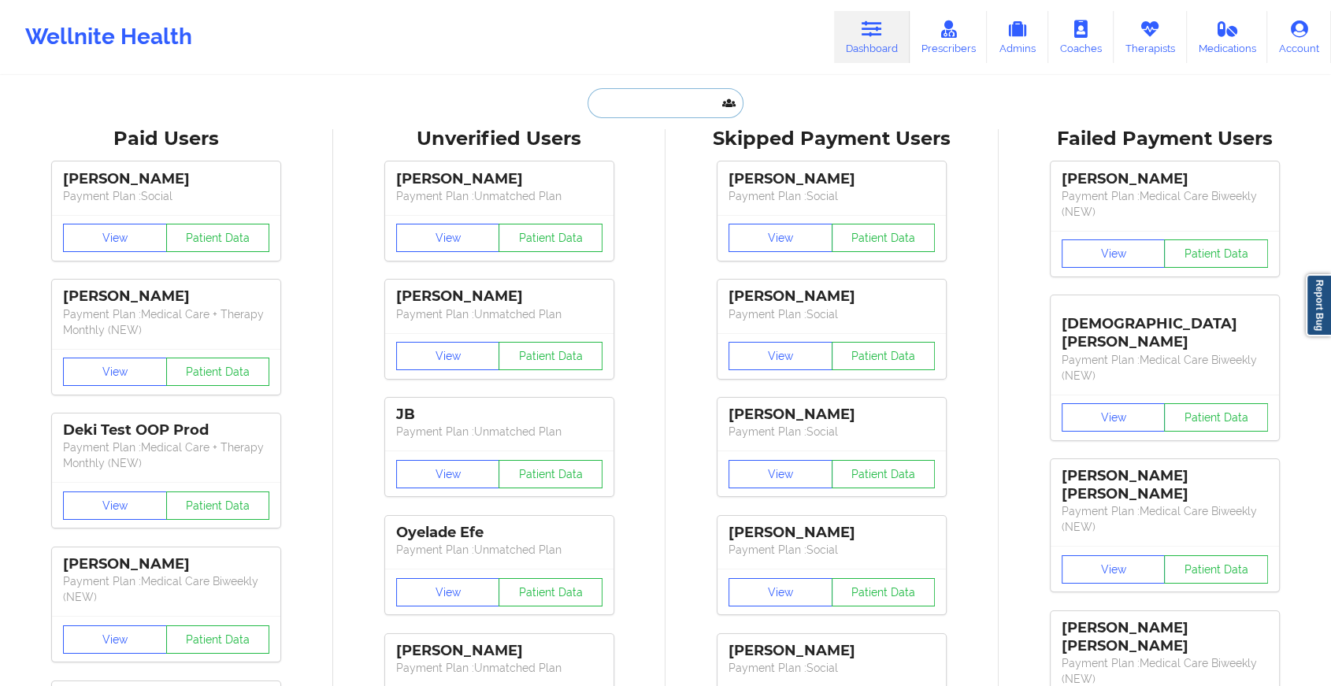
click at [648, 109] on input "text" at bounding box center [666, 103] width 156 height 30
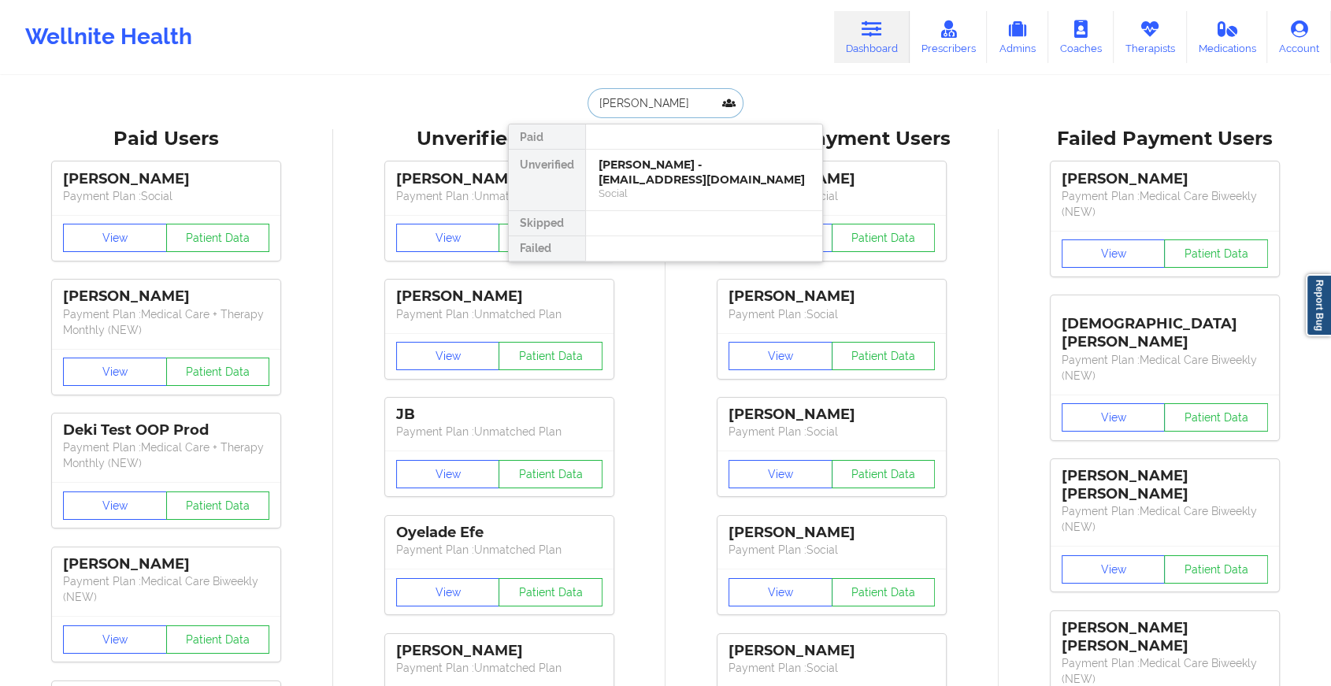
type input "[PERSON_NAME]"
click at [669, 169] on div "[PERSON_NAME] - [EMAIL_ADDRESS][DOMAIN_NAME]" at bounding box center [704, 172] width 211 height 29
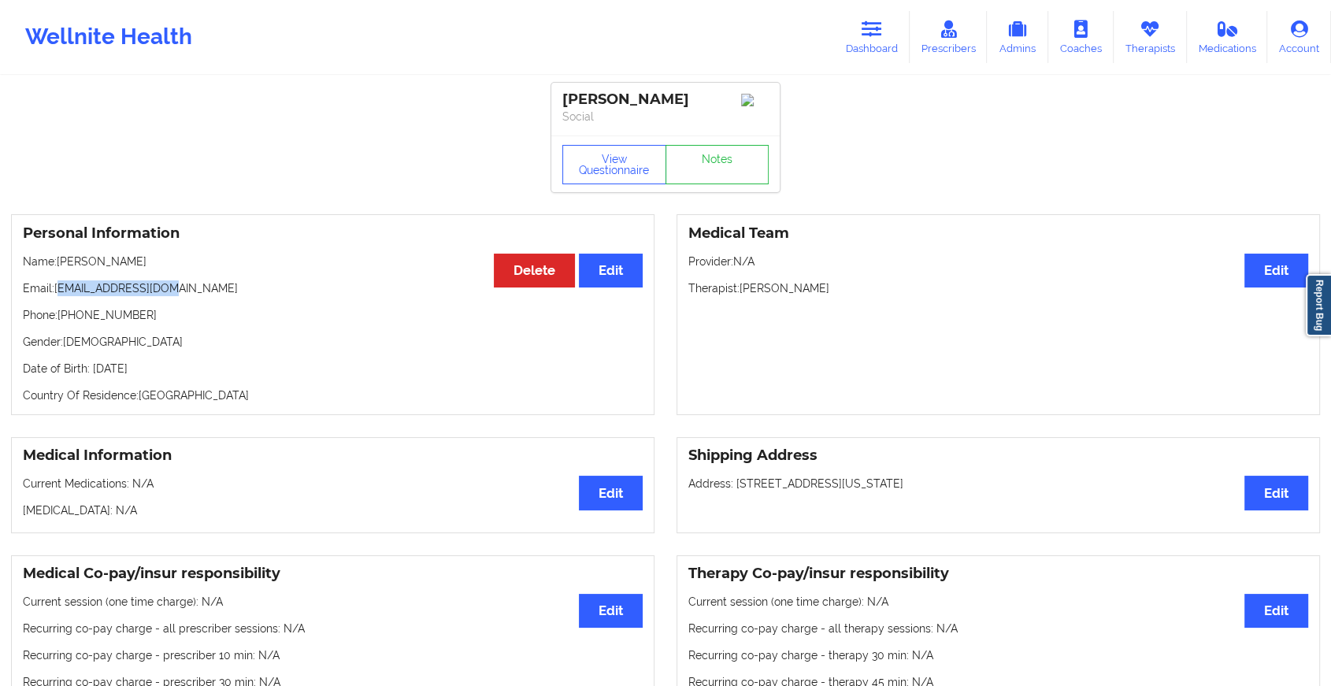
drag, startPoint x: 58, startPoint y: 295, endPoint x: 176, endPoint y: 277, distance: 118.8
click at [176, 277] on div "Personal Information Edit Delete Name: [PERSON_NAME] Email: [EMAIL_ADDRESS][DOM…" at bounding box center [333, 314] width 644 height 201
drag, startPoint x: 176, startPoint y: 277, endPoint x: 229, endPoint y: 307, distance: 61.4
click at [229, 307] on div "Personal Information Edit Delete Name: [PERSON_NAME] Email: [EMAIL_ADDRESS][DOM…" at bounding box center [333, 314] width 644 height 201
drag, startPoint x: 57, startPoint y: 288, endPoint x: 225, endPoint y: 271, distance: 168.7
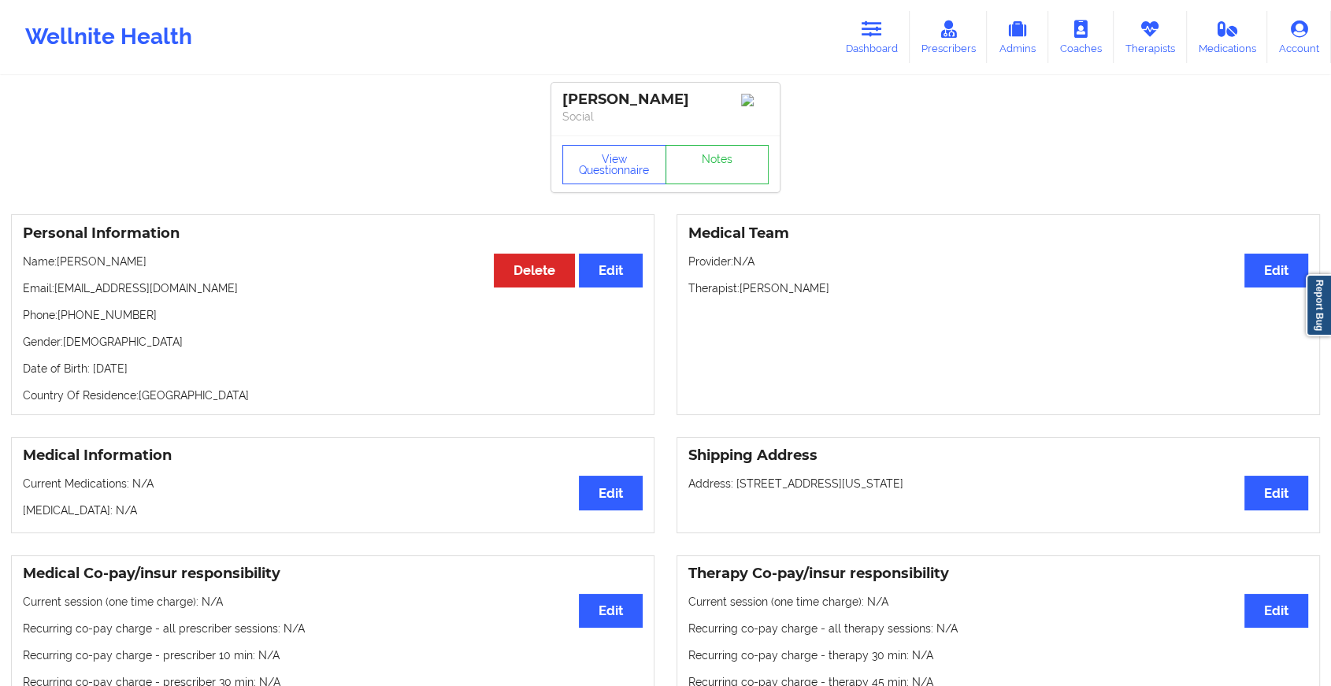
click at [225, 271] on div "Personal Information Edit Delete Name: [PERSON_NAME] Email: [EMAIL_ADDRESS][DOM…" at bounding box center [333, 314] width 644 height 201
drag, startPoint x: 225, startPoint y: 271, endPoint x: 199, endPoint y: 291, distance: 33.1
click at [199, 291] on p "Email: [EMAIL_ADDRESS][DOMAIN_NAME]" at bounding box center [333, 288] width 620 height 16
drag, startPoint x: 199, startPoint y: 291, endPoint x: 65, endPoint y: 277, distance: 133.9
click at [65, 277] on div "Personal Information Edit Delete Name: [PERSON_NAME] Email: [EMAIL_ADDRESS][DOM…" at bounding box center [333, 314] width 644 height 201
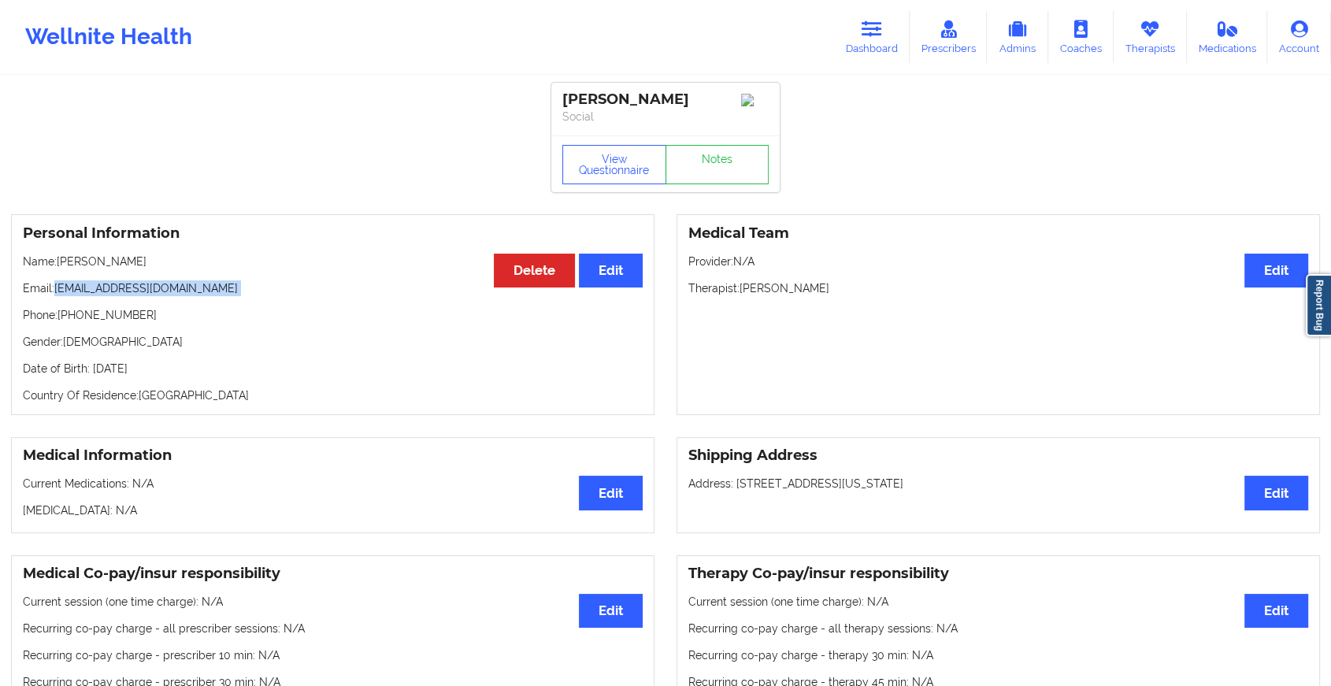
copy p "[EMAIL_ADDRESS][DOMAIN_NAME]"
click at [894, 35] on link "Dashboard" at bounding box center [872, 37] width 76 height 52
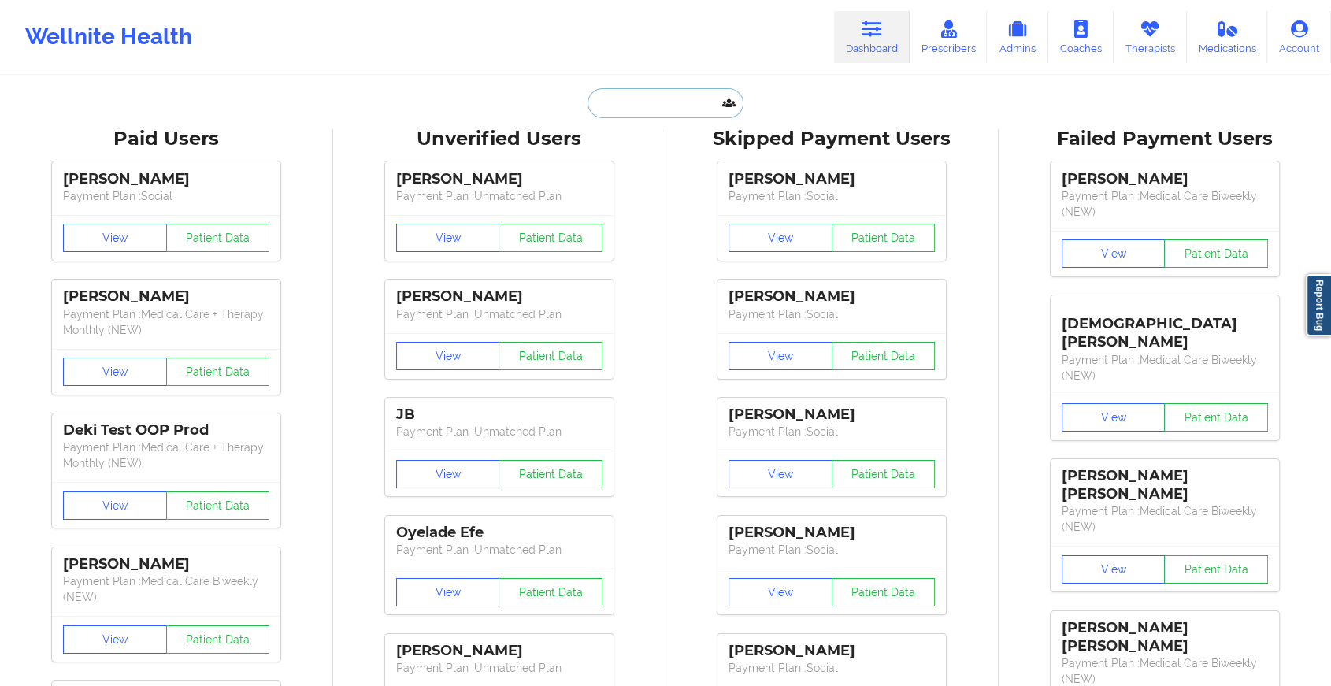
click at [615, 101] on input "text" at bounding box center [666, 103] width 156 height 30
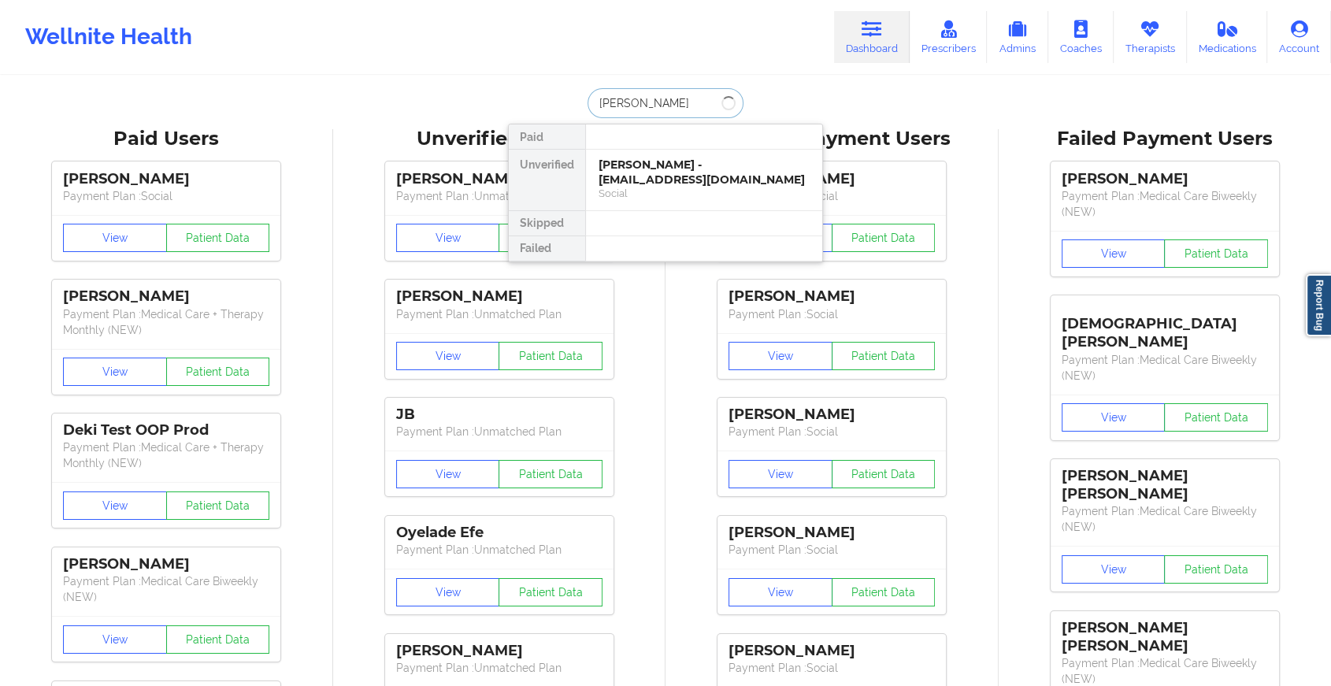
type input "[PERSON_NAME] die"
click at [646, 173] on div "[PERSON_NAME] - [EMAIL_ADDRESS][PERSON_NAME][PERSON_NAME][DOMAIN_NAME]" at bounding box center [704, 180] width 211 height 44
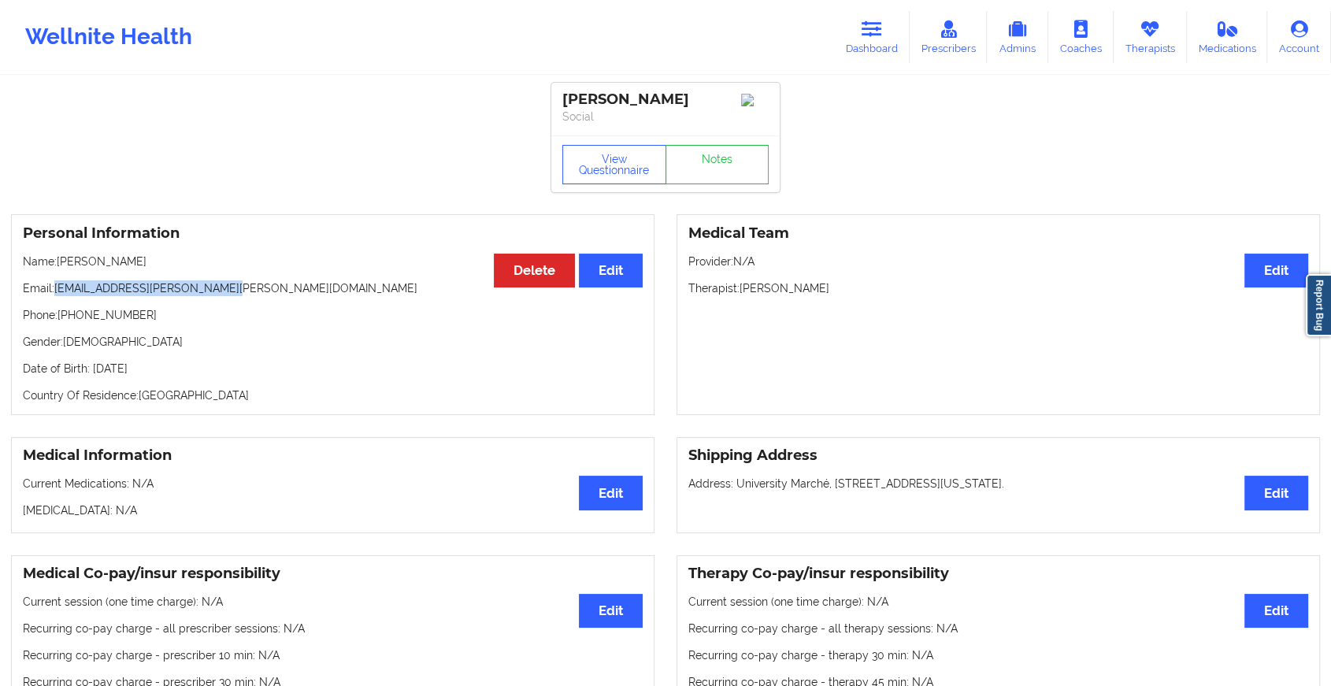
drag, startPoint x: 58, startPoint y: 295, endPoint x: 232, endPoint y: 297, distance: 173.3
click at [232, 296] on p "Email: [EMAIL_ADDRESS][PERSON_NAME][PERSON_NAME][DOMAIN_NAME]" at bounding box center [333, 288] width 620 height 16
copy p "[EMAIL_ADDRESS][PERSON_NAME][PERSON_NAME][DOMAIN_NAME]"
click at [889, 16] on link "Dashboard" at bounding box center [872, 37] width 76 height 52
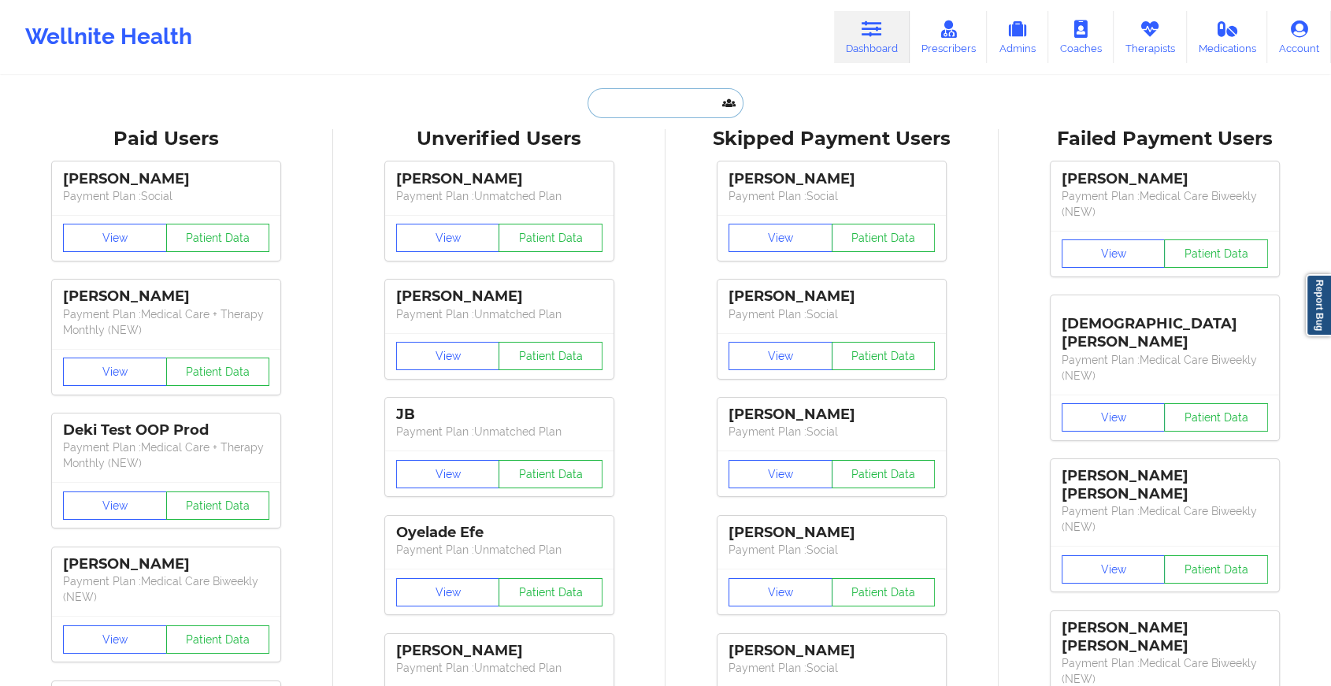
click at [637, 106] on input "text" at bounding box center [666, 103] width 156 height 30
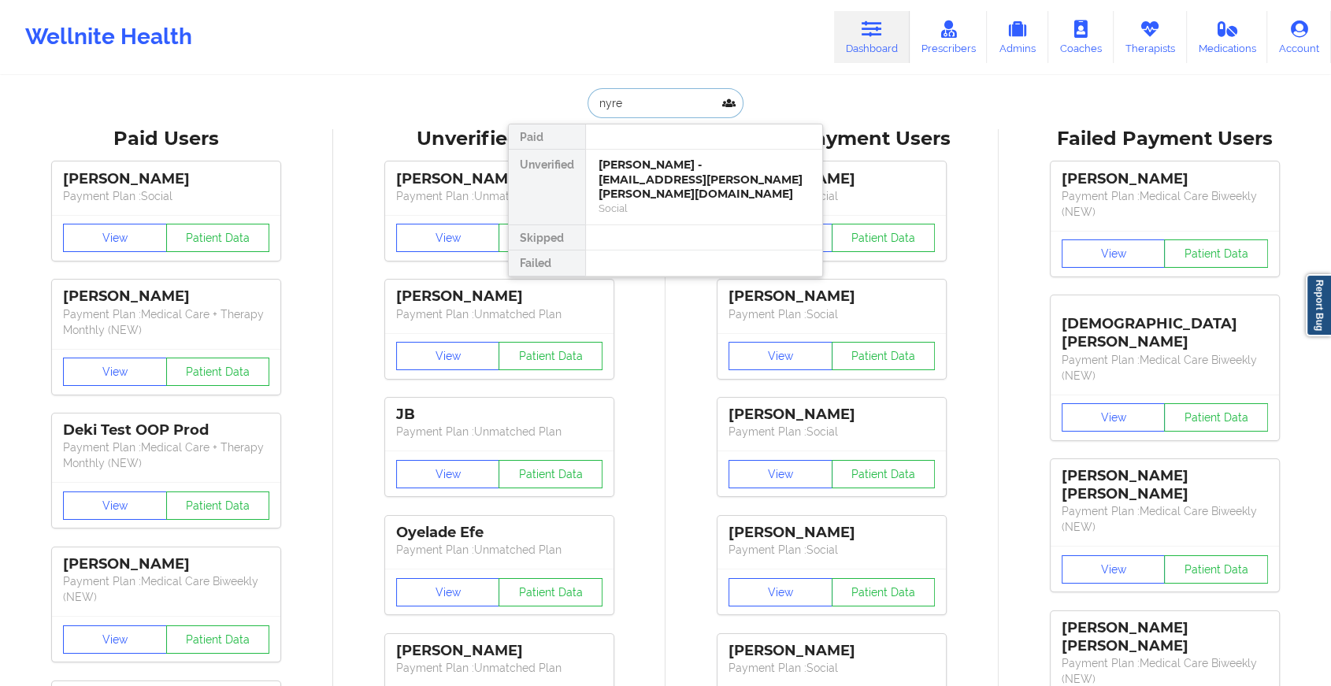
type input "[PERSON_NAME]"
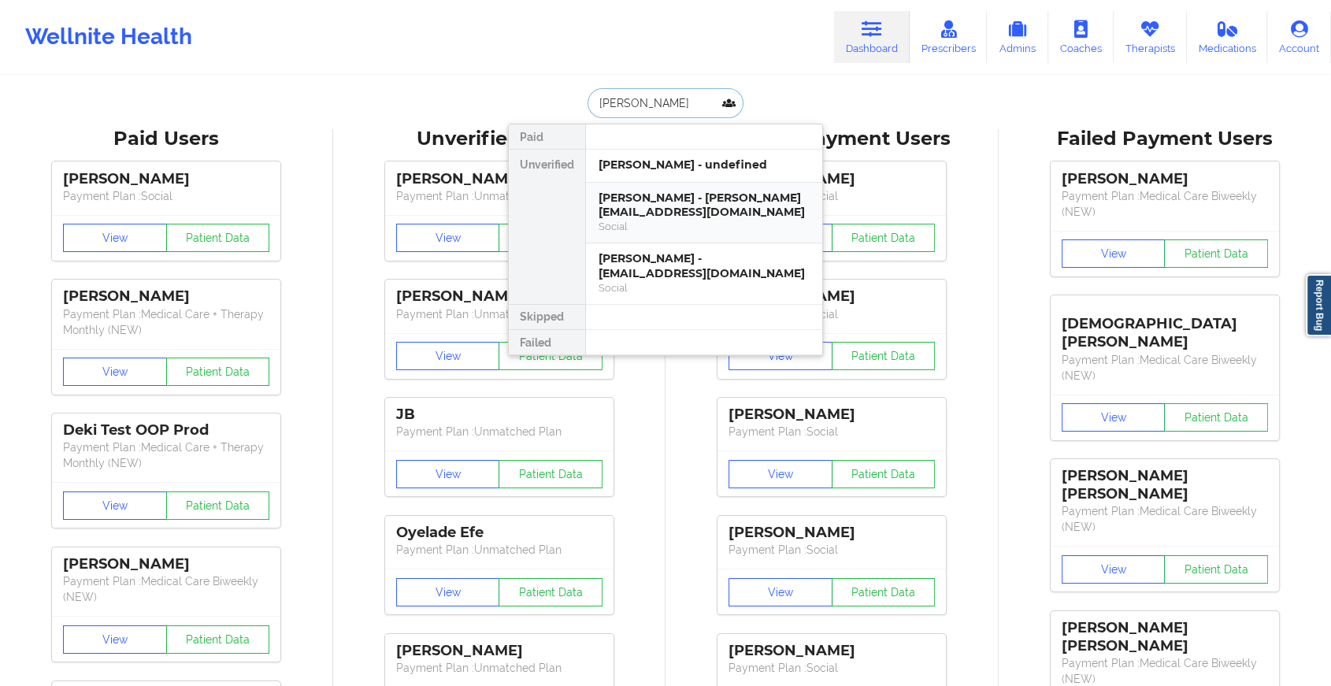
click at [681, 208] on div "[PERSON_NAME] - [PERSON_NAME][EMAIL_ADDRESS][DOMAIN_NAME]" at bounding box center [704, 205] width 211 height 29
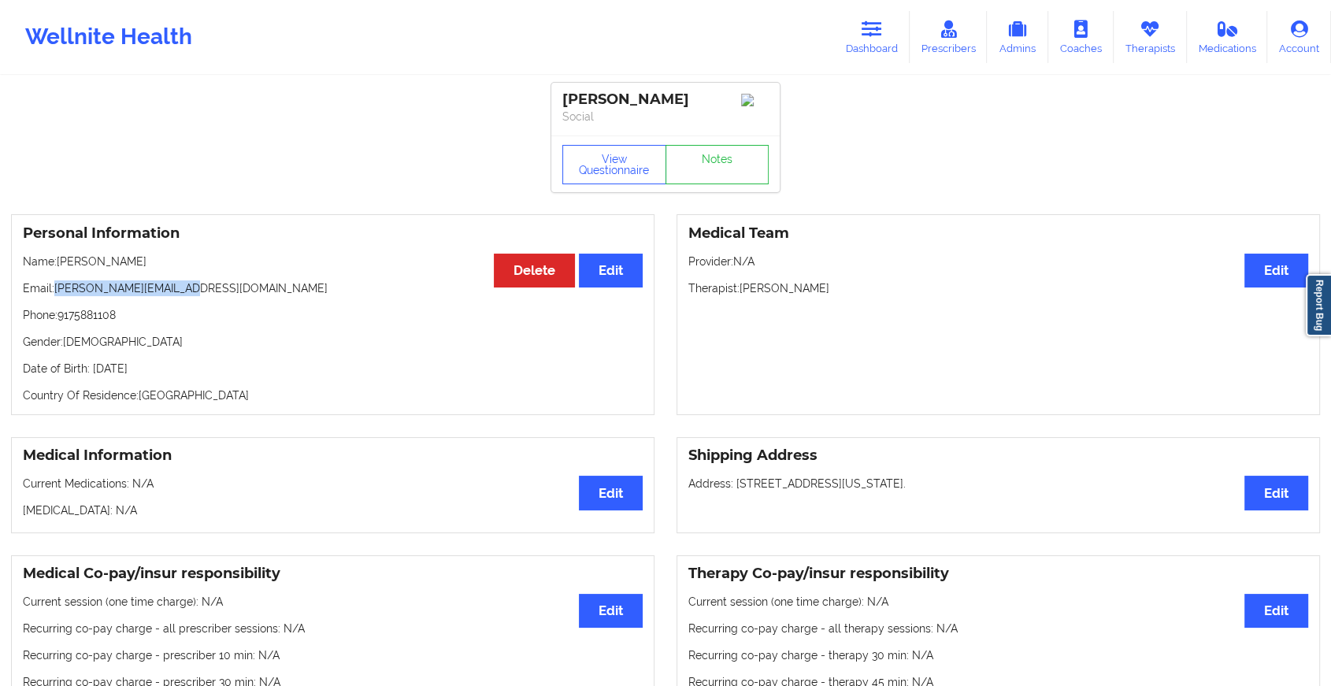
drag, startPoint x: 57, startPoint y: 298, endPoint x: 302, endPoint y: 284, distance: 246.1
click at [302, 284] on p "Email: [PERSON_NAME][EMAIL_ADDRESS][DOMAIN_NAME]" at bounding box center [333, 288] width 620 height 16
copy p "[PERSON_NAME][EMAIL_ADDRESS][DOMAIN_NAME]"
